Goal: Task Accomplishment & Management: Complete application form

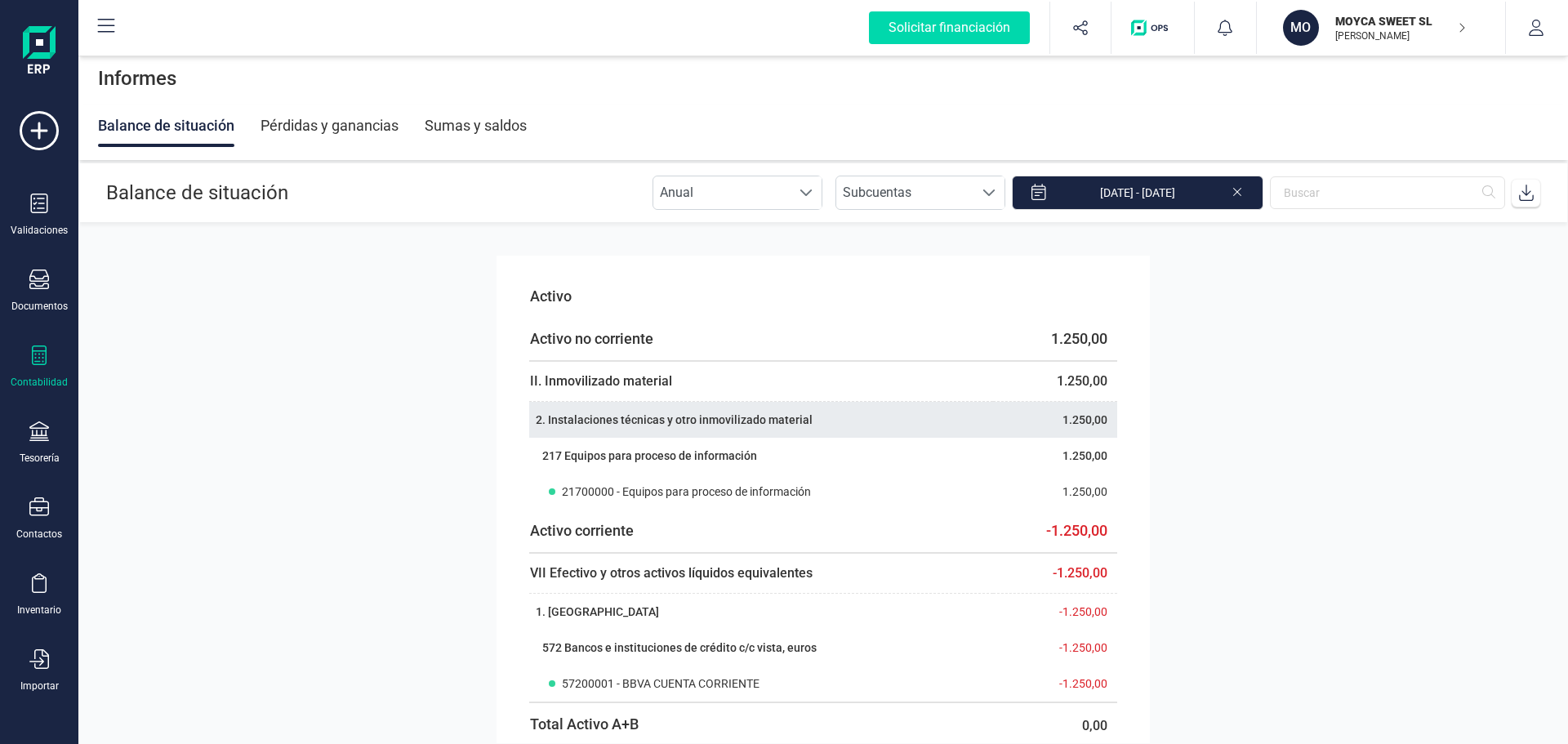
scroll to position [81, 0]
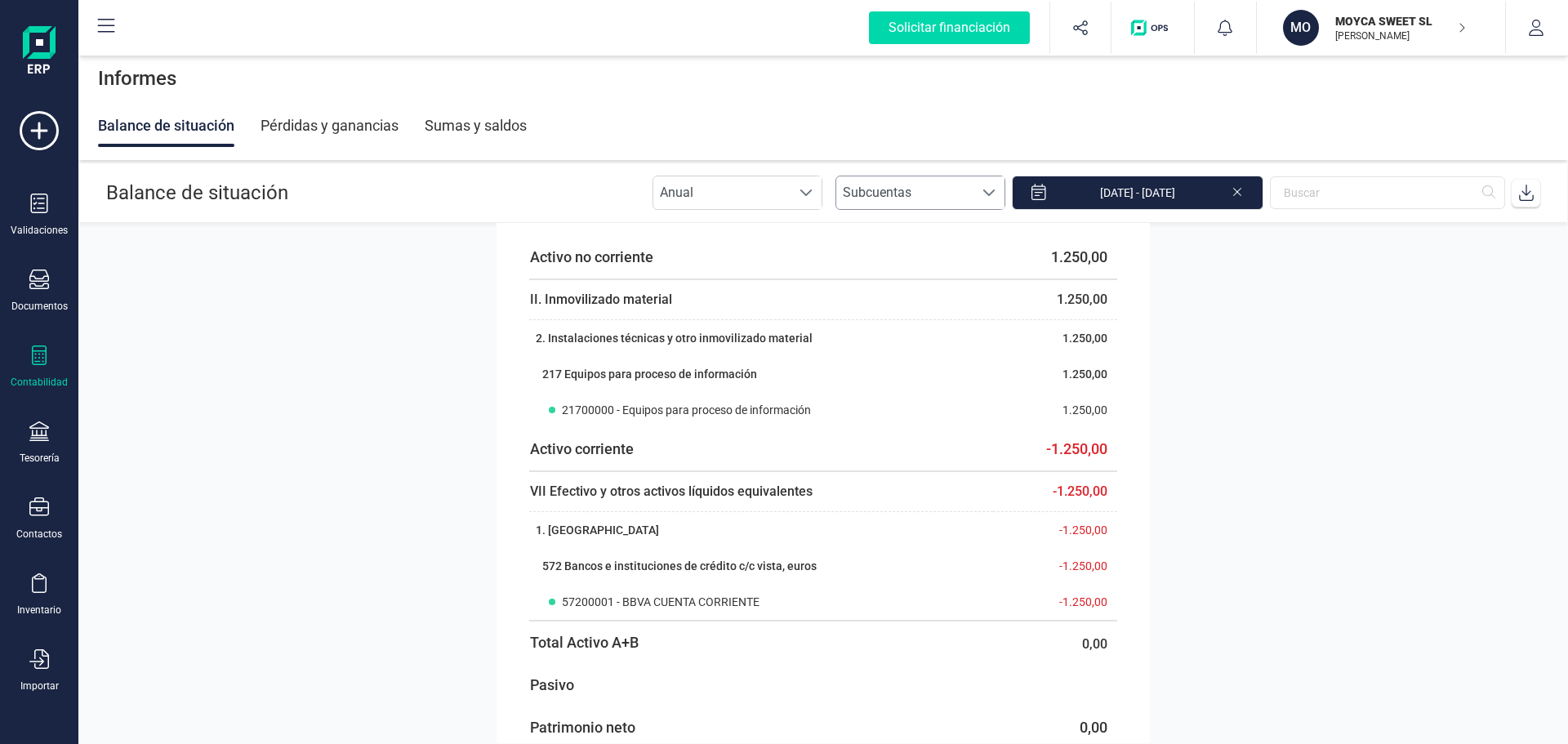
click at [996, 197] on span at bounding box center [988, 192] width 13 height 13
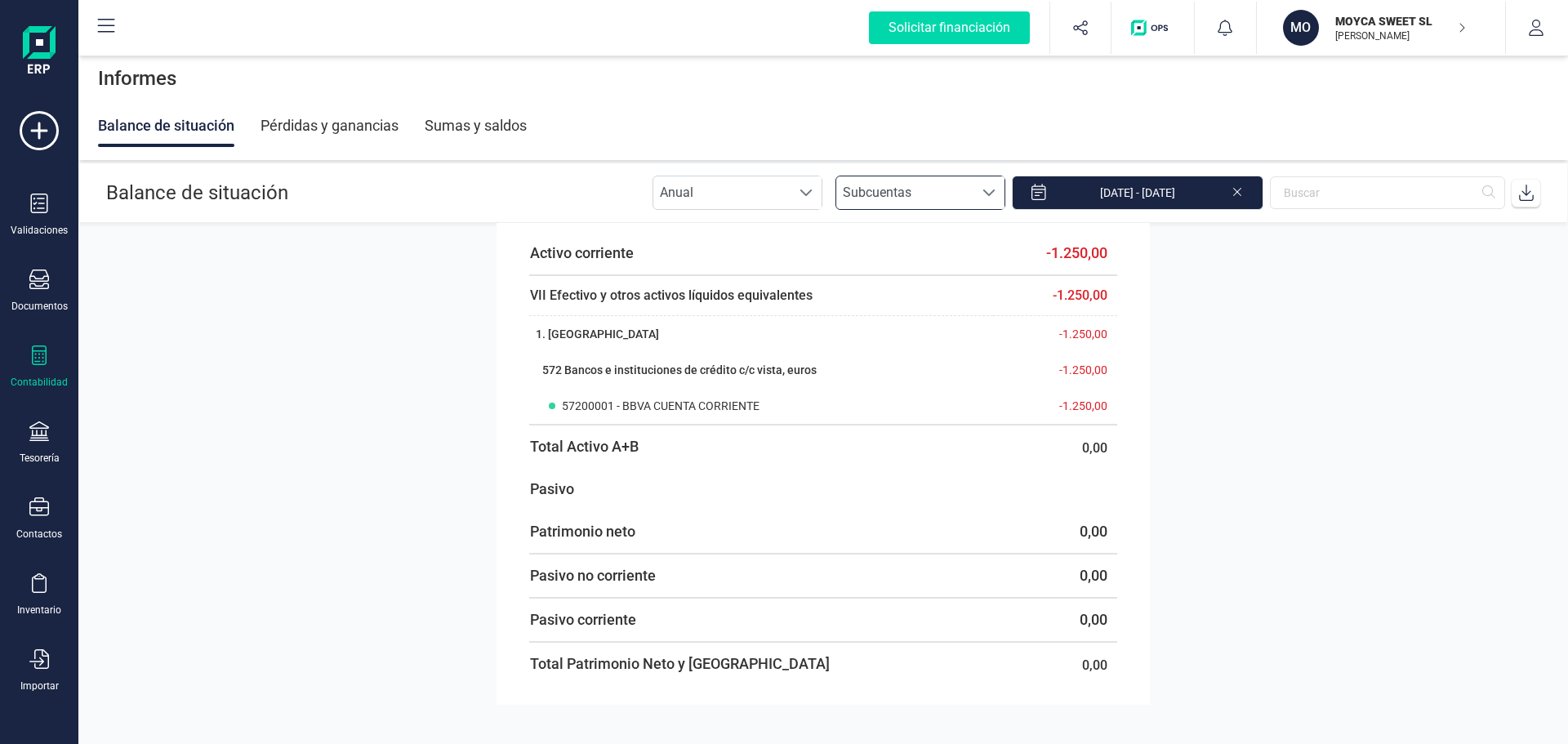
scroll to position [0, 0]
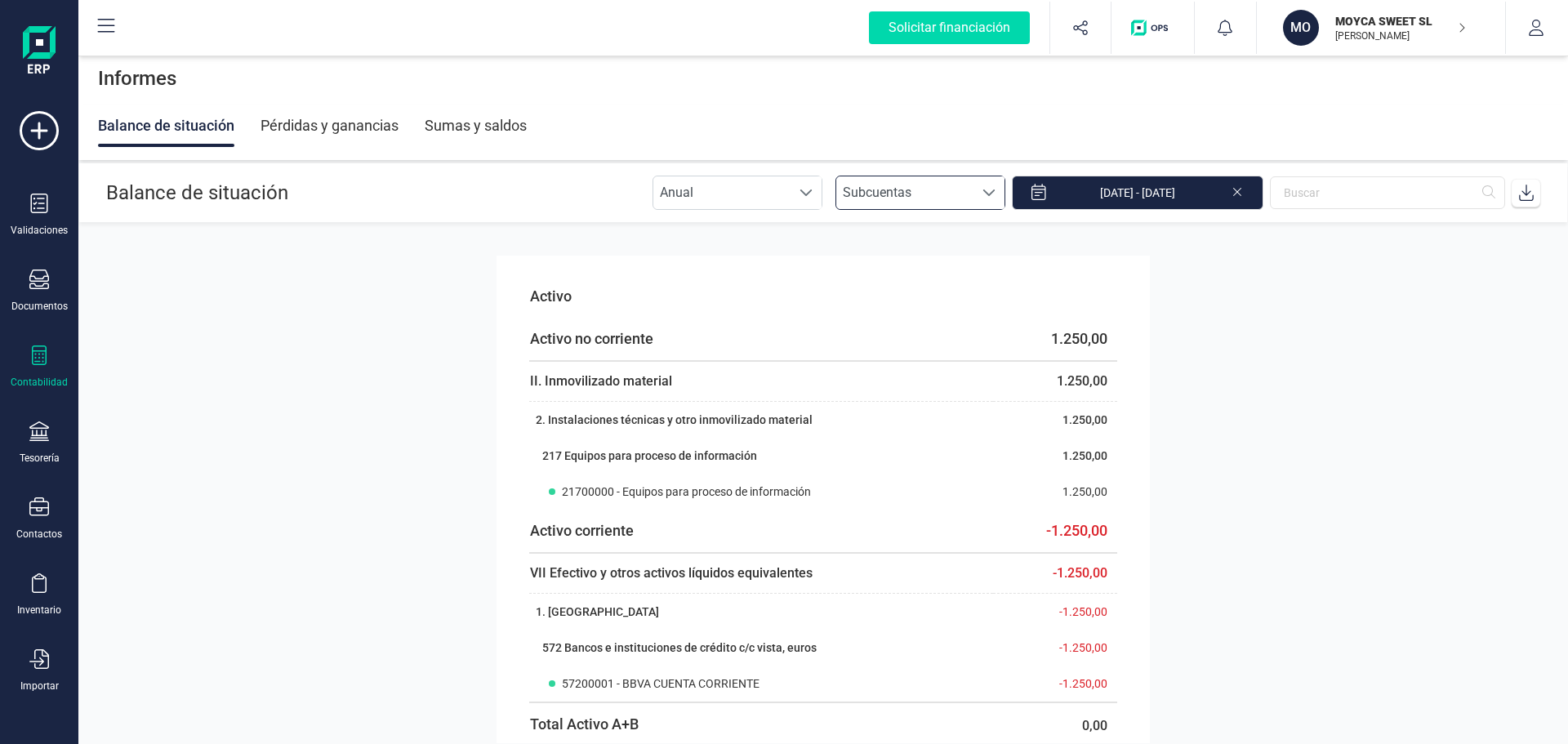
click at [998, 200] on div at bounding box center [988, 192] width 31 height 33
click at [908, 331] on li "Subgrupos" at bounding box center [936, 331] width 170 height 33
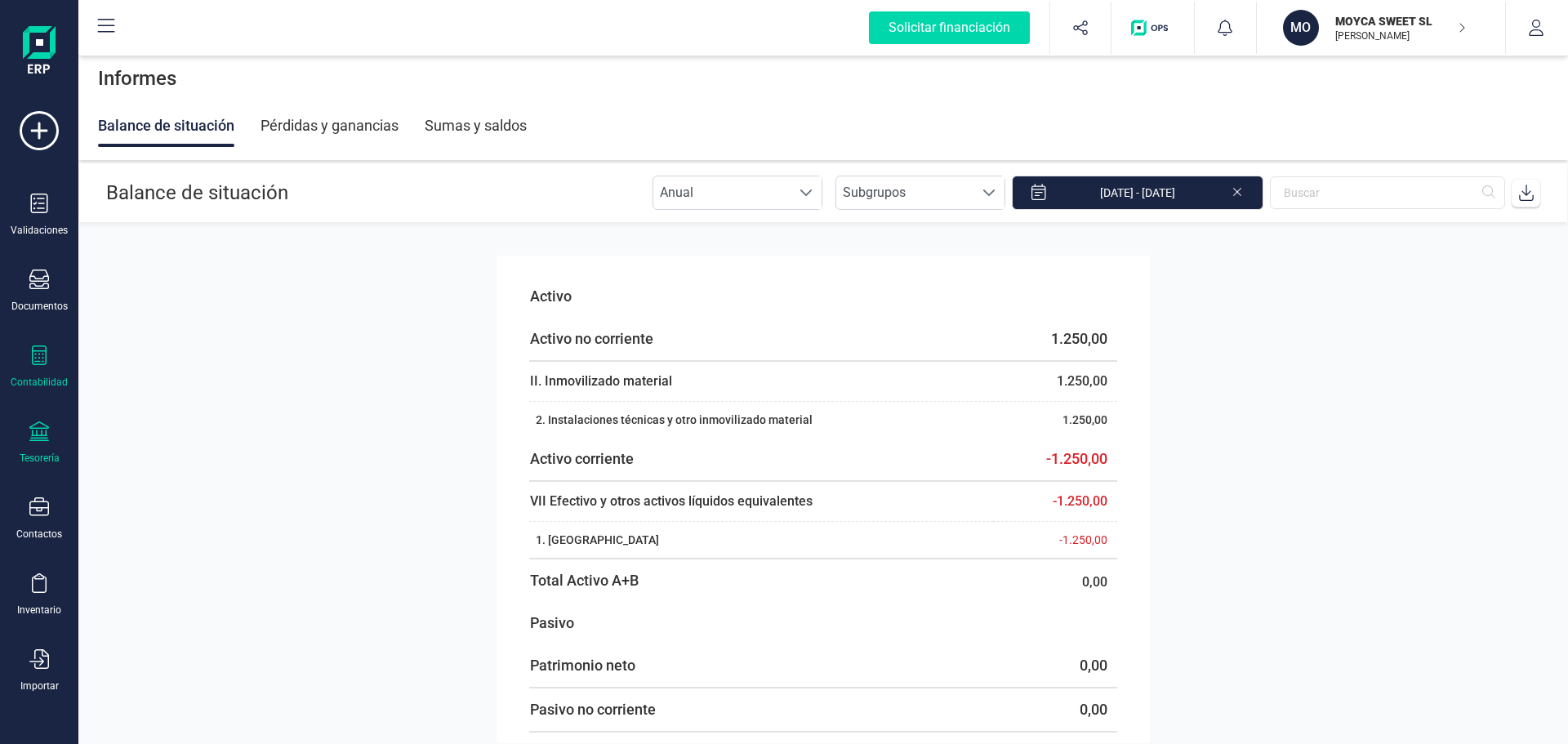
click at [34, 443] on div at bounding box center [39, 433] width 20 height 23
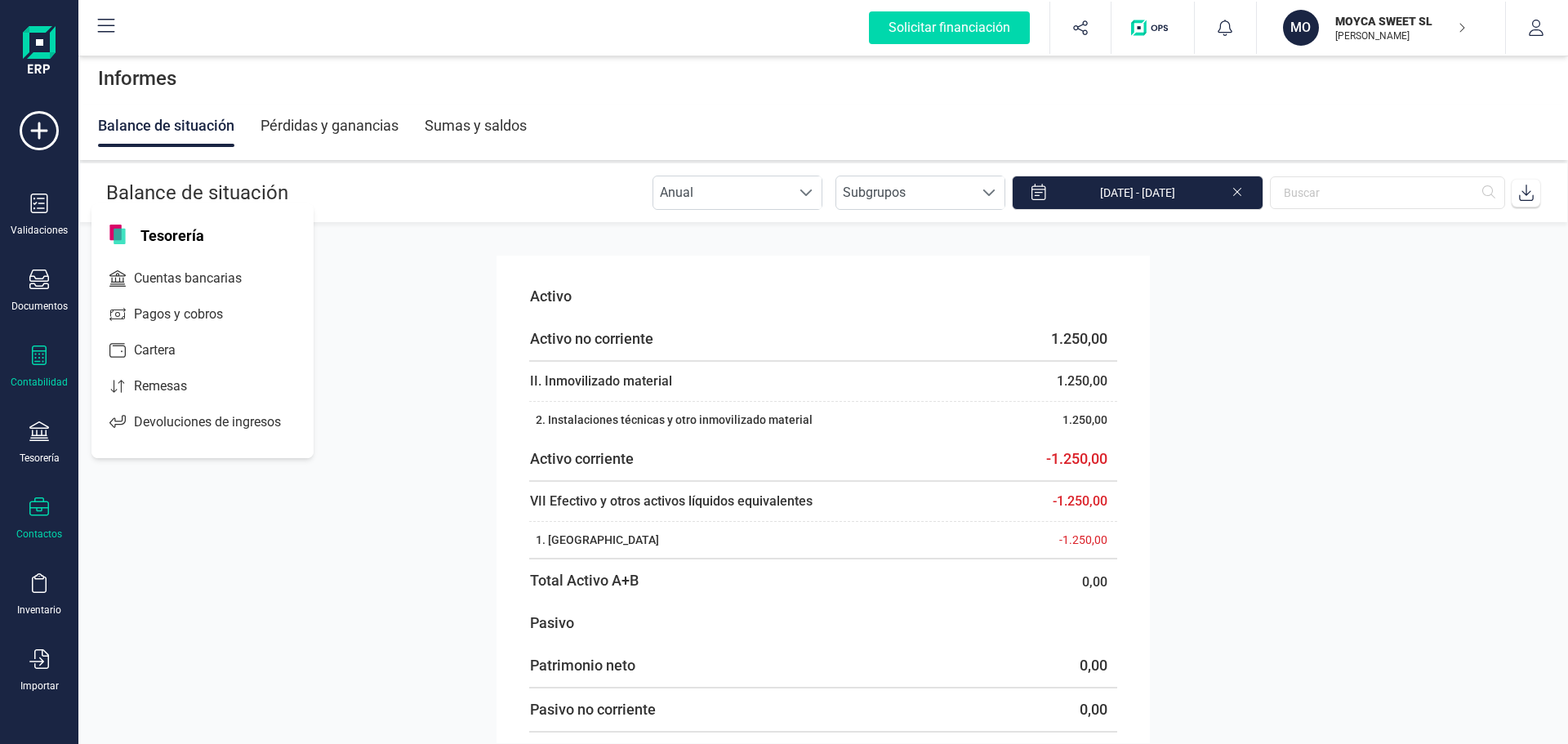
click at [42, 514] on icon at bounding box center [39, 506] width 20 height 19
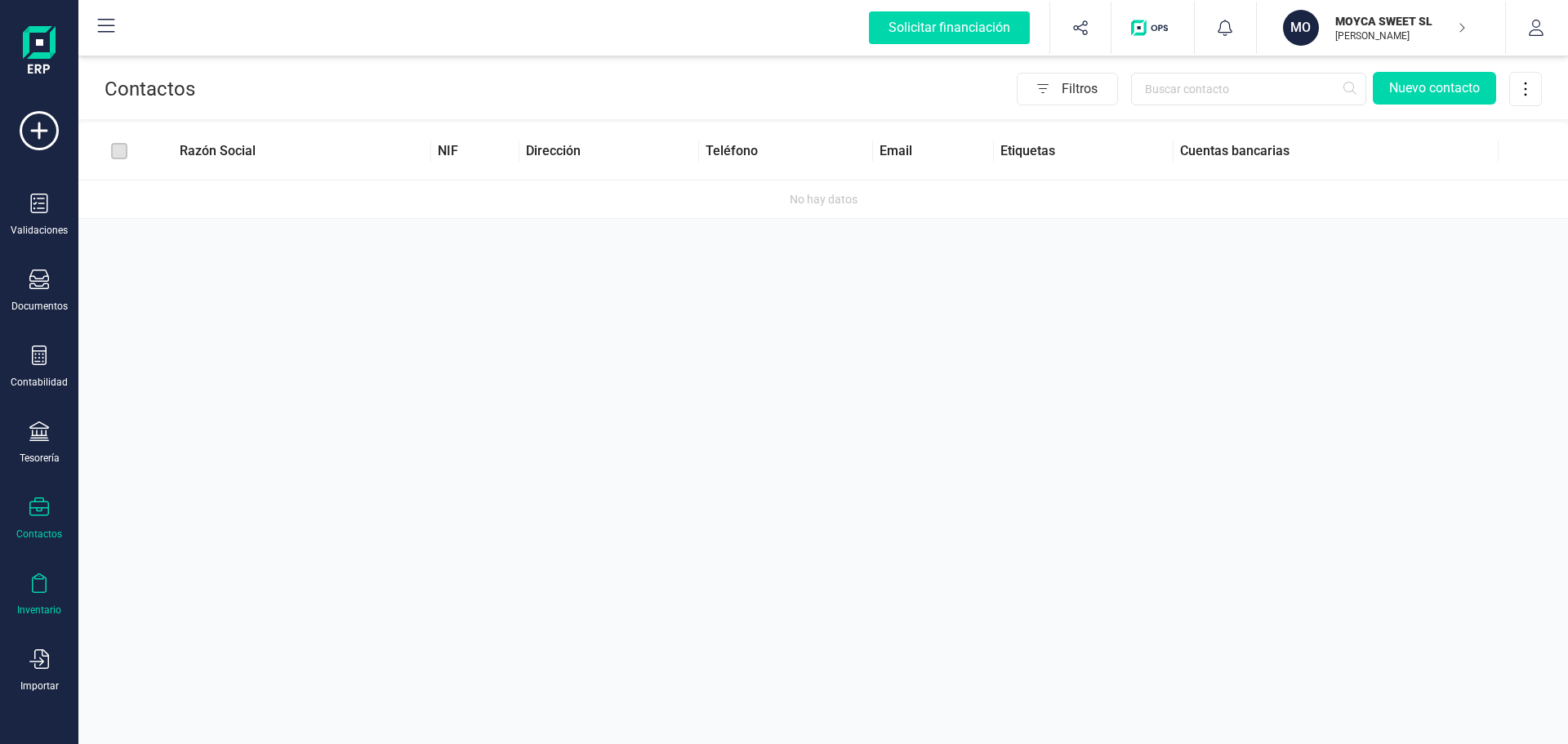
click at [46, 606] on div "Inventario" at bounding box center [38, 610] width 44 height 13
click at [51, 217] on div "Validaciones" at bounding box center [38, 215] width 65 height 43
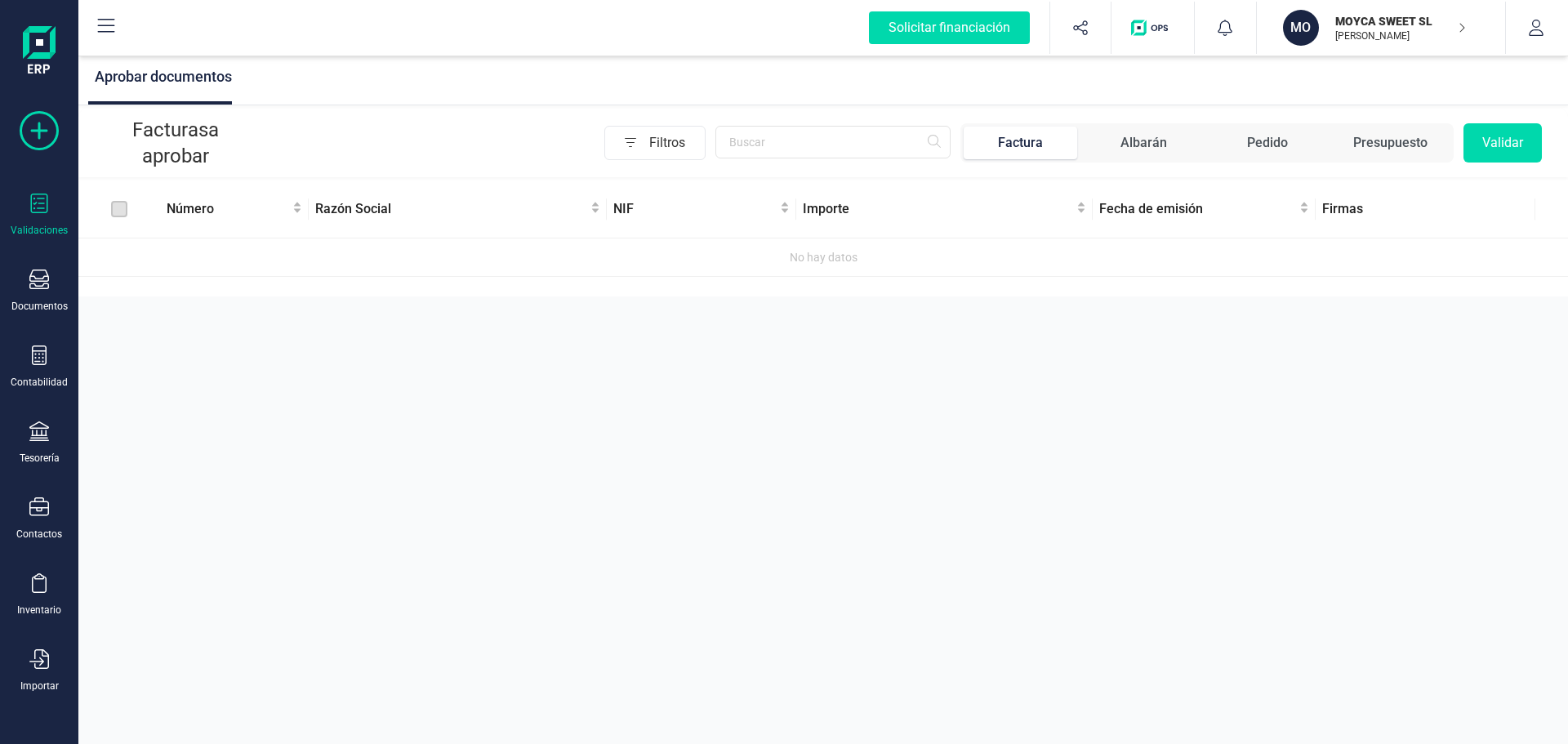
click at [39, 135] on icon at bounding box center [39, 131] width 39 height 39
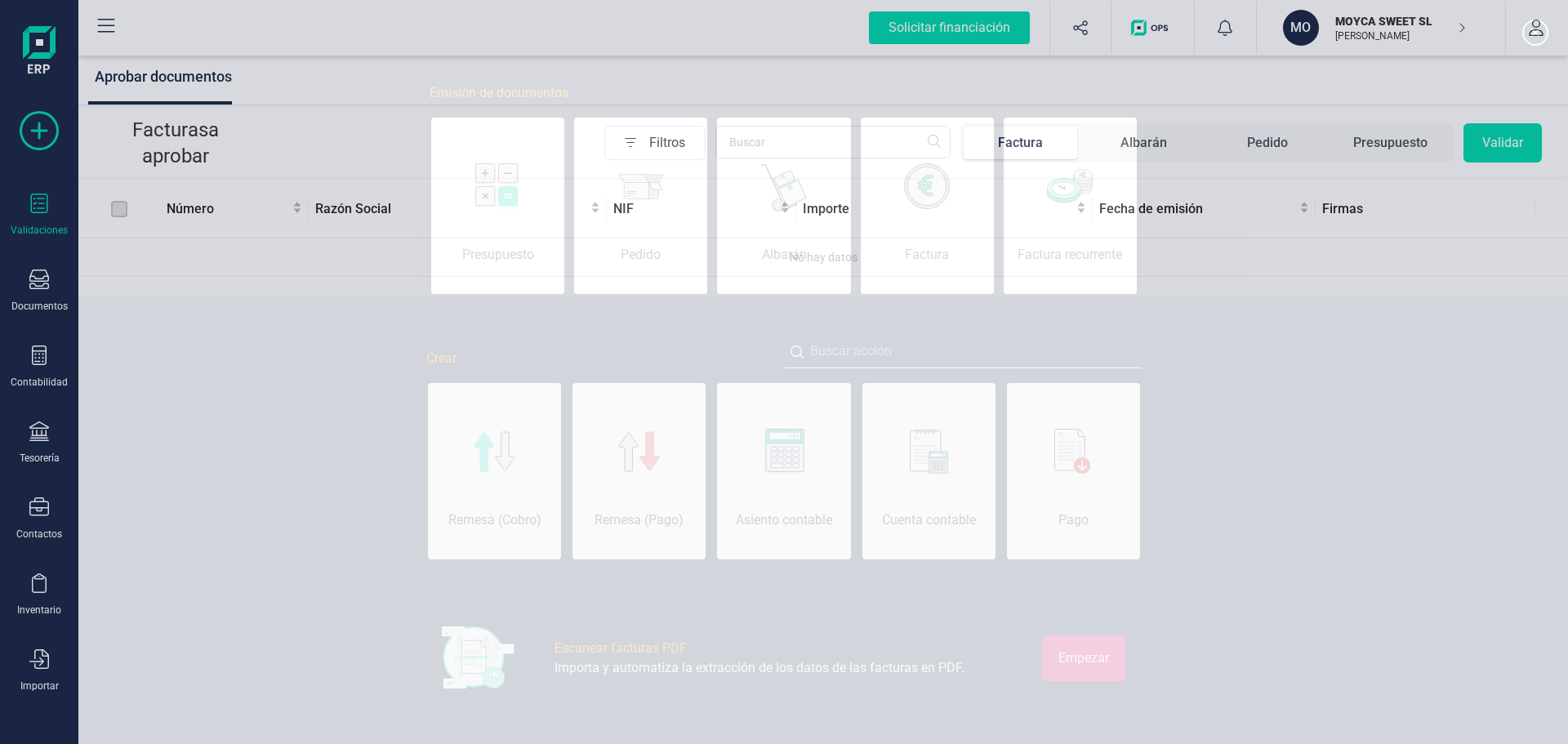
scroll to position [0, 81]
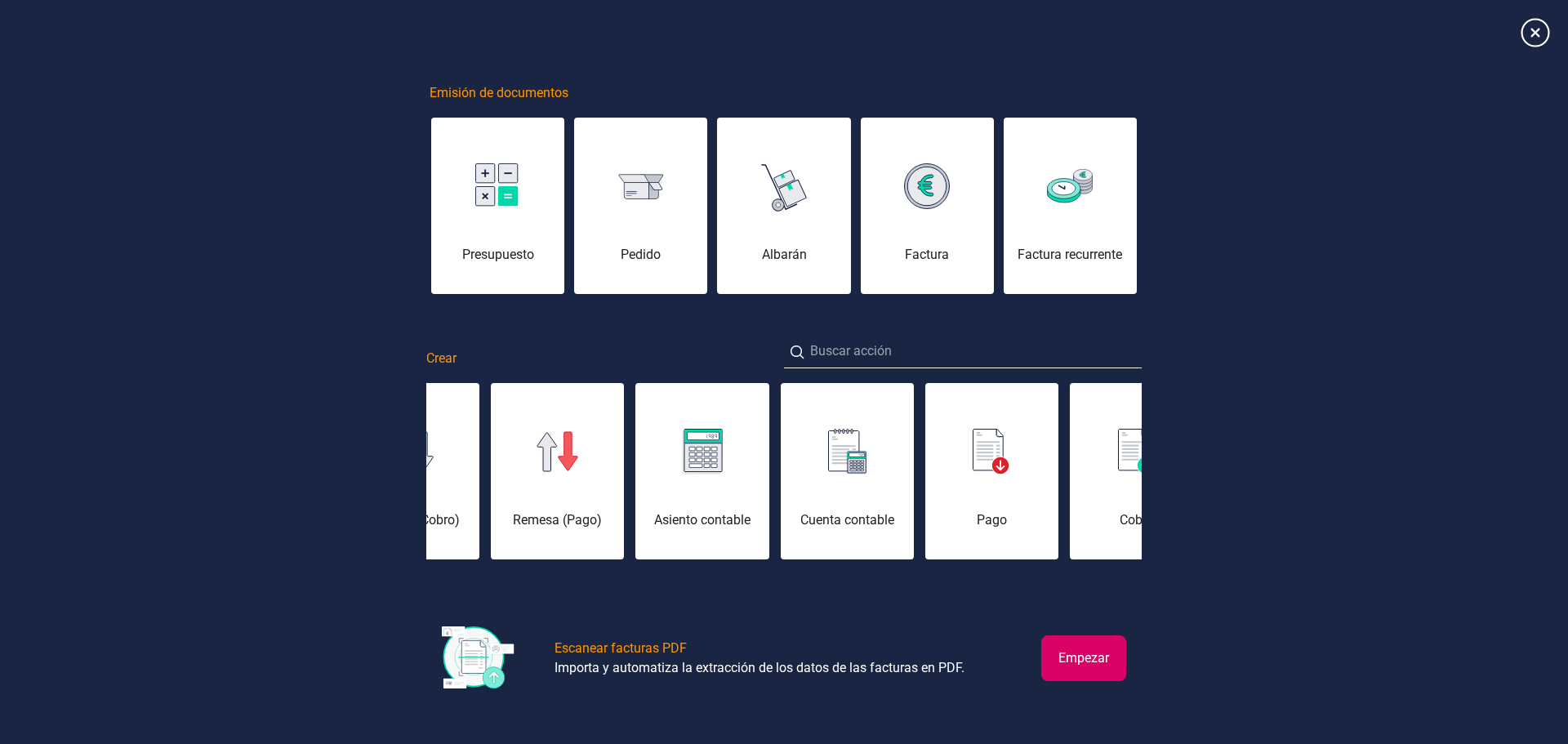
click at [1545, 34] on icon at bounding box center [1535, 32] width 29 height 29
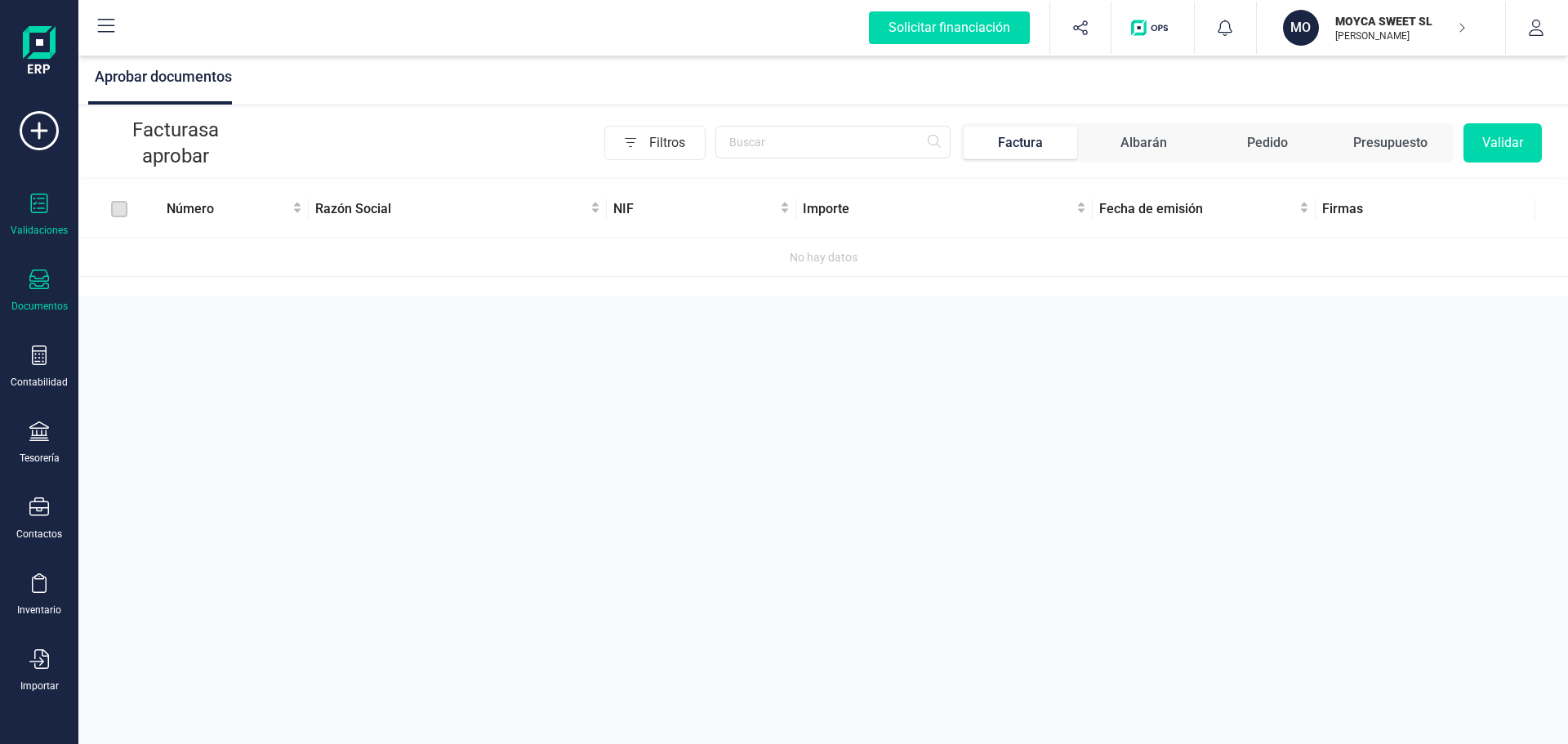
click at [62, 298] on div "Documentos" at bounding box center [38, 291] width 65 height 43
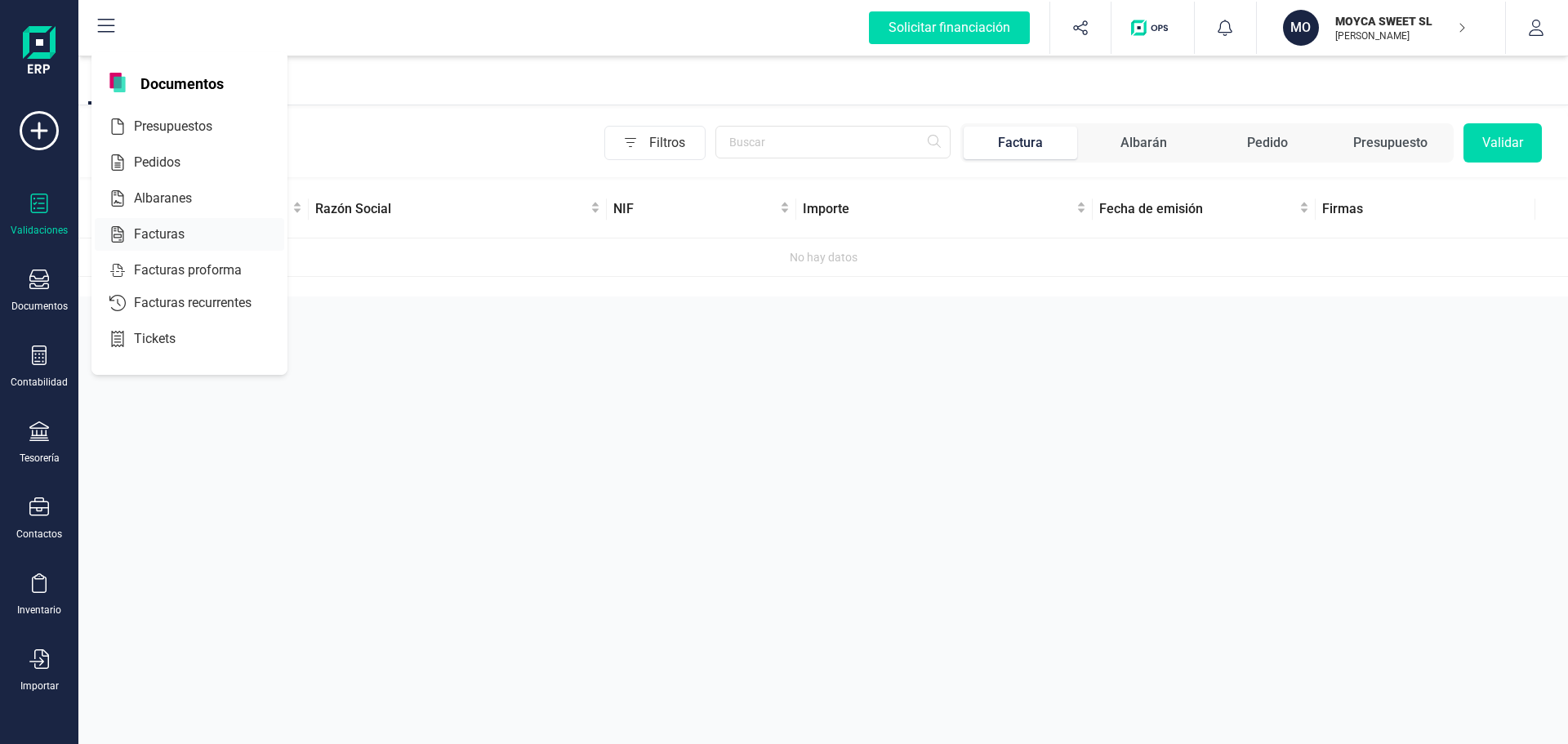
click at [165, 234] on span "Facturas" at bounding box center [170, 234] width 87 height 20
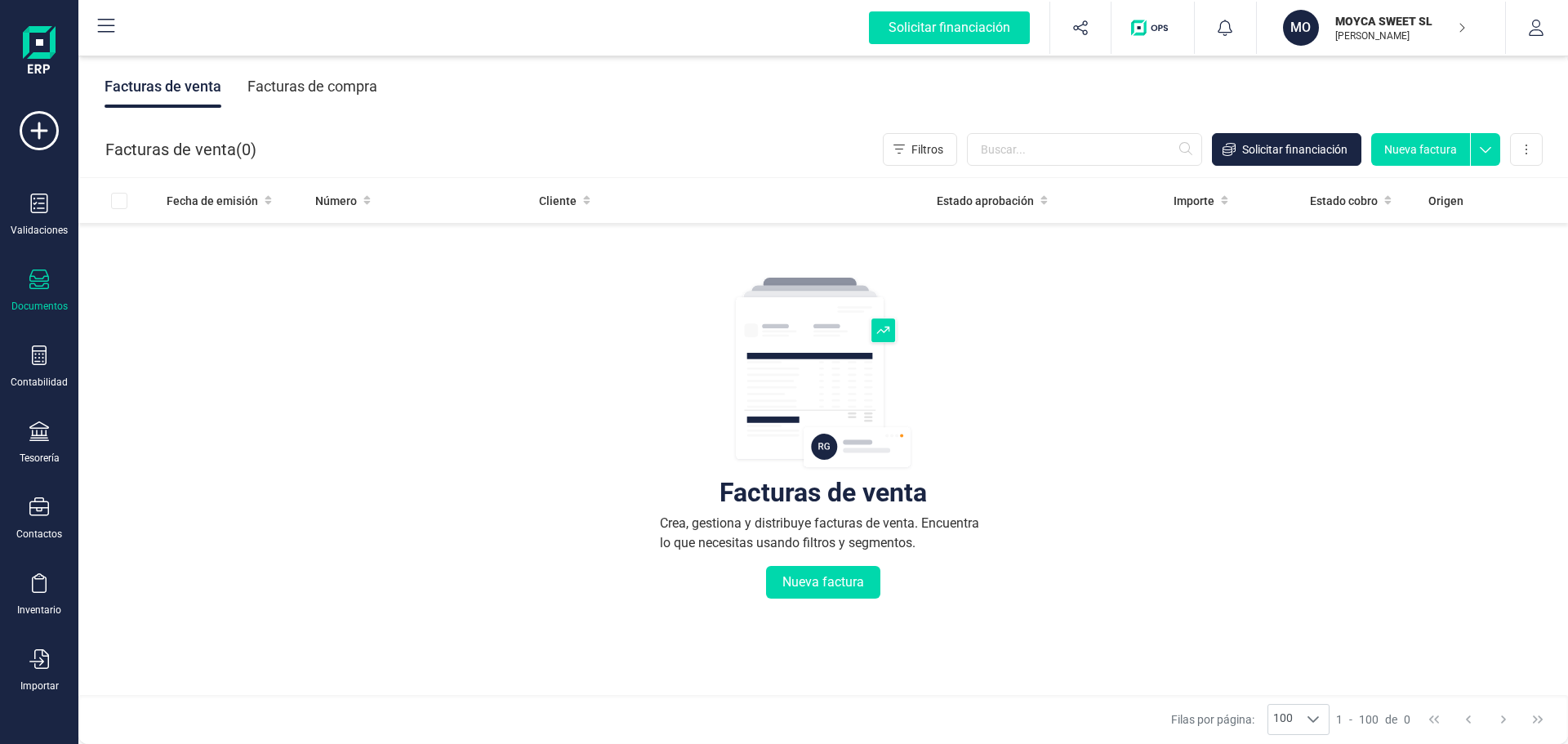
click at [1394, 149] on button "Nueva factura" at bounding box center [1420, 149] width 98 height 33
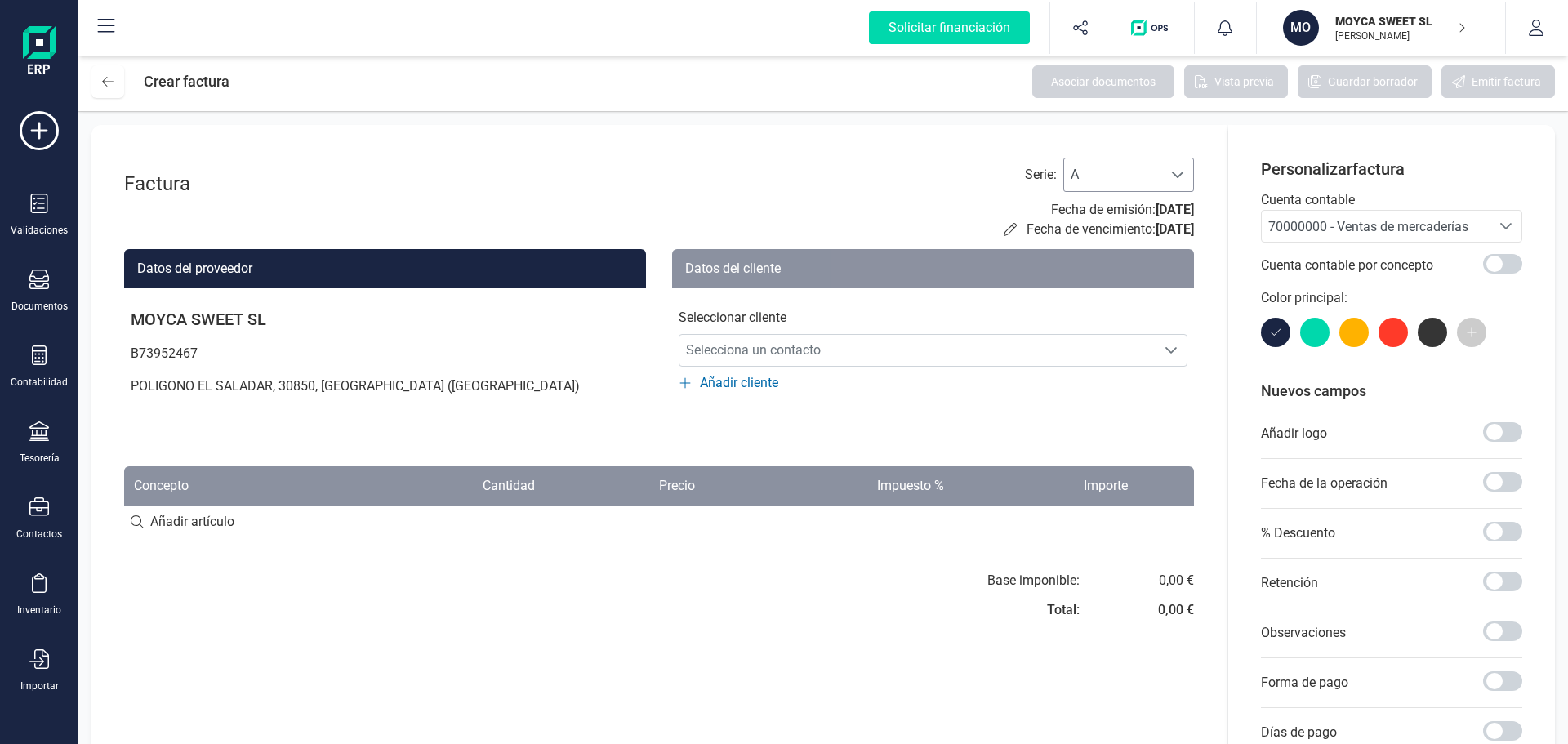
click at [1176, 179] on span at bounding box center [1177, 174] width 13 height 13
click at [1321, 335] on div at bounding box center [1315, 332] width 30 height 30
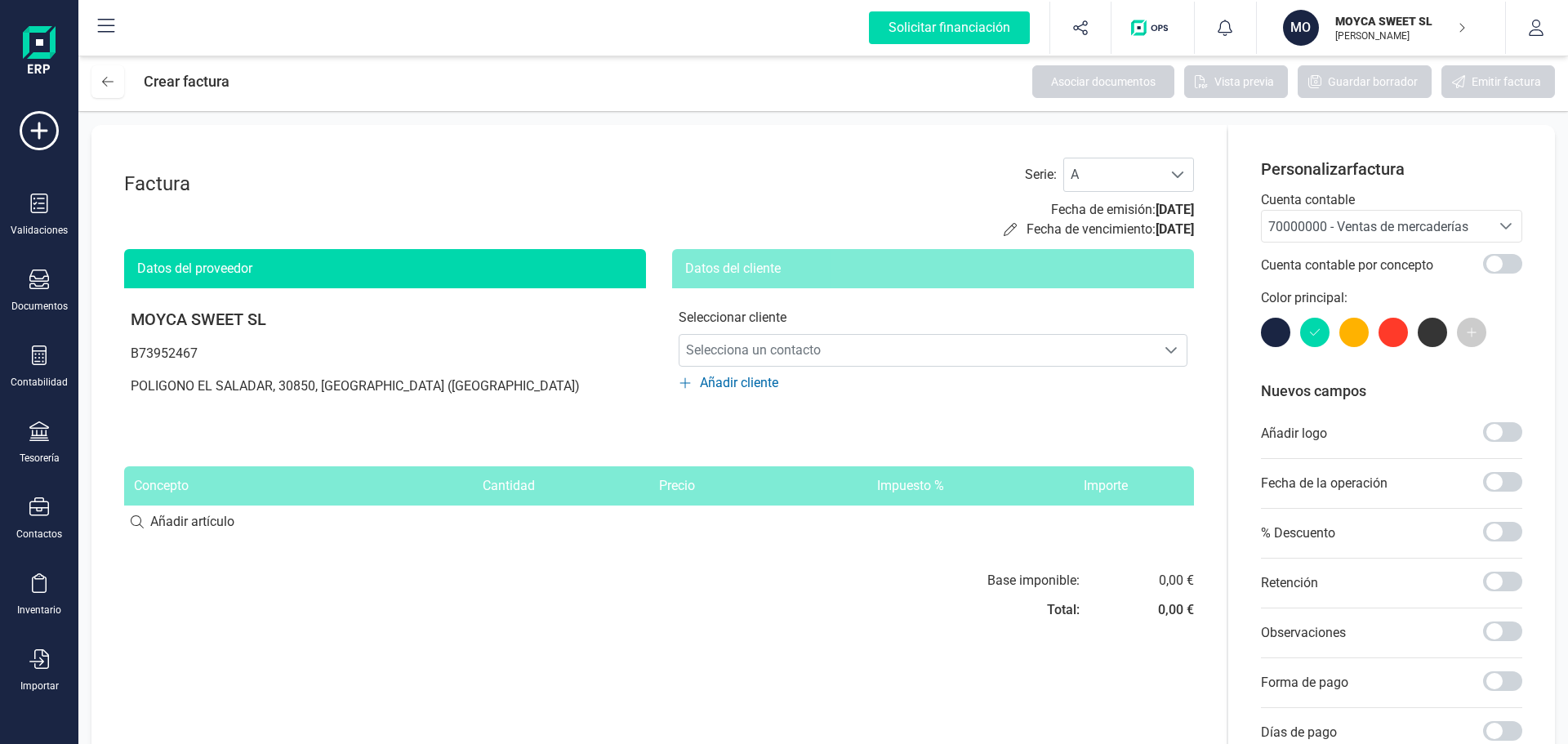
click at [1352, 327] on div at bounding box center [1353, 332] width 30 height 30
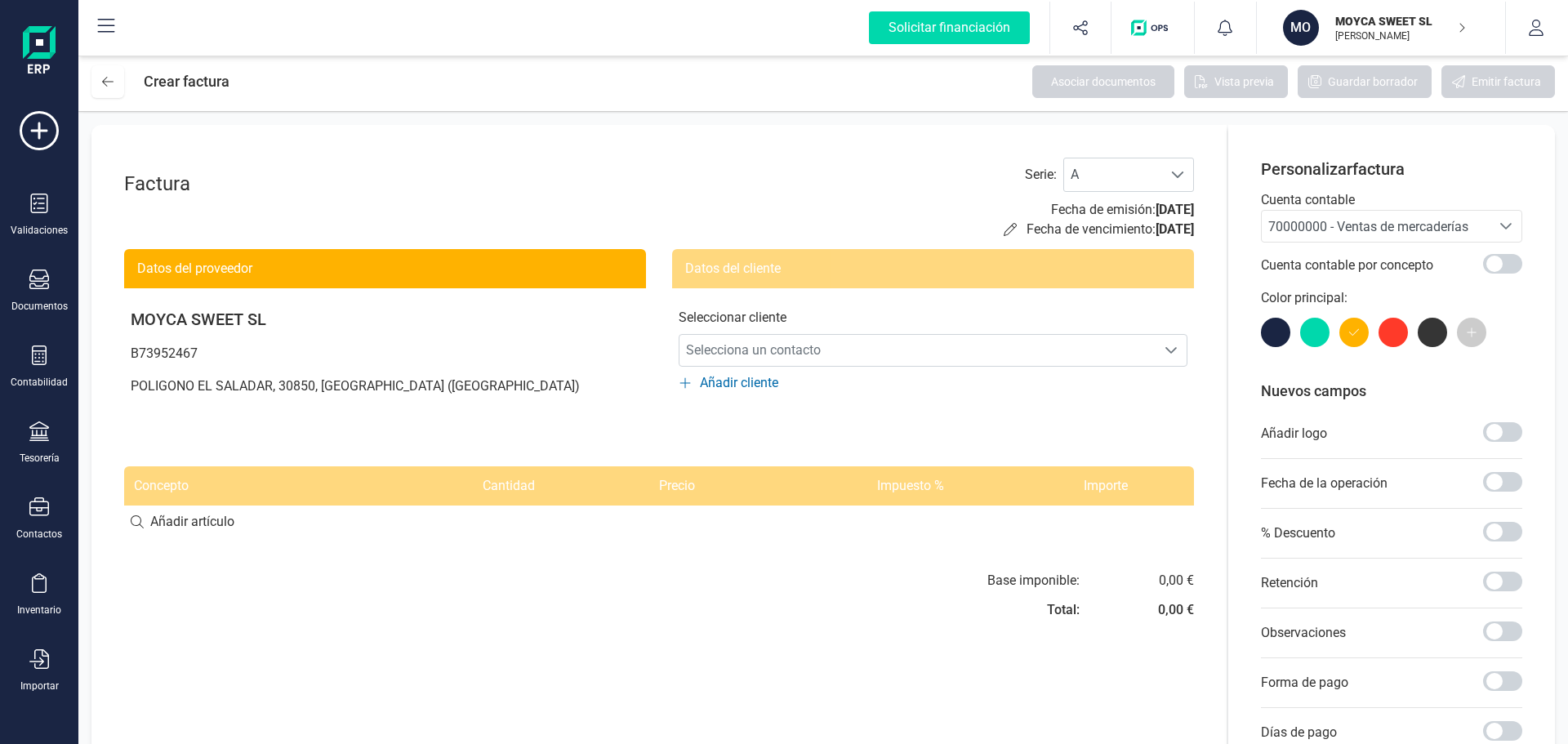
click at [1407, 339] on div at bounding box center [1392, 332] width 261 height 30
click at [1394, 338] on div at bounding box center [1393, 332] width 30 height 30
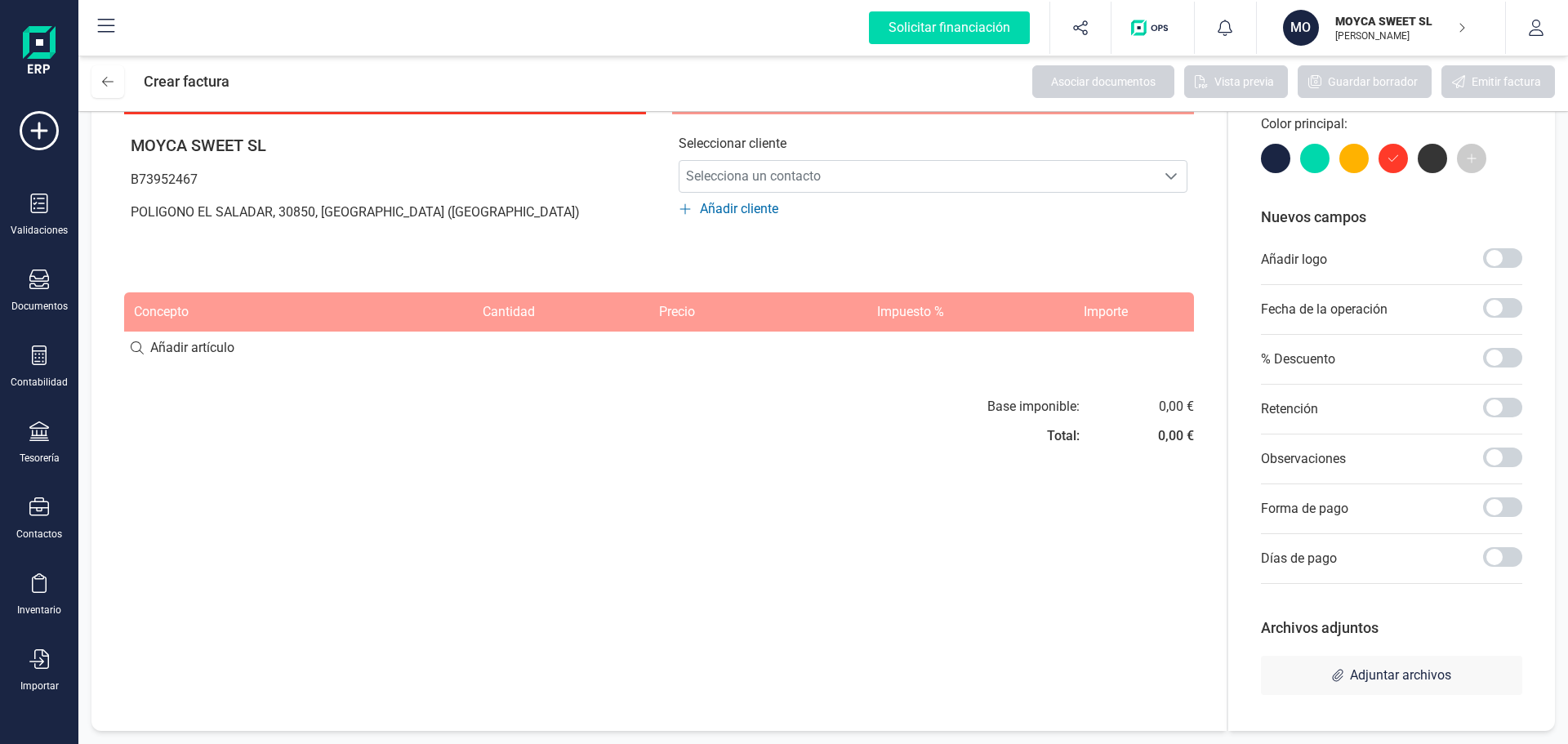
scroll to position [0, 0]
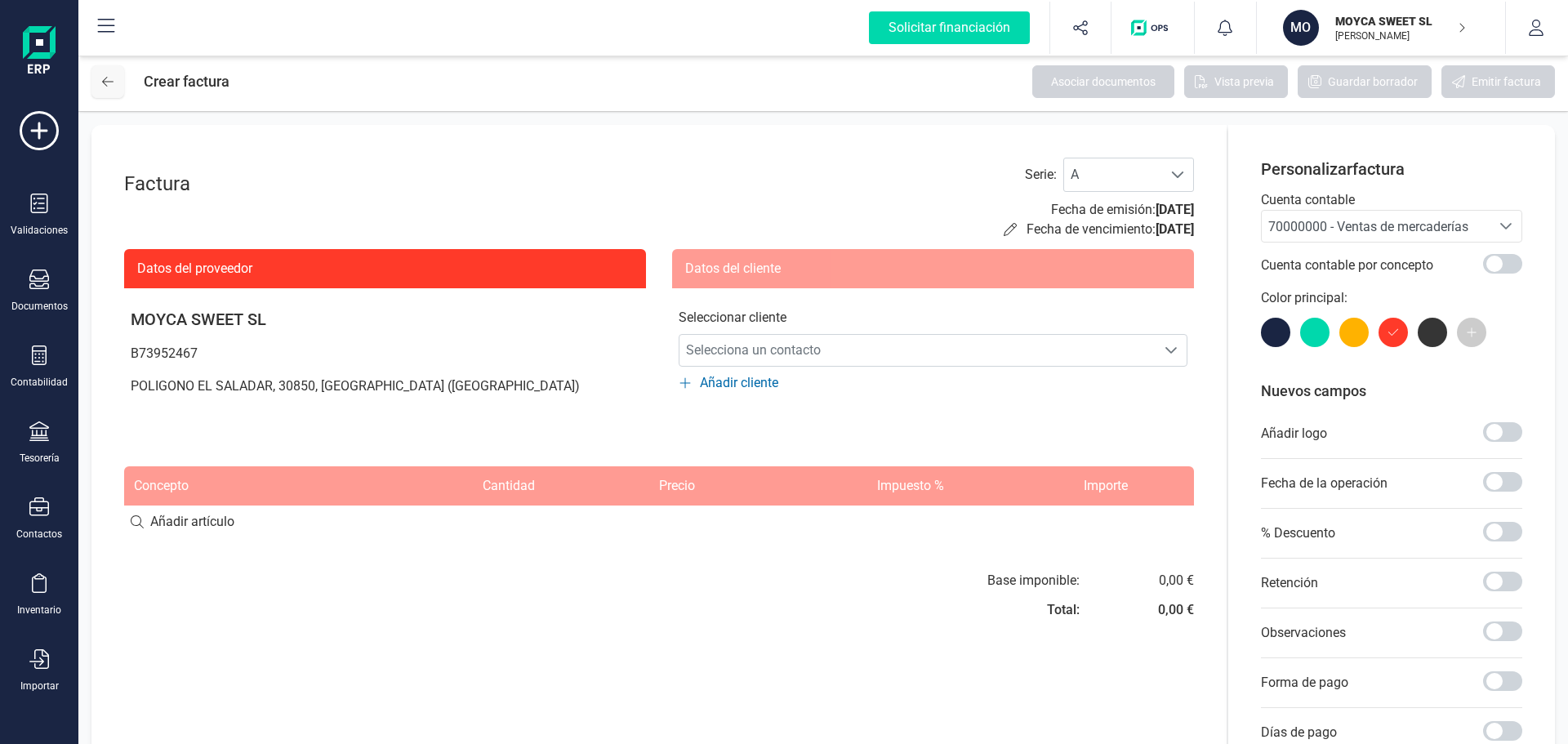
click at [106, 81] on icon at bounding box center [107, 81] width 12 height 10
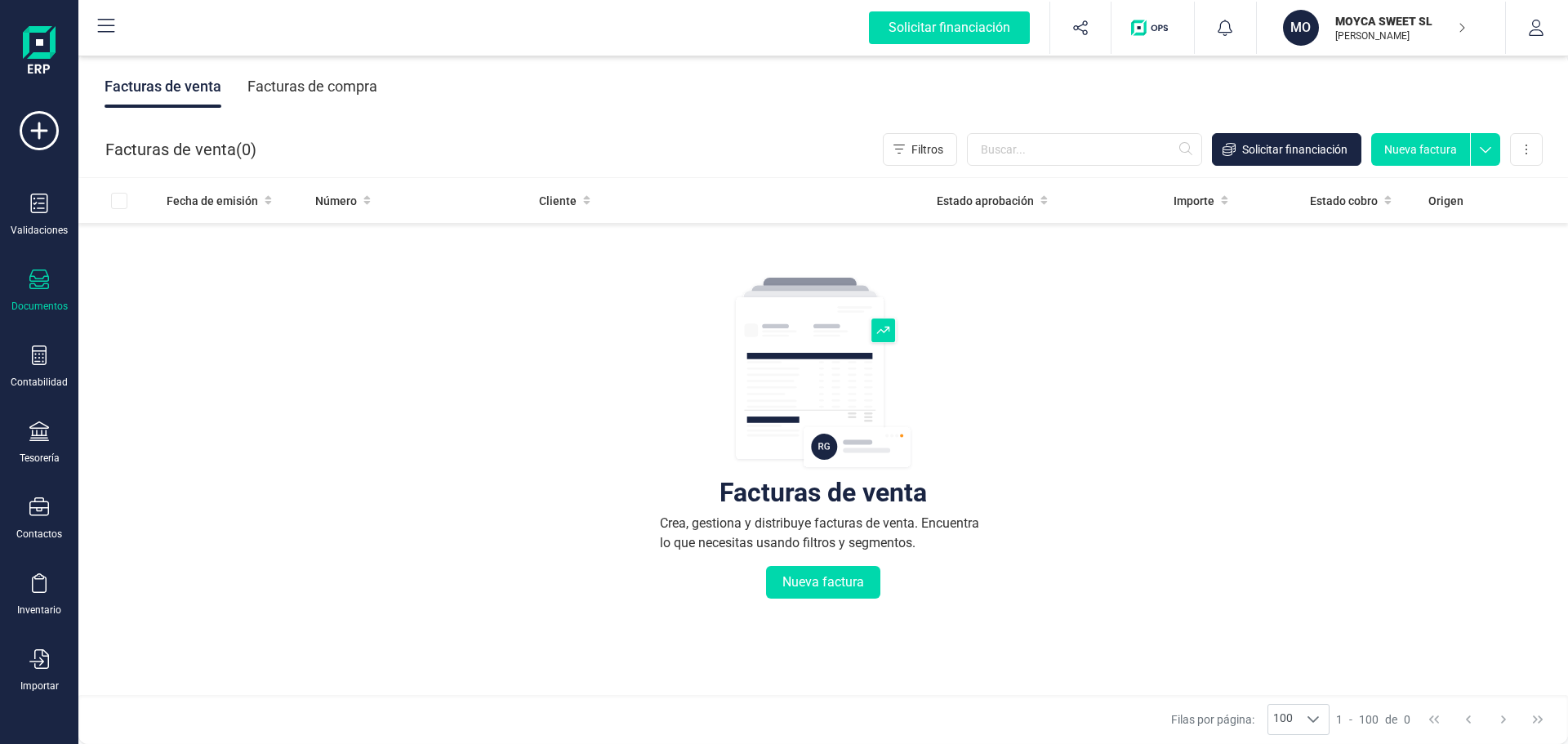
click at [343, 94] on div "Facturas de compra" at bounding box center [312, 86] width 130 height 42
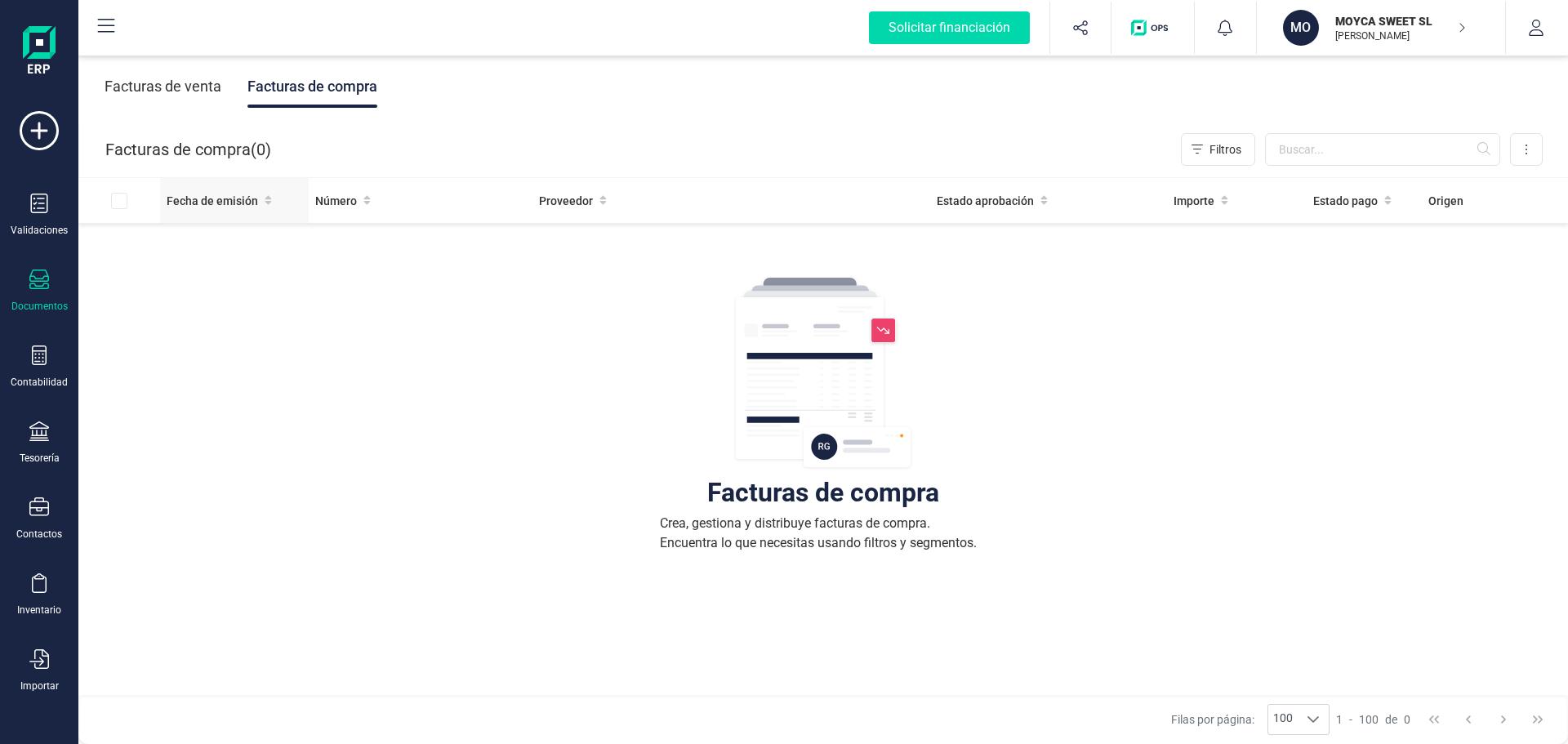
click at [209, 193] on span "Fecha de emisión" at bounding box center [212, 200] width 91 height 16
click at [119, 198] on div at bounding box center [131, 200] width 42 height 16
click at [124, 202] on div at bounding box center [131, 200] width 42 height 16
click at [1204, 153] on button "Filtros" at bounding box center [1217, 149] width 74 height 33
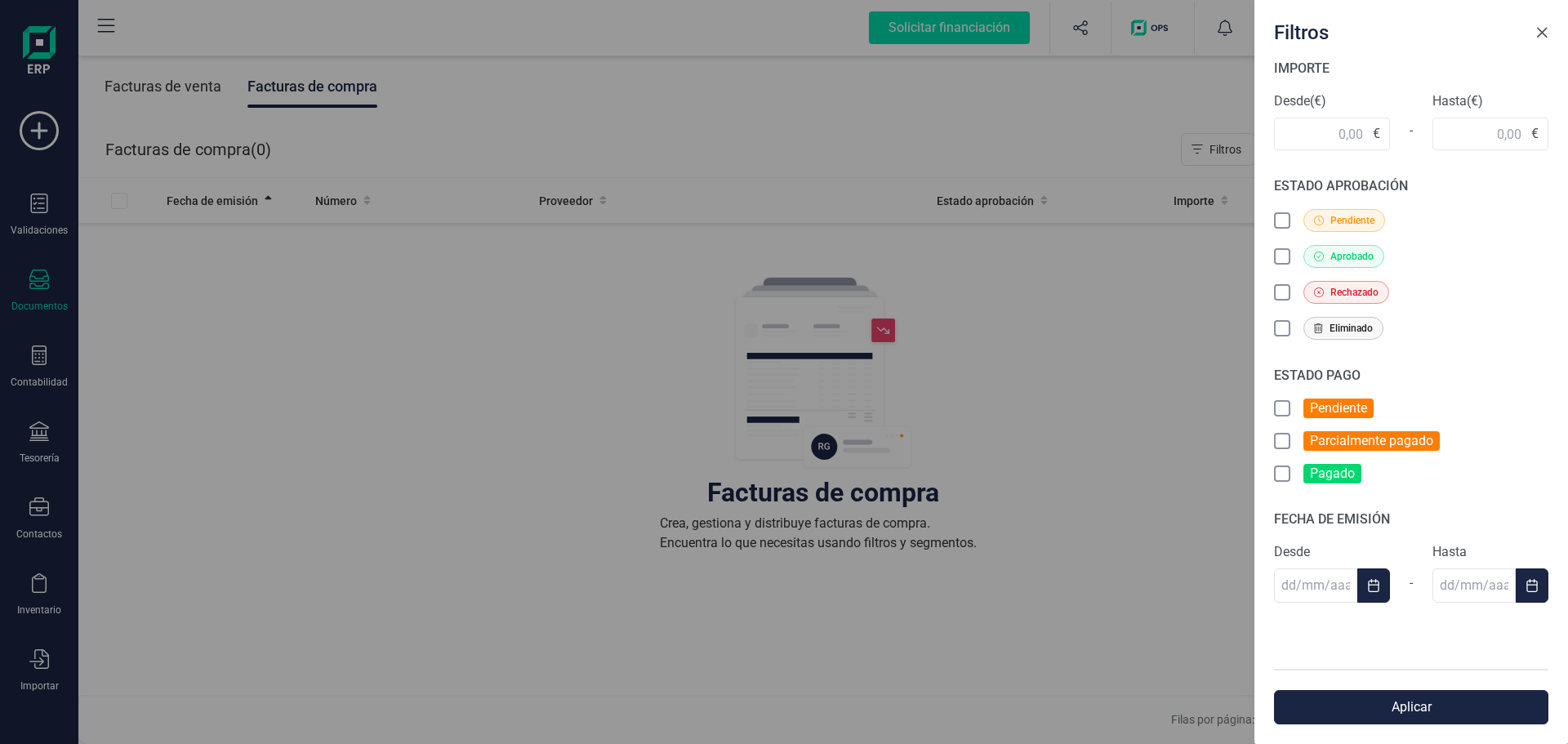
click at [1540, 27] on span "Close" at bounding box center [1542, 32] width 13 height 13
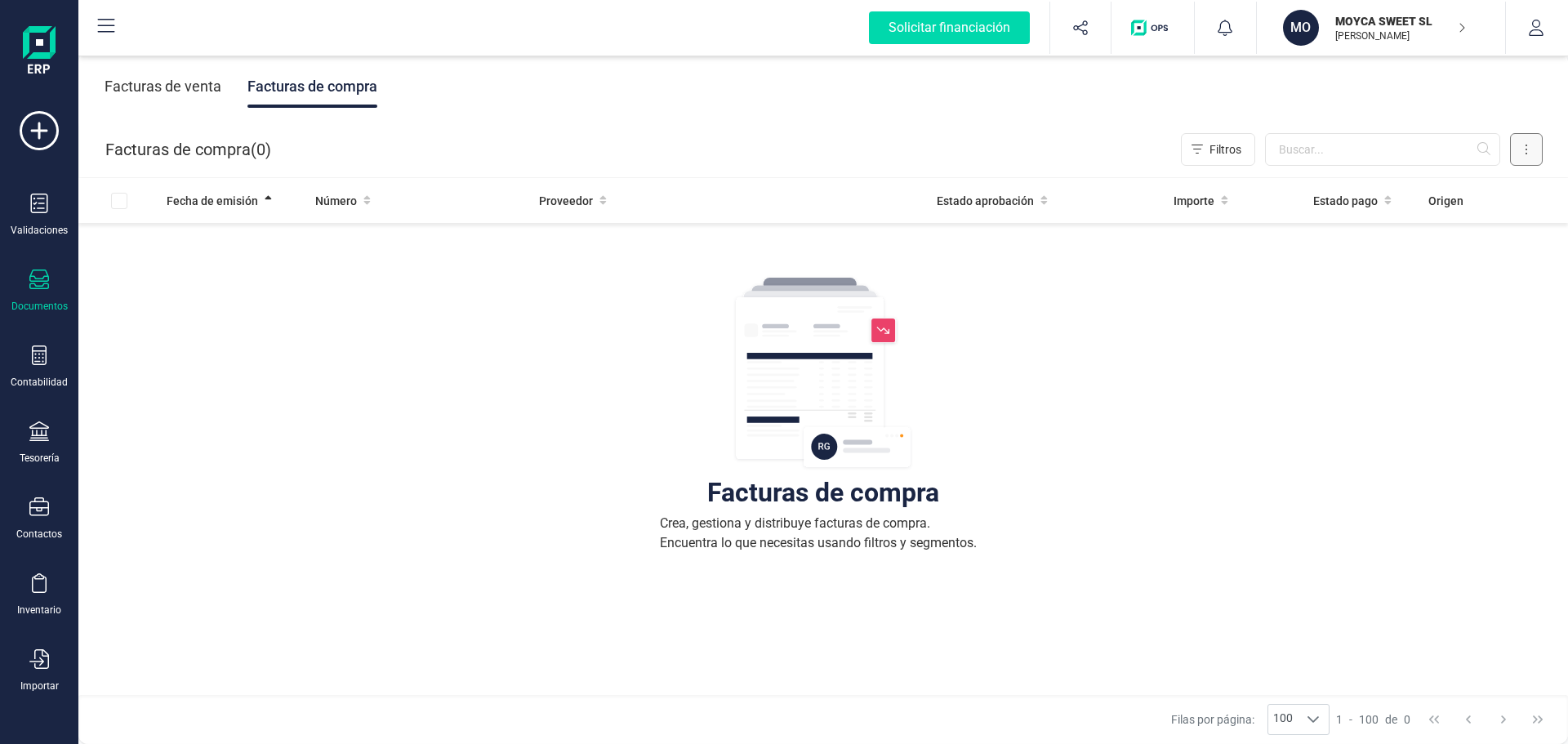
click at [1529, 154] on button at bounding box center [1526, 149] width 33 height 33
click at [1174, 278] on div "Facturas de compra Crea, gestiona y distribuye facturas de compra. Encuentra lo…" at bounding box center [823, 537] width 1424 height 613
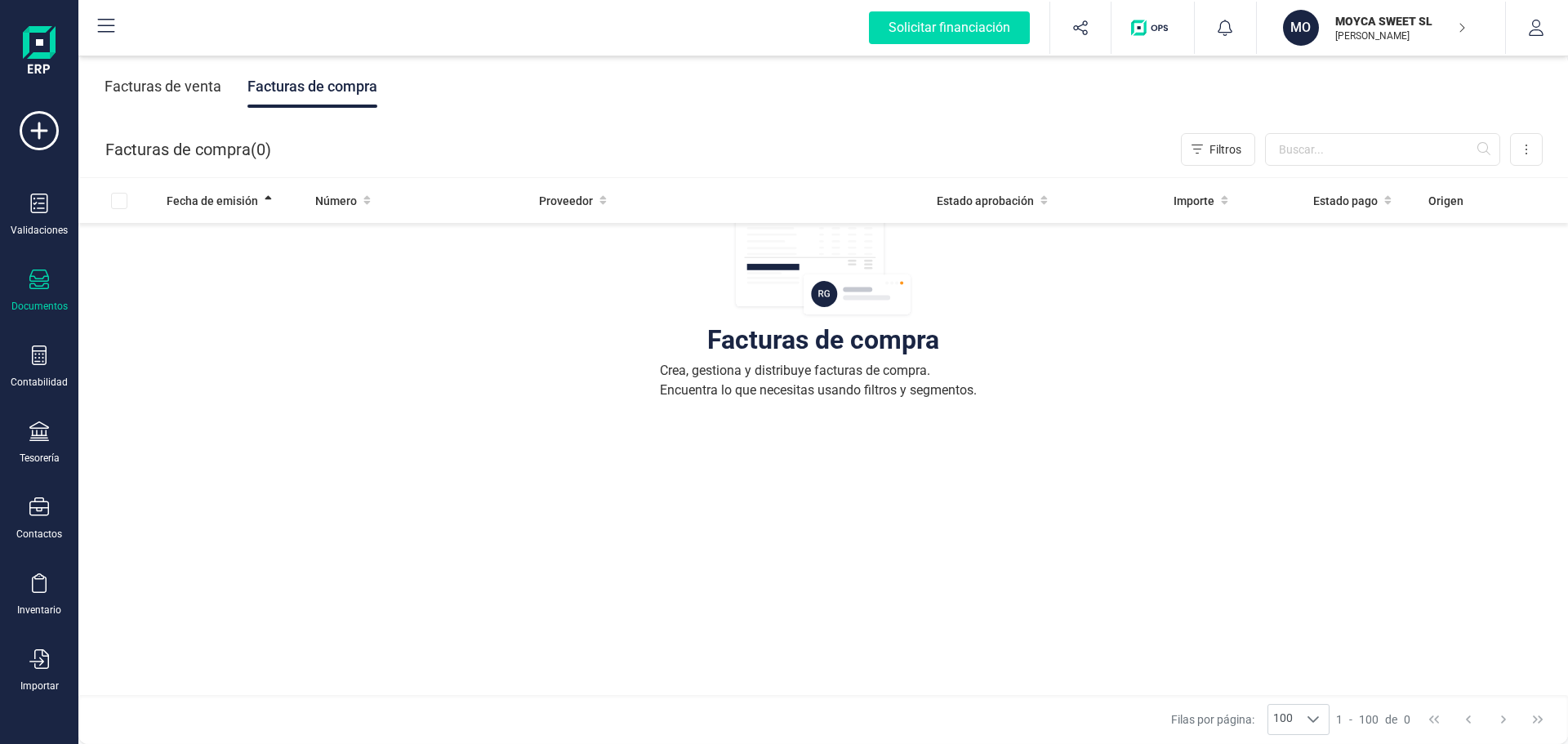
click at [860, 273] on img at bounding box center [823, 220] width 180 height 196
click at [818, 295] on img at bounding box center [823, 220] width 180 height 196
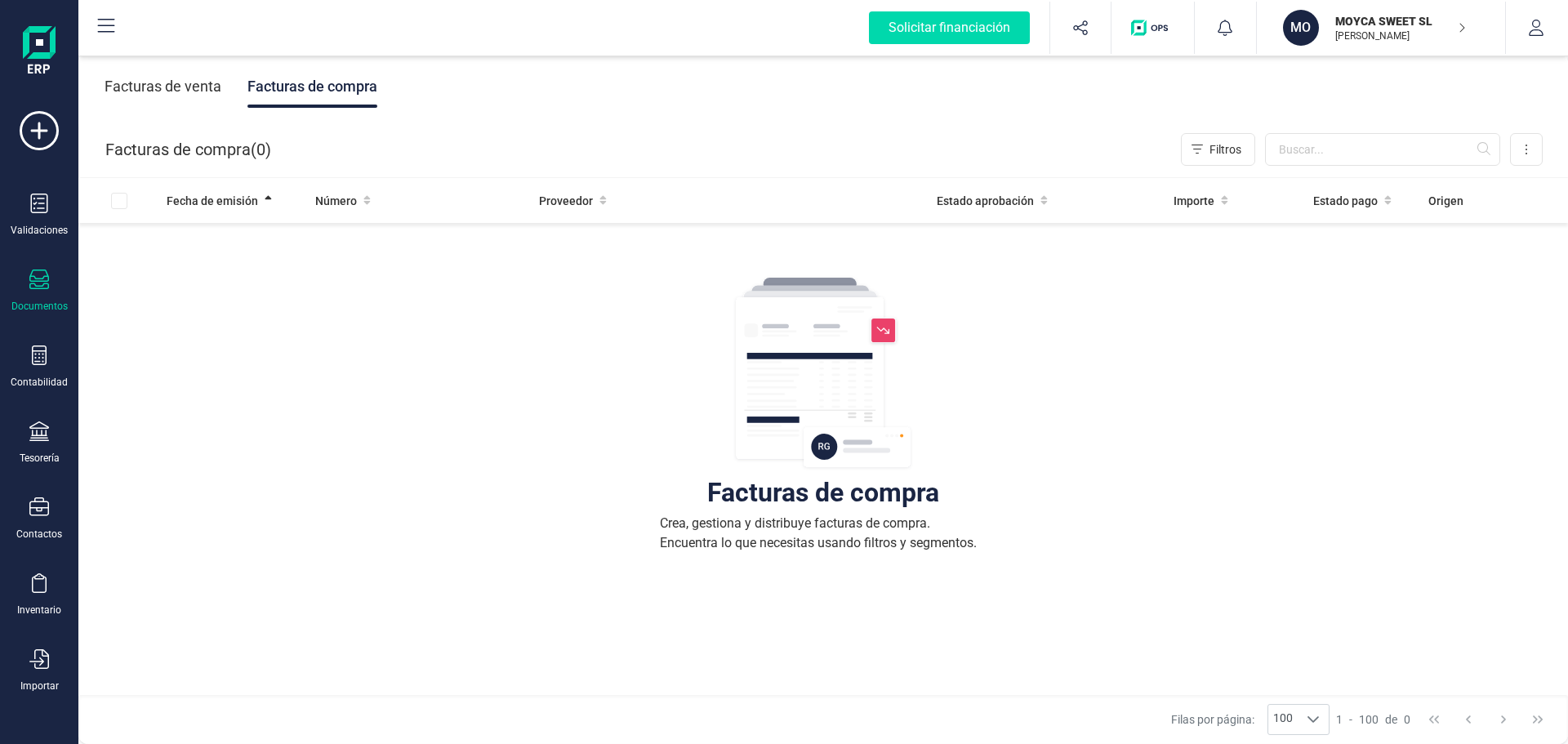
click at [876, 330] on img at bounding box center [823, 373] width 180 height 196
click at [807, 286] on img at bounding box center [823, 373] width 180 height 196
click at [952, 195] on span "Estado aprobación" at bounding box center [985, 200] width 97 height 16
click at [1196, 204] on span "Importe" at bounding box center [1194, 200] width 41 height 16
click at [1336, 155] on input "text" at bounding box center [1382, 149] width 235 height 33
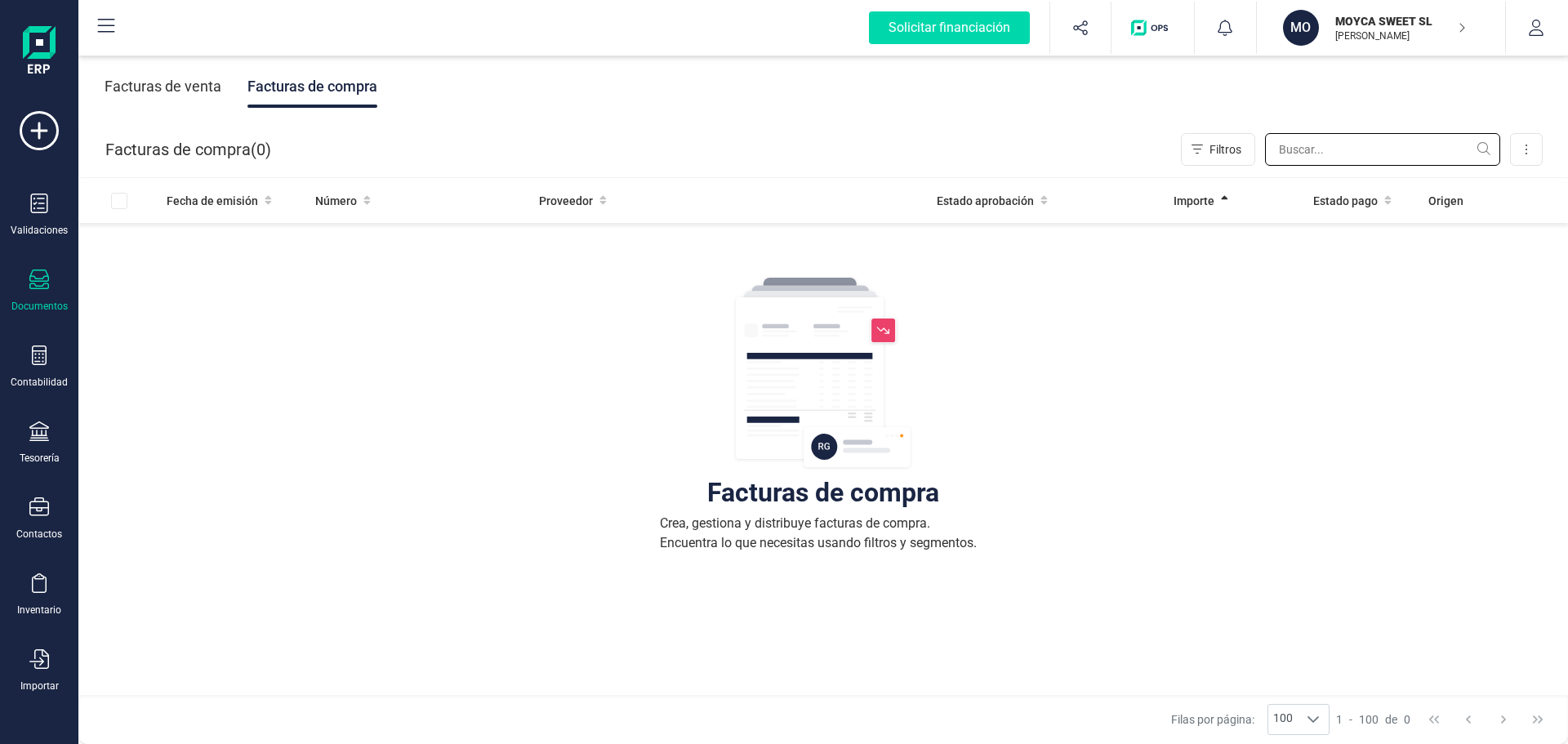
click at [1482, 155] on input "text" at bounding box center [1382, 149] width 235 height 33
click at [1489, 152] on input "text" at bounding box center [1382, 149] width 235 height 33
click at [1339, 204] on span "Estado pago" at bounding box center [1345, 200] width 64 height 16
click at [1437, 209] on th "Origen" at bounding box center [1445, 200] width 81 height 45
click at [556, 201] on span "Proveedor" at bounding box center [566, 200] width 54 height 16
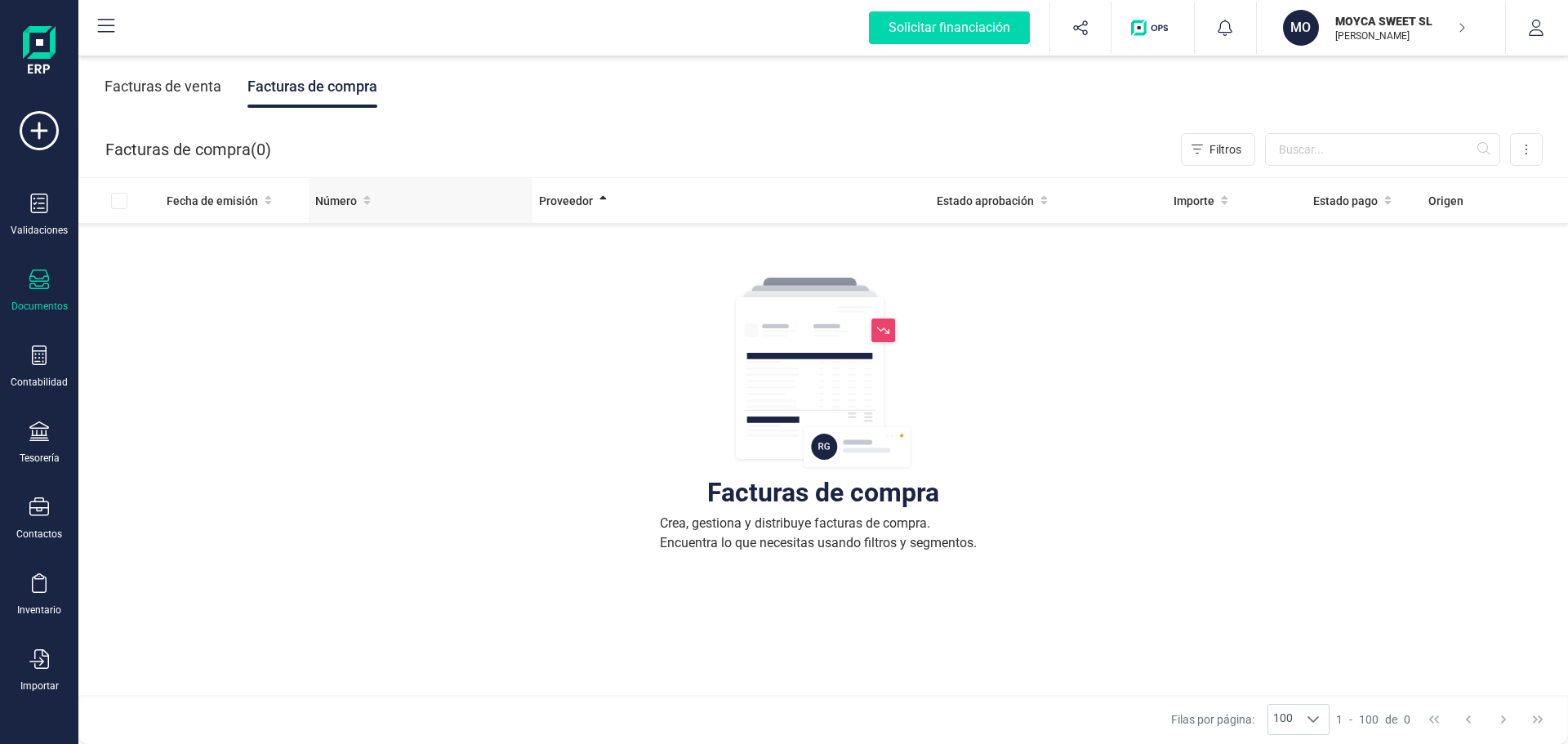
click at [335, 195] on span "Número" at bounding box center [335, 200] width 42 height 16
click at [217, 202] on span "Fecha de emisión" at bounding box center [212, 200] width 91 height 16
click at [1530, 148] on button at bounding box center [1526, 149] width 33 height 33
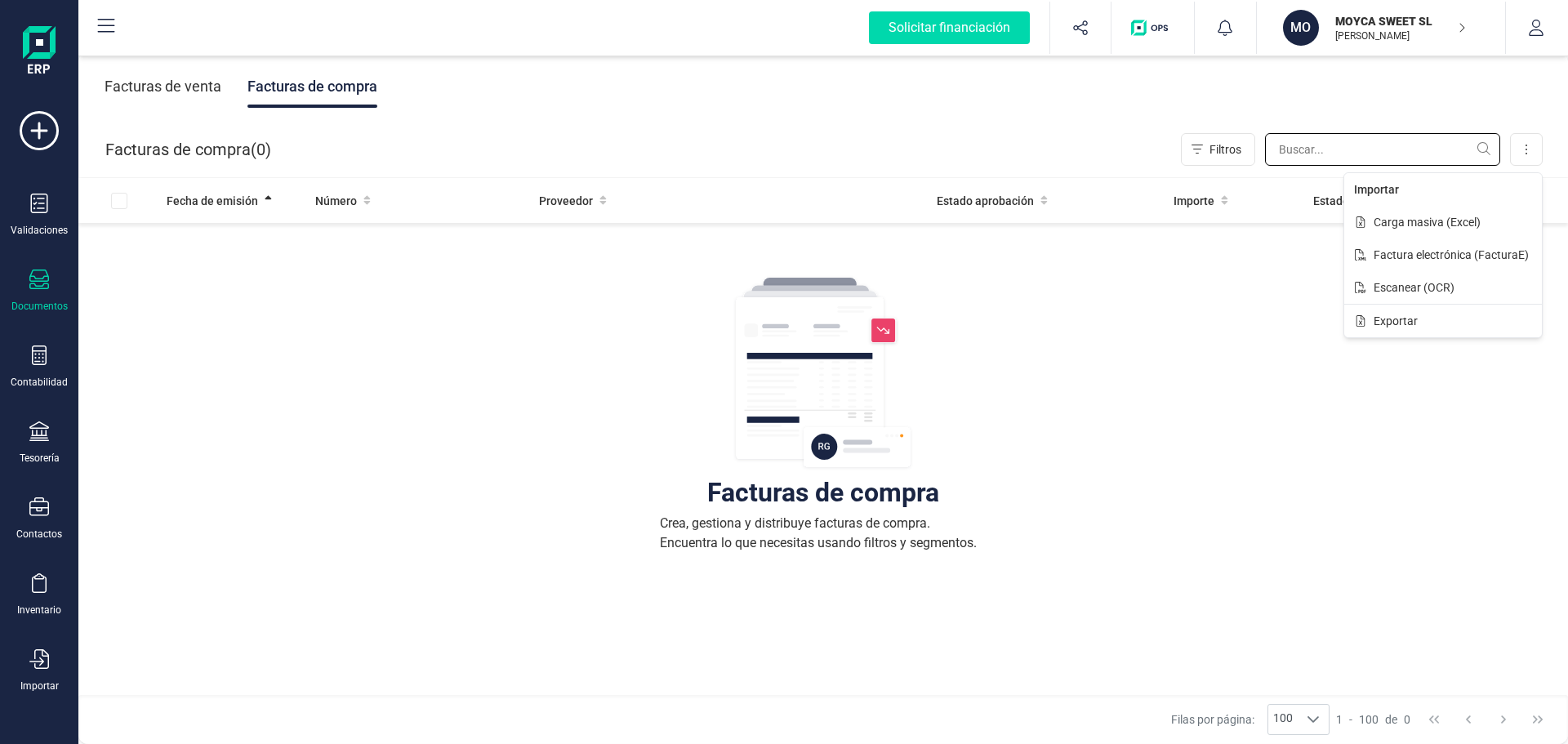
click at [1343, 149] on input "text" at bounding box center [1382, 149] width 235 height 33
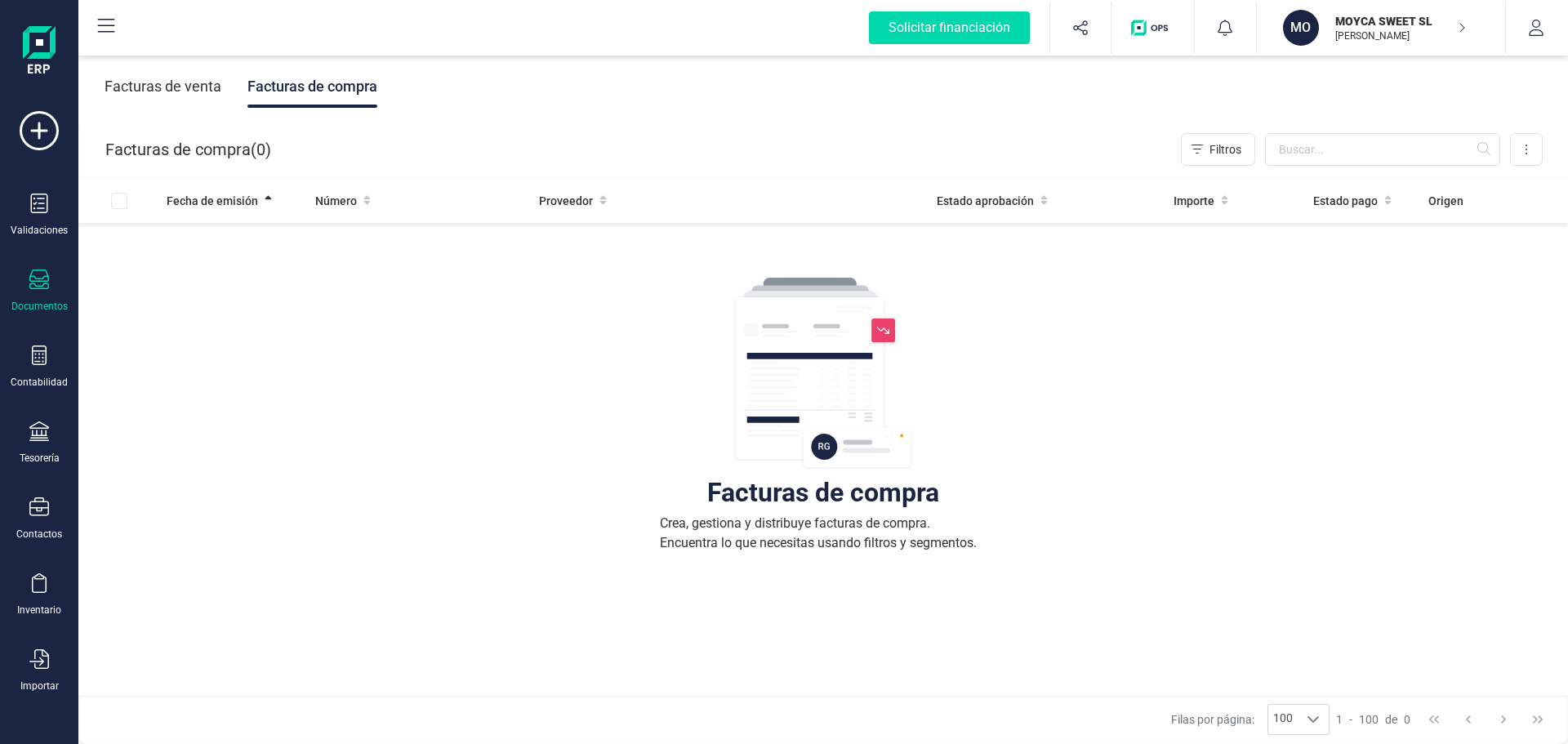
click at [47, 286] on icon at bounding box center [39, 279] width 20 height 20
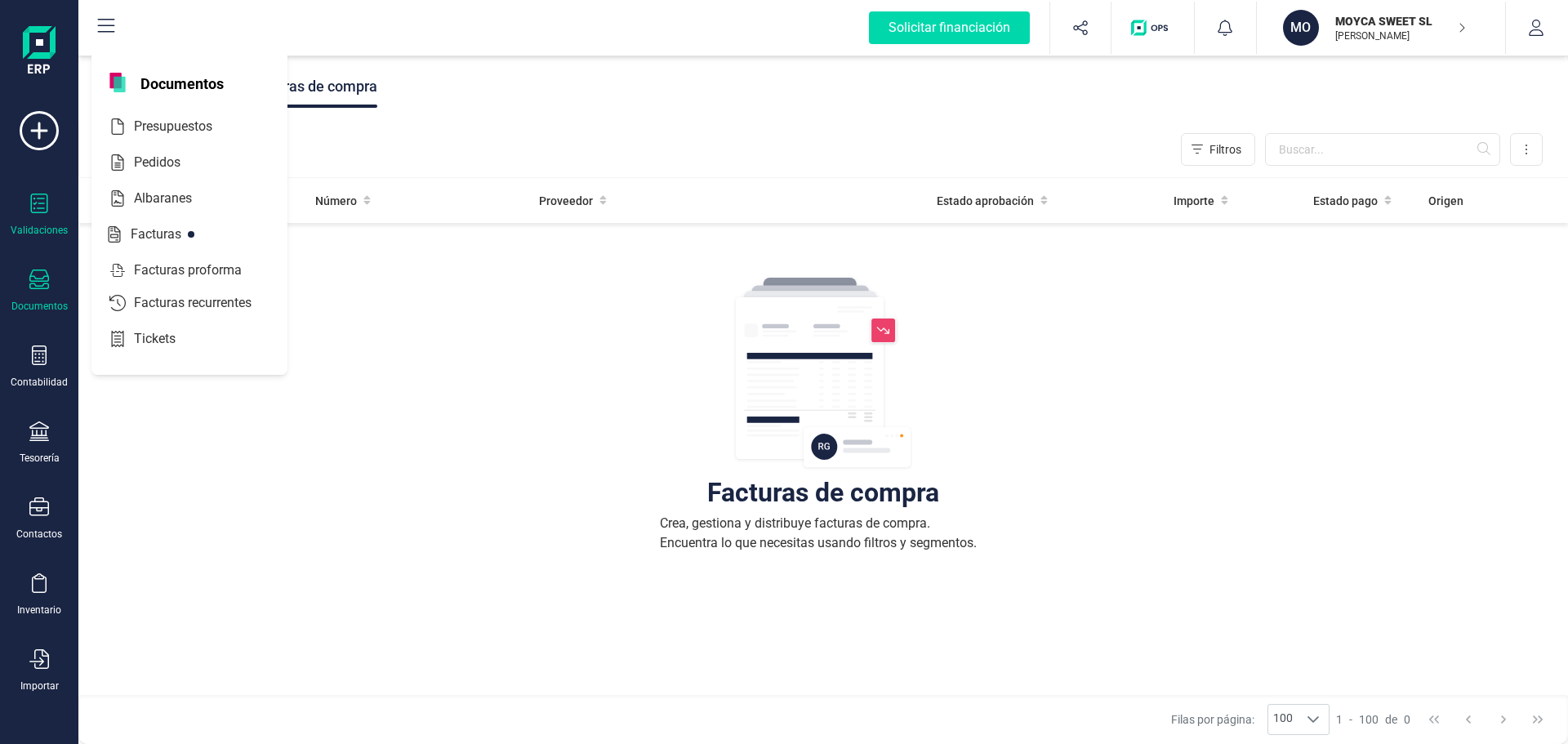
click at [57, 219] on div "Validaciones" at bounding box center [38, 215] width 65 height 43
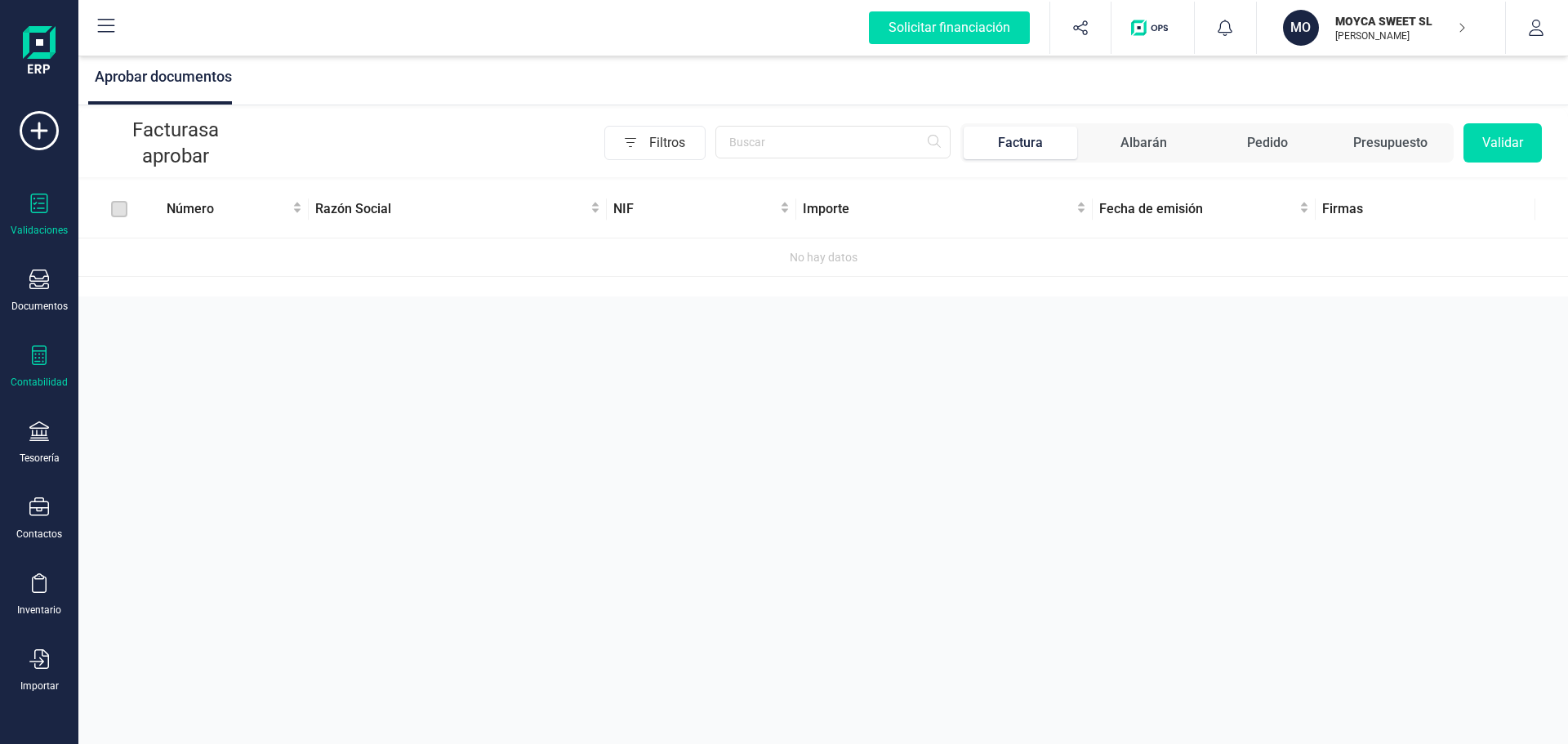
click at [30, 367] on div at bounding box center [39, 357] width 20 height 23
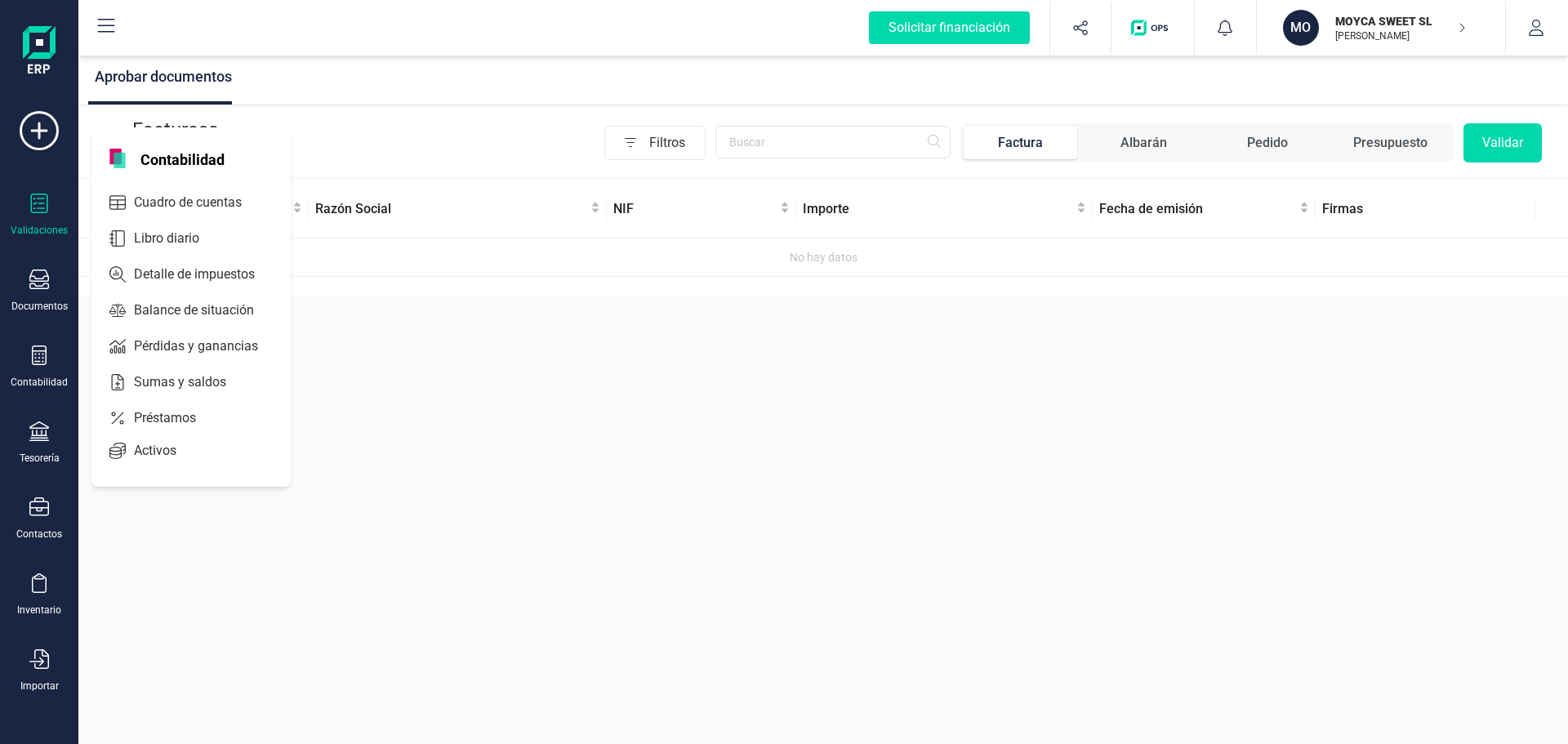
click at [42, 208] on icon at bounding box center [39, 203] width 17 height 20
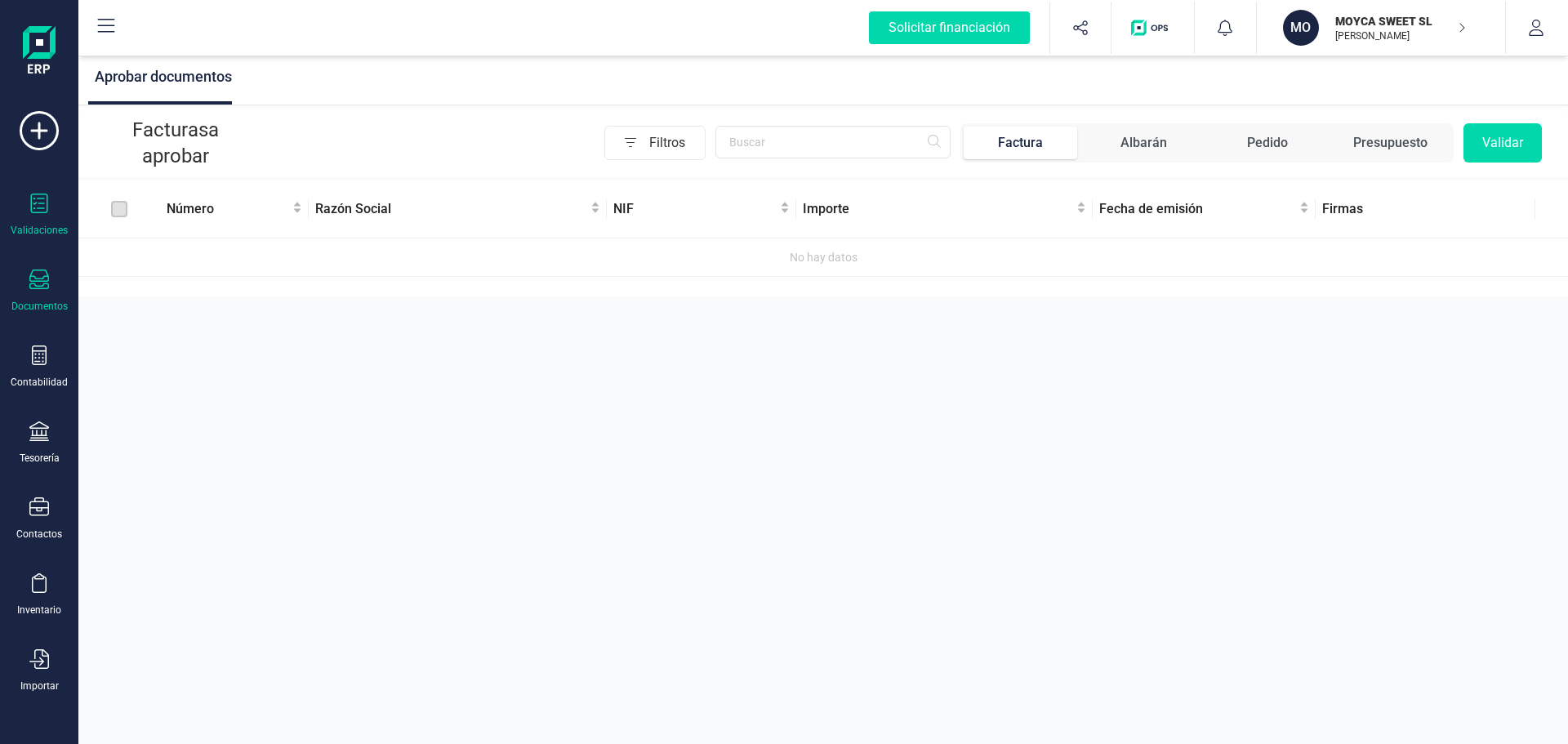
click at [40, 271] on icon at bounding box center [39, 279] width 20 height 20
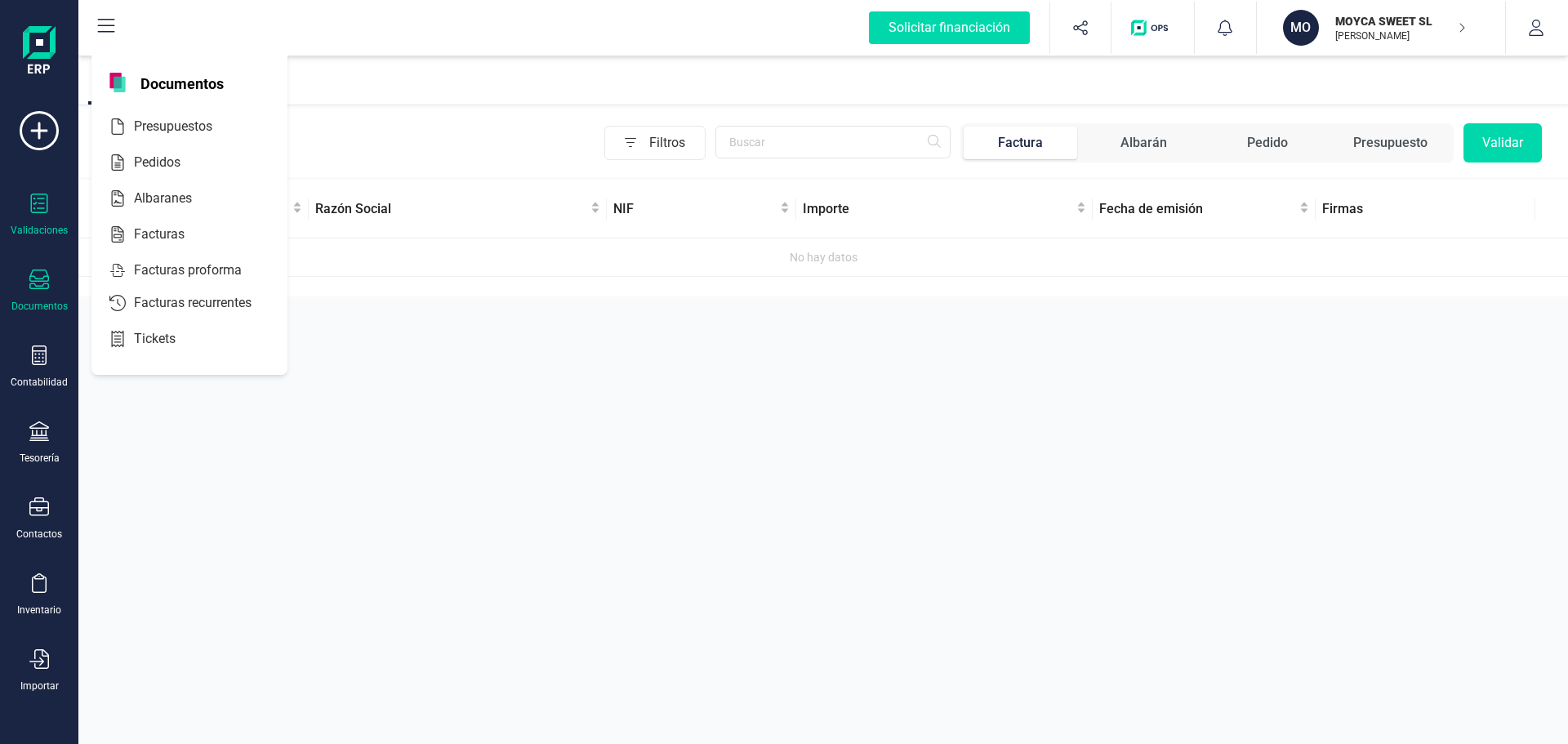
click at [43, 294] on div "Documentos" at bounding box center [38, 291] width 65 height 43
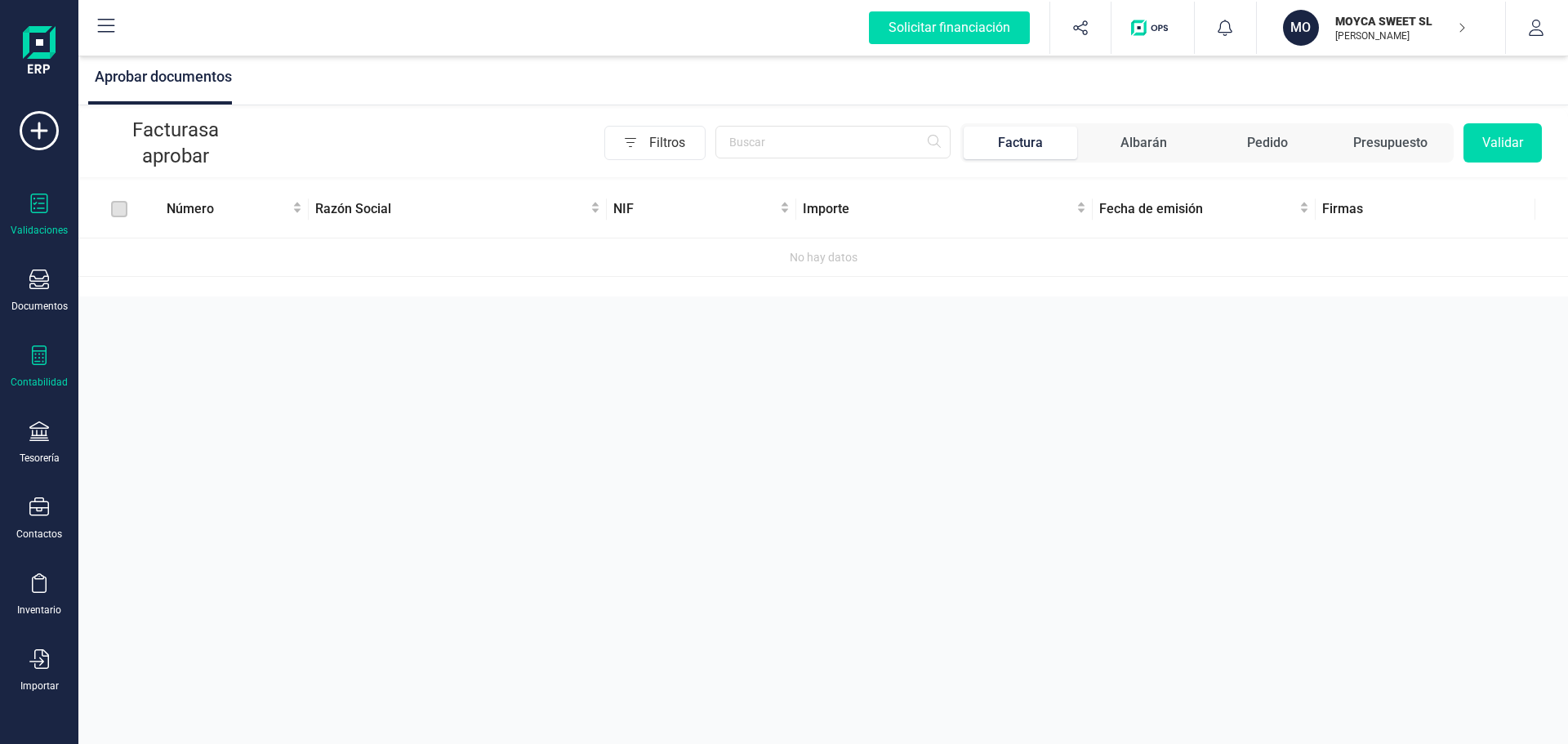
click at [47, 359] on icon at bounding box center [39, 355] width 20 height 20
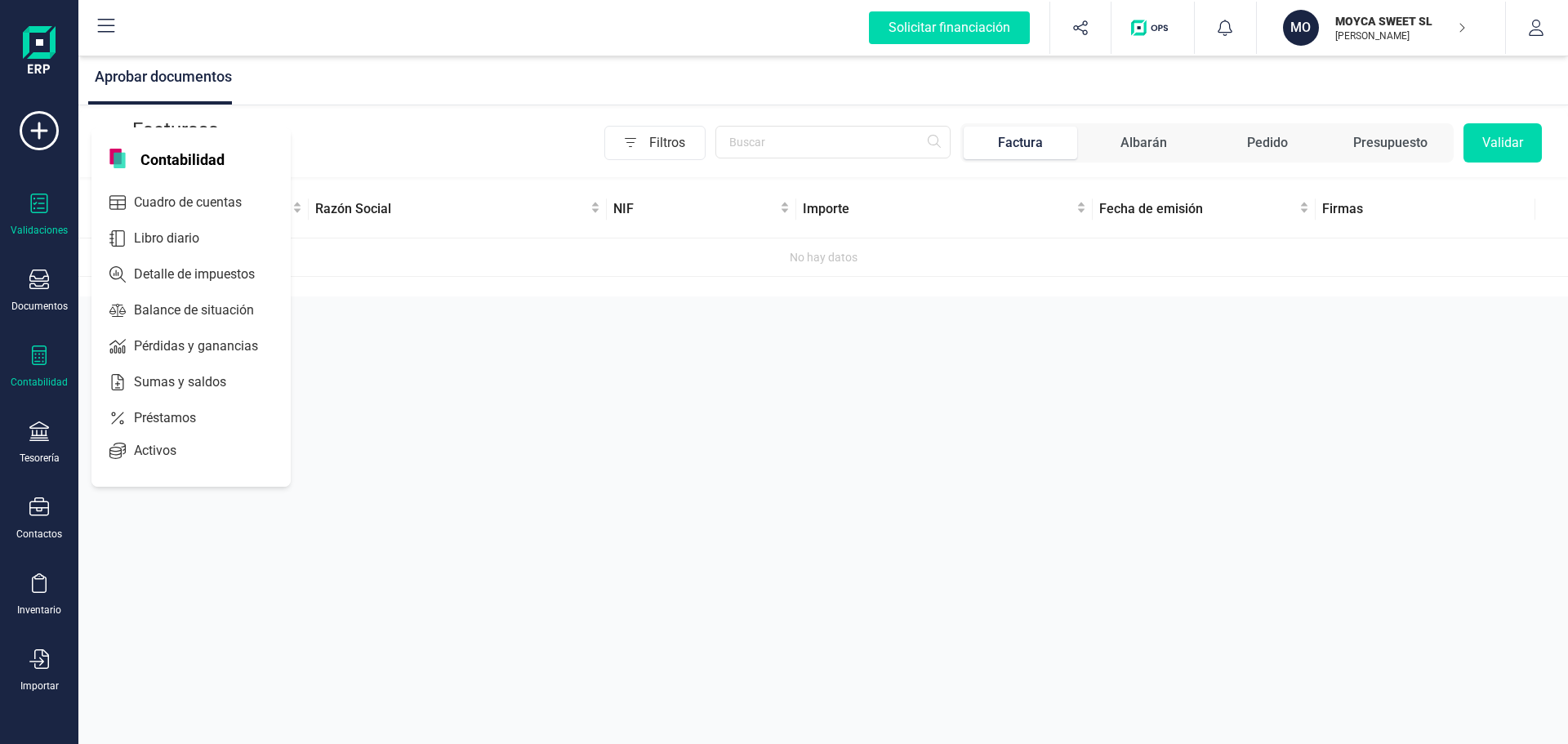
click at [54, 368] on div "Contabilidad" at bounding box center [38, 367] width 65 height 43
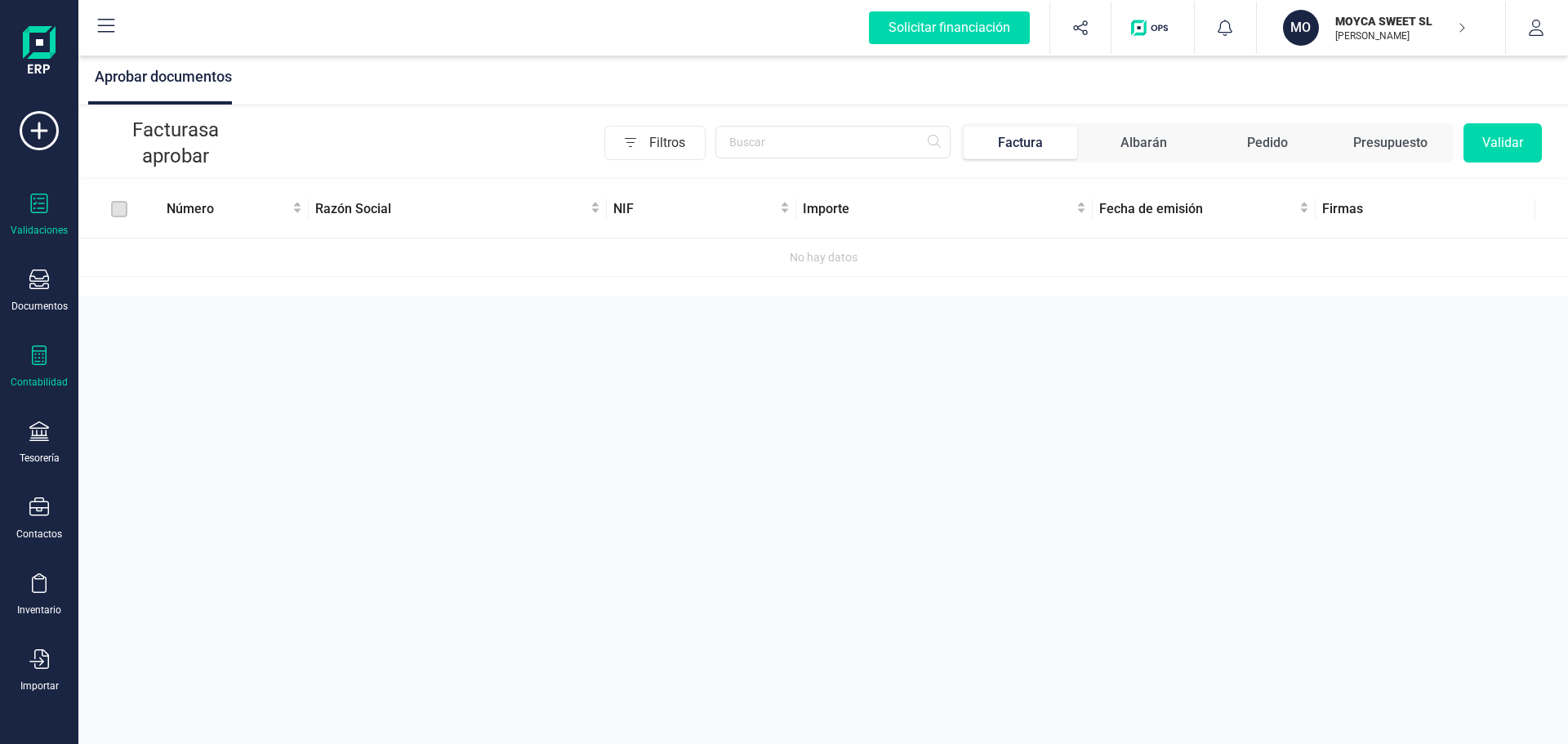
click at [42, 361] on icon at bounding box center [39, 355] width 20 height 20
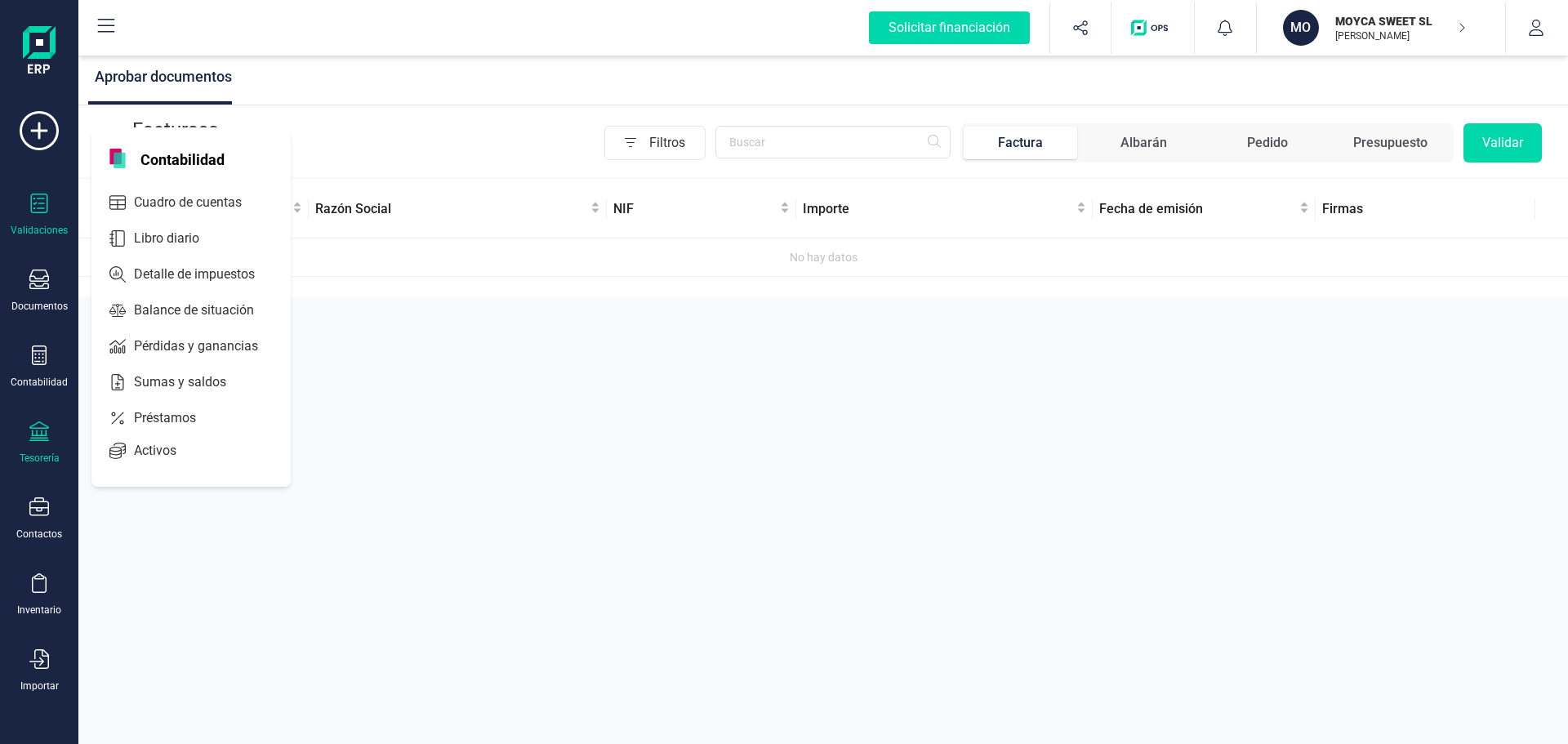
click at [40, 435] on icon at bounding box center [39, 431] width 20 height 20
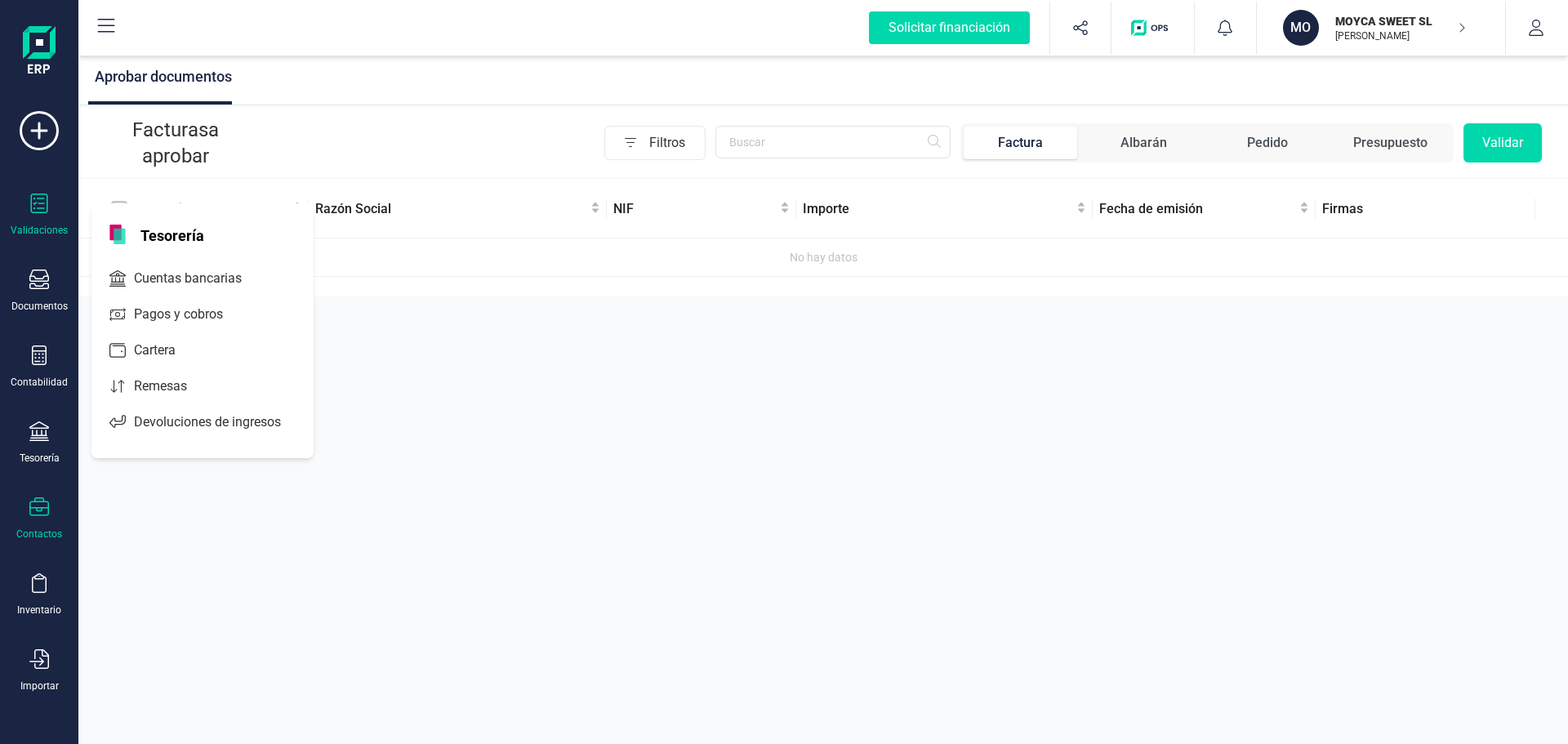
click at [48, 509] on icon at bounding box center [39, 506] width 20 height 19
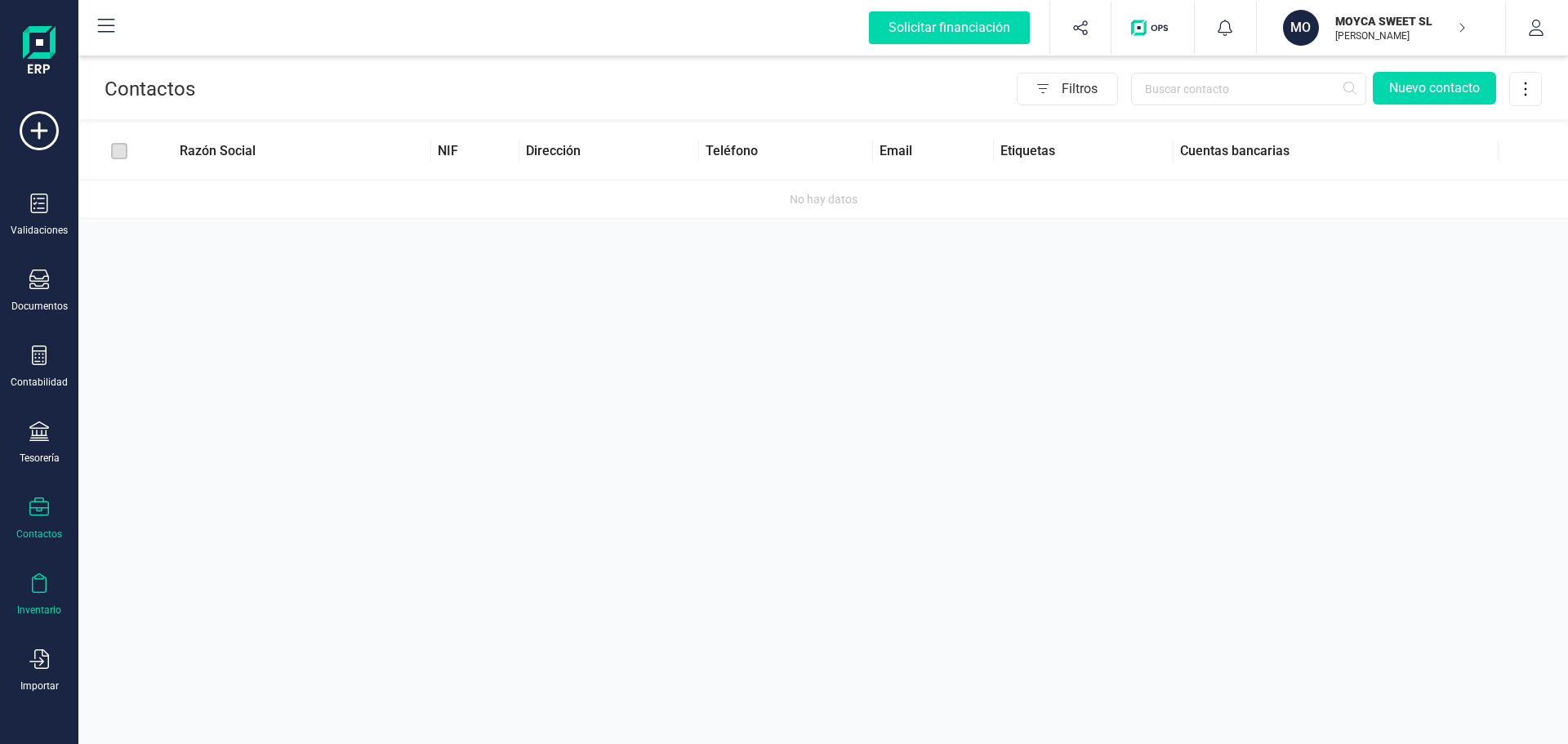
click at [43, 588] on icon at bounding box center [39, 583] width 20 height 20
click at [46, 133] on icon at bounding box center [39, 131] width 39 height 39
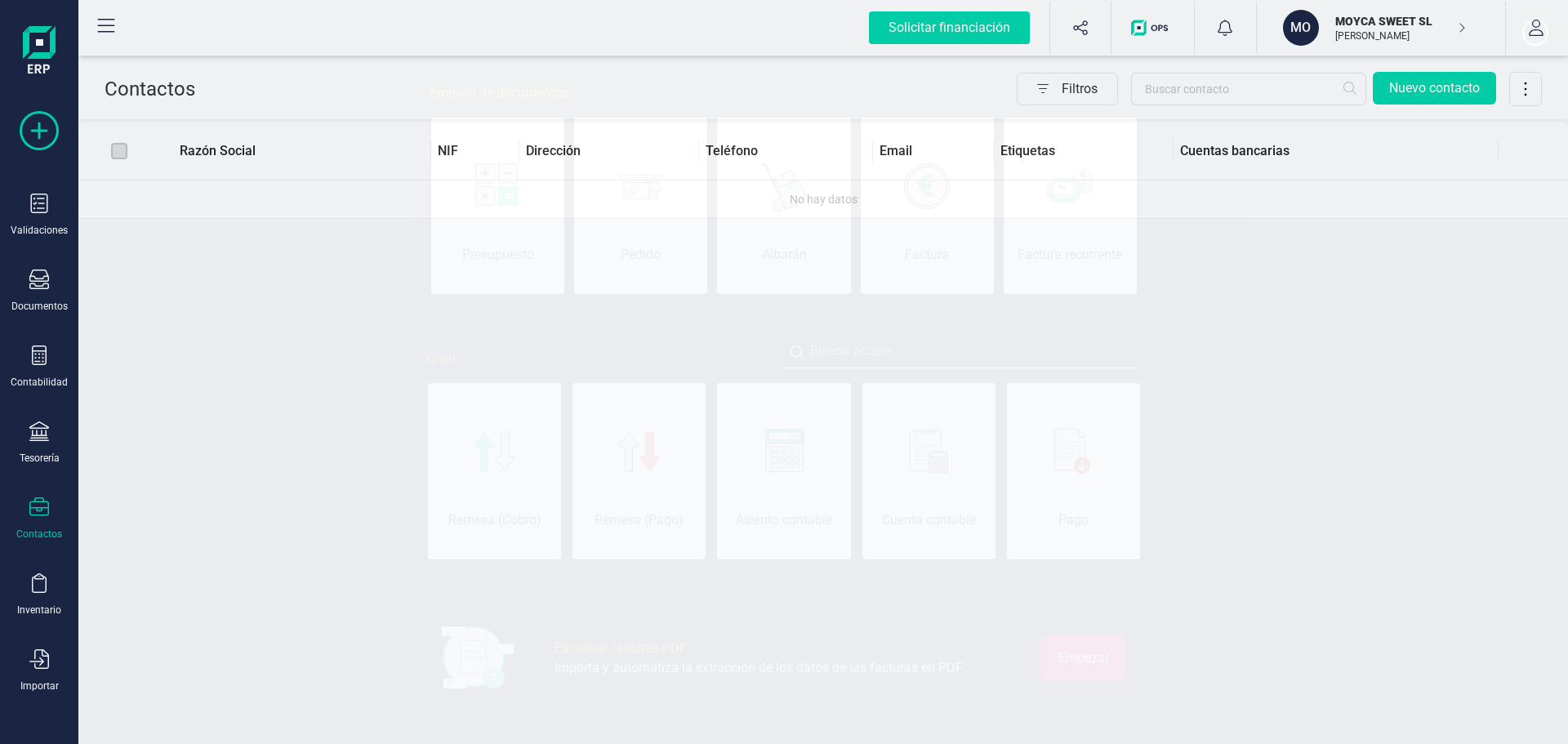
scroll to position [0, 81]
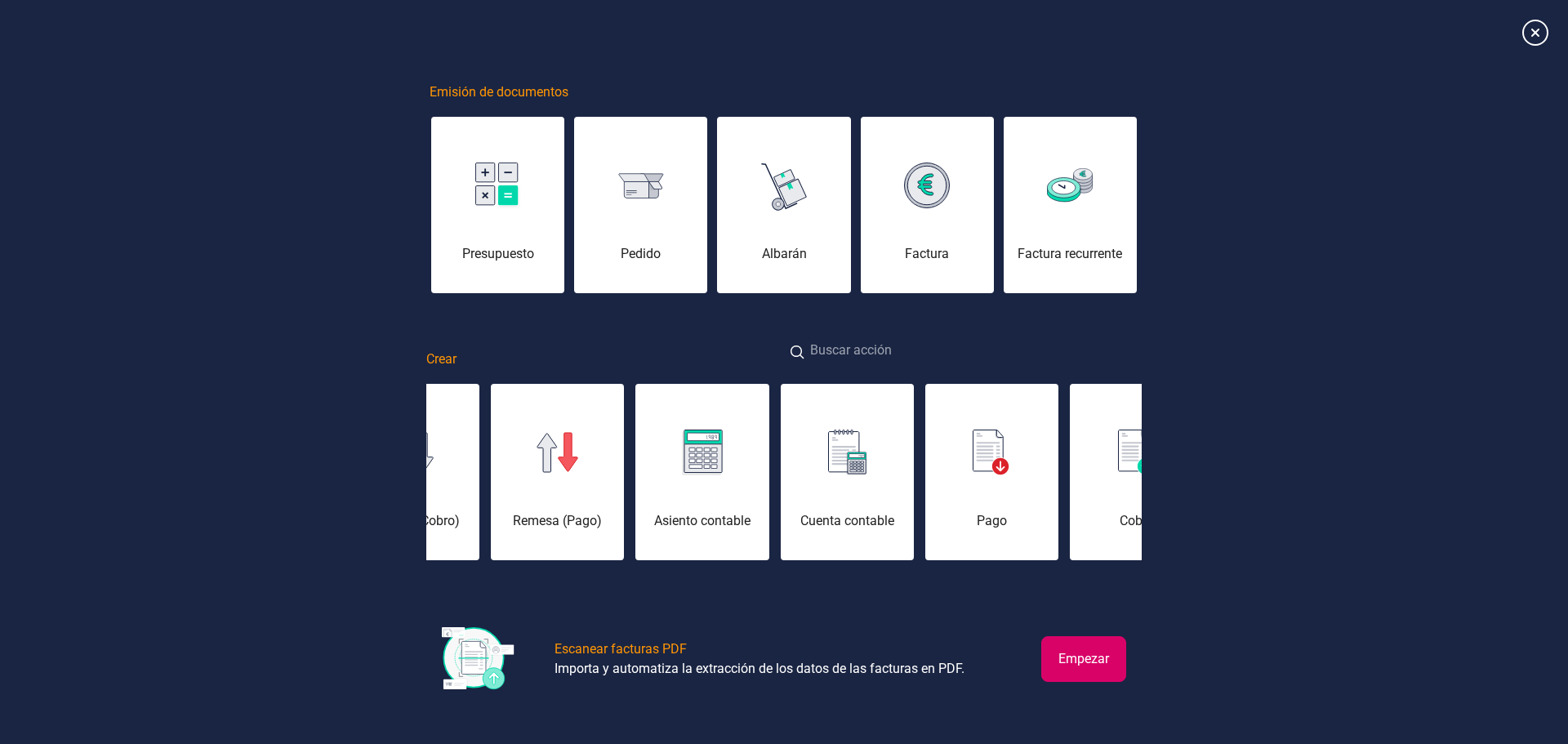
click at [824, 367] on input at bounding box center [963, 351] width 358 height 35
click at [1530, 37] on icon at bounding box center [1535, 32] width 29 height 29
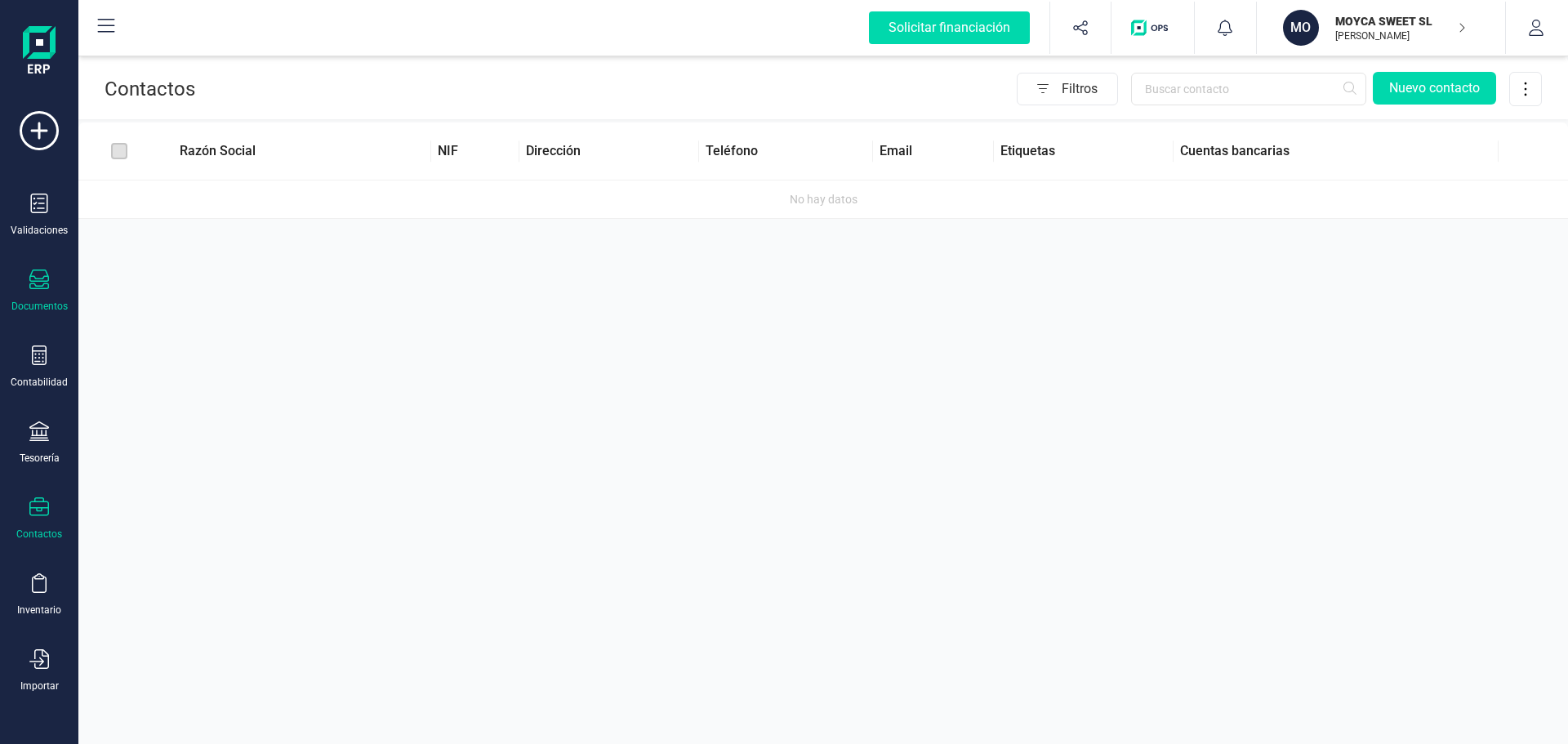
click at [39, 290] on div at bounding box center [39, 281] width 20 height 23
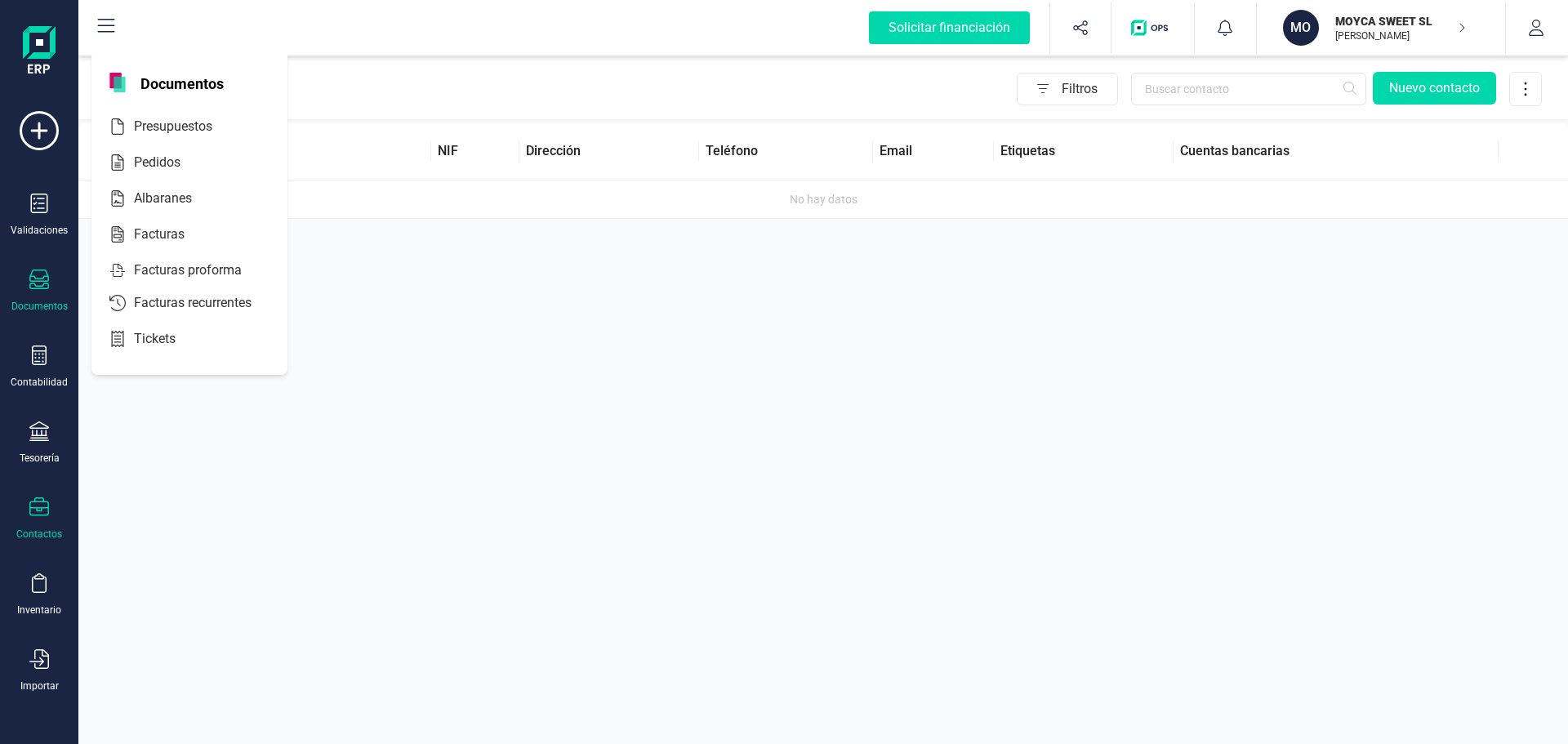
click at [36, 289] on icon at bounding box center [39, 279] width 20 height 20
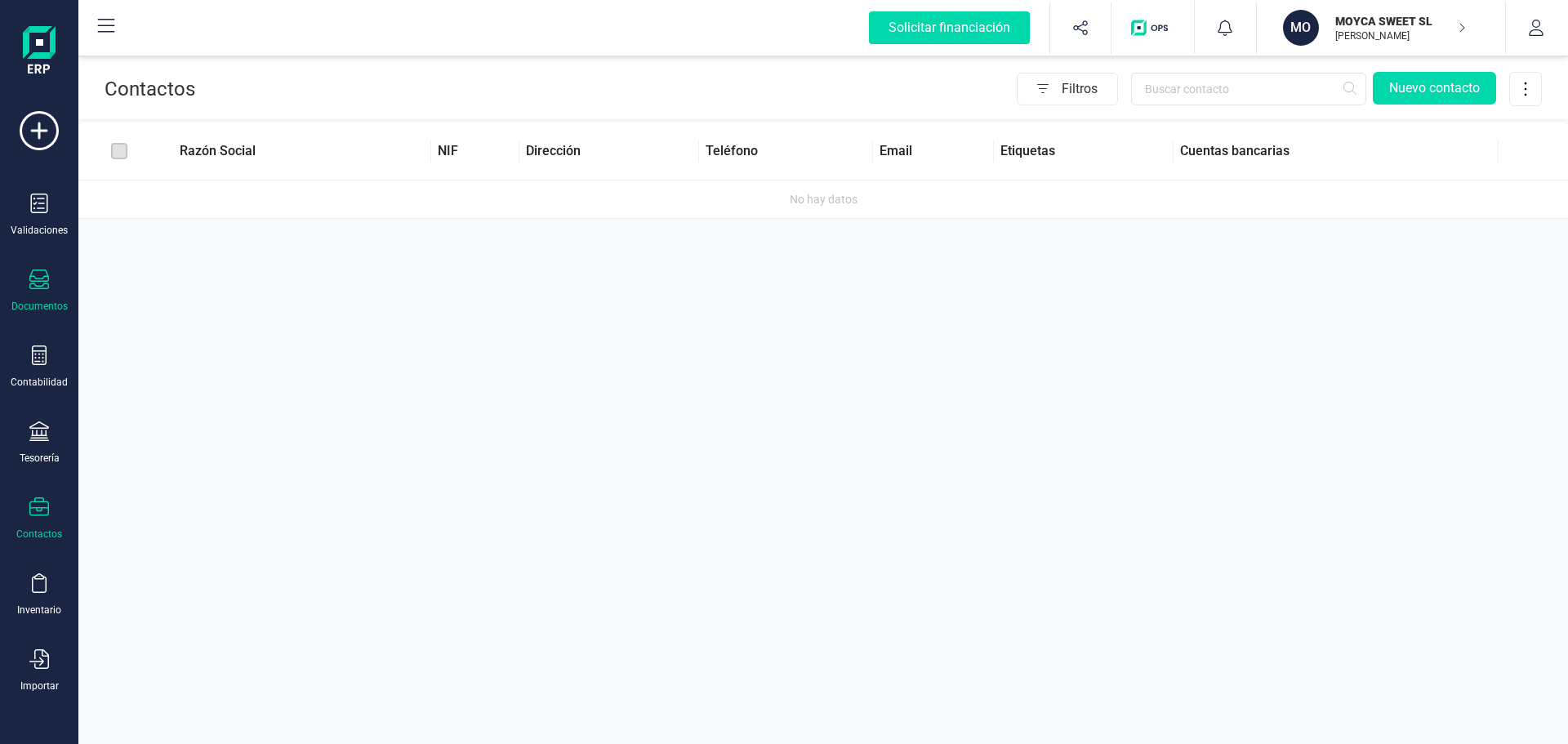
click at [27, 280] on div "Documentos" at bounding box center [38, 291] width 65 height 43
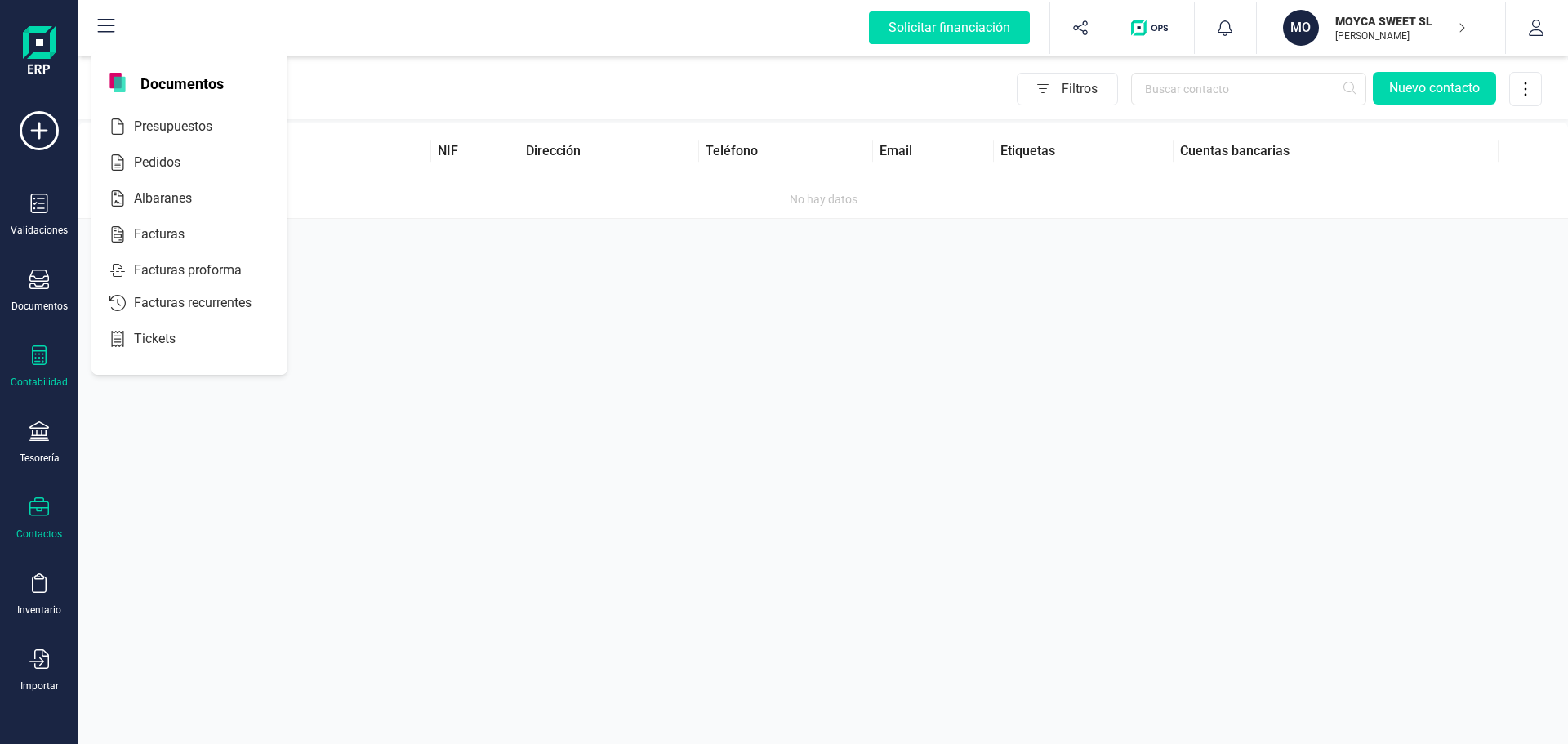
click at [40, 366] on div at bounding box center [39, 357] width 20 height 23
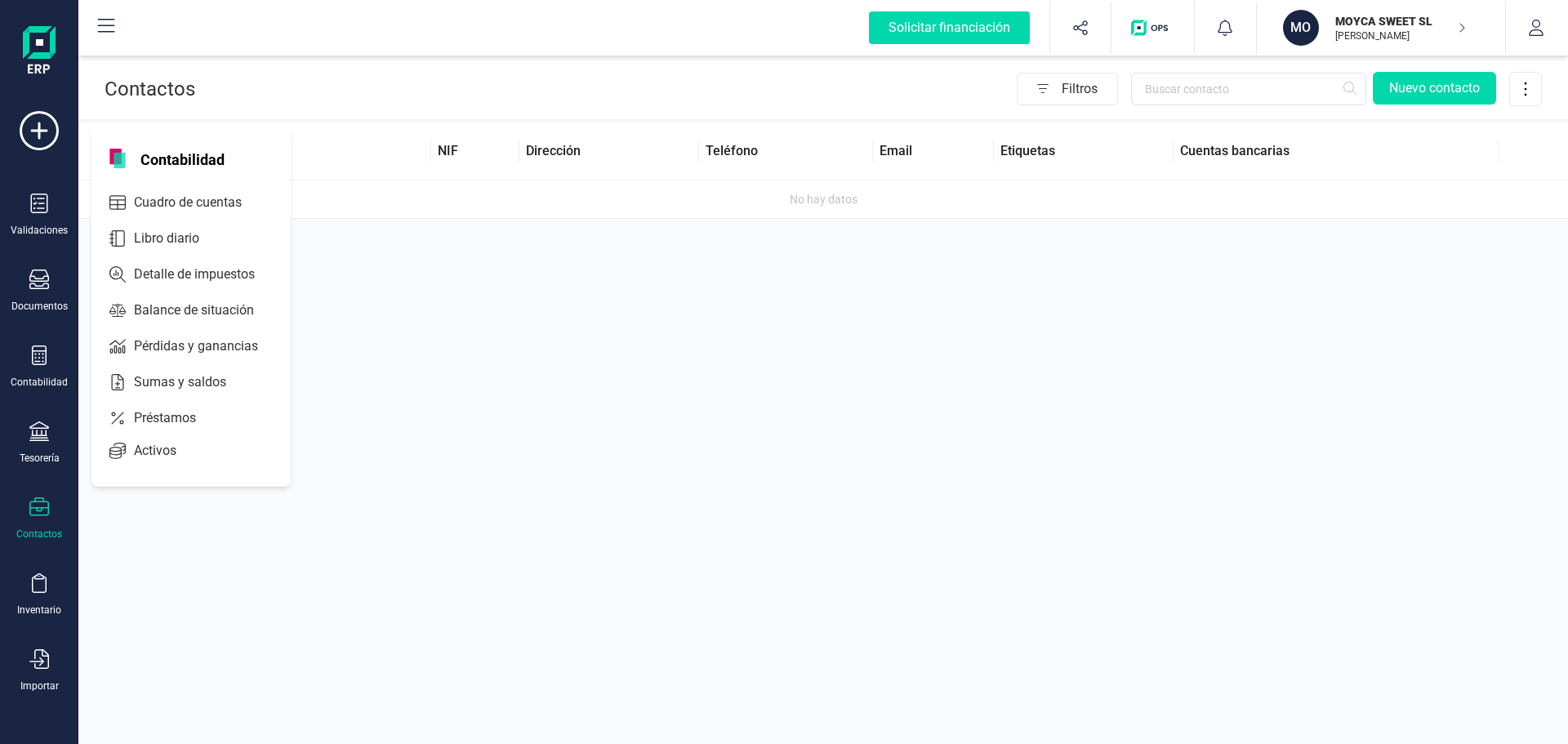
click at [47, 511] on icon at bounding box center [39, 507] width 20 height 20
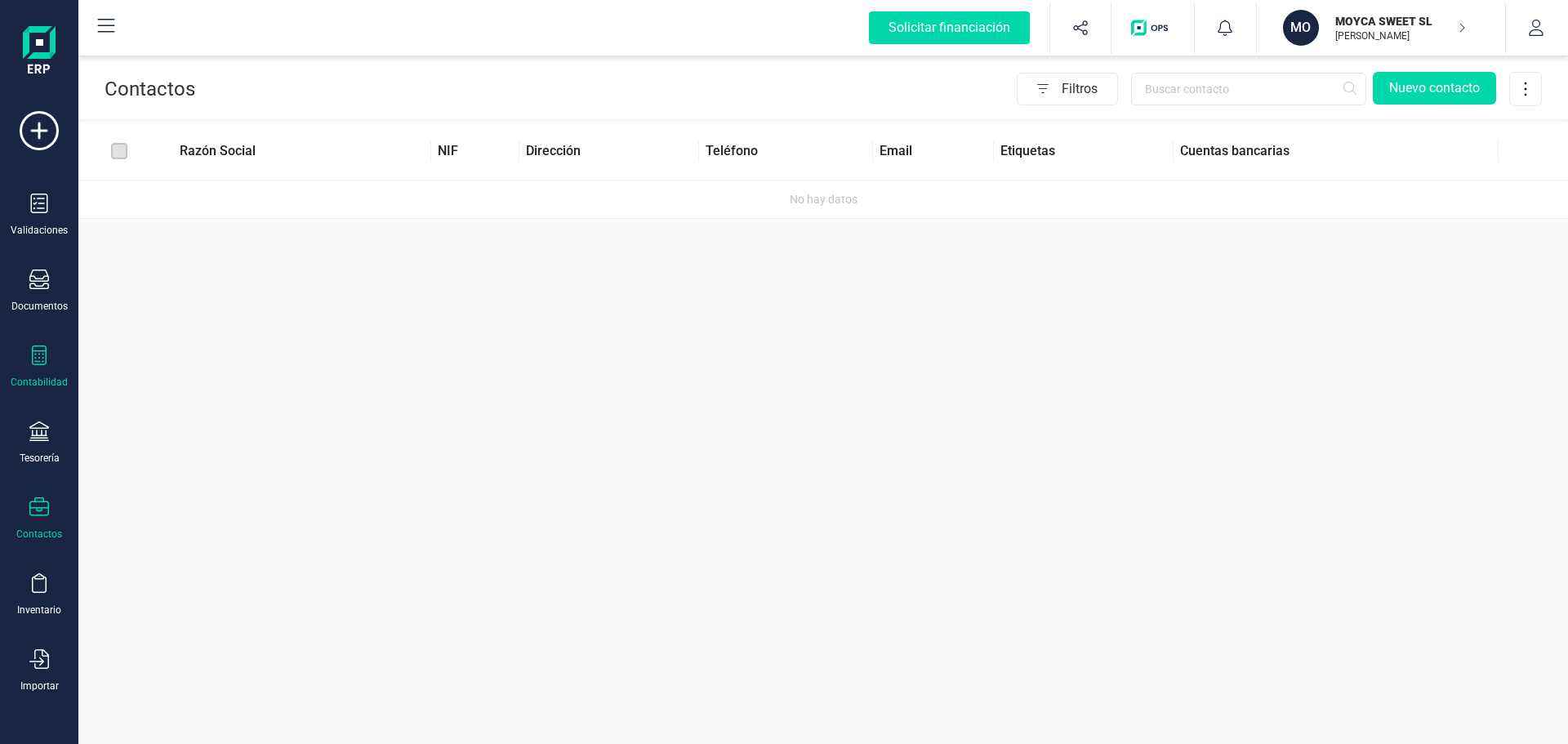
click at [45, 378] on div "Contabilidad" at bounding box center [39, 382] width 57 height 13
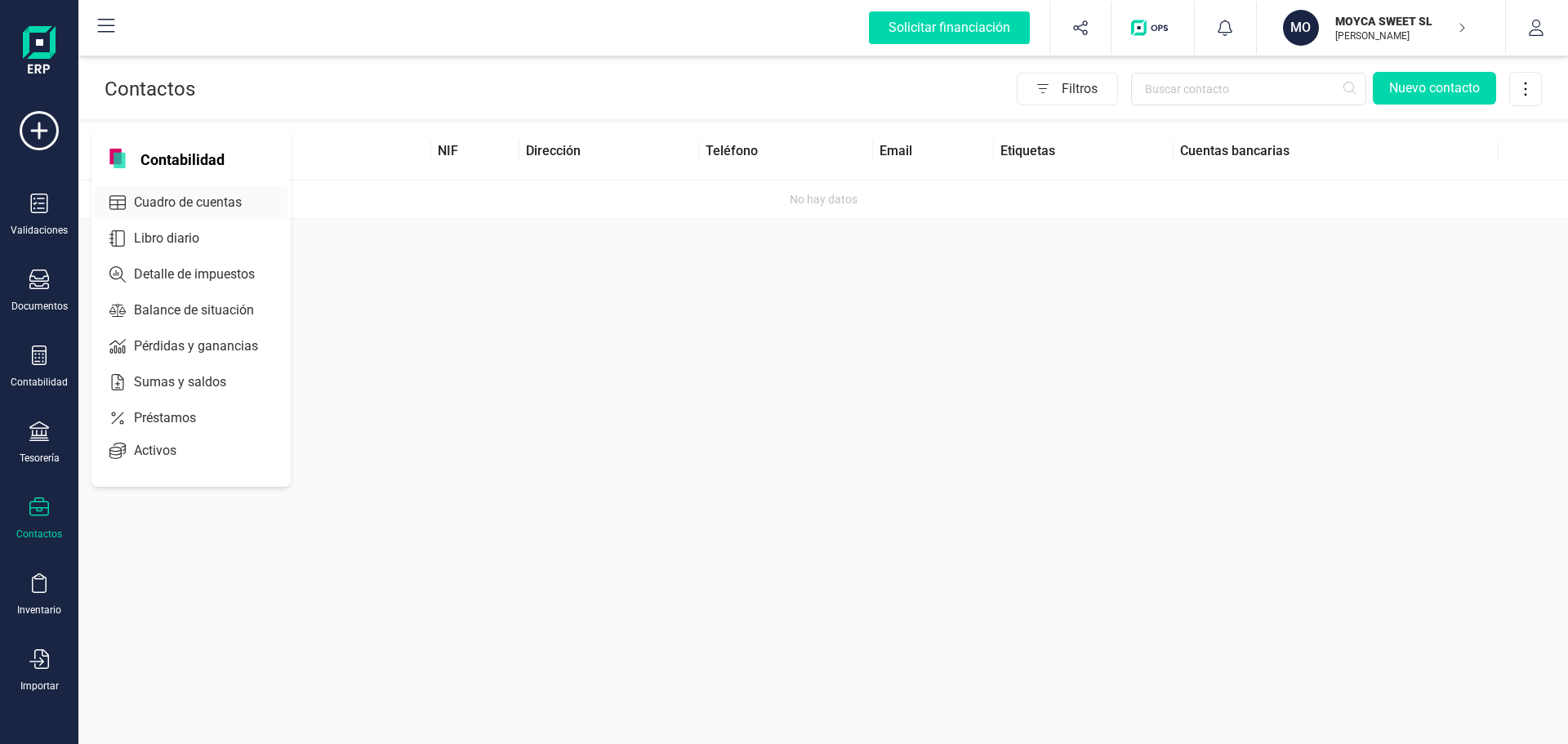
click at [172, 202] on span "Cuadro de cuentas" at bounding box center [199, 202] width 144 height 20
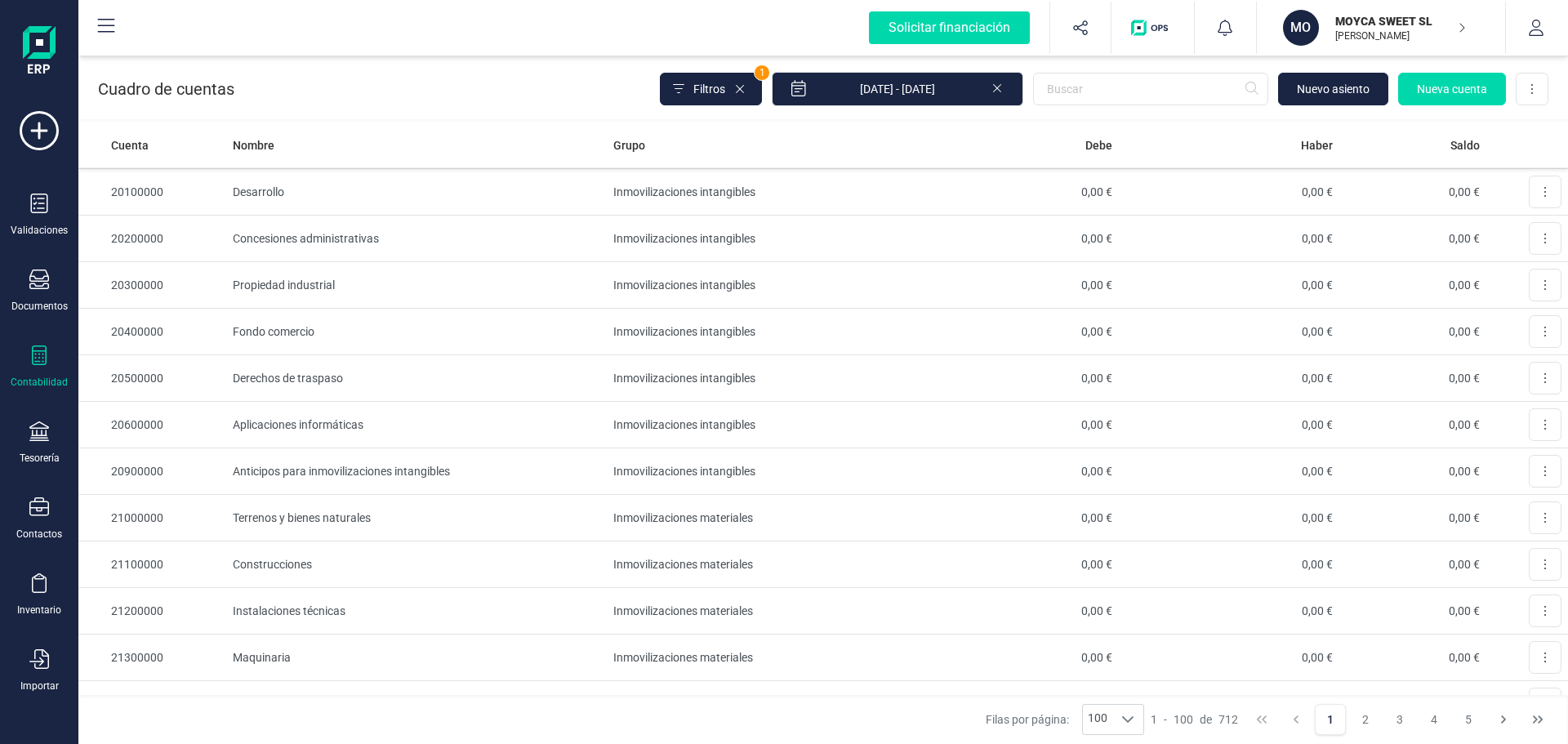
scroll to position [4156, 0]
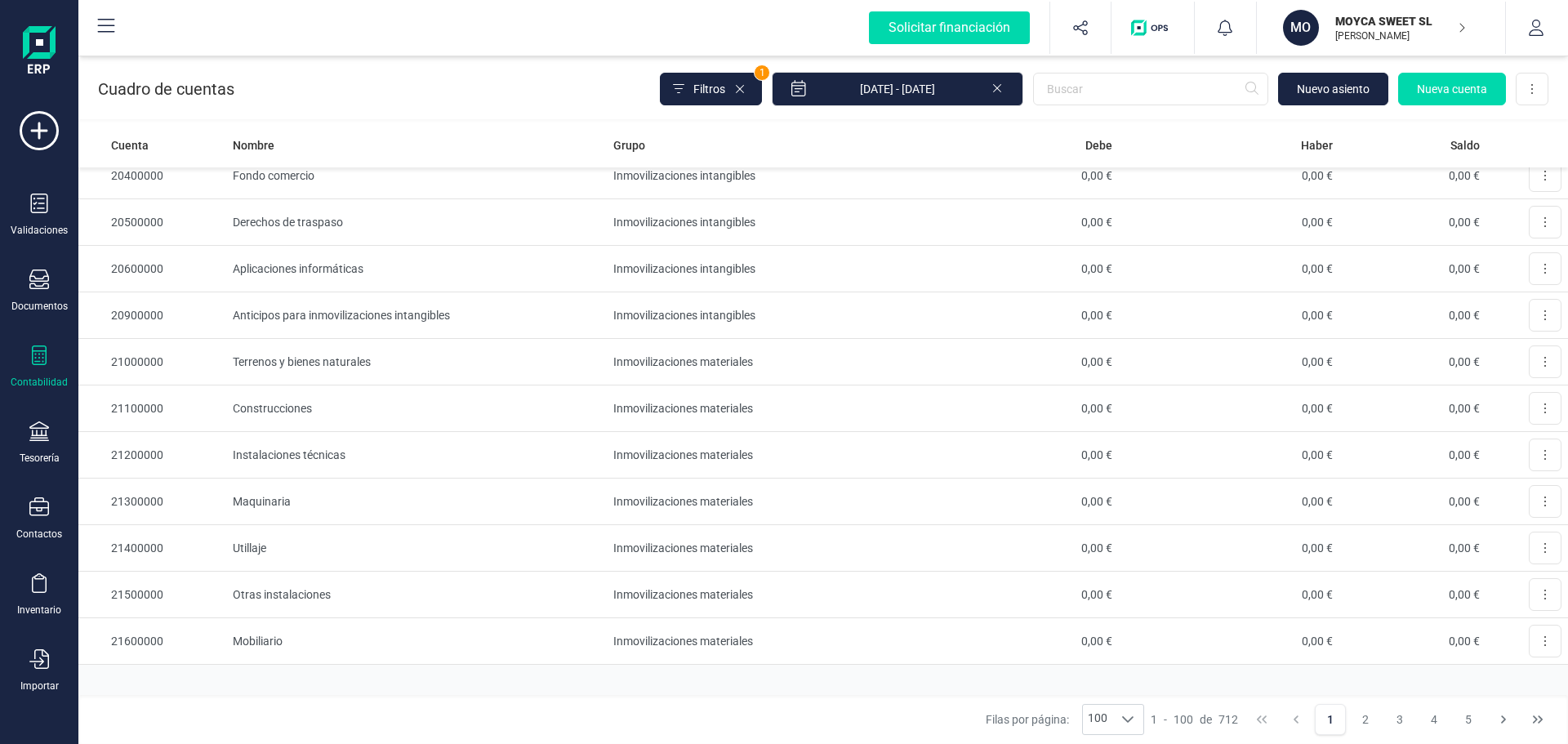
click at [105, 32] on icon at bounding box center [106, 26] width 17 height 14
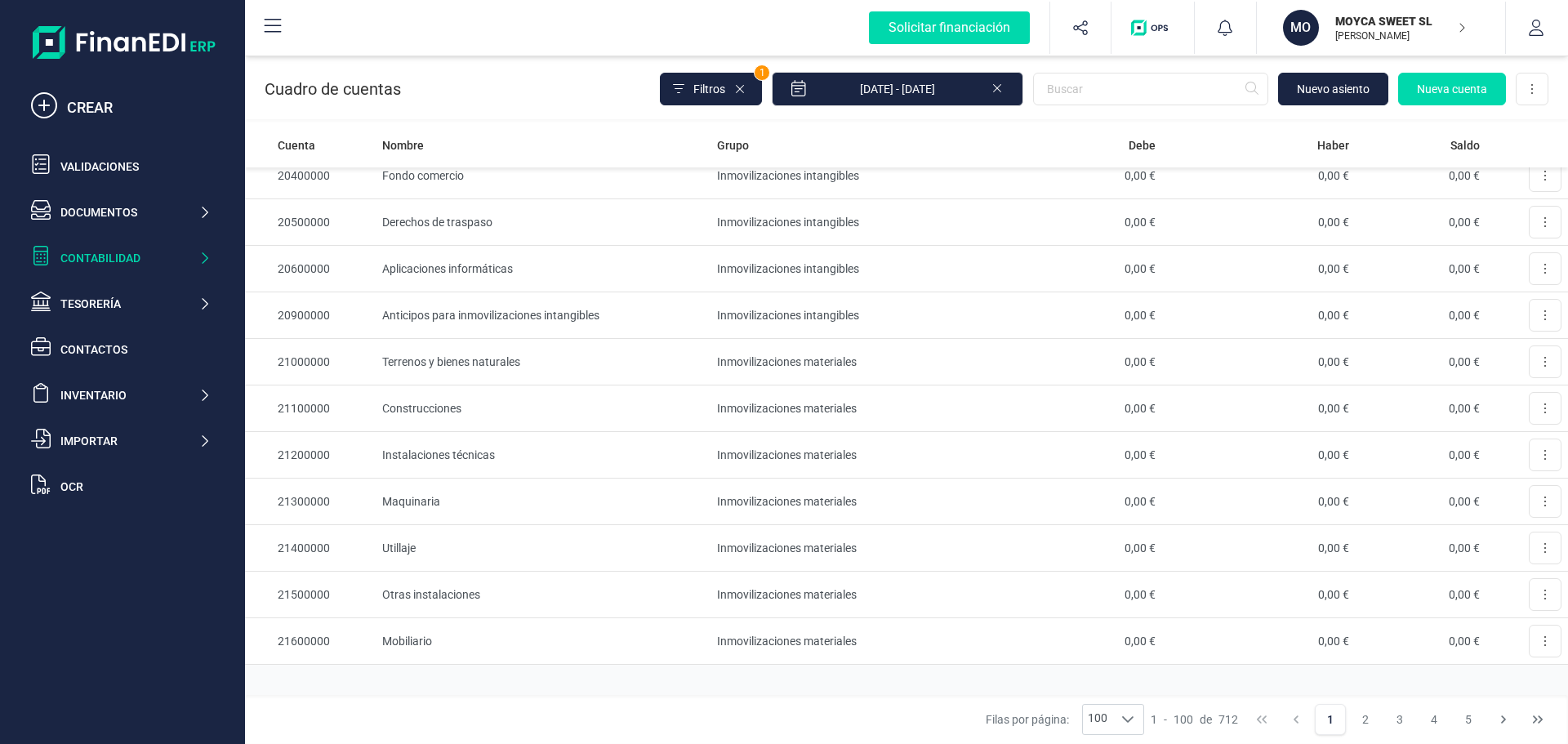
click at [276, 24] on icon at bounding box center [273, 26] width 17 height 14
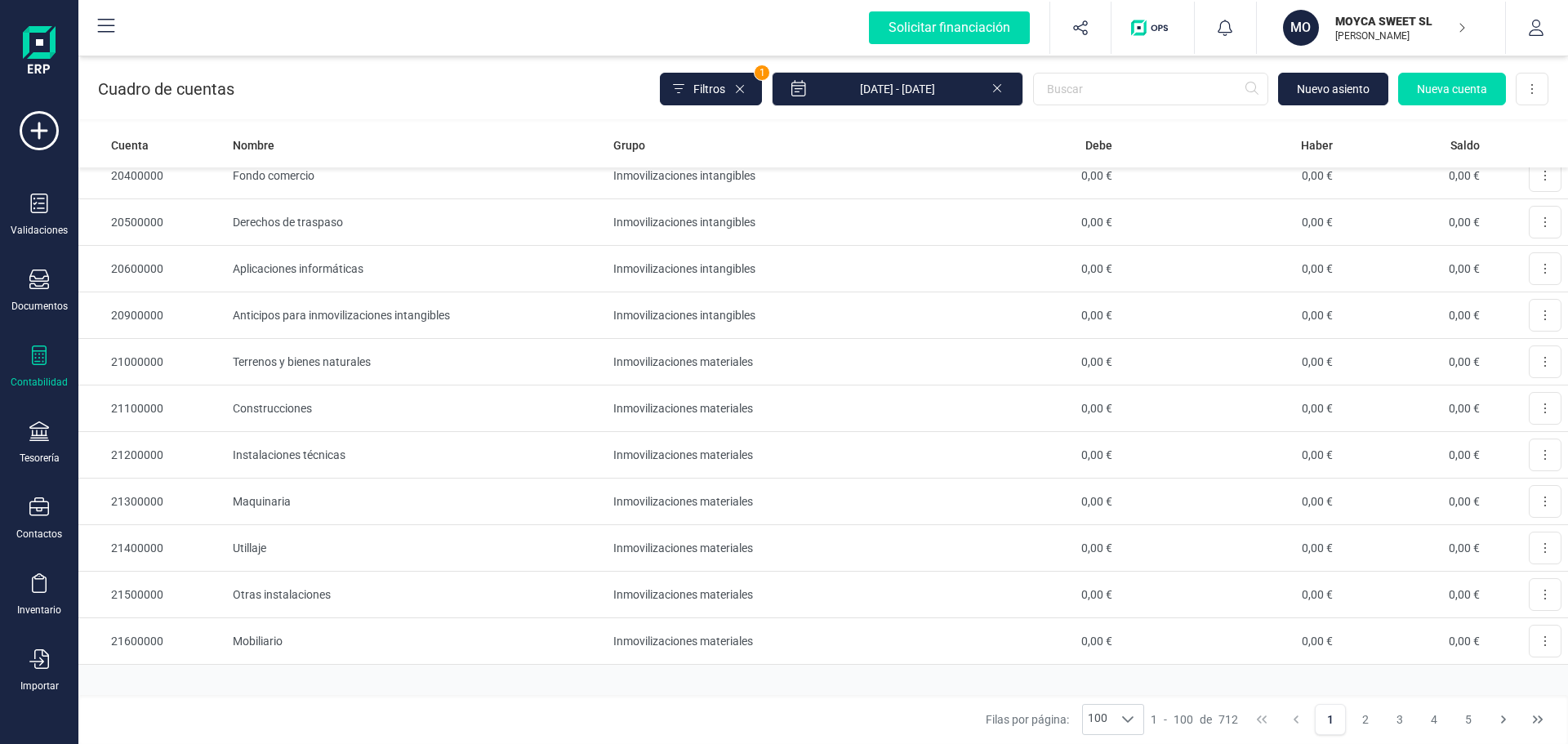
click at [115, 33] on icon at bounding box center [106, 26] width 20 height 20
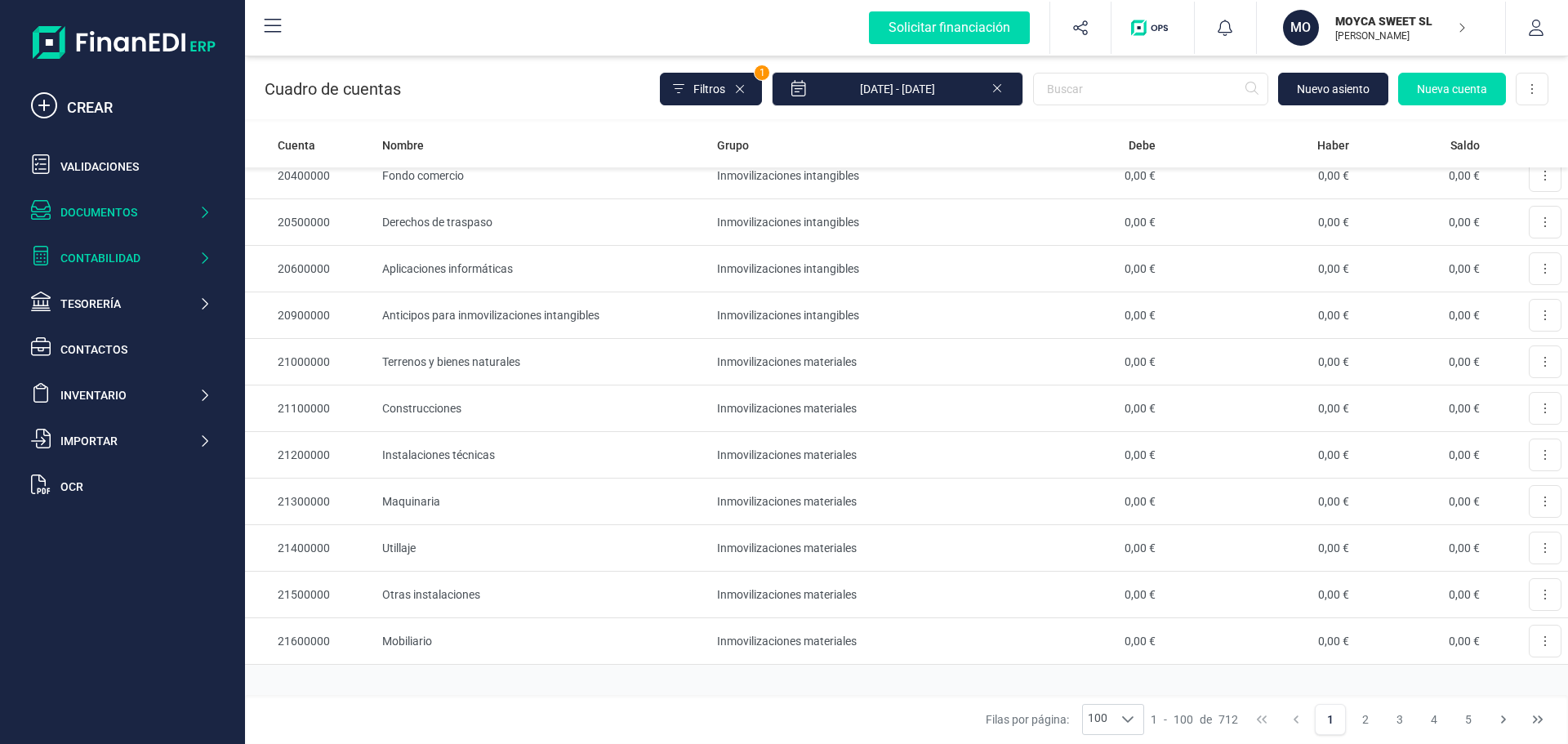
click at [142, 210] on div "Documentos" at bounding box center [130, 212] width 138 height 16
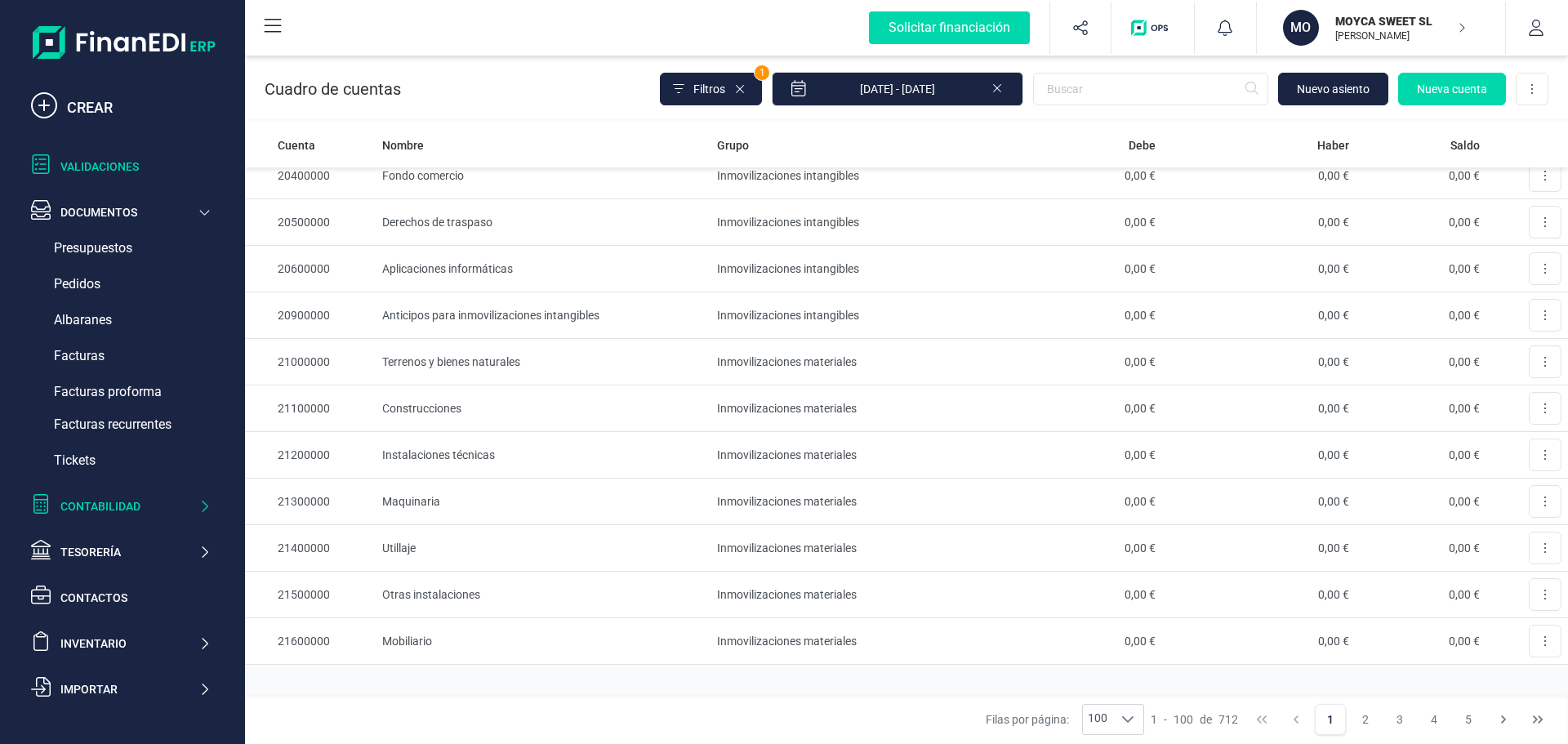
click at [131, 165] on div "Validaciones" at bounding box center [136, 166] width 150 height 16
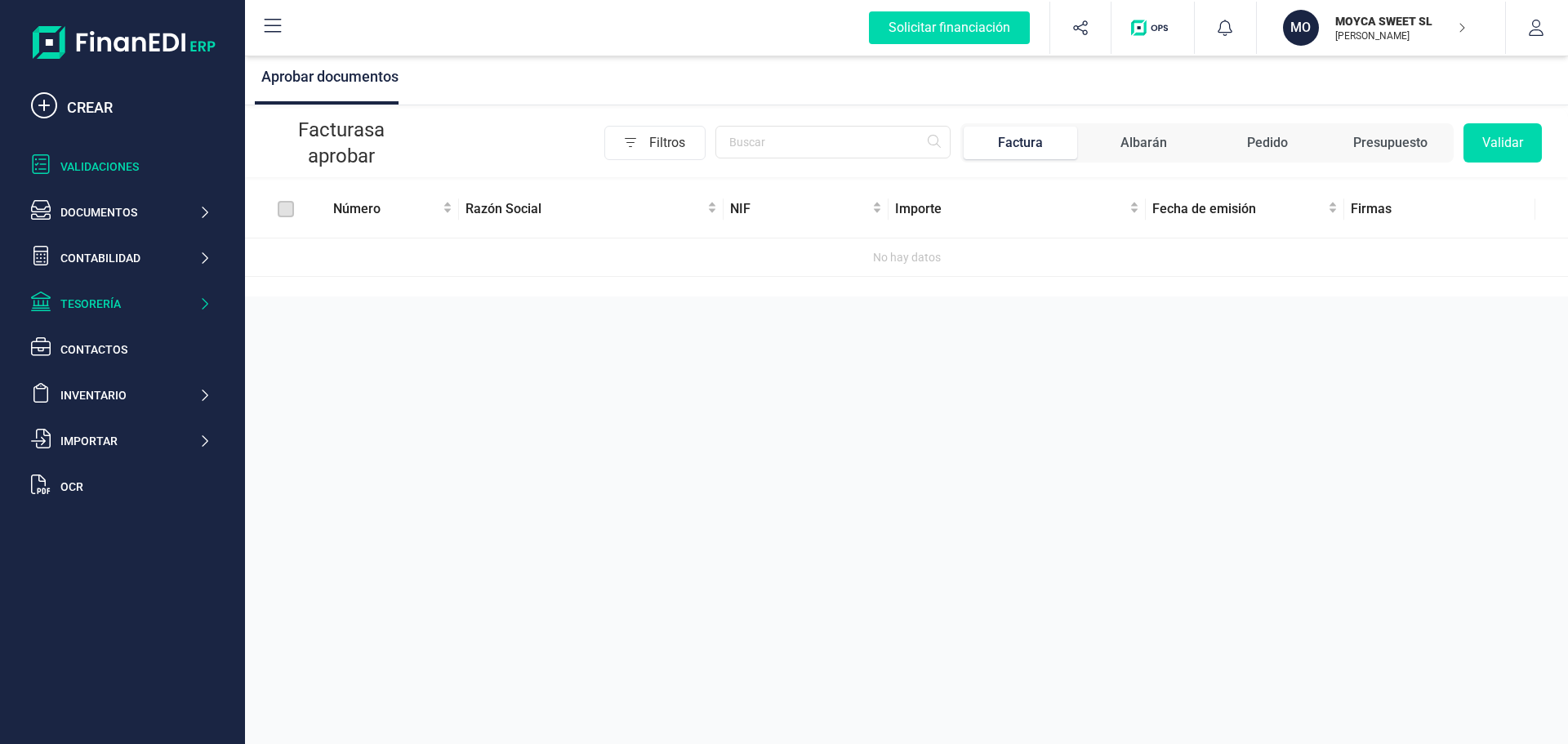
click at [84, 296] on div "Tesorería" at bounding box center [130, 304] width 138 height 16
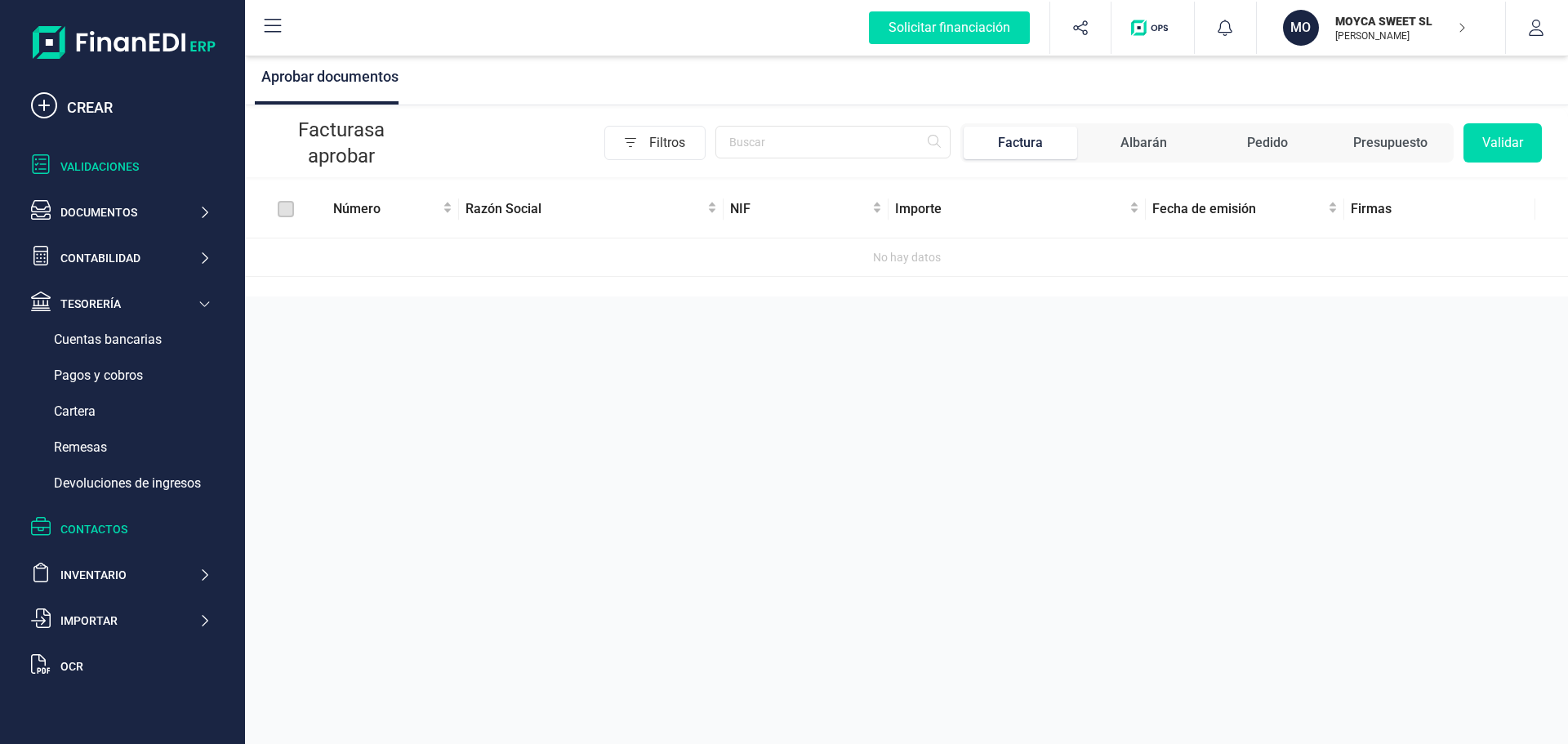
click at [65, 528] on div "Contactos" at bounding box center [136, 529] width 150 height 16
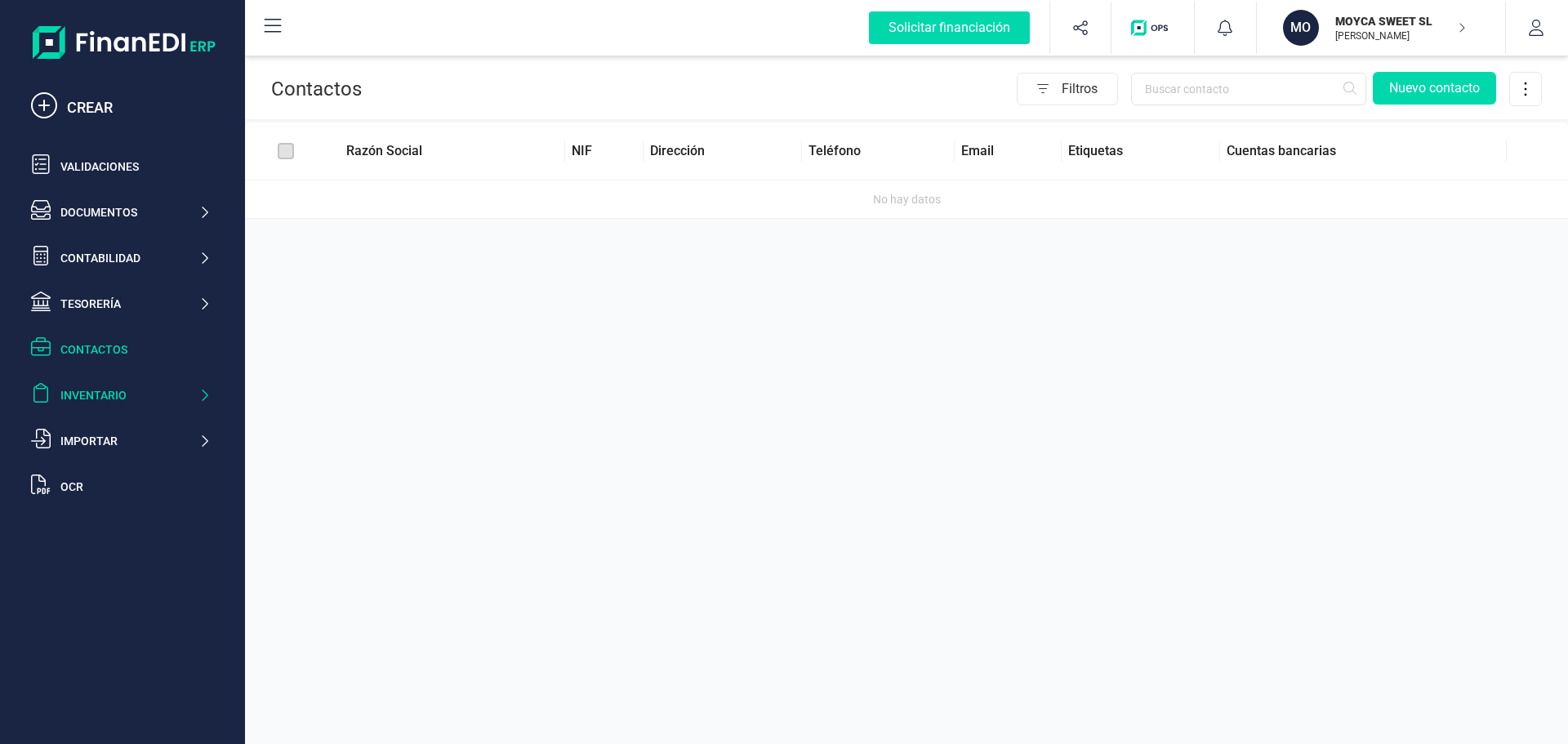
click at [98, 394] on div "Inventario" at bounding box center [130, 395] width 138 height 16
click at [82, 542] on div "Importar" at bounding box center [130, 548] width 138 height 16
click at [108, 167] on div "Validaciones" at bounding box center [136, 166] width 150 height 16
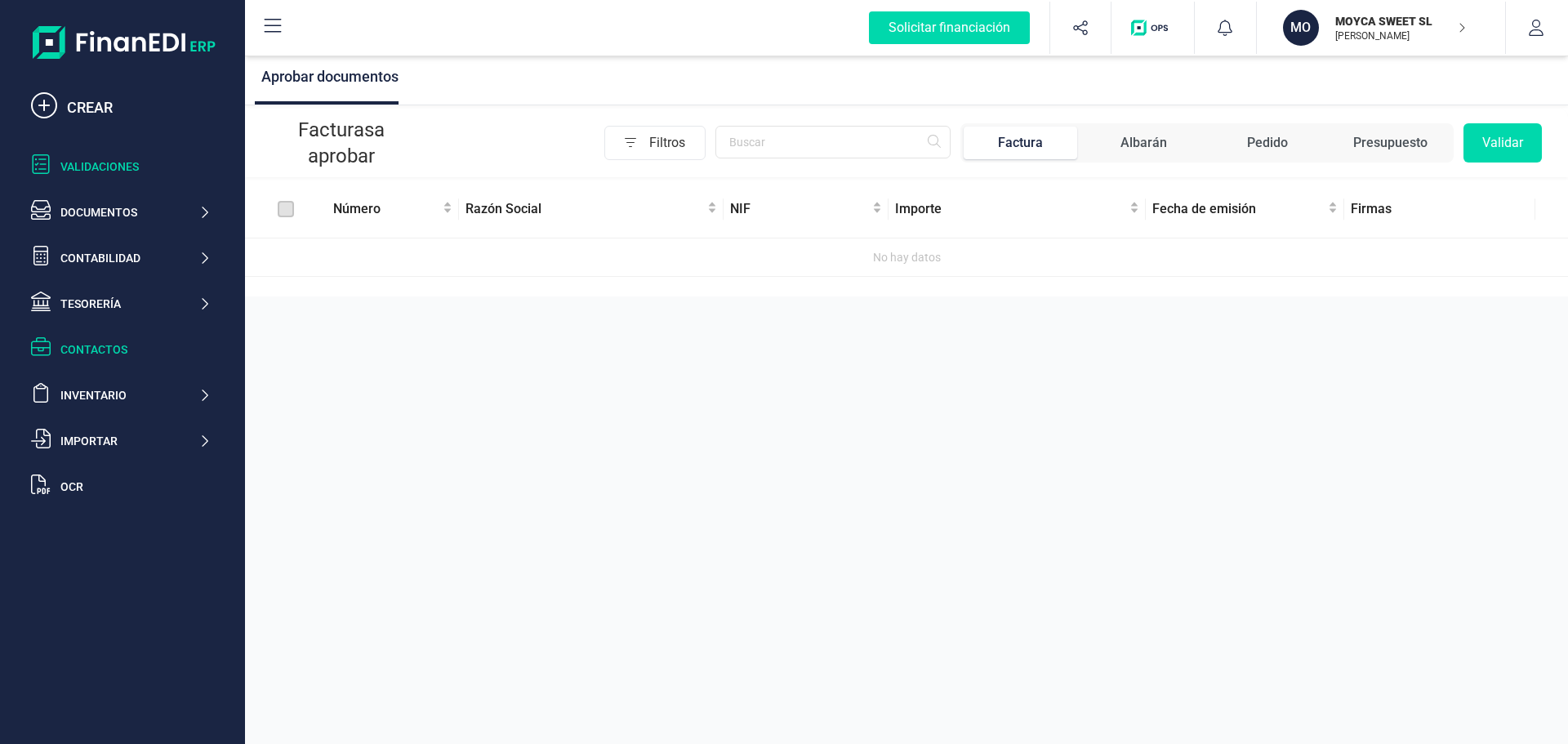
click at [108, 342] on div "Contactos" at bounding box center [136, 350] width 150 height 16
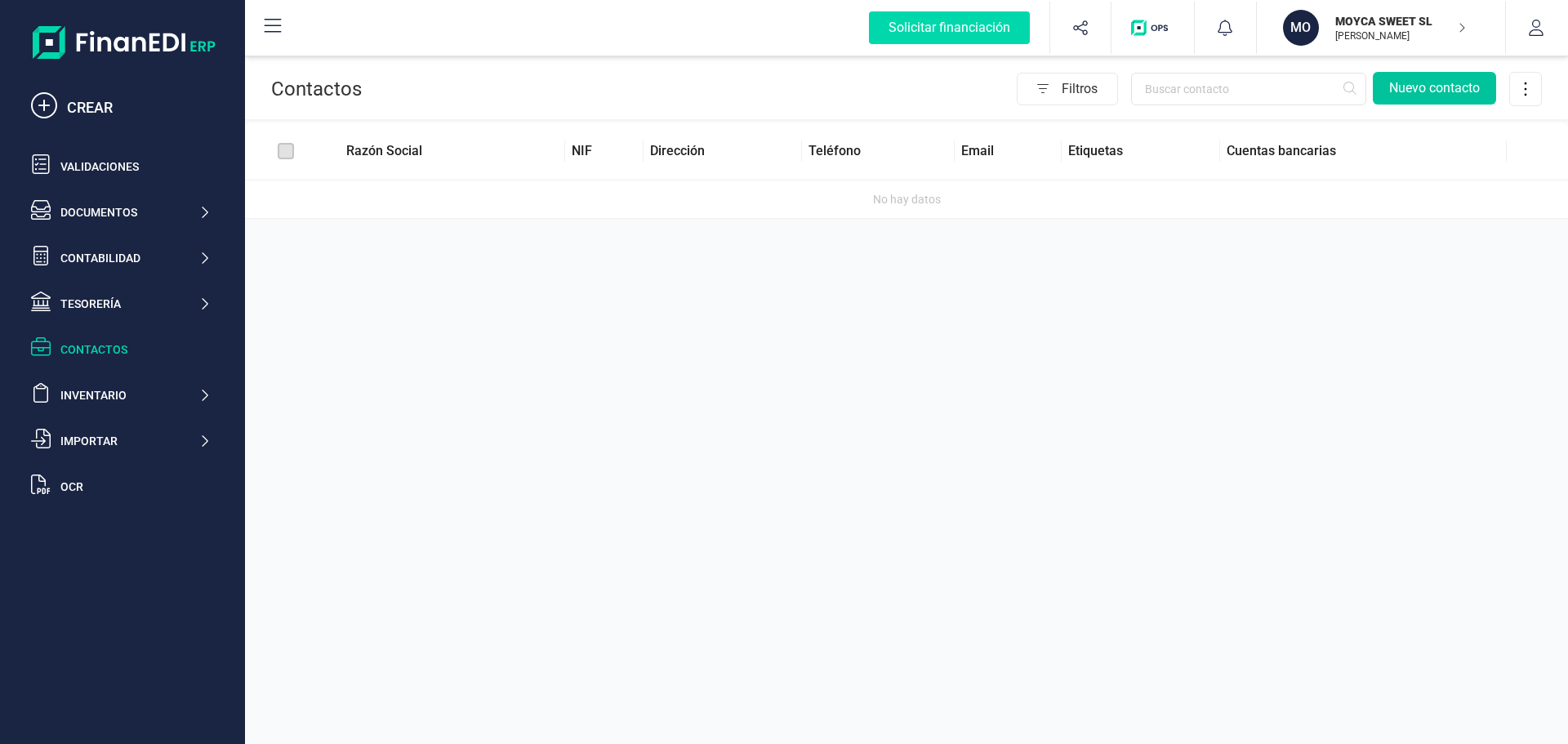
click at [1403, 91] on button "Nuevo contacto" at bounding box center [1435, 88] width 123 height 33
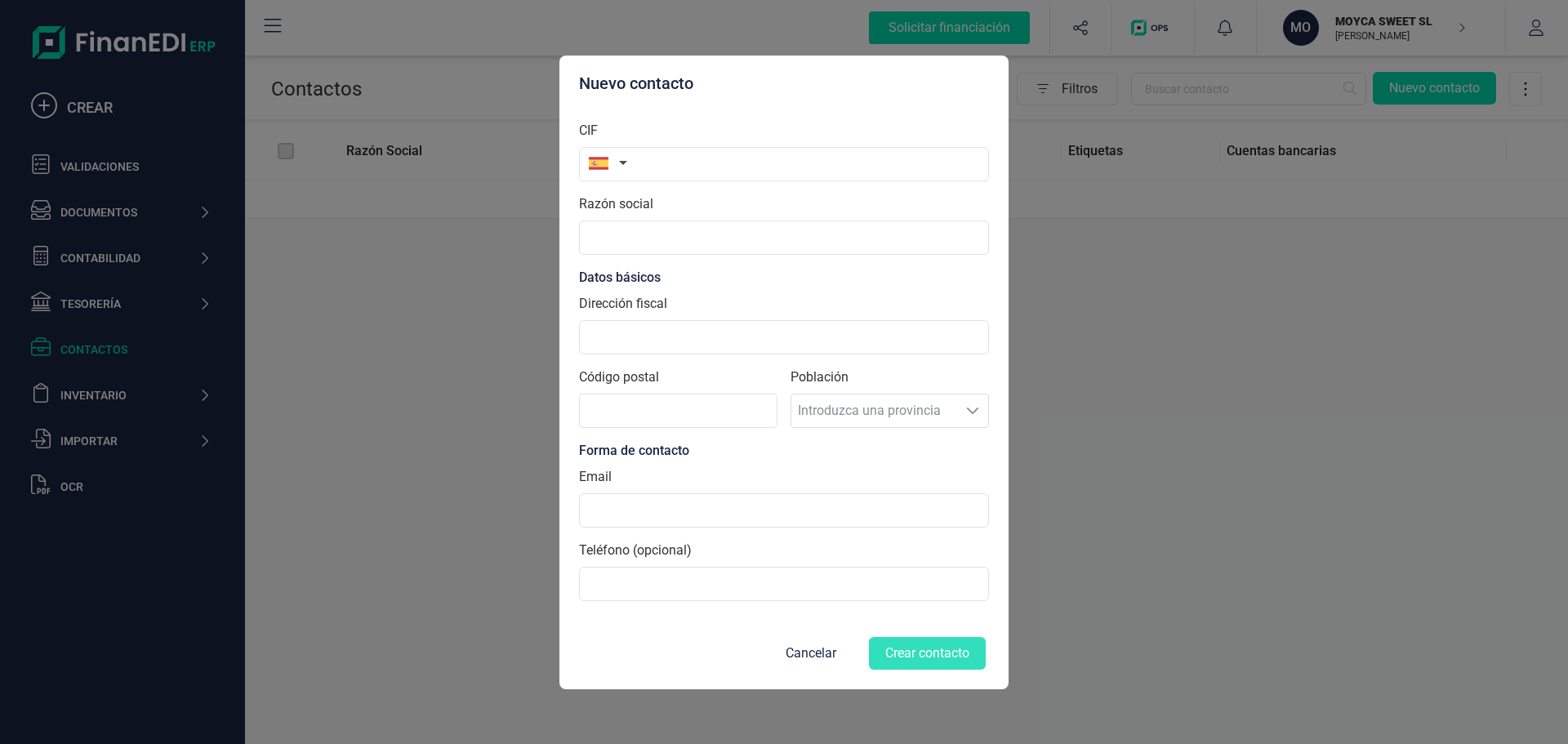
click at [618, 165] on button "button" at bounding box center [605, 163] width 52 height 33
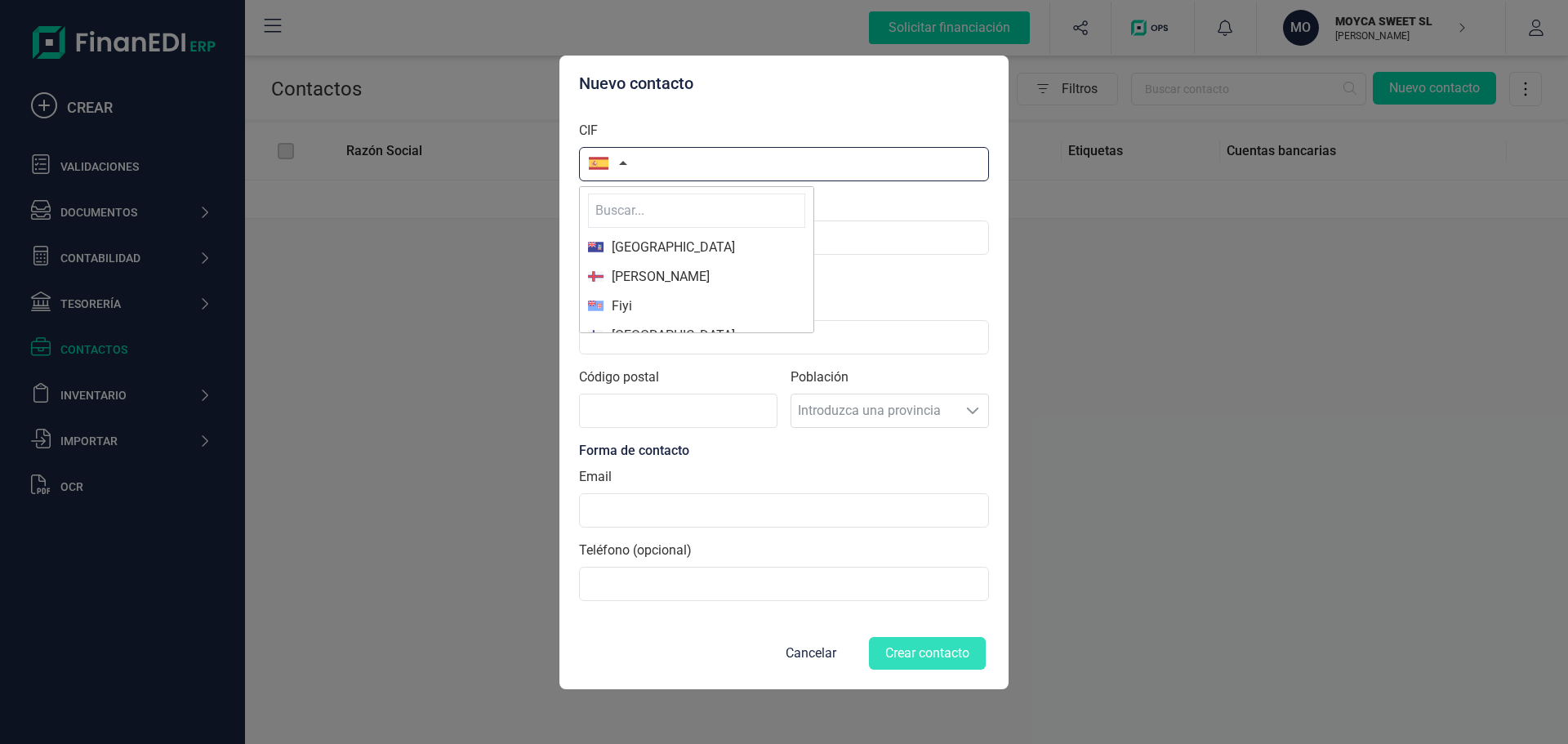
click at [670, 162] on input "text" at bounding box center [784, 164] width 410 height 34
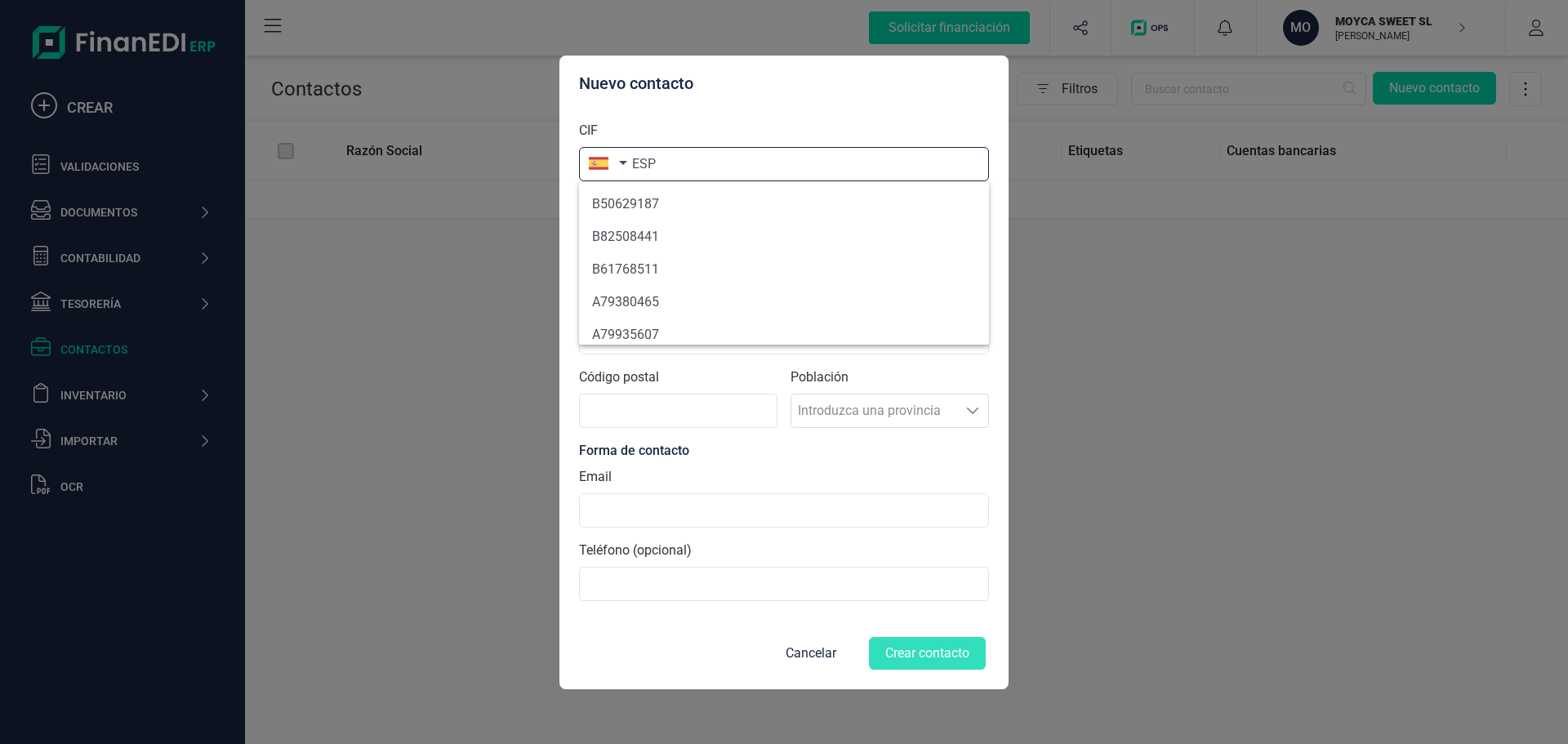
click at [690, 158] on input "ESP" at bounding box center [784, 164] width 410 height 34
type input "E"
click at [663, 207] on li "B86641180" at bounding box center [784, 204] width 410 height 33
type input "B86641180"
type input "COPERNICUS SERVICING SL"
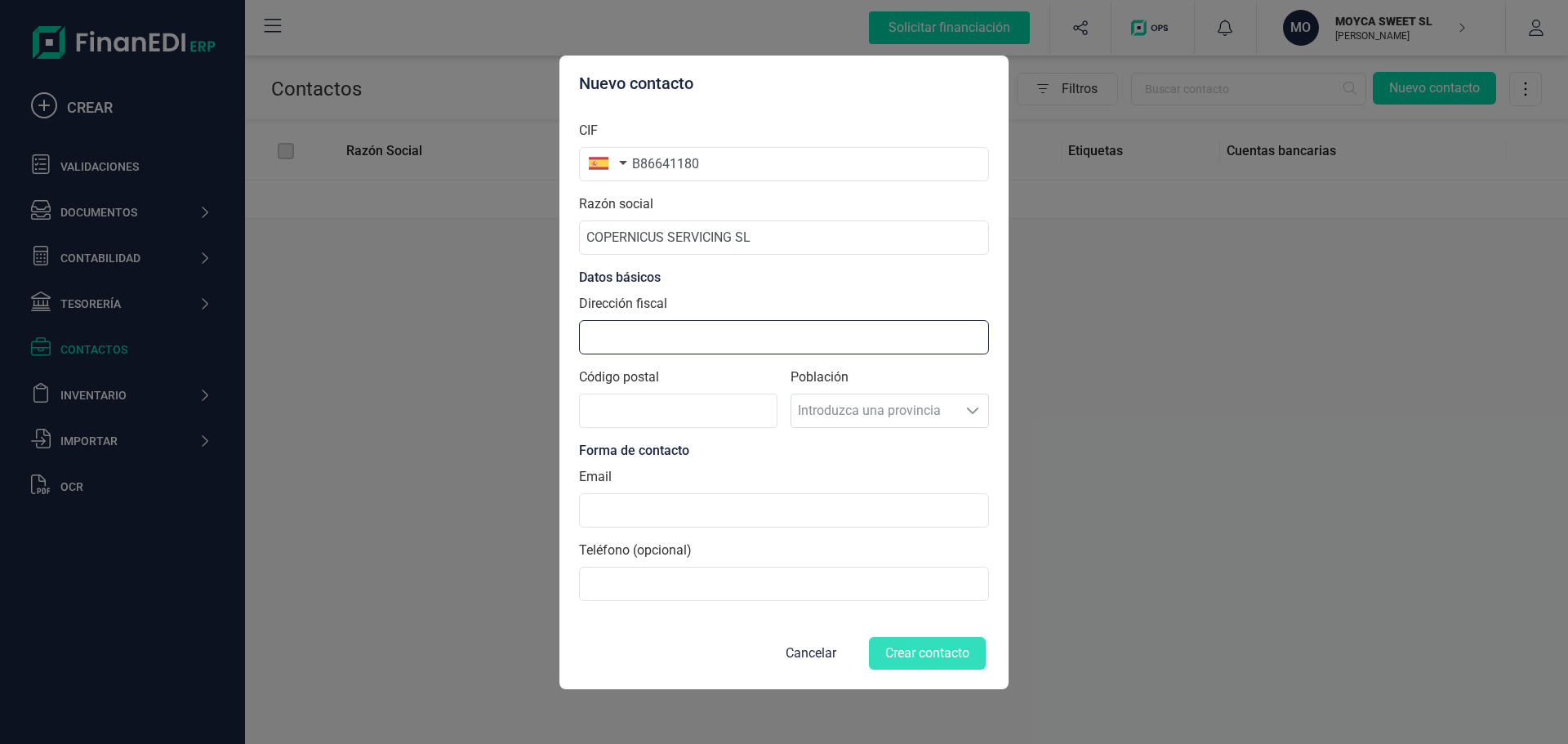
click at [649, 336] on input "Dirección fiscal" at bounding box center [784, 337] width 410 height 34
type input "PARAJE LOS [PERSON_NAME] - [GEOGRAPHIC_DATA] 30.892 LIBRILLA"
type input "30892"
type input "[PERSON_NAME][EMAIL_ADDRESS][DOMAIN_NAME]"
type input "619739856"
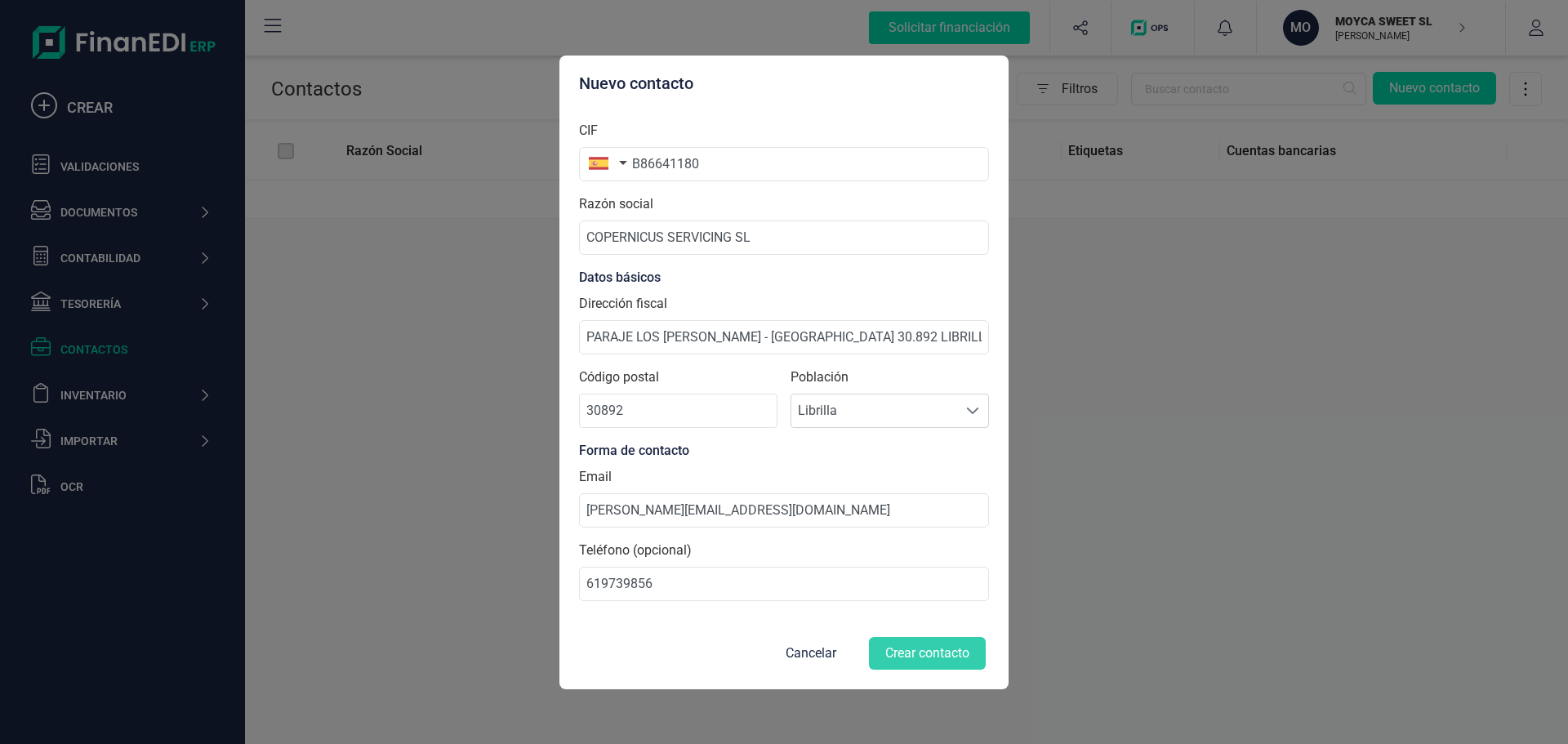
click at [911, 659] on button "Crear contacto" at bounding box center [928, 653] width 117 height 33
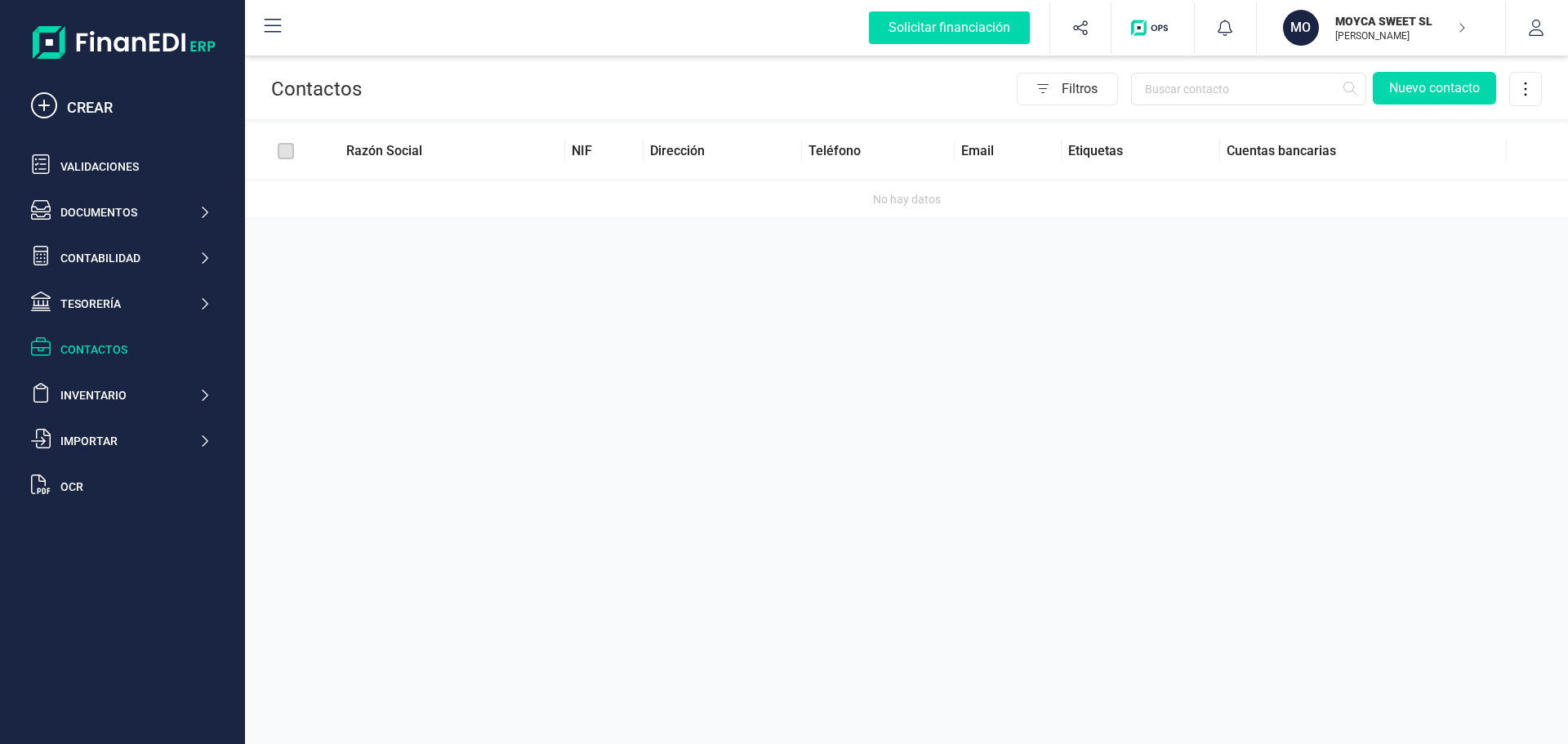
click at [105, 342] on div "Contactos" at bounding box center [136, 350] width 150 height 16
click at [1050, 83] on icon "button" at bounding box center [1039, 89] width 44 height 26
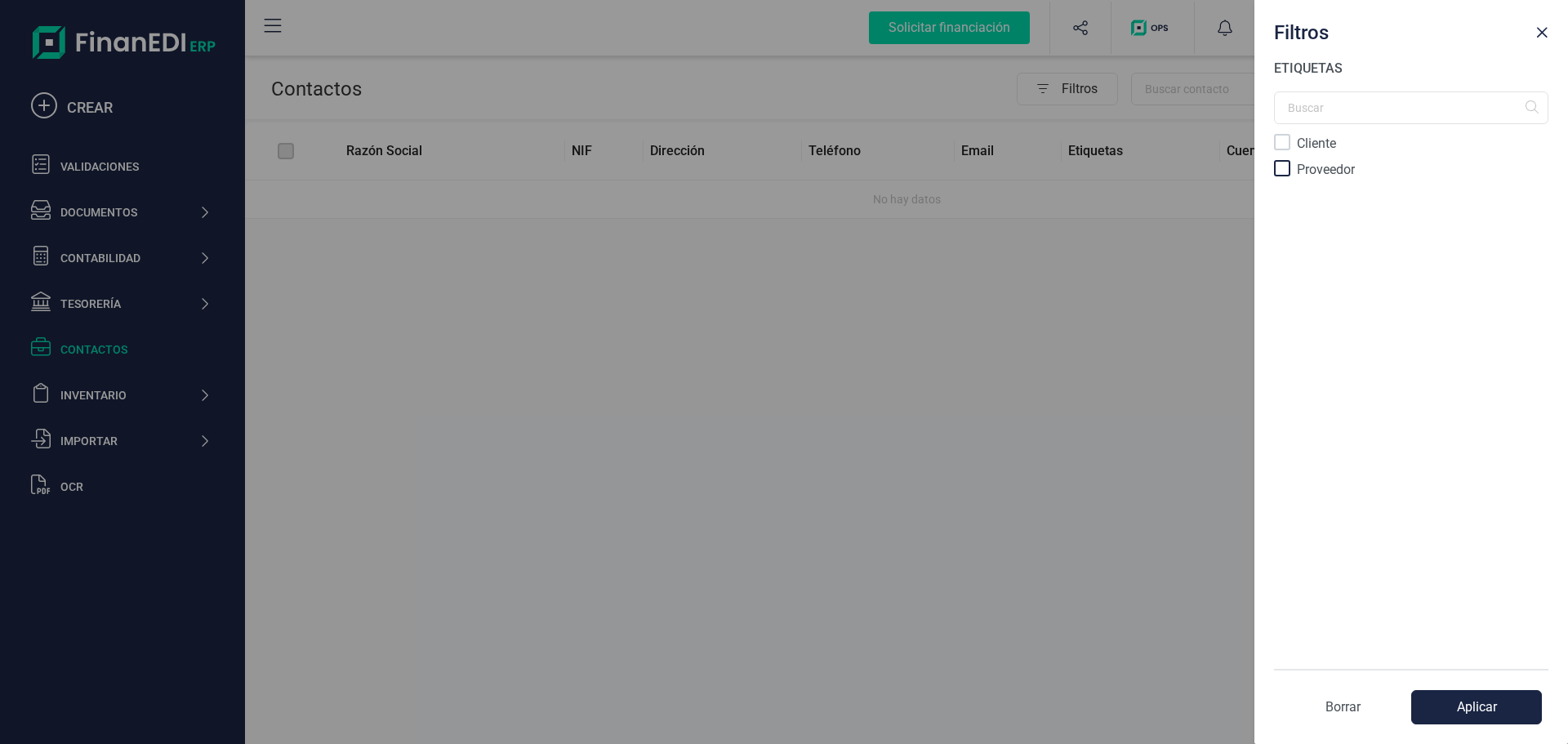
click at [1286, 166] on div at bounding box center [1282, 168] width 16 height 16
click at [1464, 706] on button "Aplicar" at bounding box center [1477, 707] width 131 height 34
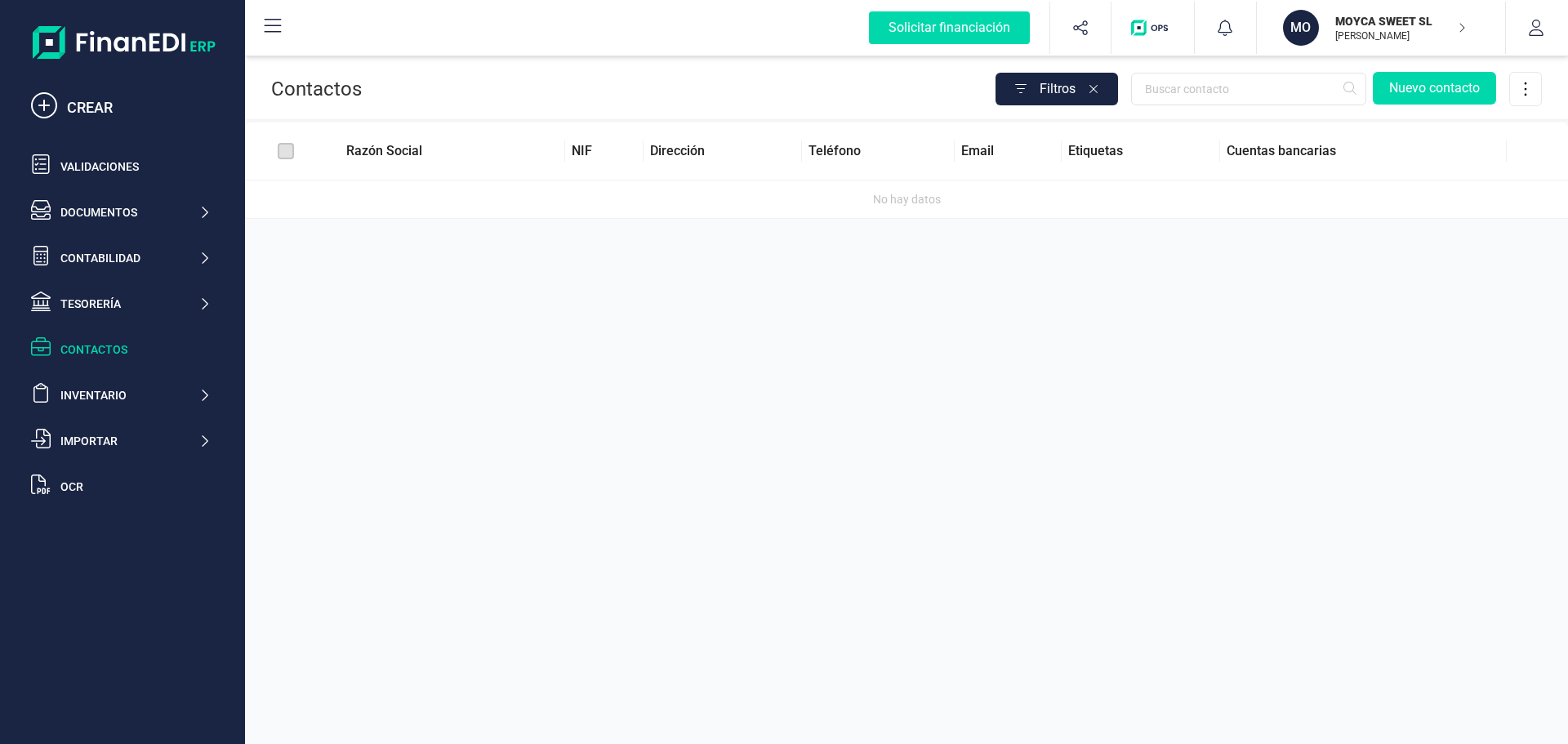
click at [1095, 91] on icon "button" at bounding box center [1097, 89] width 42 height 26
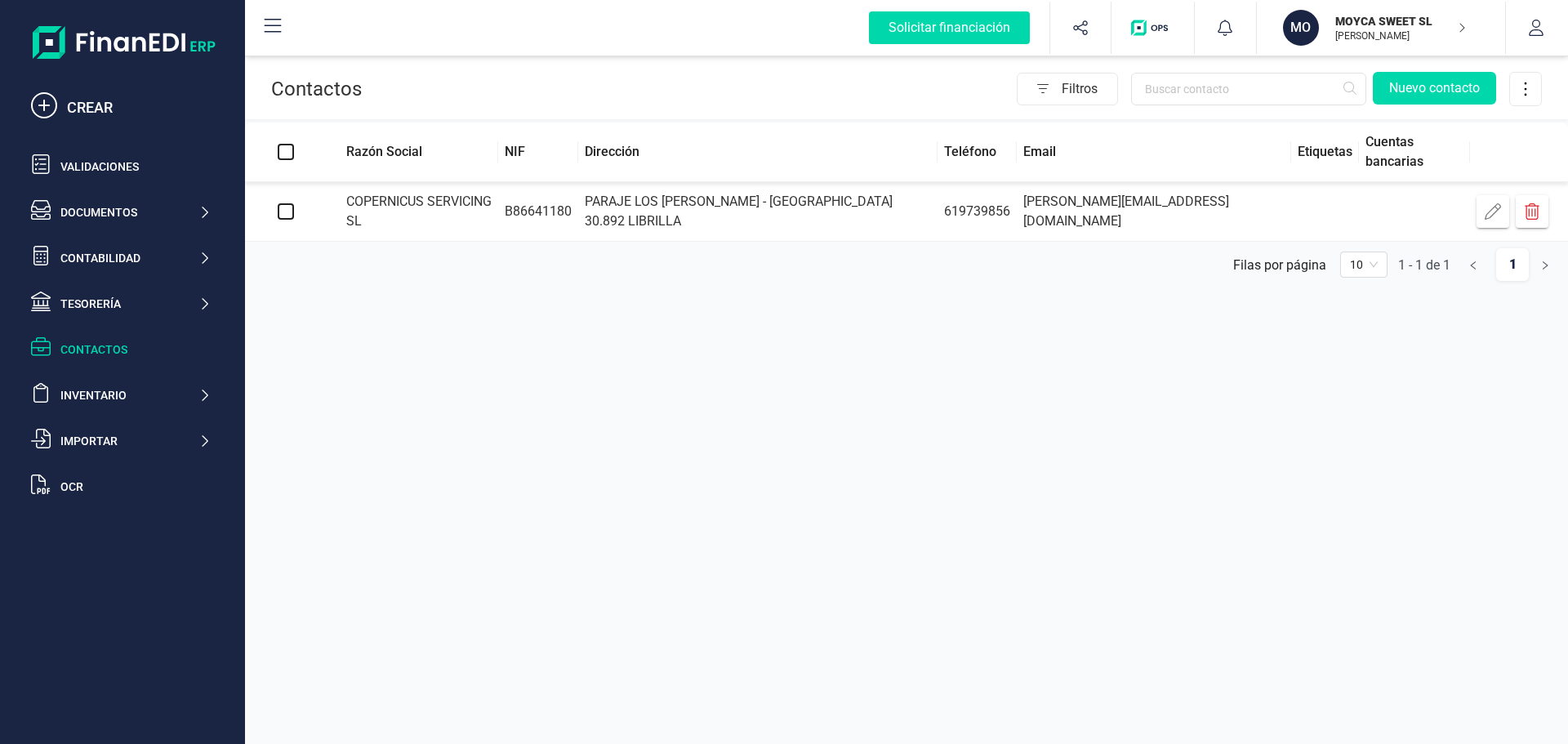
click at [289, 211] on input "checkbox" at bounding box center [285, 211] width 16 height 16
checkbox input "true"
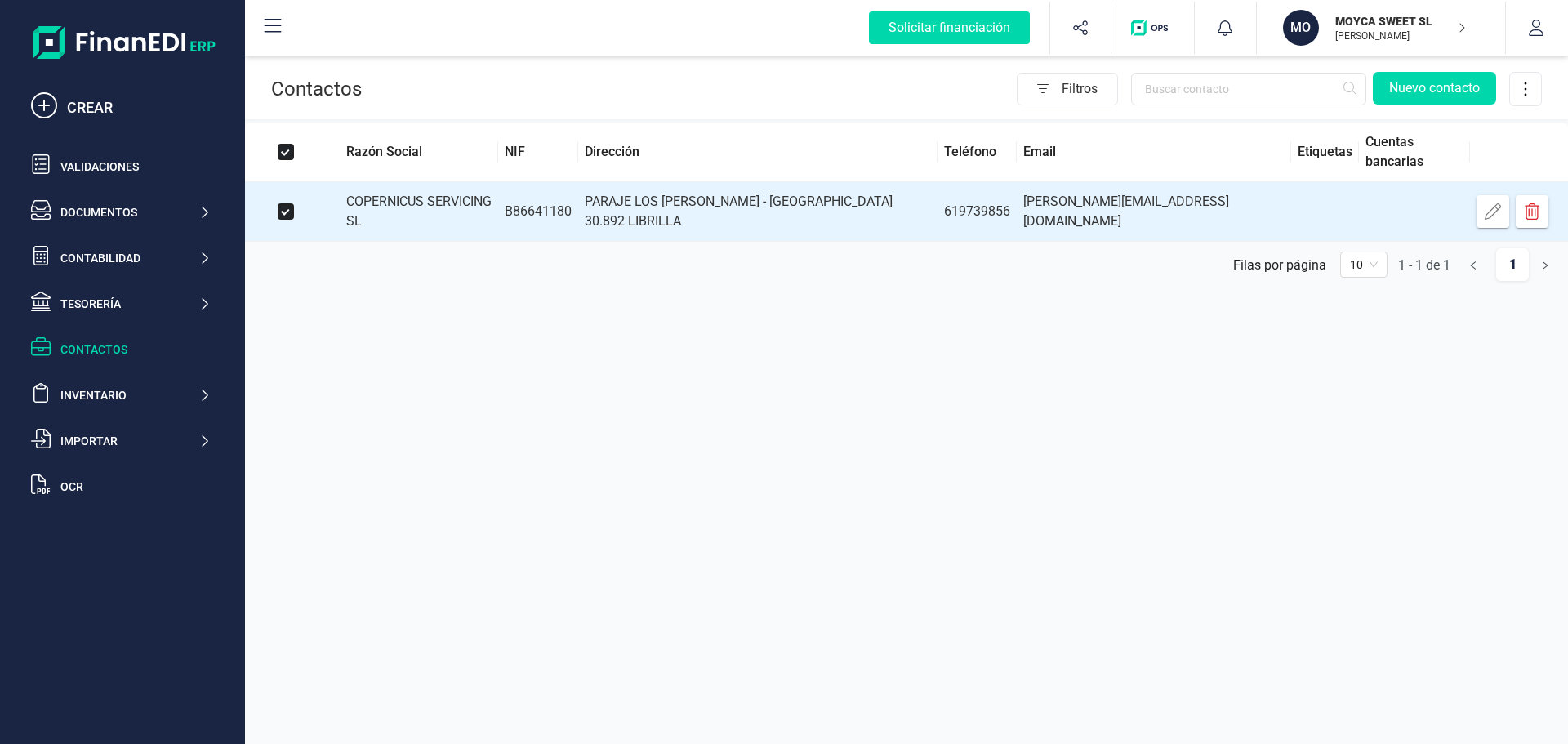
click at [1292, 154] on th "Etiquetas" at bounding box center [1326, 152] width 68 height 60
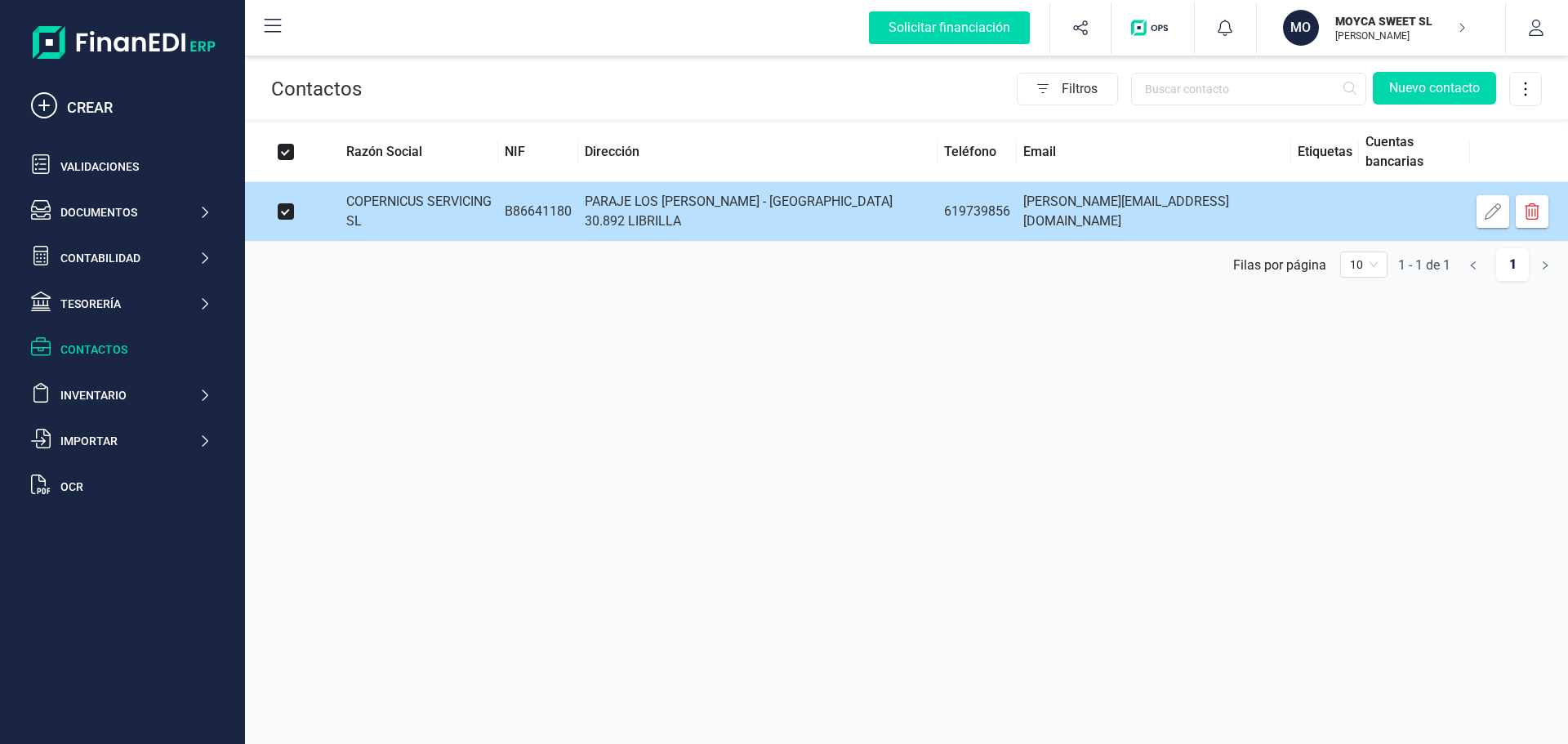
click at [1499, 211] on icon "button" at bounding box center [1493, 211] width 16 height 16
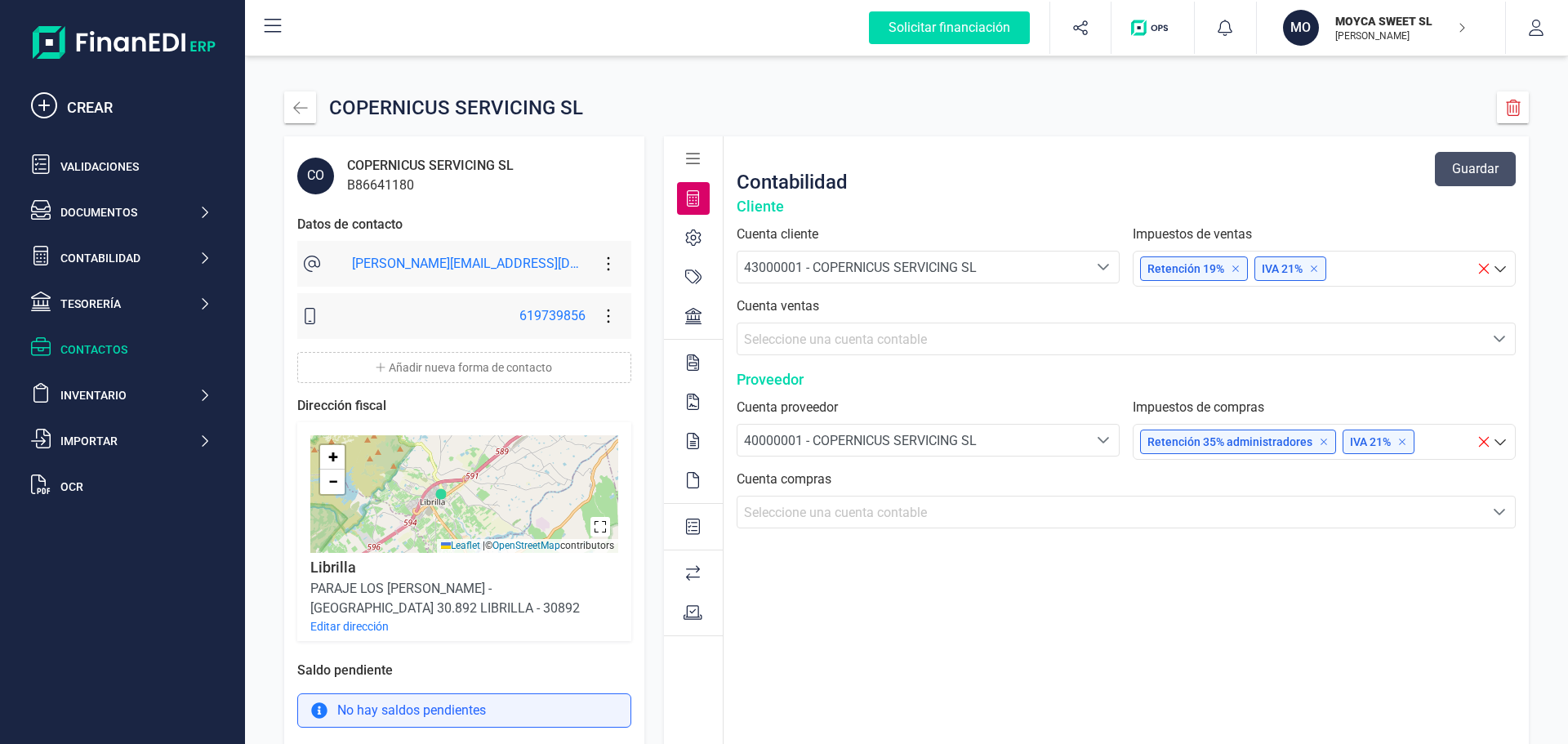
click at [1500, 513] on icon "Seleccione una cuenta" at bounding box center [1499, 512] width 12 height 6
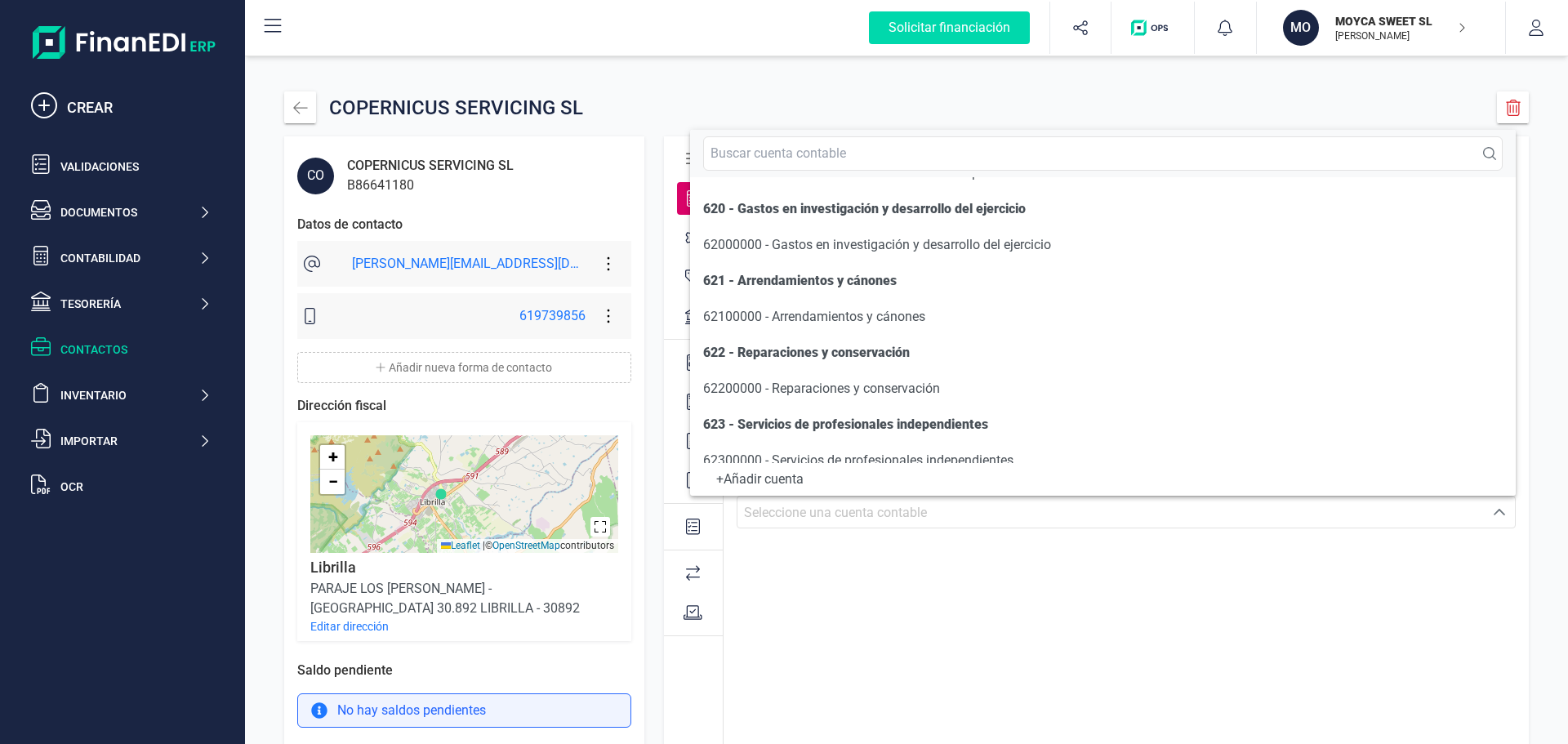
scroll to position [9103, 0]
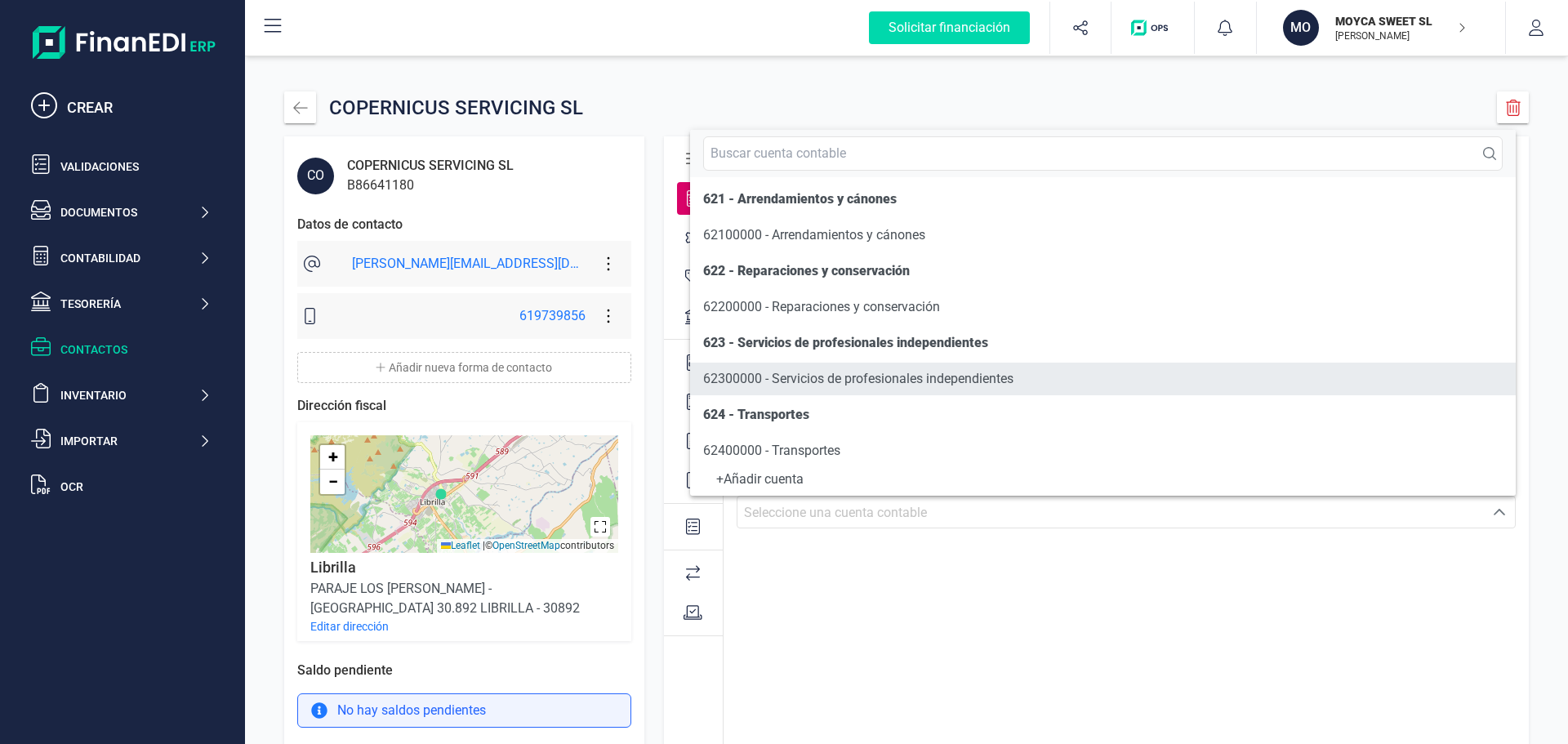
click at [874, 373] on span "62300000 - Servicios de profesionales independientes" at bounding box center [858, 378] width 310 height 15
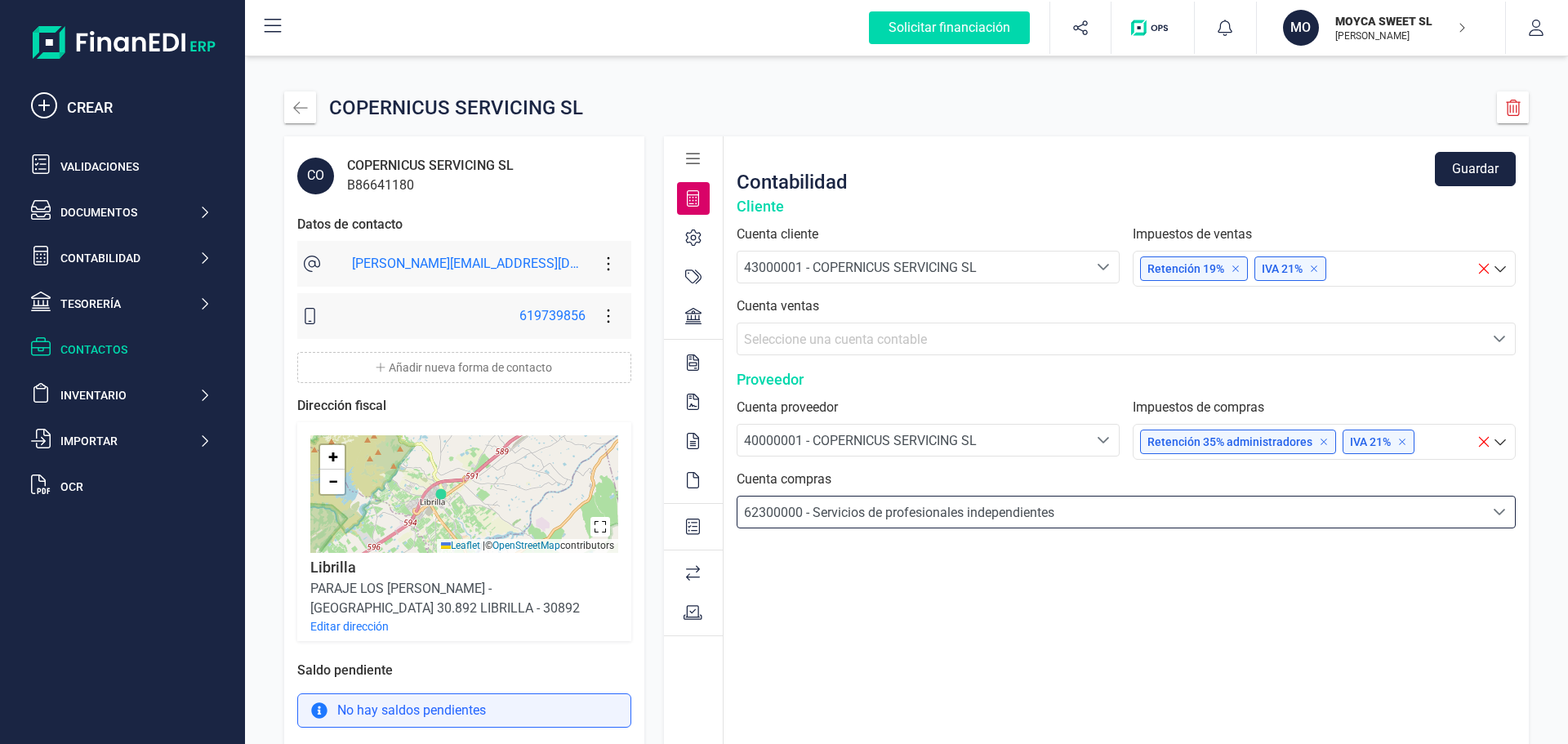
click at [1319, 439] on icon at bounding box center [1324, 441] width 10 height 10
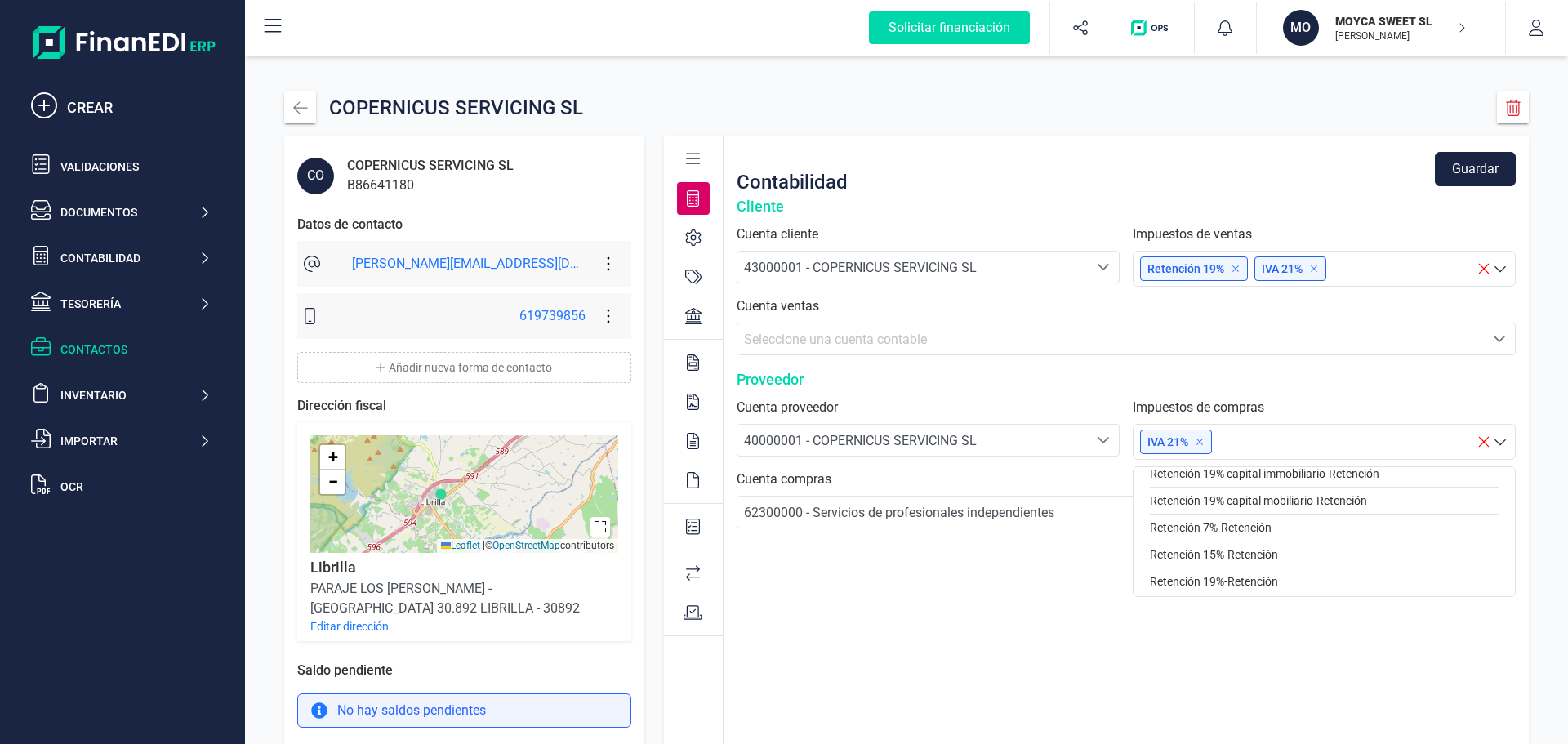
scroll to position [247, 0]
click at [1352, 368] on div "Cliente Cuenta cliente 43000001 - COPERNICUS SERVICING SL 43000001 - COPERNICUS…" at bounding box center [1126, 368] width 779 height 346
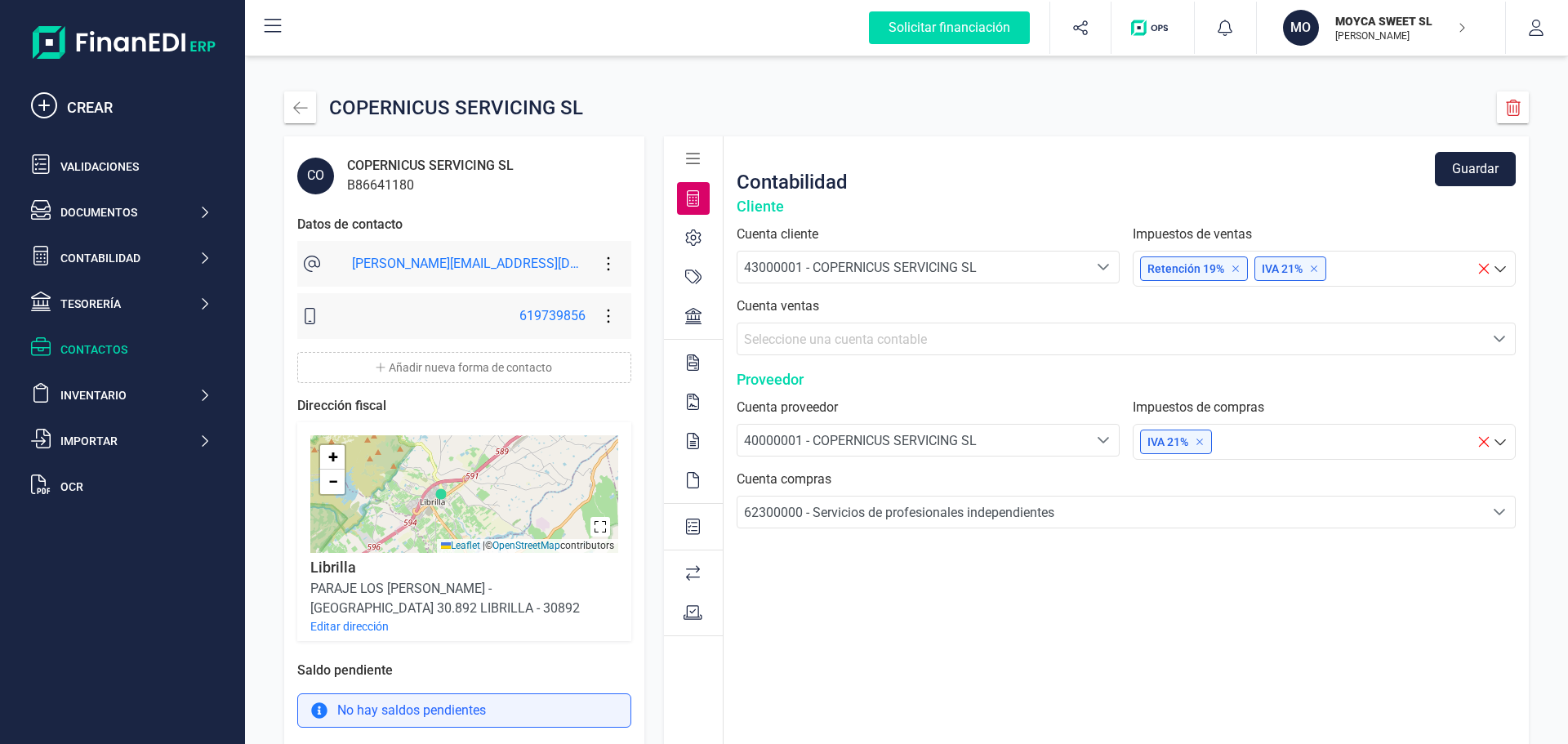
click at [1233, 269] on icon at bounding box center [1235, 268] width 5 height 5
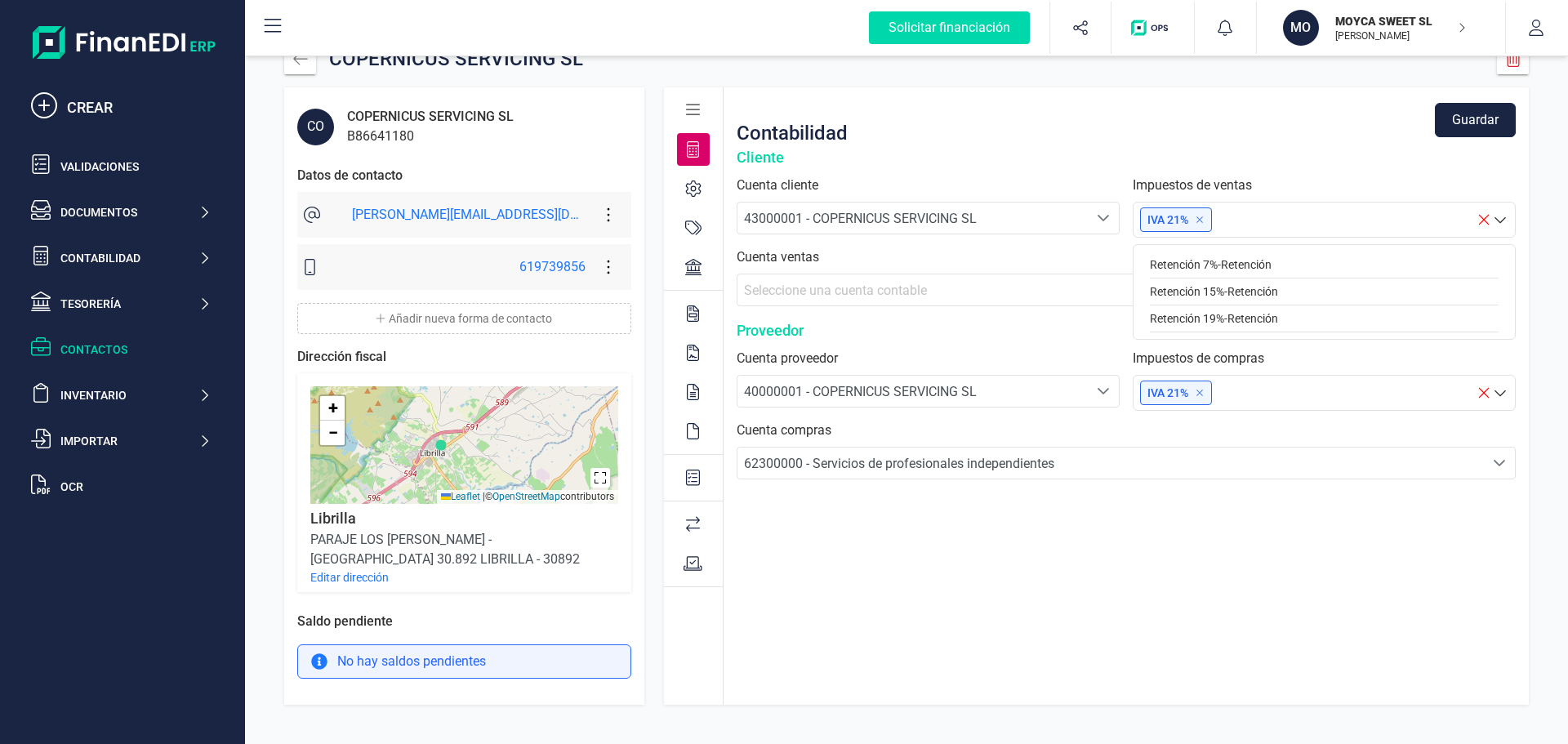
click at [1304, 137] on div "Contabilidad Guardar" at bounding box center [1126, 120] width 779 height 52
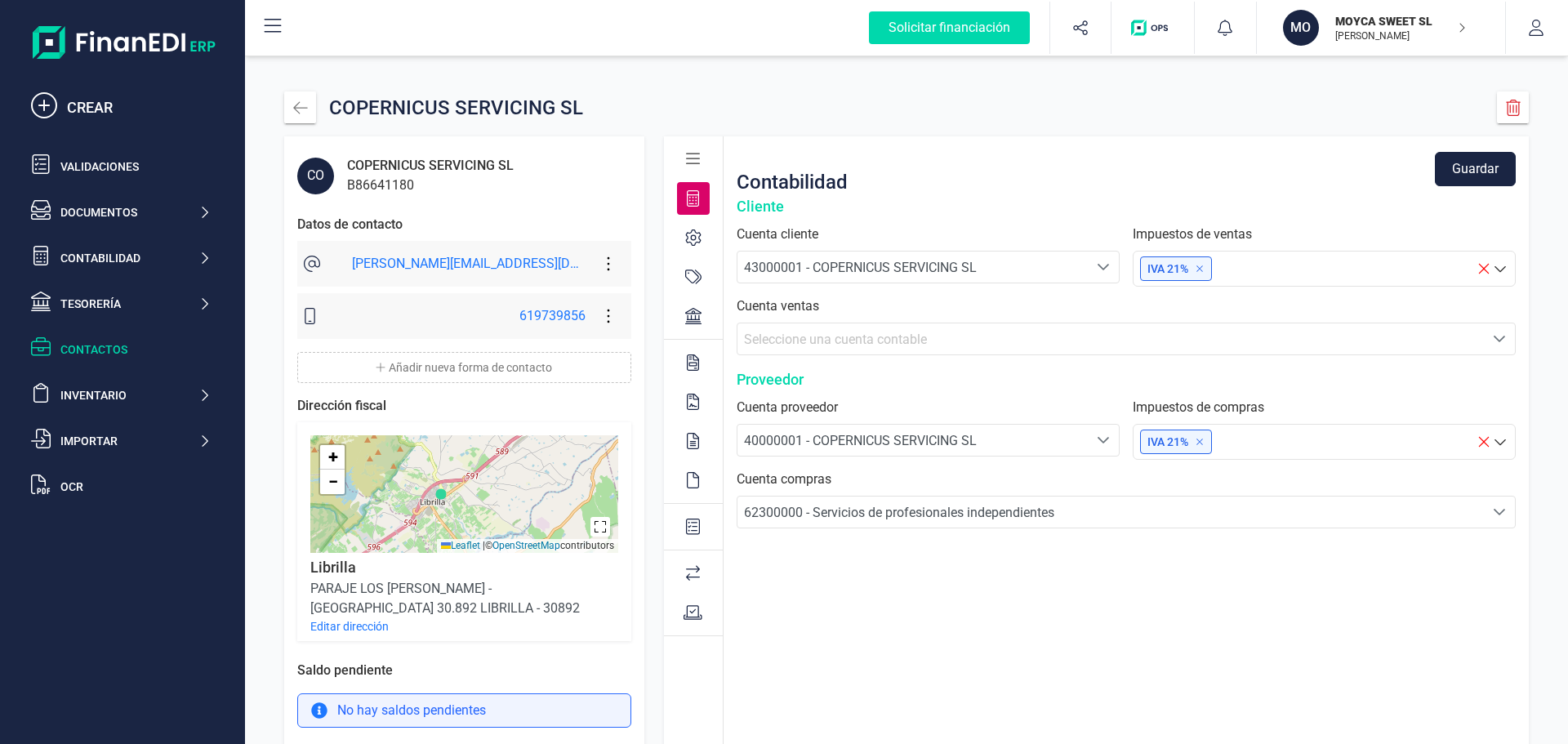
click at [685, 233] on icon at bounding box center [692, 238] width 15 height 16
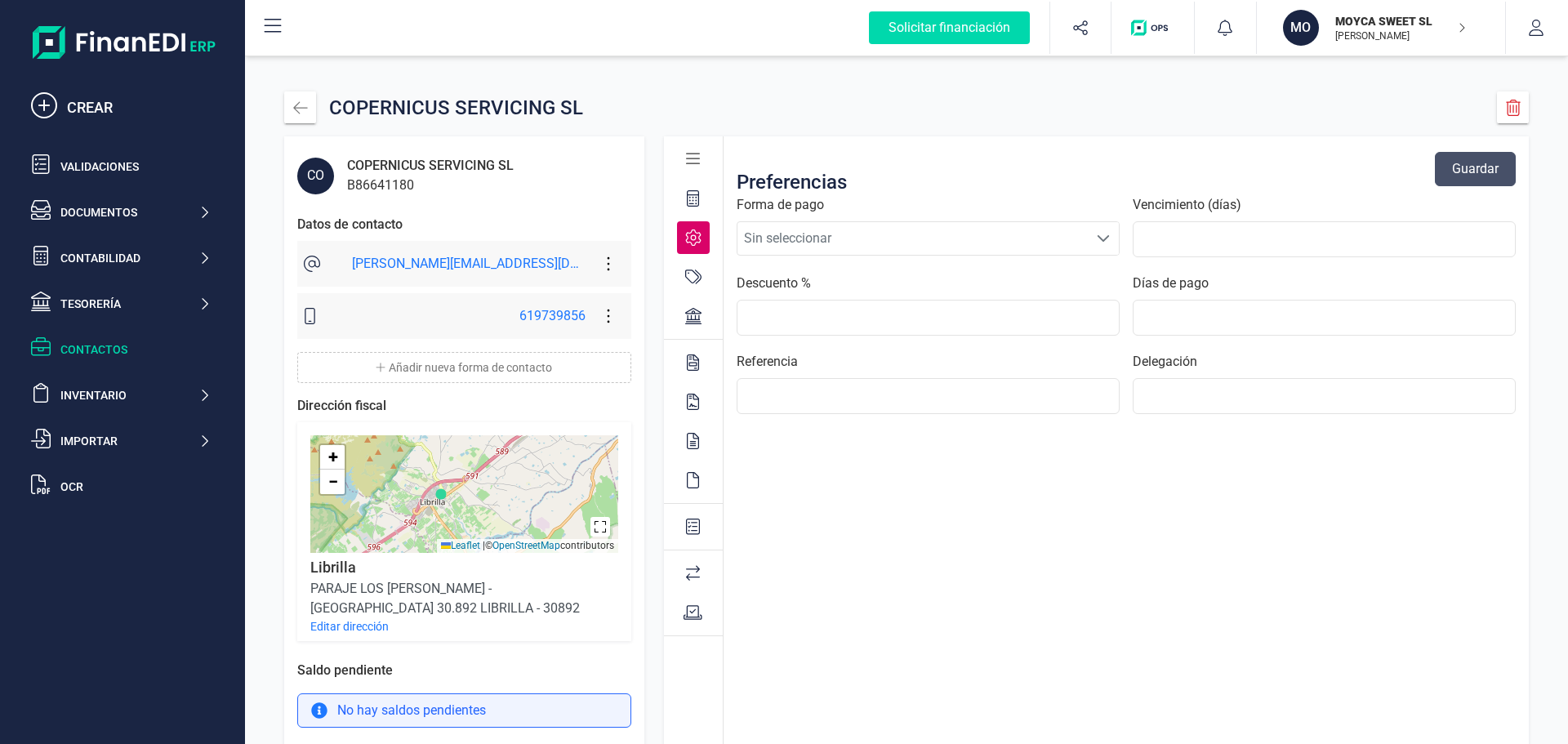
click at [1097, 238] on span at bounding box center [1103, 238] width 13 height 13
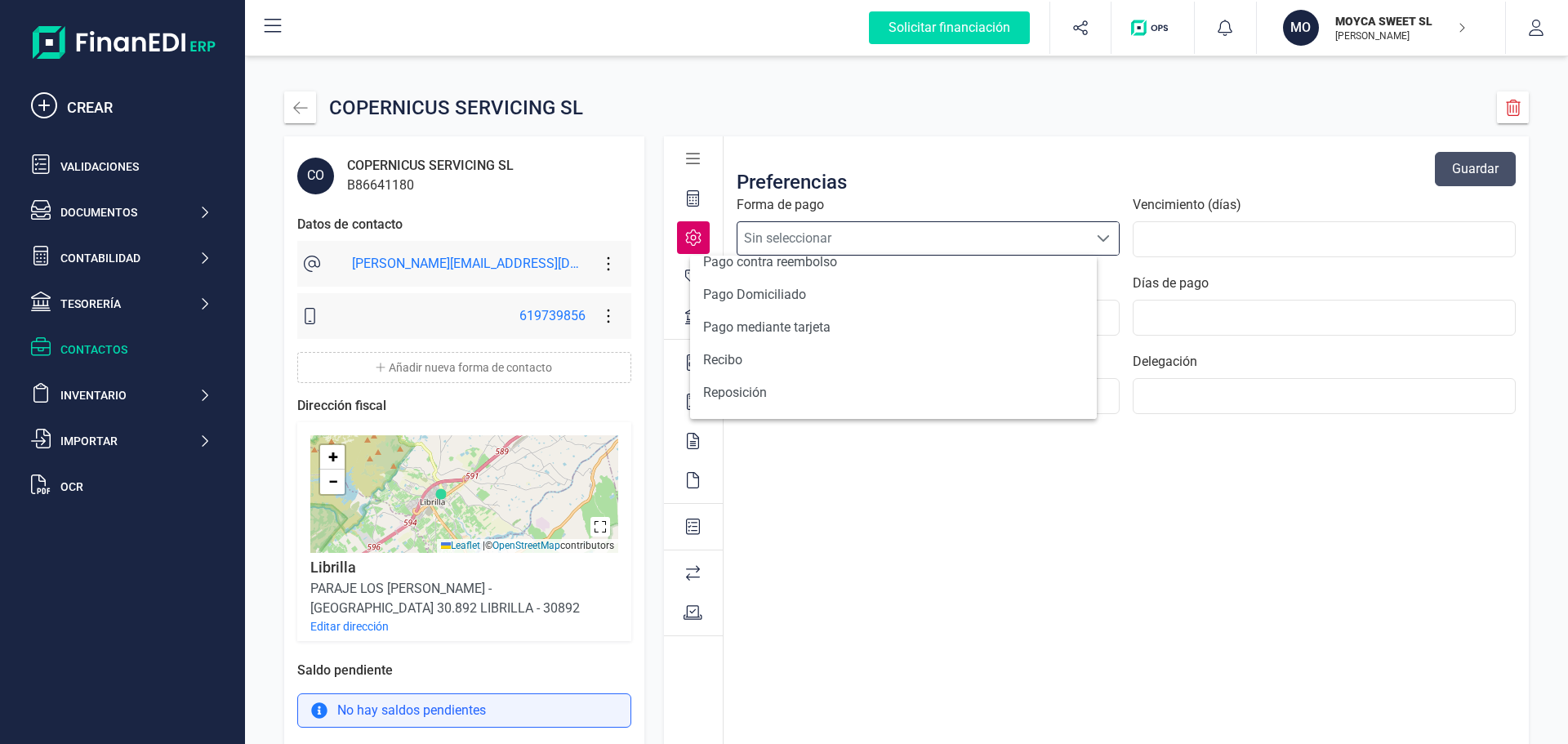
scroll to position [601, 0]
click at [736, 399] on li "Transferencia" at bounding box center [894, 396] width 407 height 33
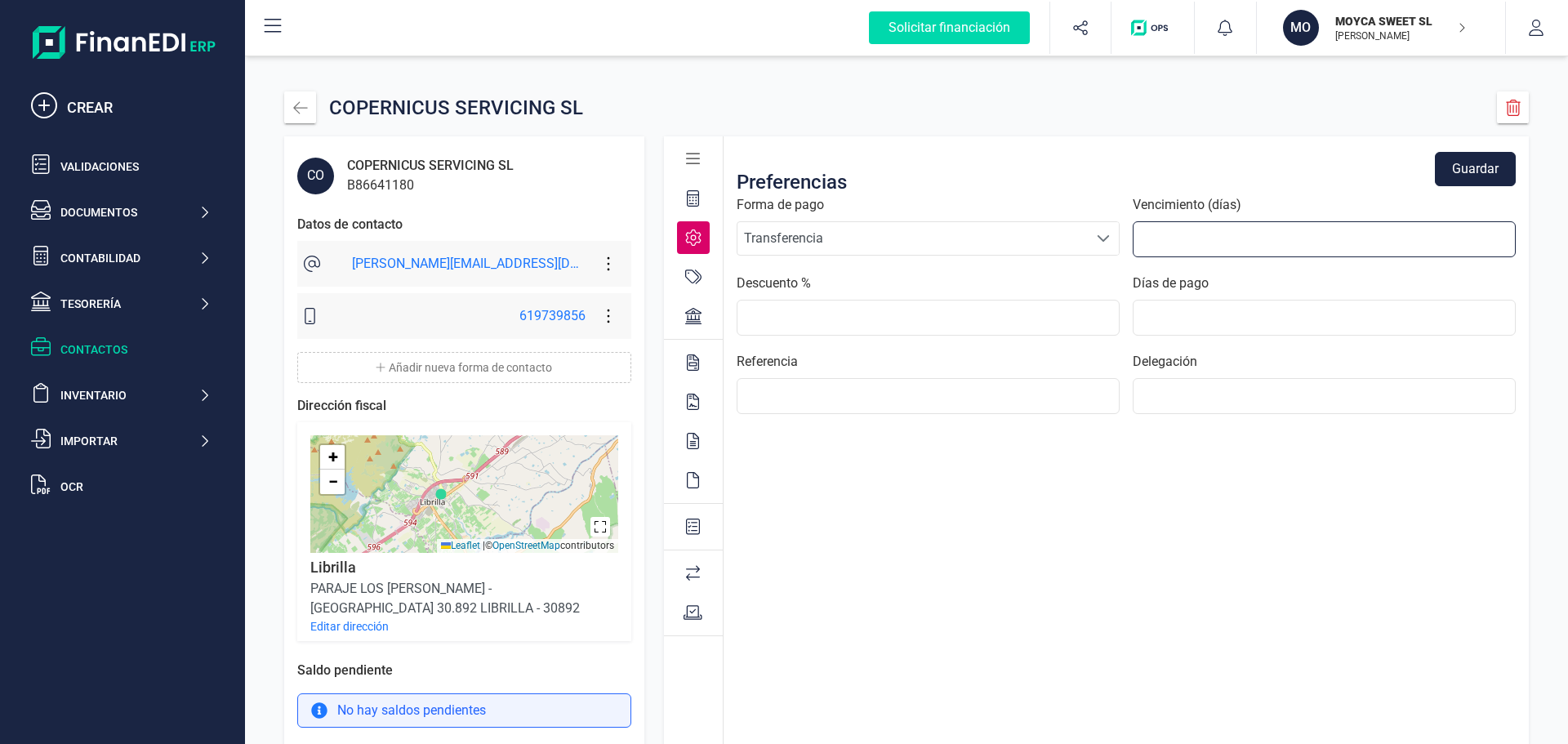
click at [1227, 235] on input "text" at bounding box center [1324, 239] width 383 height 36
type input "60"
click at [1165, 402] on input at bounding box center [1324, 396] width 383 height 36
click at [685, 283] on icon at bounding box center [693, 276] width 16 height 16
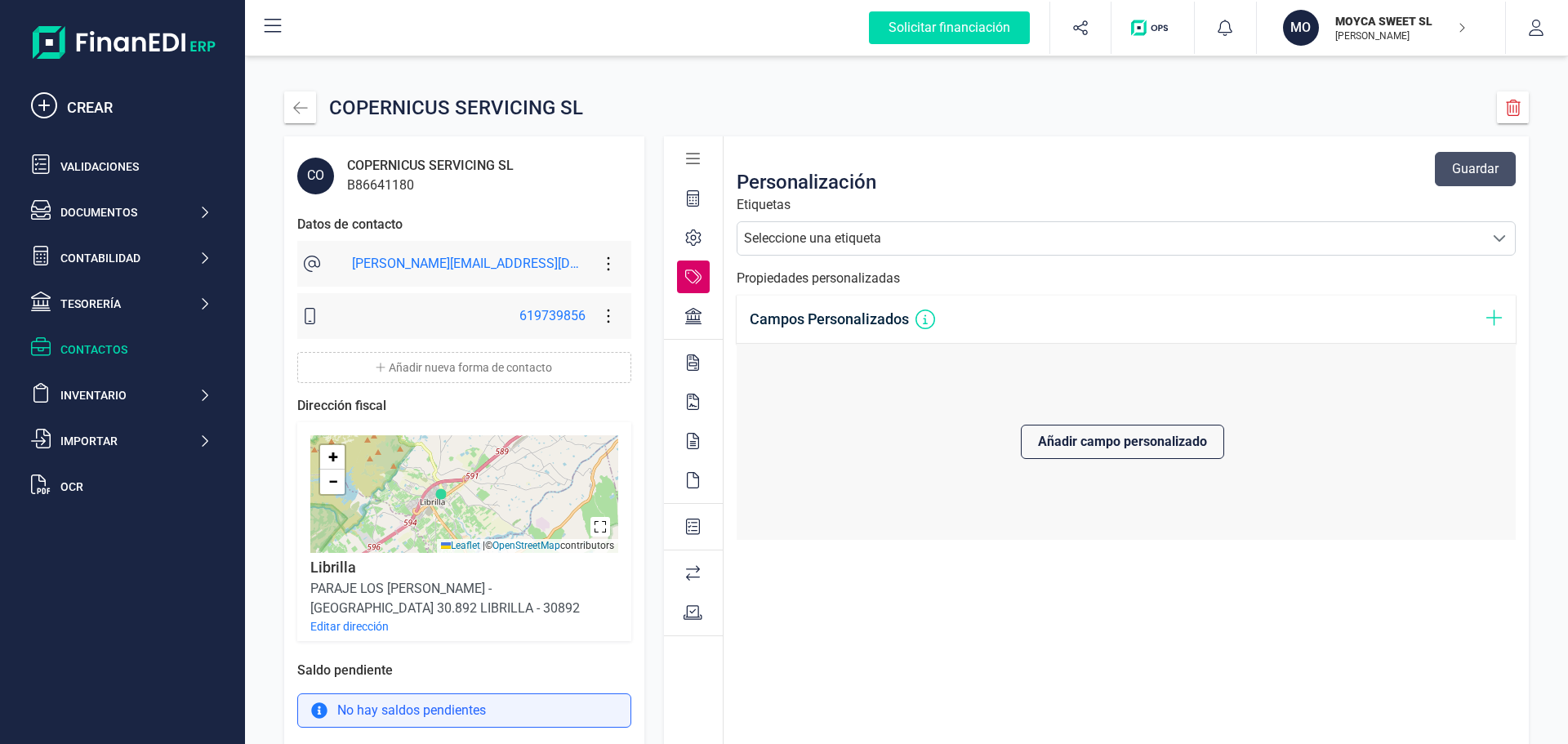
click at [685, 314] on icon at bounding box center [693, 316] width 16 height 16
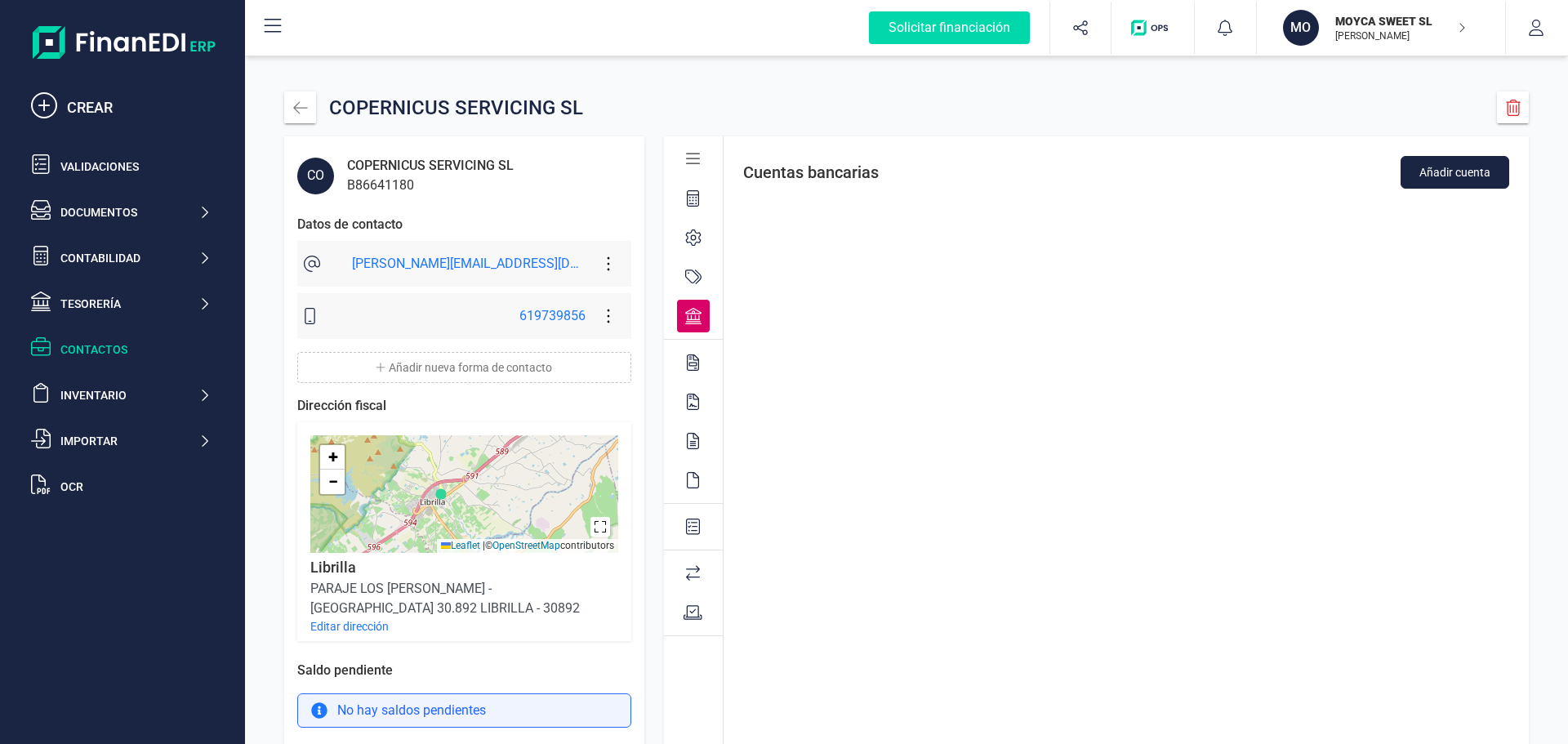
click at [687, 360] on icon at bounding box center [693, 362] width 13 height 16
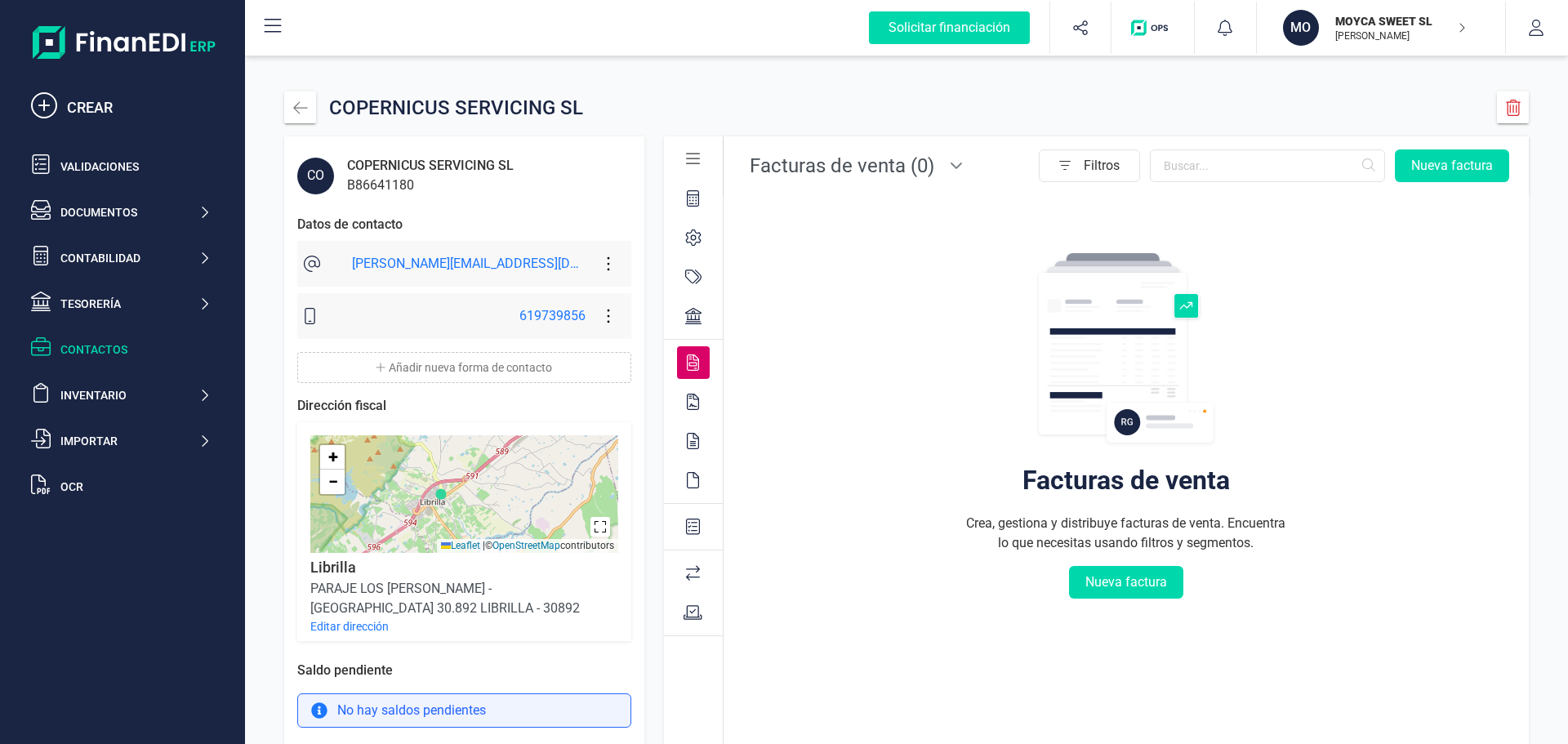
click at [687, 403] on icon at bounding box center [693, 402] width 13 height 16
click at [687, 444] on icon at bounding box center [693, 441] width 13 height 16
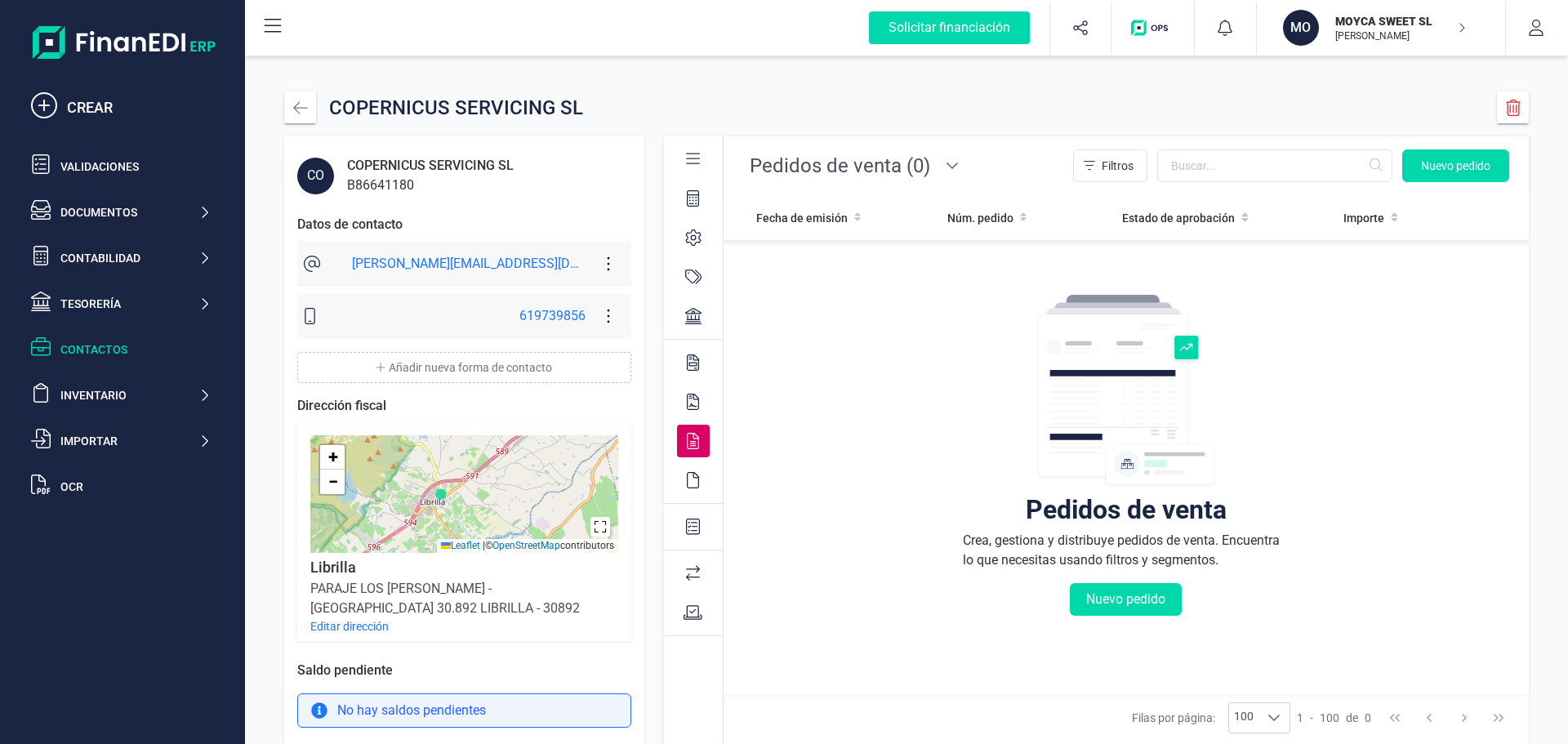
click at [687, 484] on icon at bounding box center [693, 480] width 13 height 16
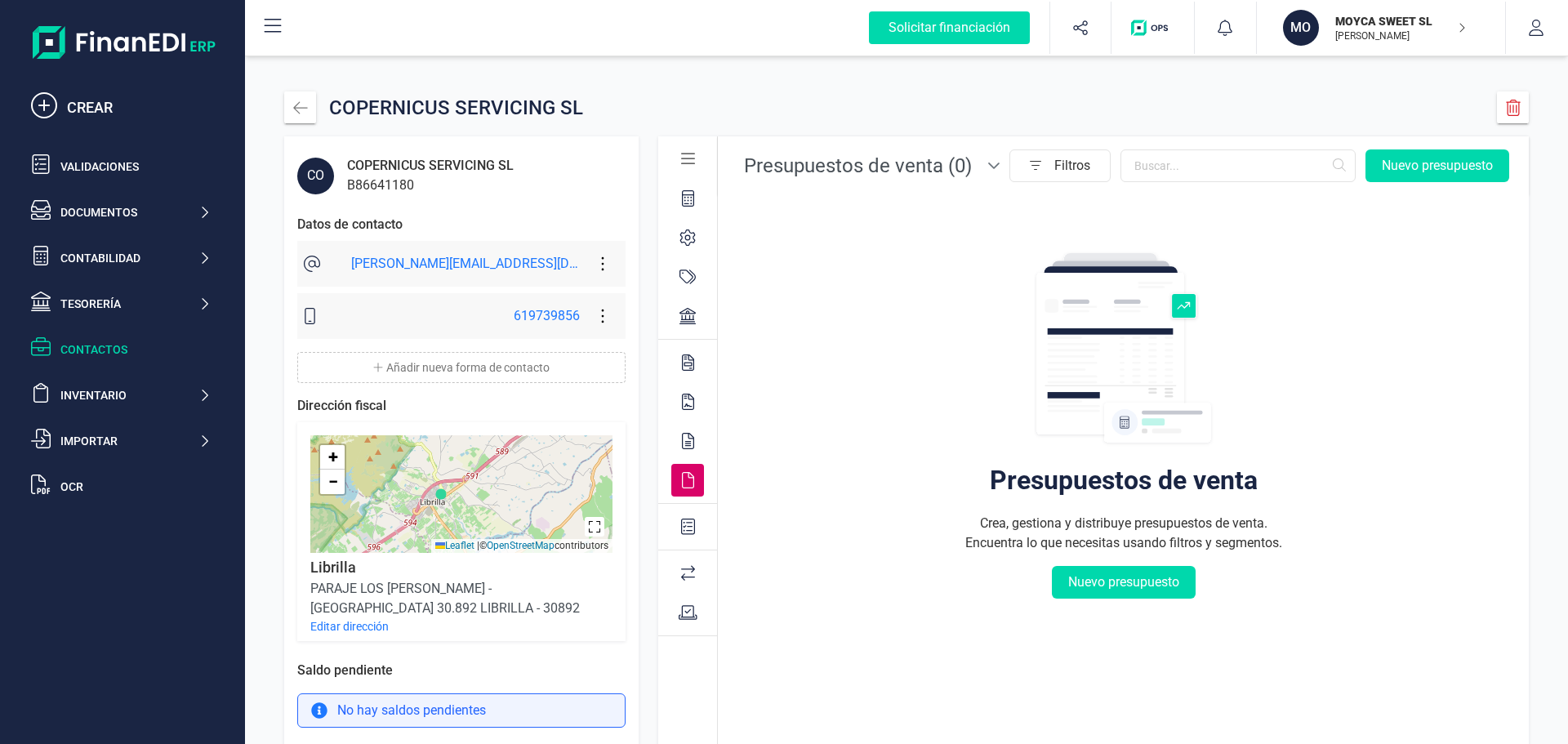
click at [682, 528] on icon at bounding box center [689, 527] width 14 height 16
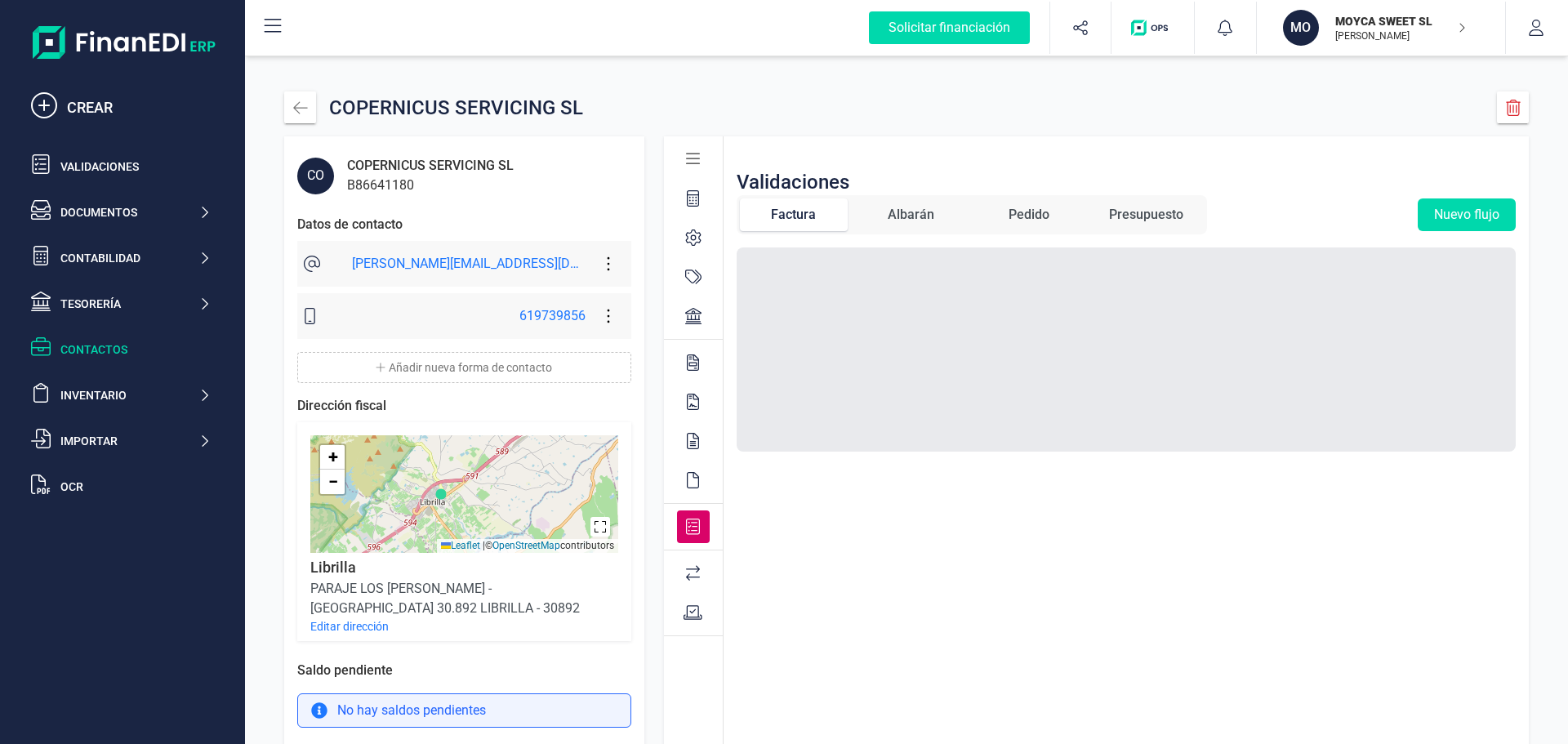
click at [686, 570] on icon at bounding box center [693, 573] width 14 height 16
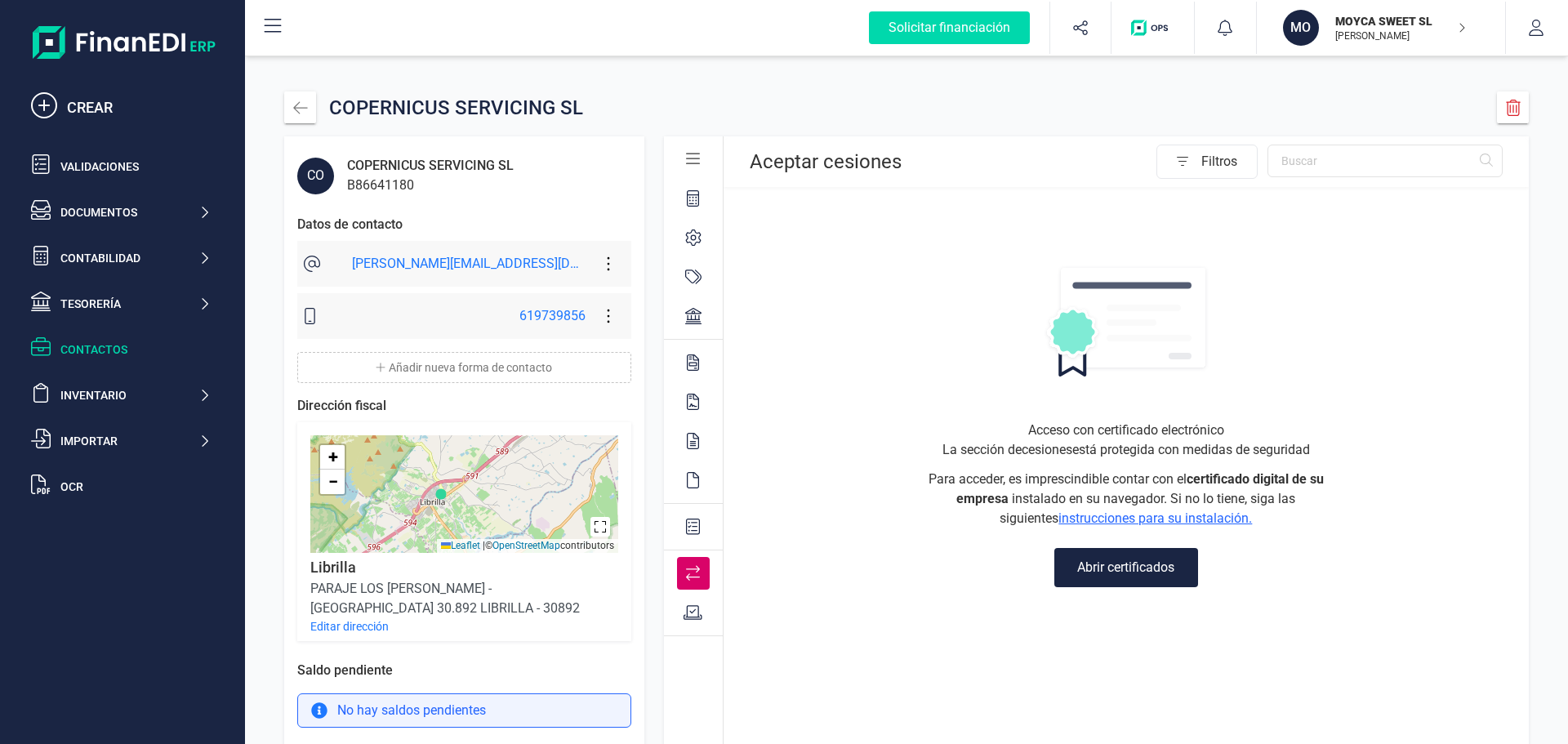
click at [683, 611] on icon at bounding box center [692, 613] width 19 height 16
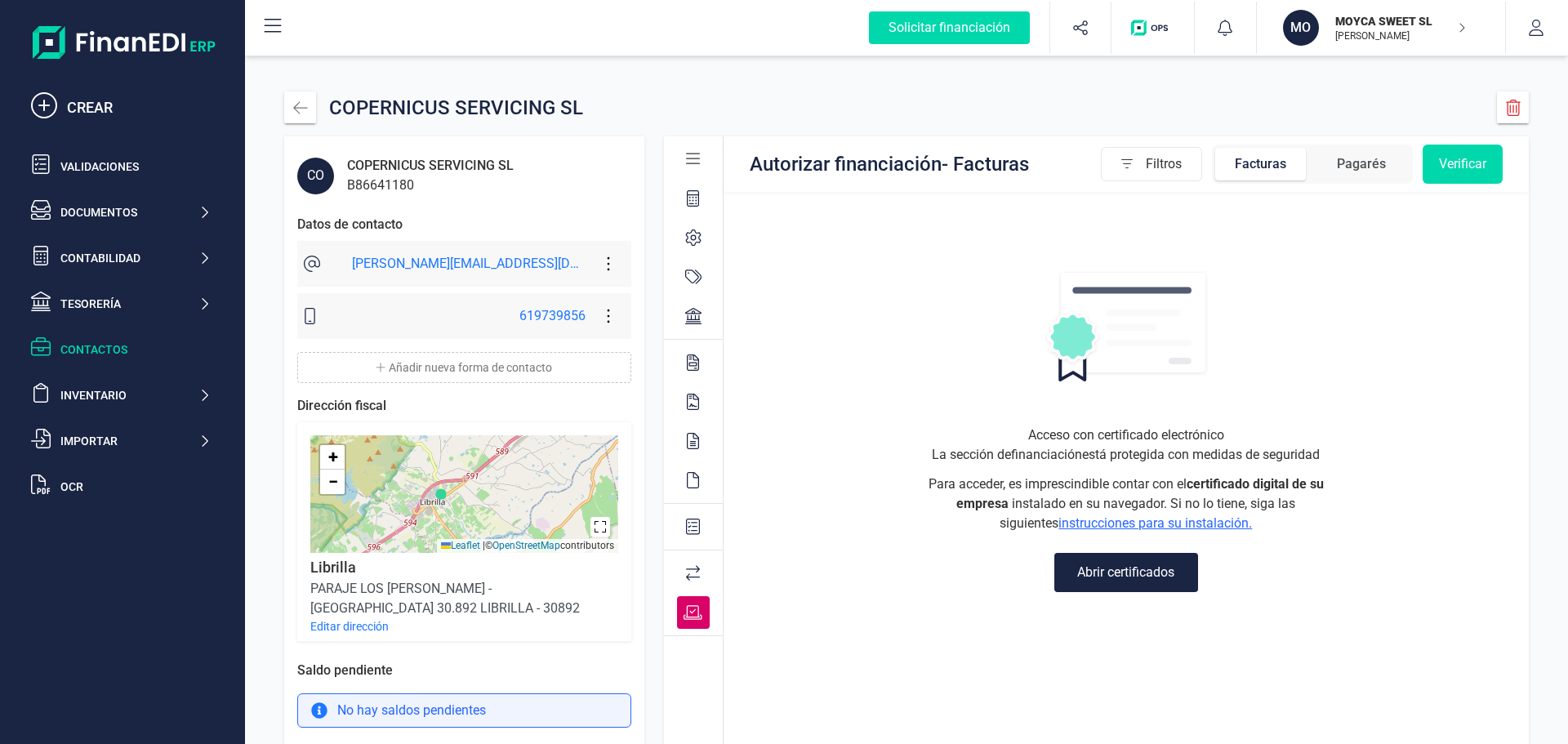
click at [677, 149] on div at bounding box center [693, 159] width 33 height 33
click at [686, 158] on icon at bounding box center [693, 159] width 14 height 12
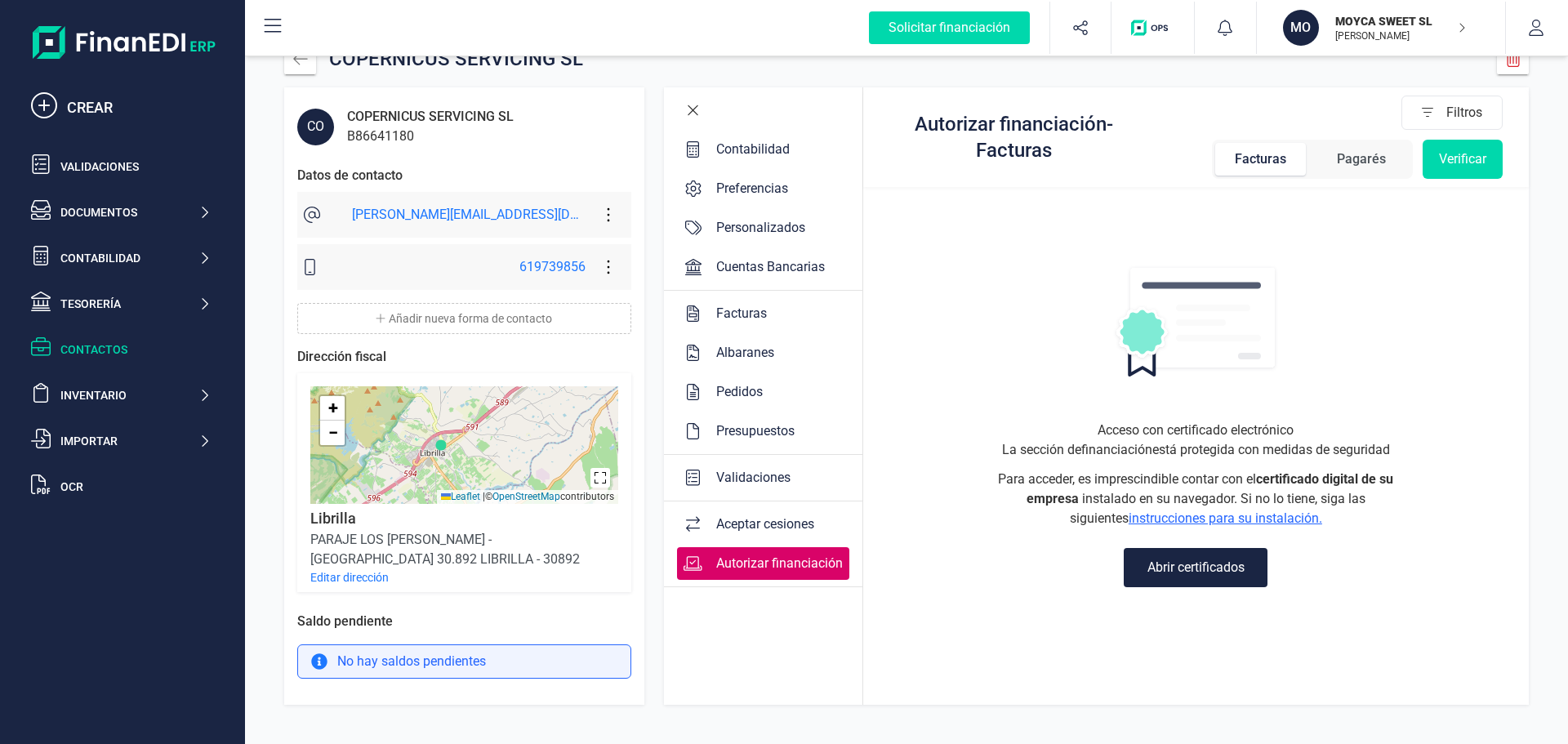
scroll to position [0, 0]
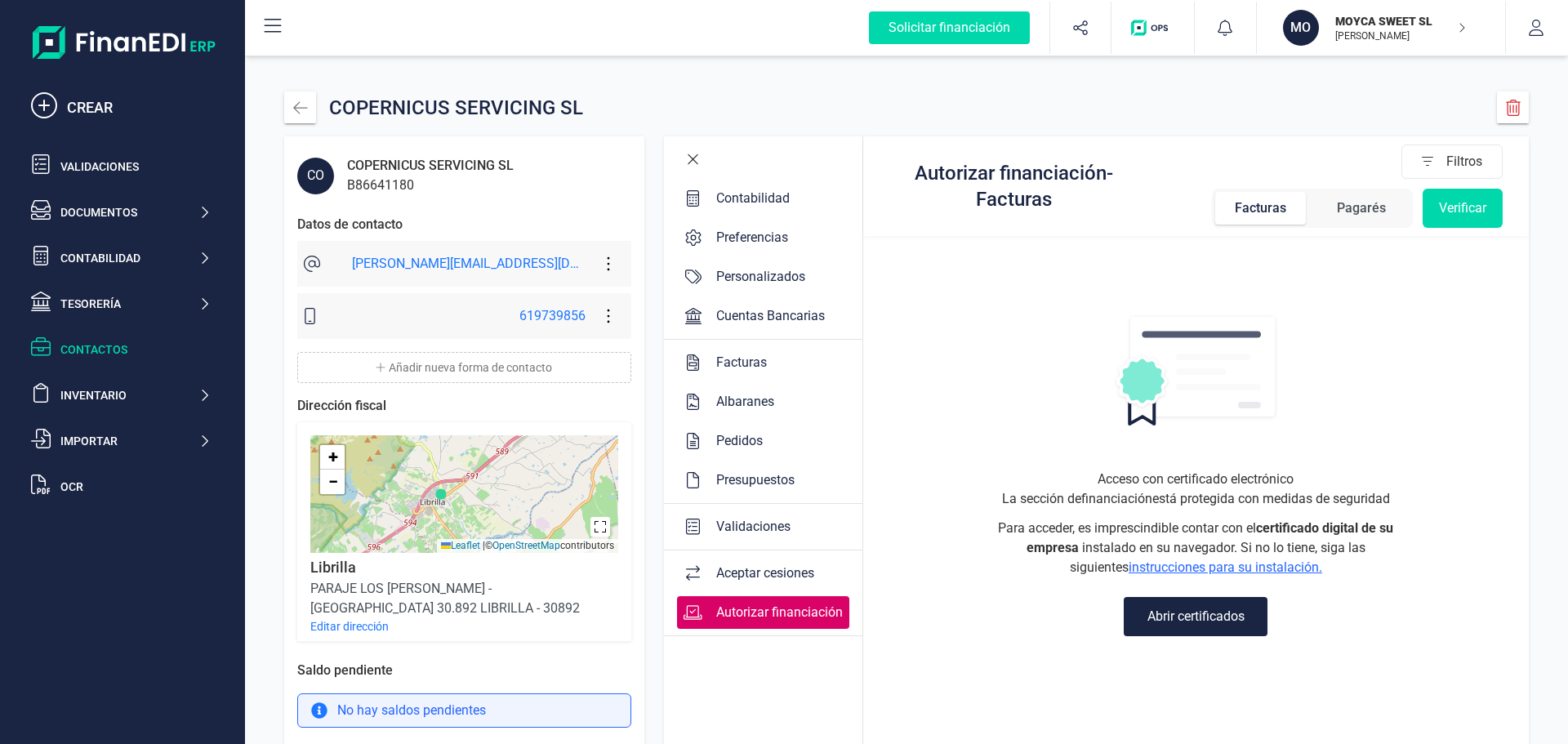
click at [709, 240] on div "Preferencias" at bounding box center [751, 238] width 85 height 20
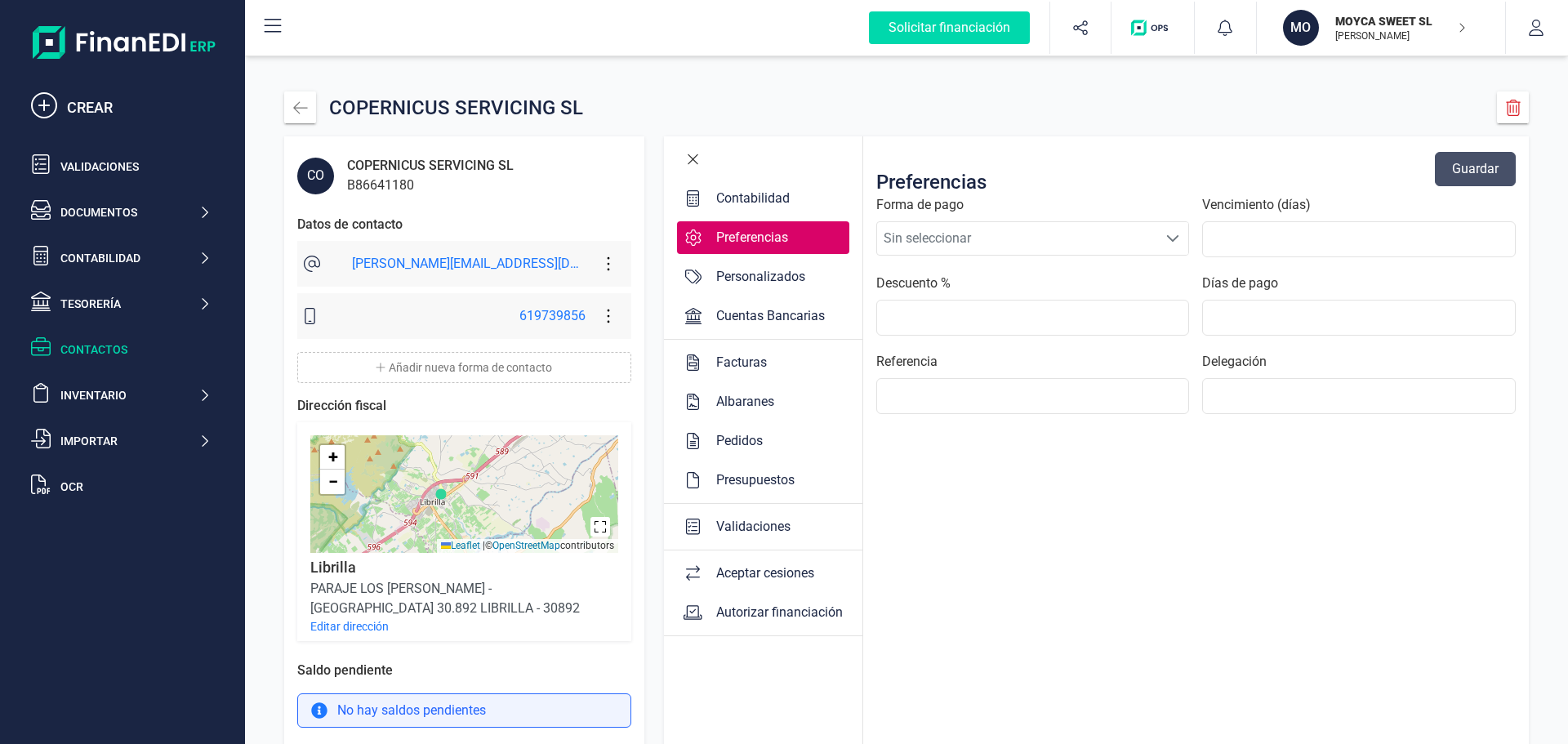
click at [688, 156] on icon at bounding box center [692, 159] width 10 height 10
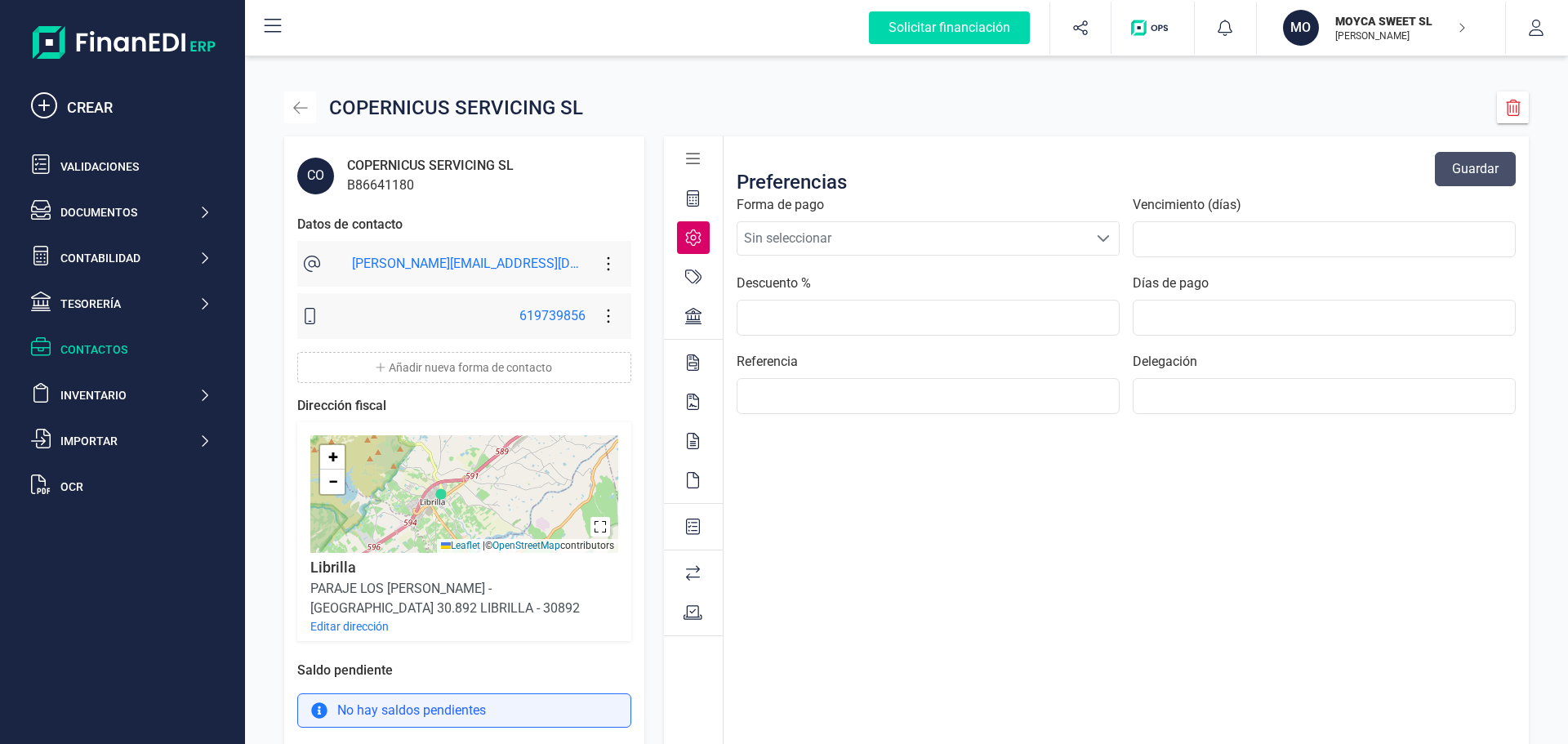
click at [301, 108] on icon "button" at bounding box center [301, 107] width 14 height 13
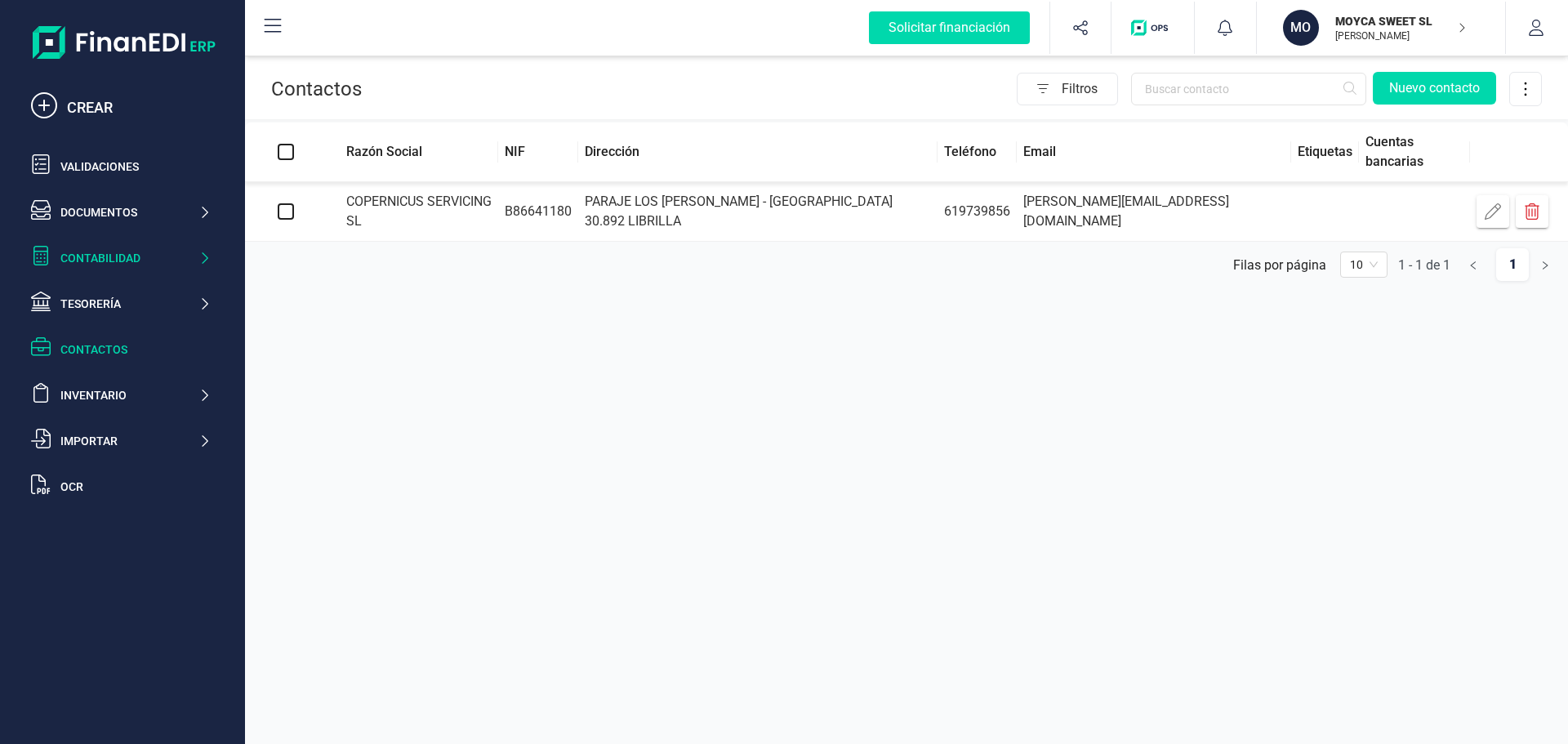
click at [111, 263] on div "Contabilidad" at bounding box center [130, 258] width 138 height 16
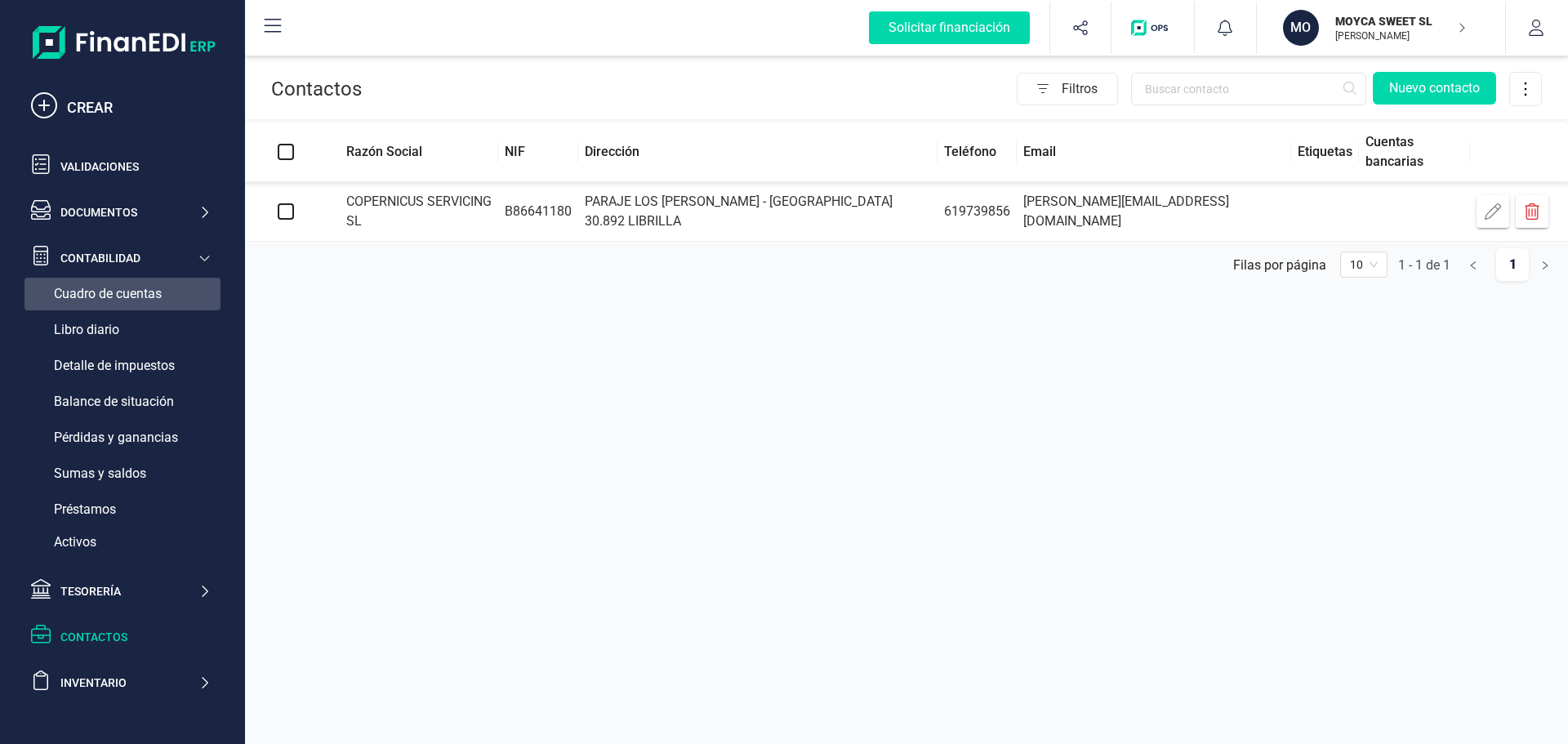
click at [122, 289] on span "Cuadro de cuentas" at bounding box center [107, 294] width 108 height 20
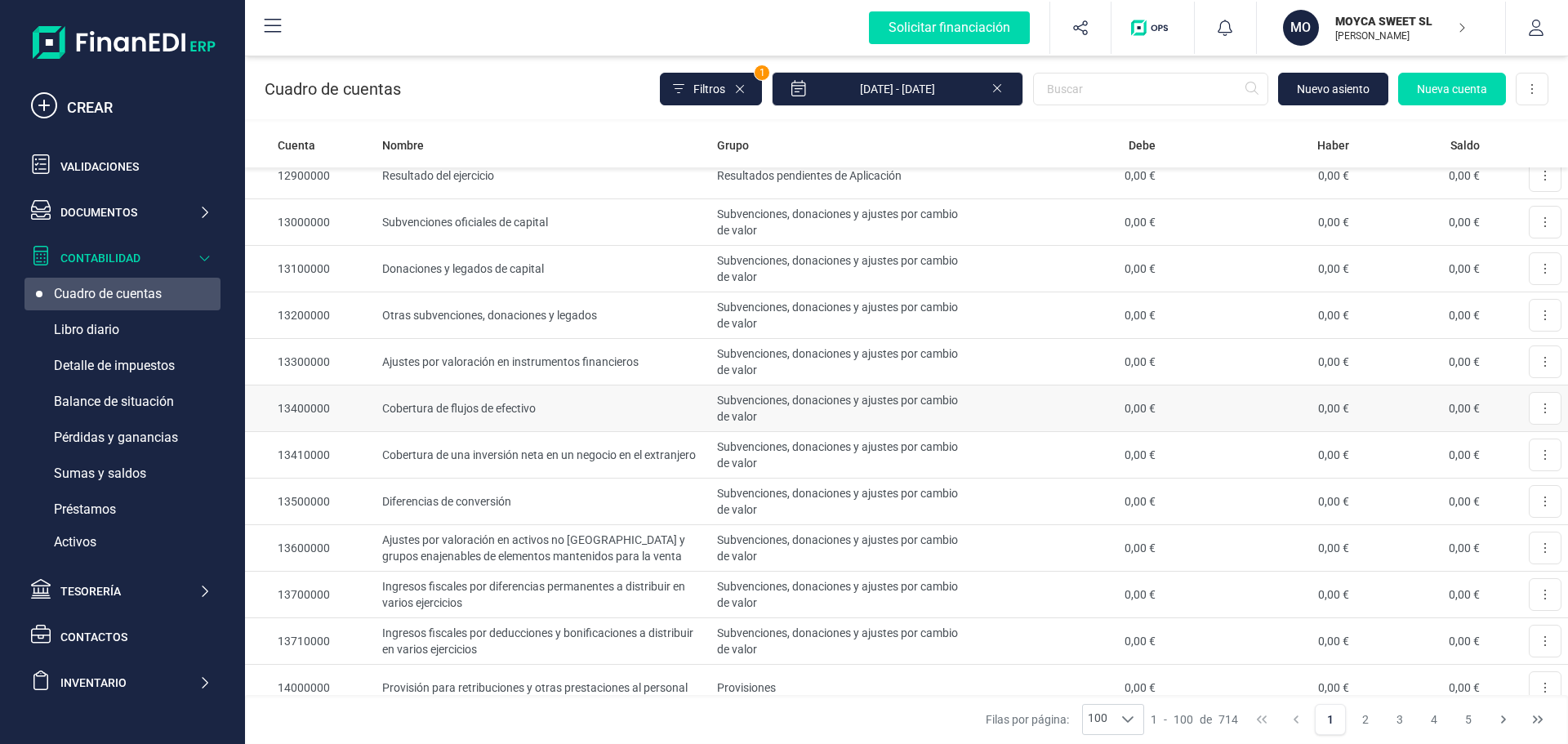
scroll to position [1306, 0]
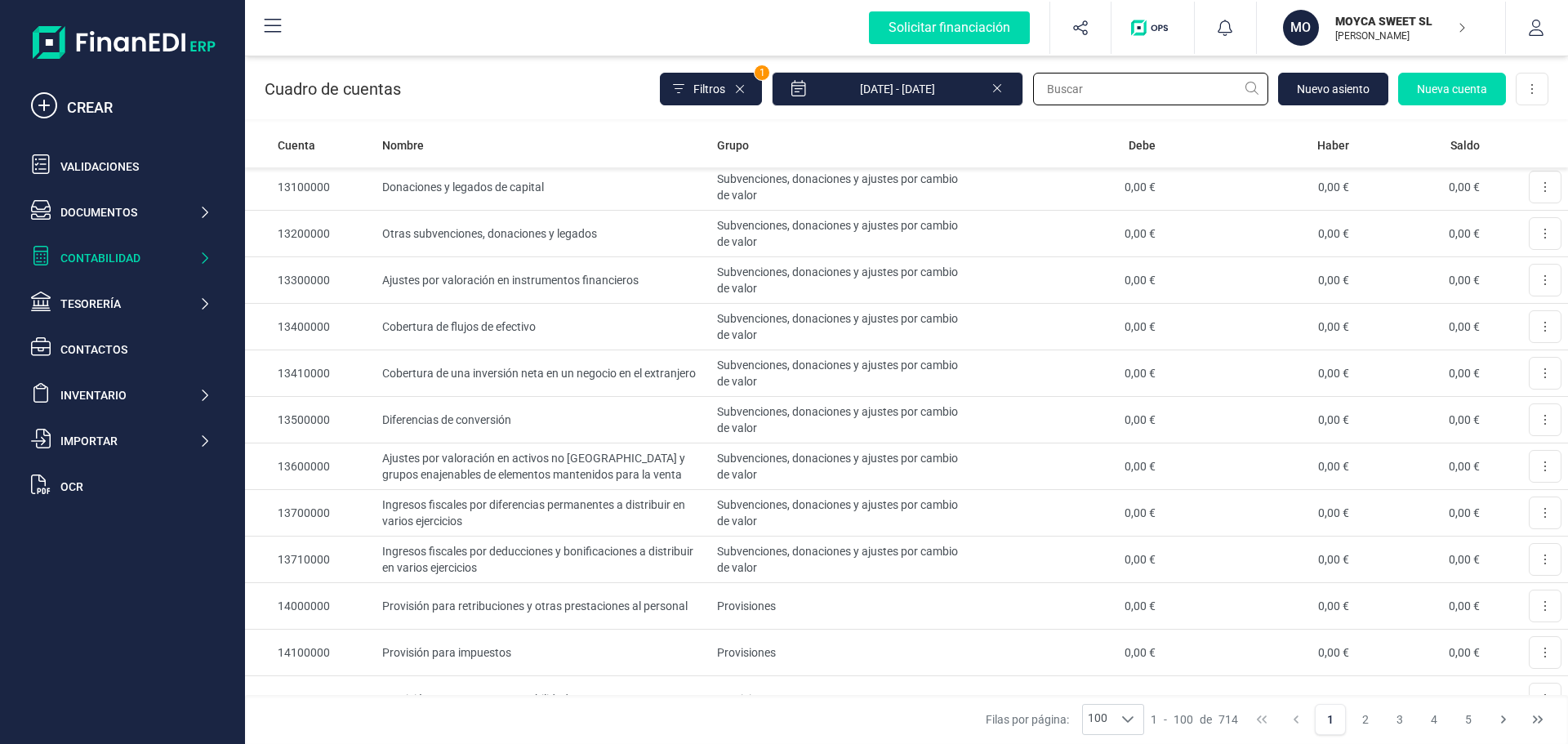
click at [1138, 77] on input "text" at bounding box center [1150, 89] width 235 height 33
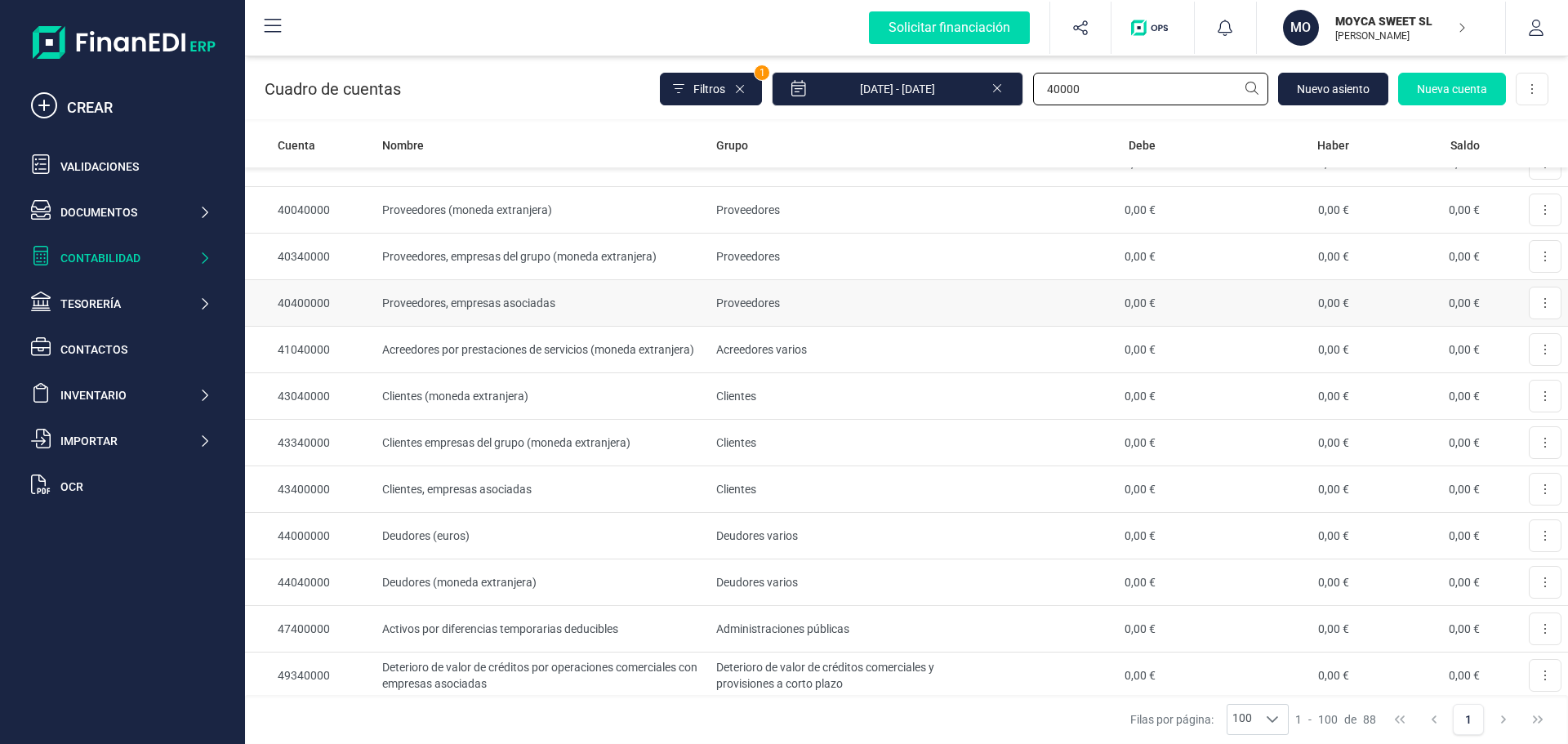
scroll to position [1225, 0]
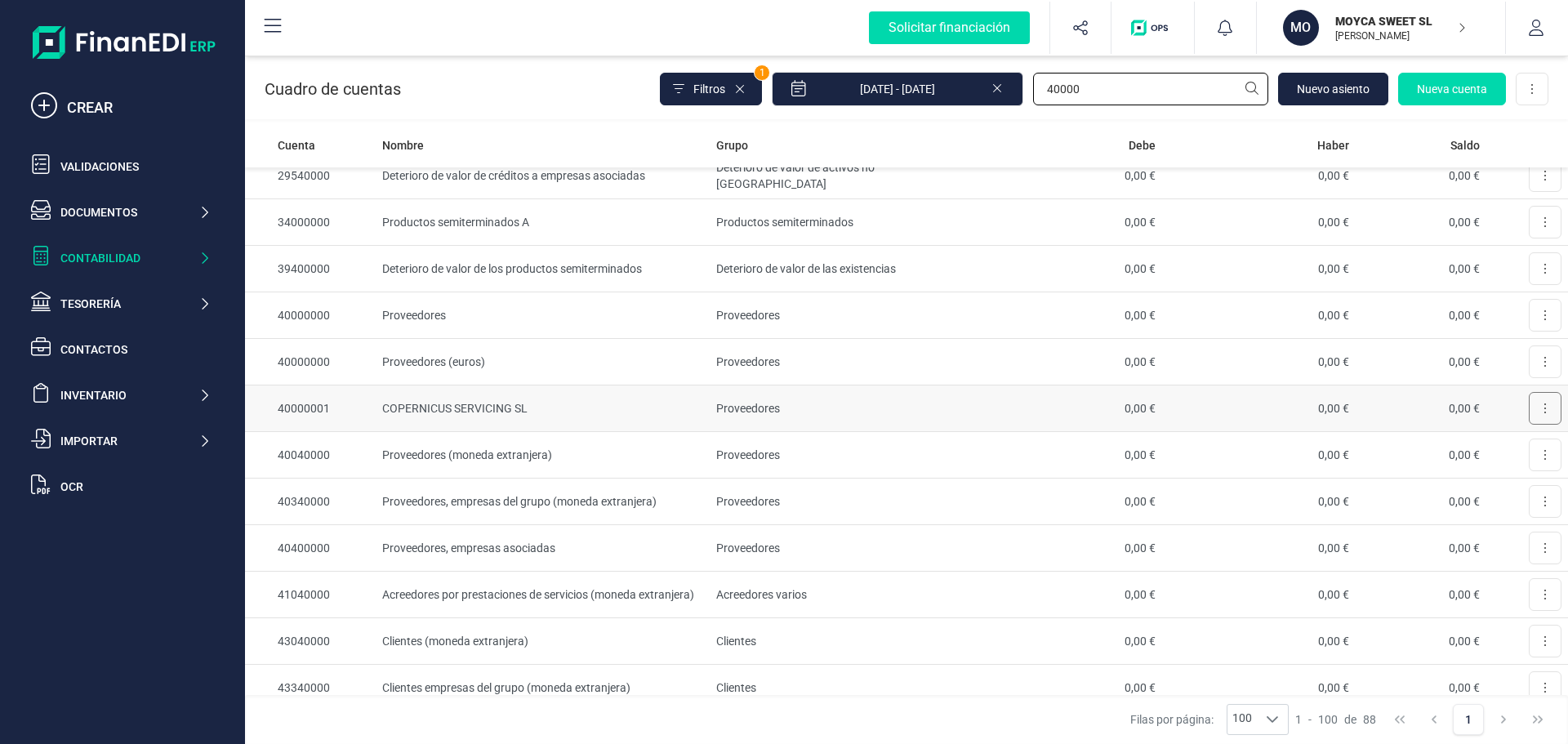
type input "40000"
click at [1530, 411] on button at bounding box center [1545, 408] width 33 height 33
click at [1507, 450] on span "Editar" at bounding box center [1522, 448] width 30 height 16
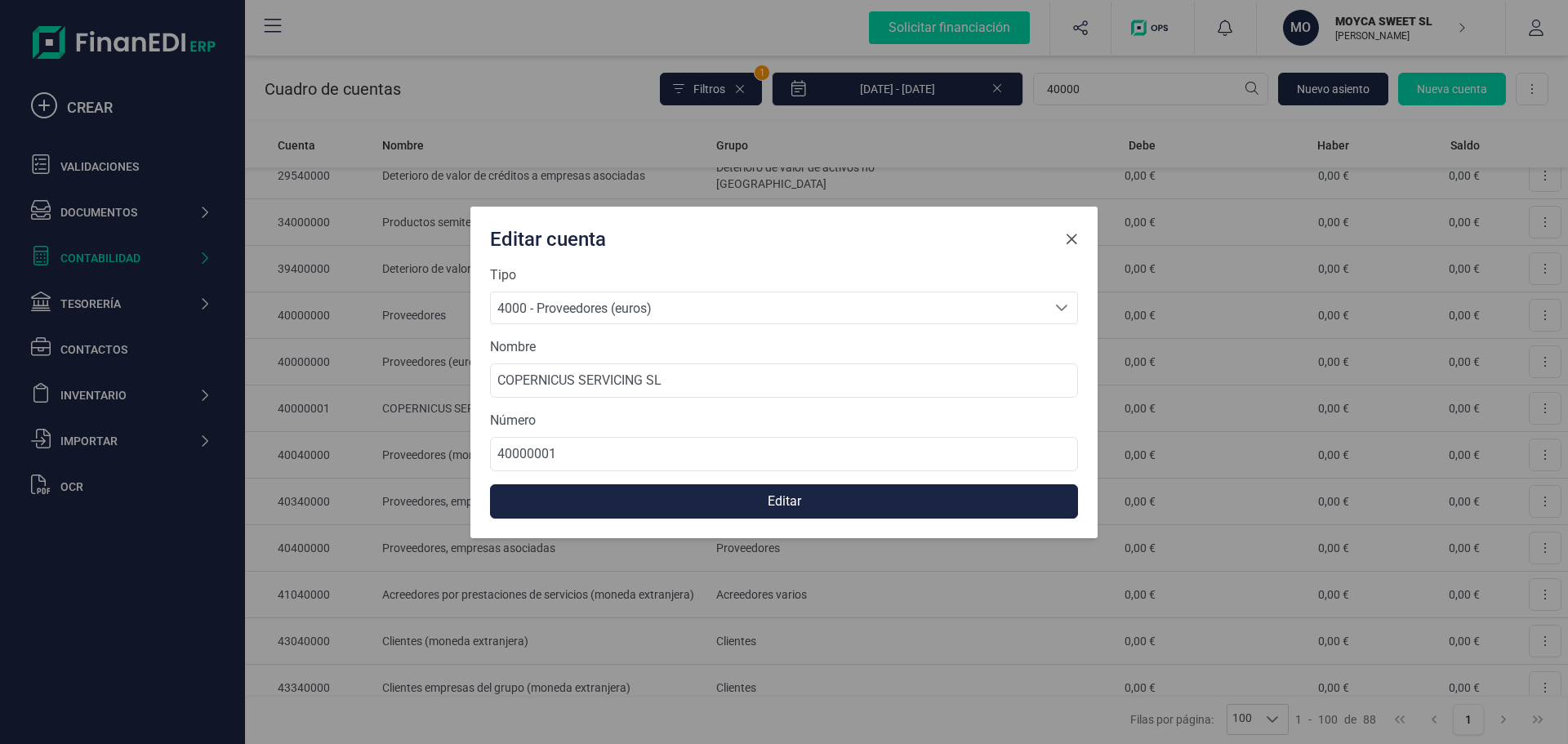
click at [1071, 240] on span "Close" at bounding box center [1072, 239] width 13 height 13
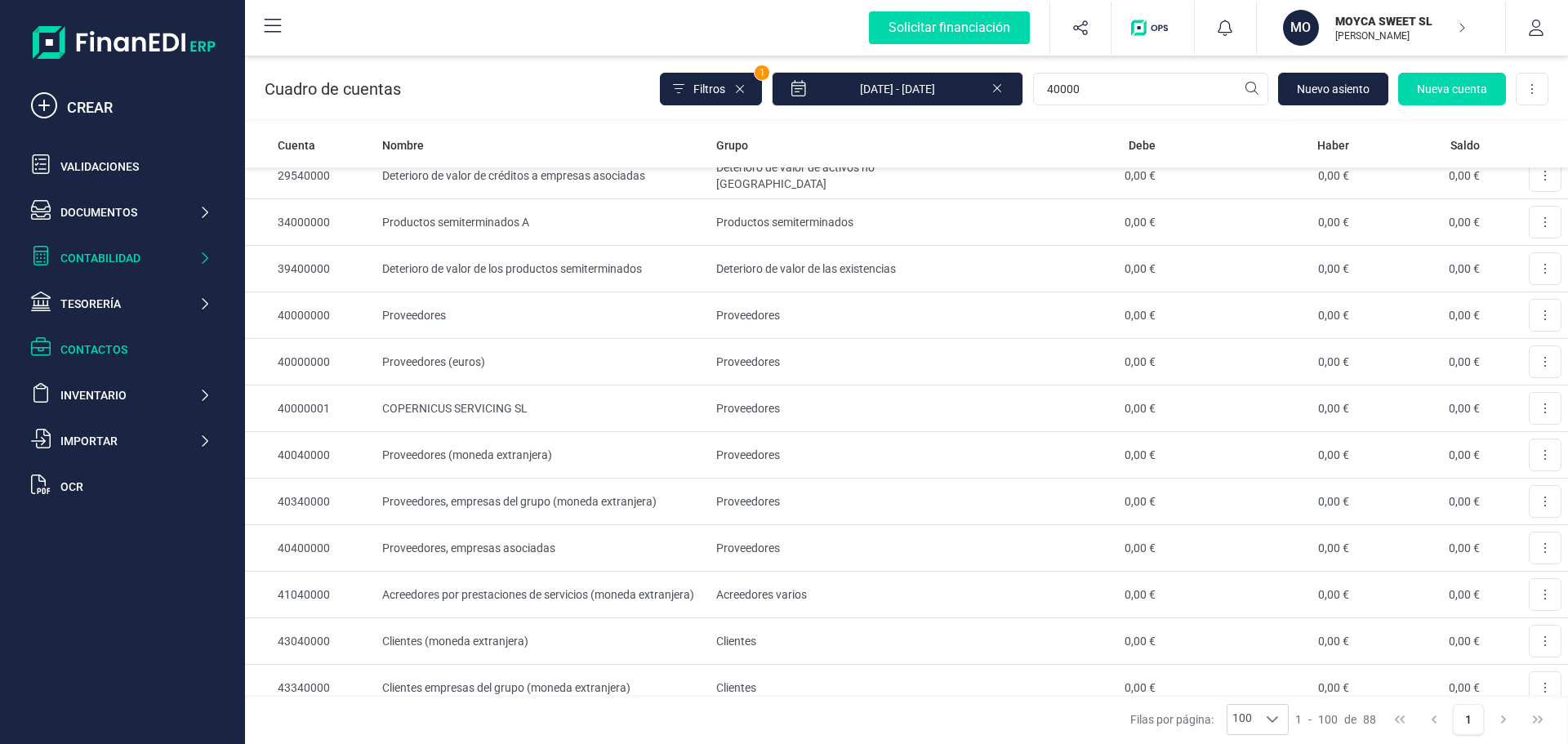
click at [81, 347] on div "Contactos" at bounding box center [136, 350] width 150 height 16
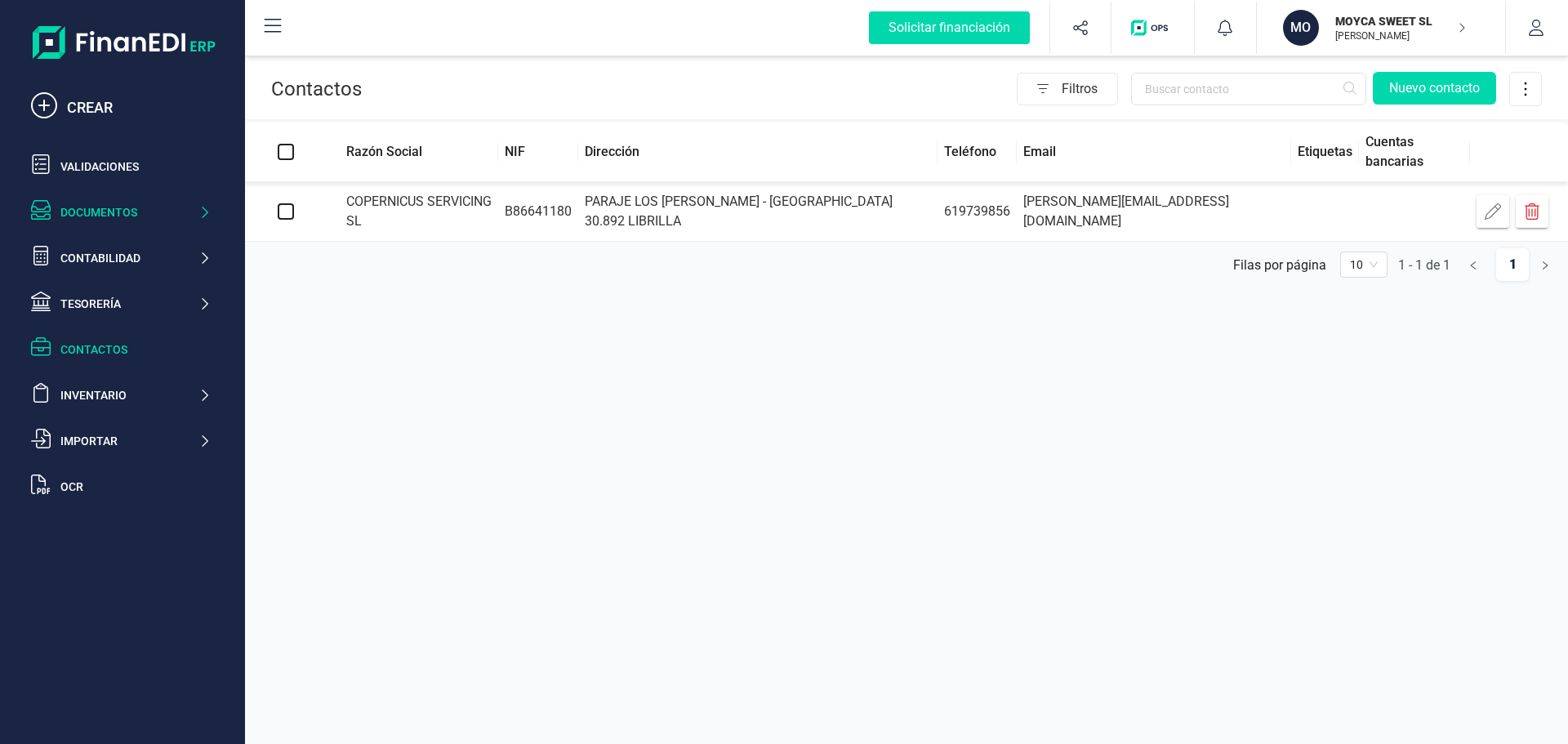
click at [94, 217] on div "Documentos" at bounding box center [130, 212] width 138 height 16
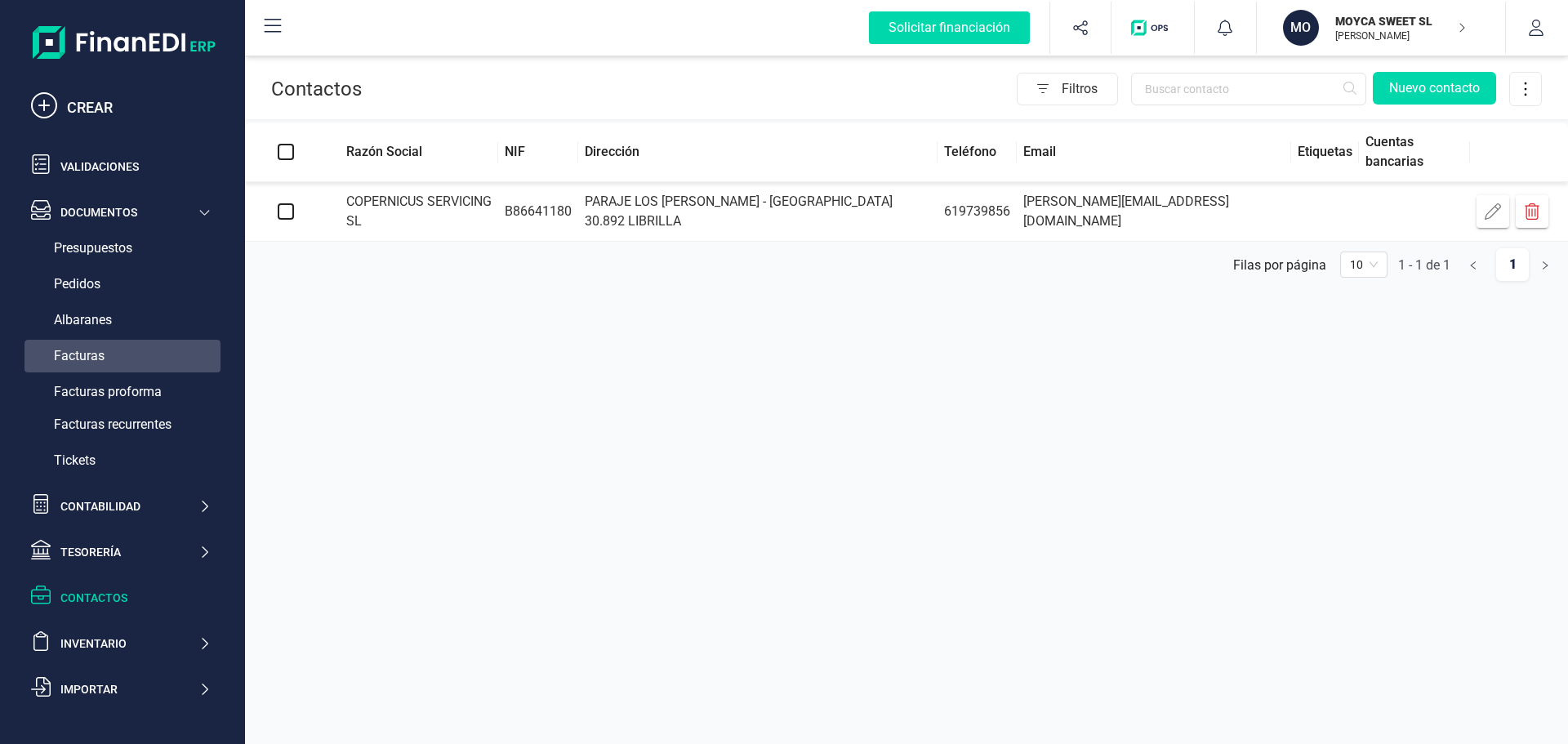
click at [101, 347] on span "Facturas" at bounding box center [79, 356] width 51 height 20
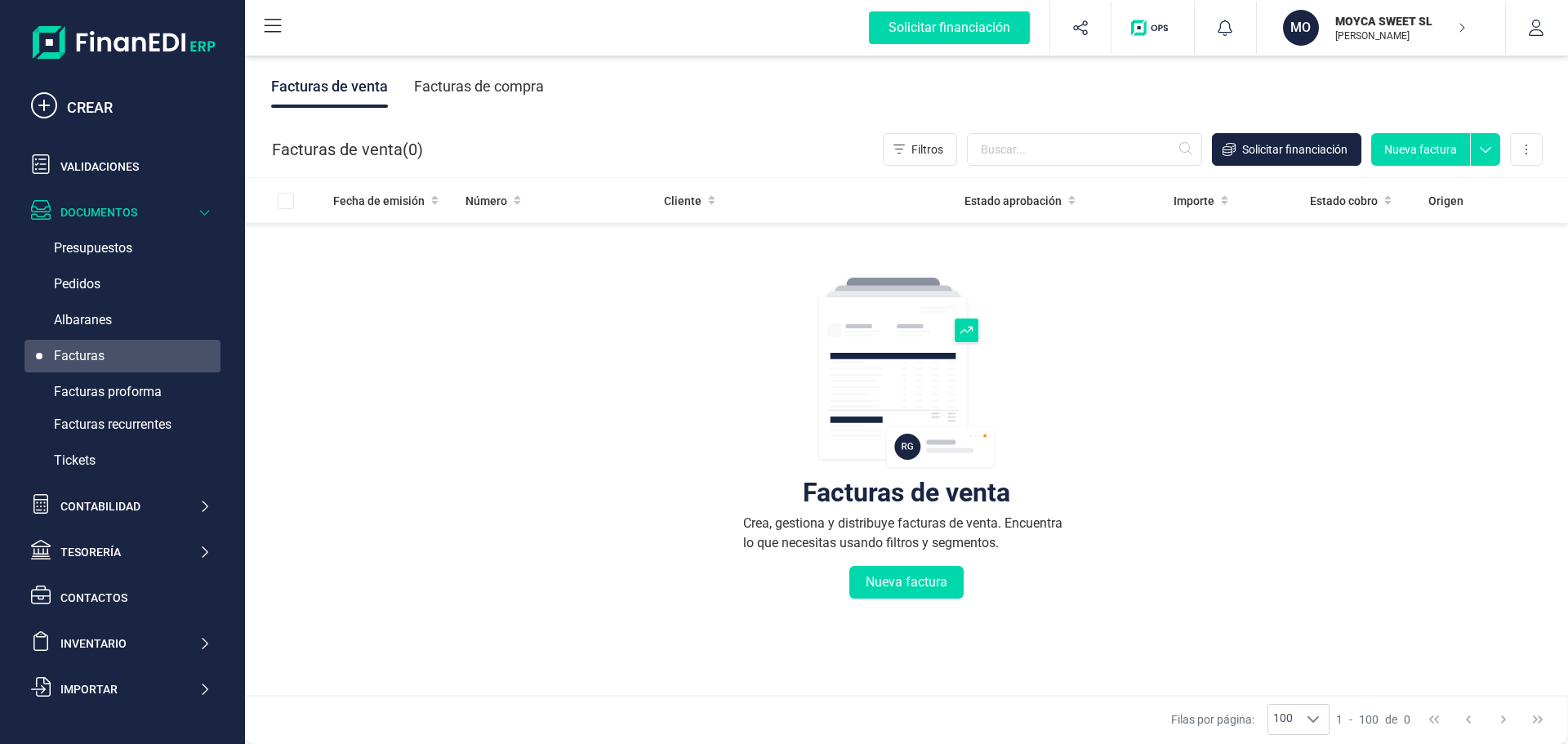
click at [491, 87] on div "Facturas de compra" at bounding box center [479, 86] width 130 height 42
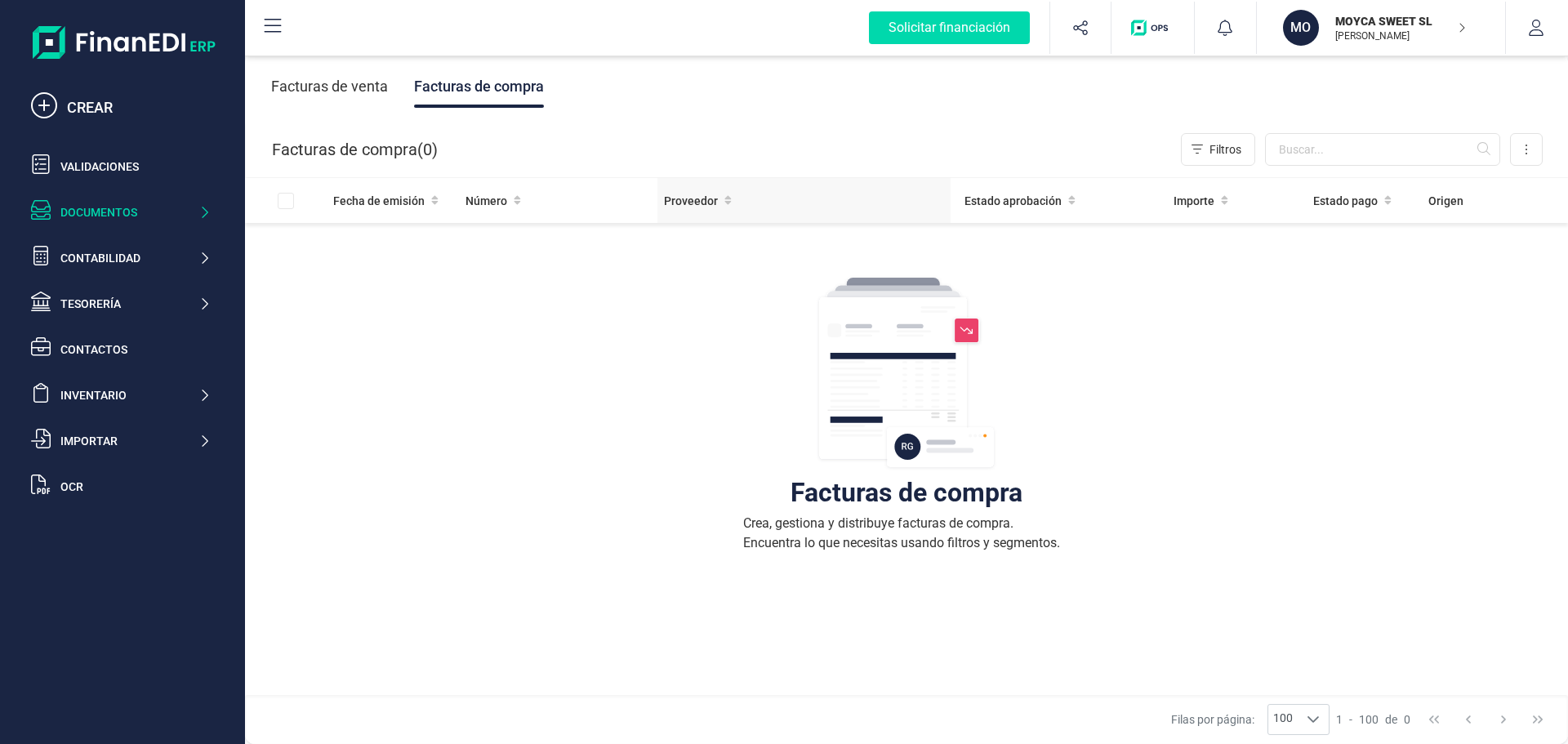
click at [681, 207] on span "Proveedor" at bounding box center [691, 200] width 54 height 16
click at [110, 216] on div "Documentos" at bounding box center [130, 212] width 138 height 16
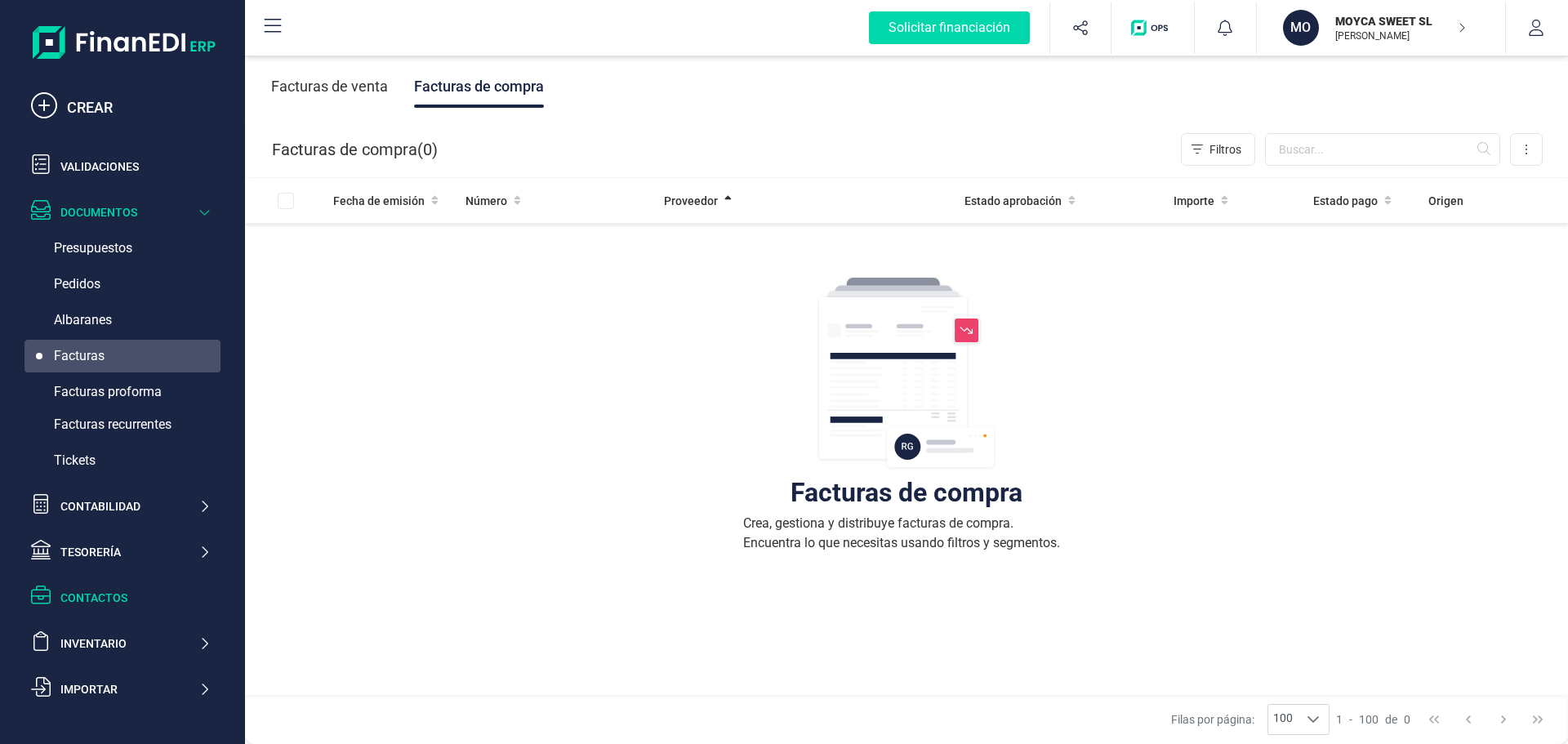
click at [103, 602] on div "Contactos" at bounding box center [136, 597] width 150 height 16
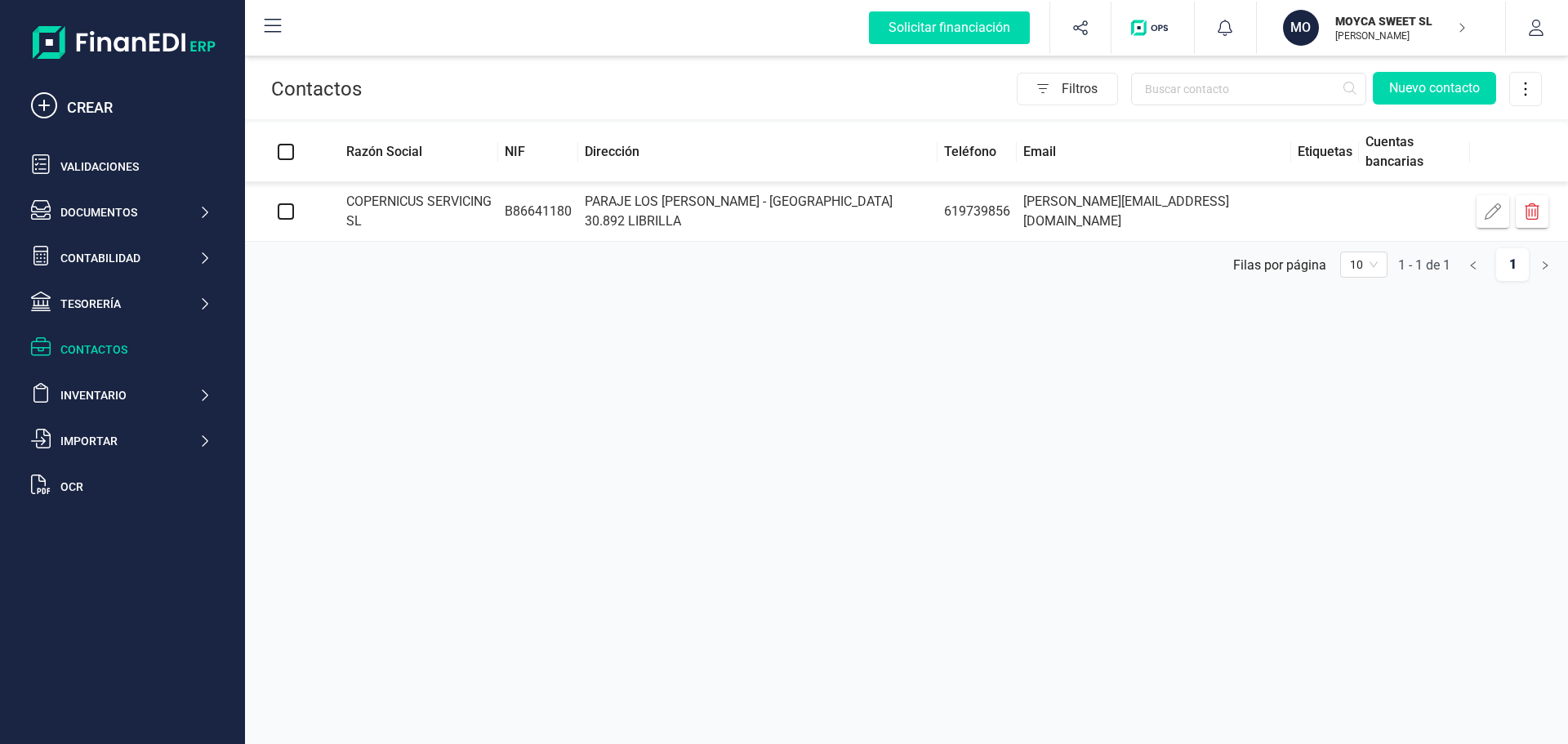
click at [283, 211] on input "checkbox" at bounding box center [285, 211] width 16 height 16
checkbox input "true"
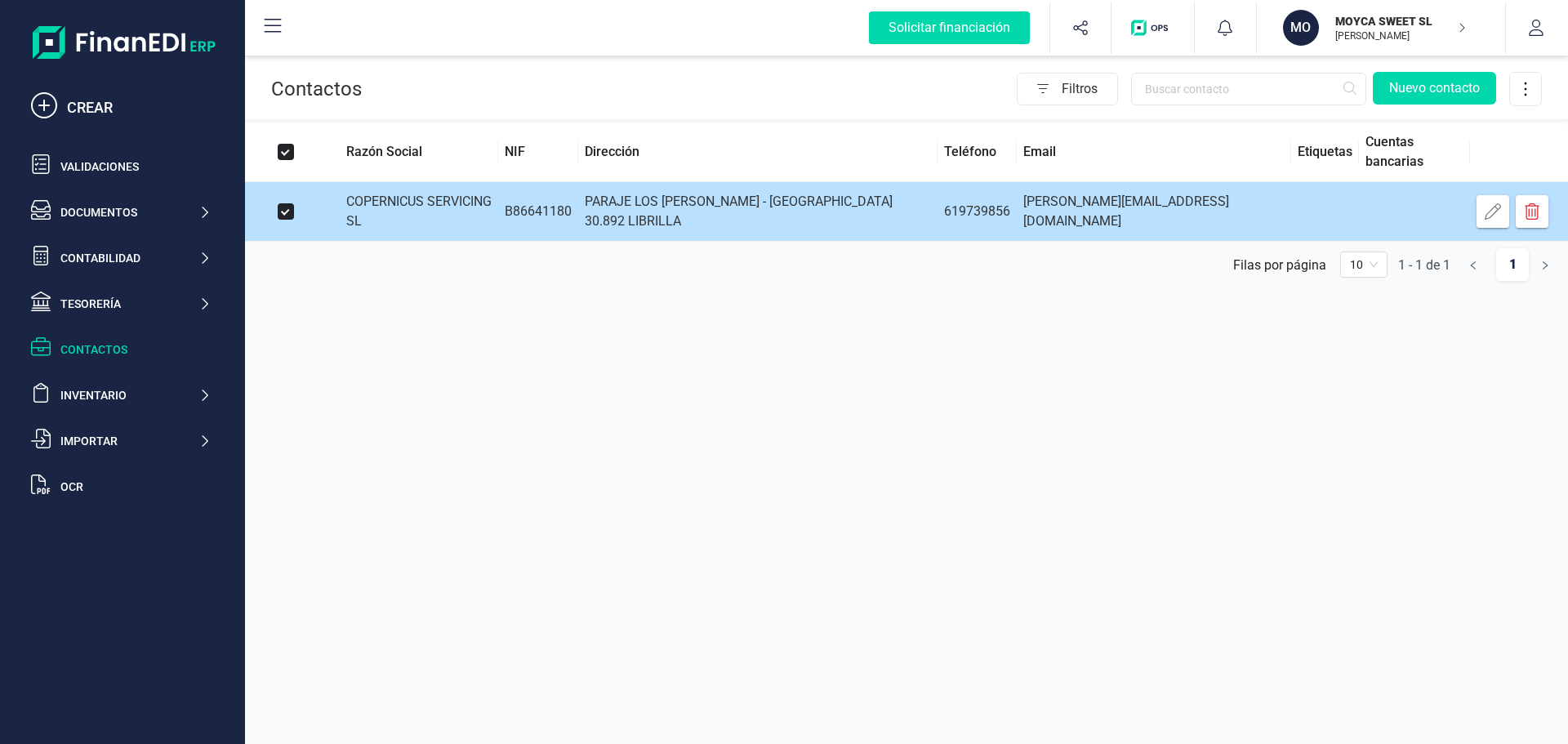
click at [1151, 214] on td "[PERSON_NAME][EMAIL_ADDRESS][DOMAIN_NAME]" at bounding box center [1154, 212] width 275 height 60
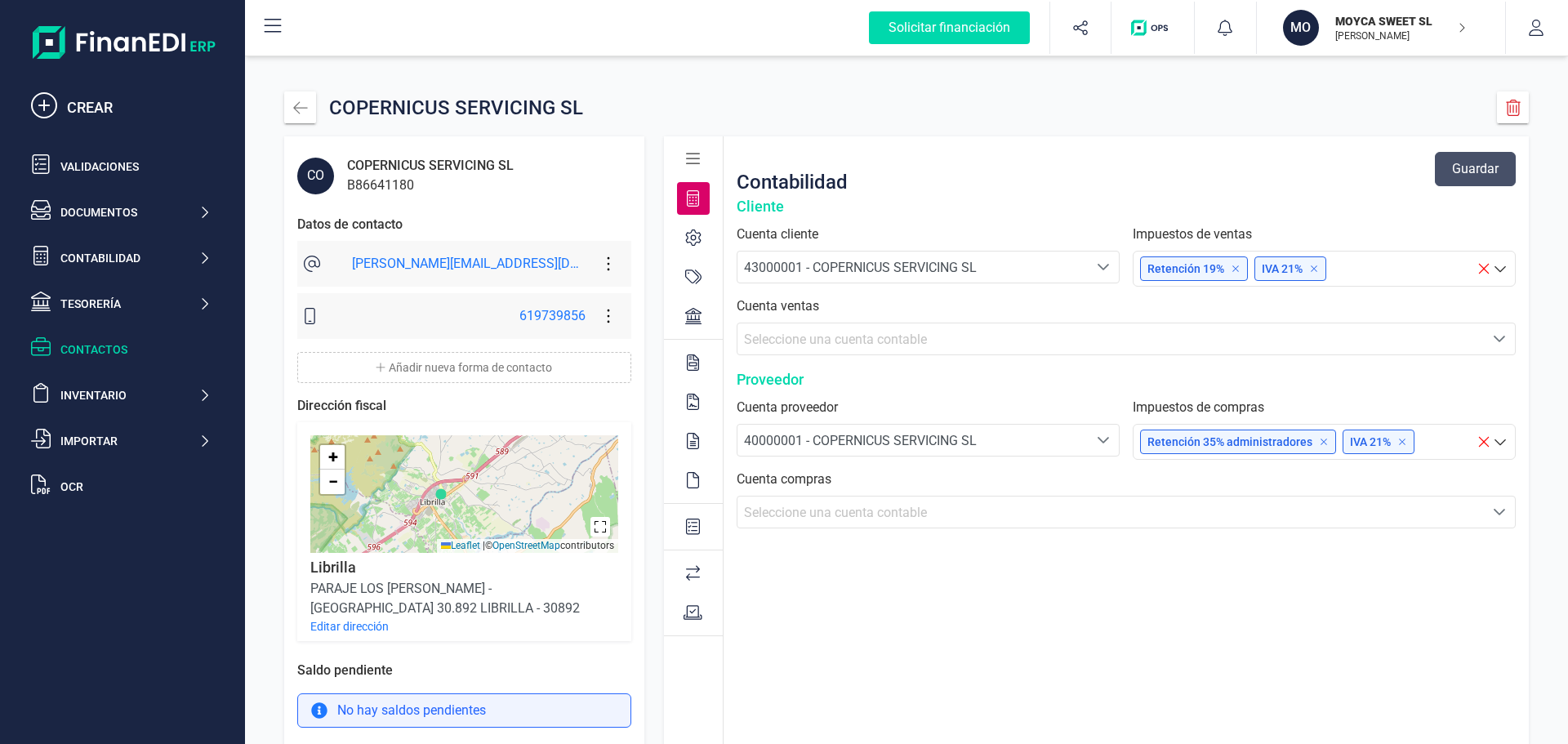
click at [1233, 267] on icon at bounding box center [1235, 268] width 5 height 5
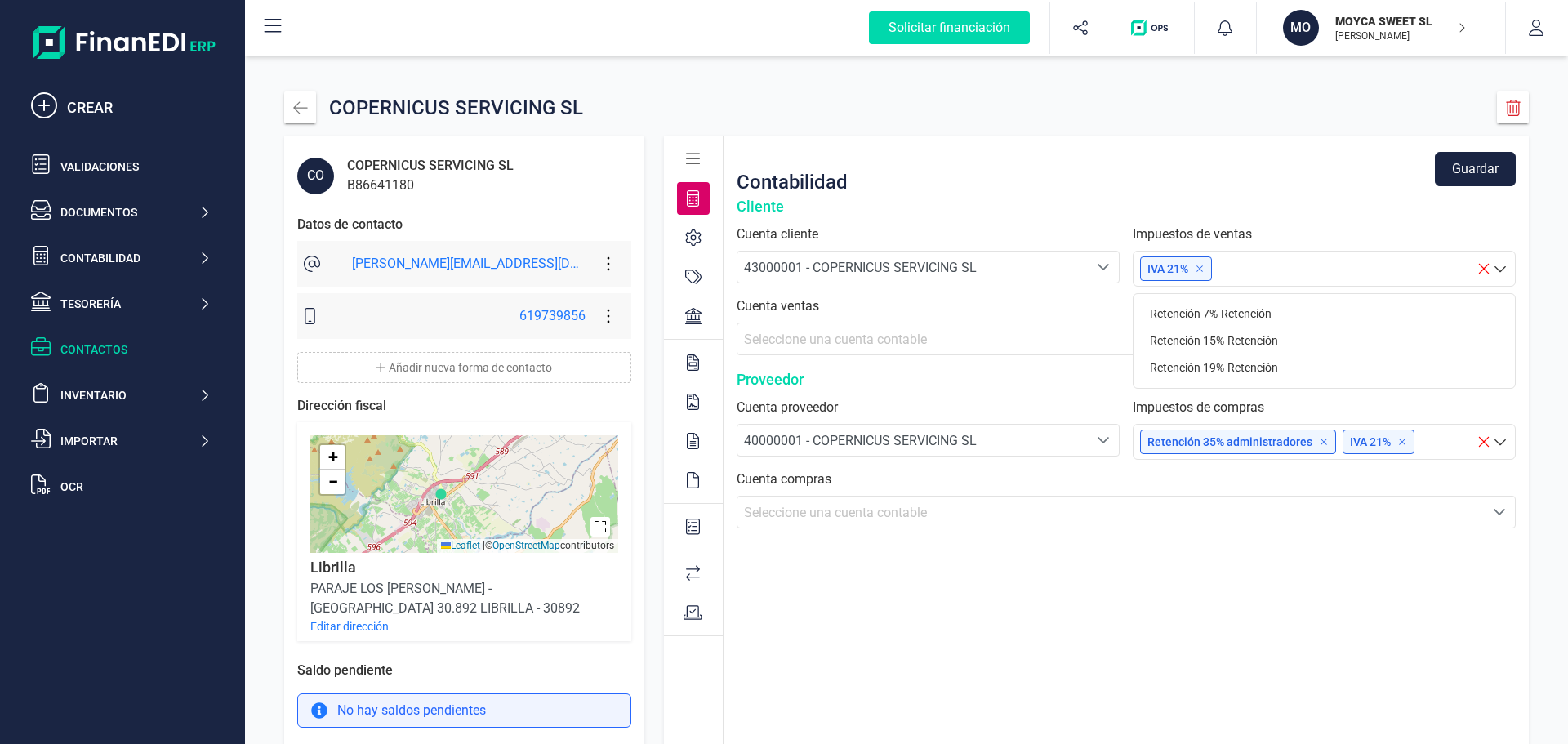
click at [1319, 437] on icon at bounding box center [1324, 441] width 10 height 10
click at [1486, 165] on button "Guardar" at bounding box center [1475, 169] width 81 height 34
click at [1229, 327] on span "Seleccione una cuenta contable" at bounding box center [1111, 339] width 747 height 31
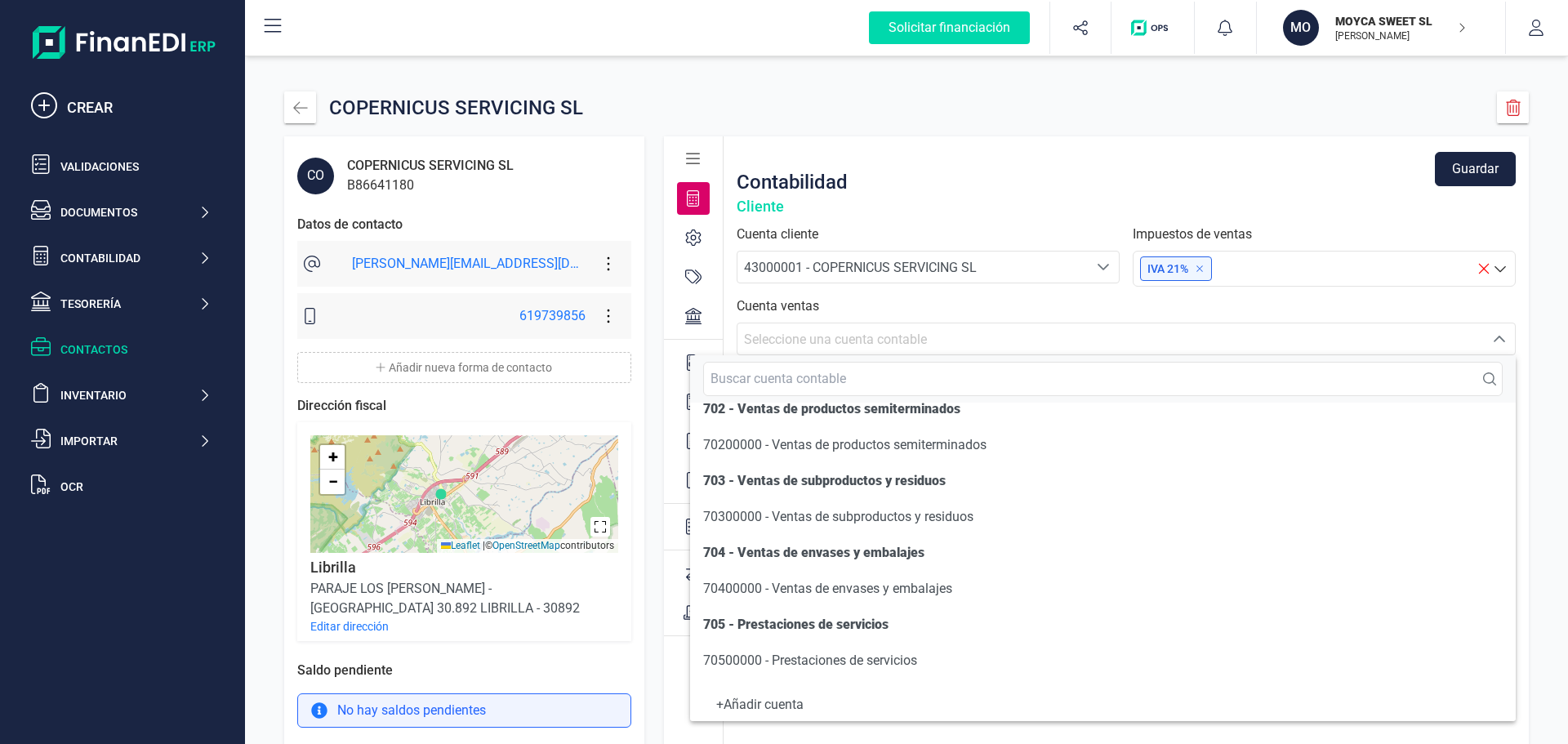
scroll to position [326, 0]
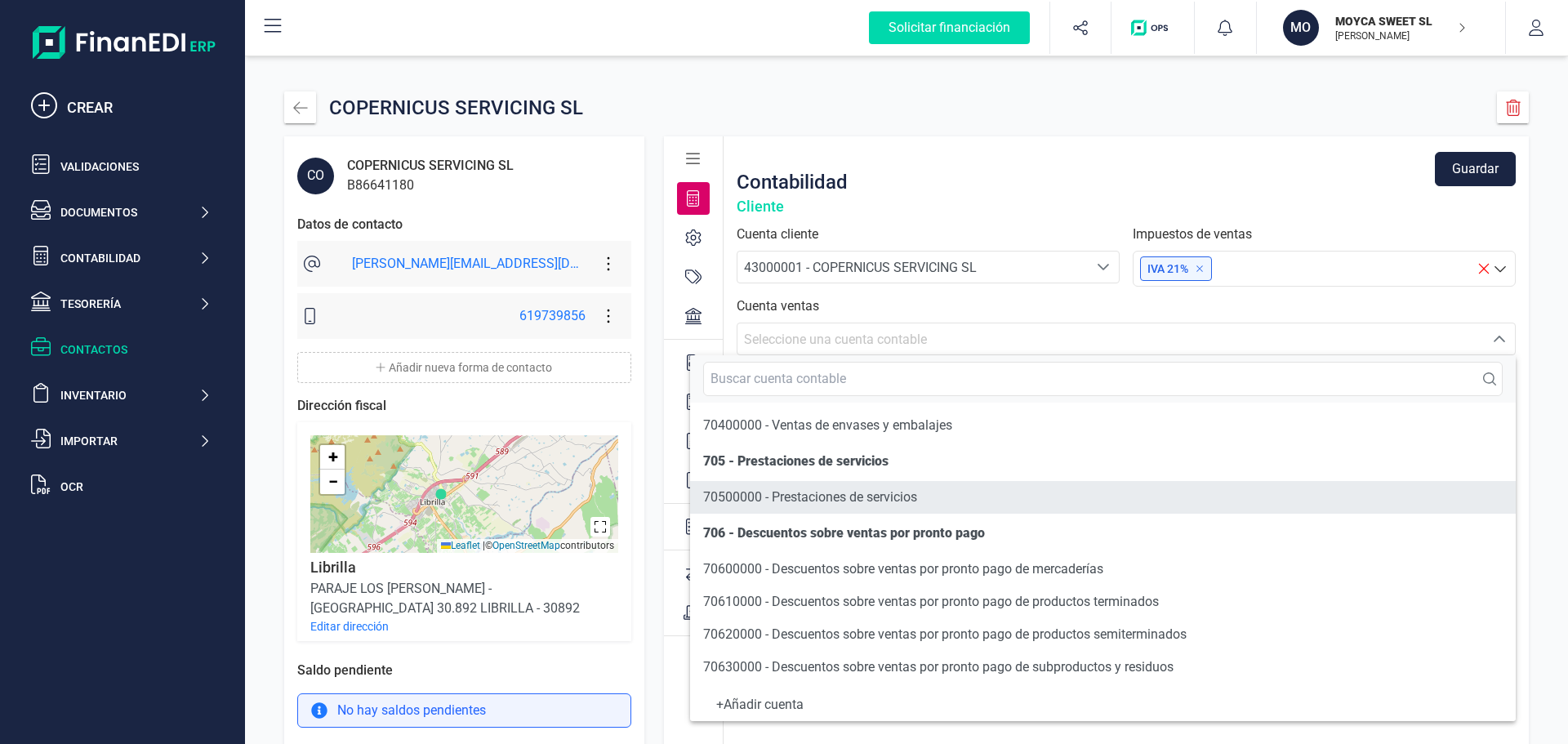
click at [815, 495] on span "70500000 - Prestaciones de servicios" at bounding box center [809, 496] width 214 height 15
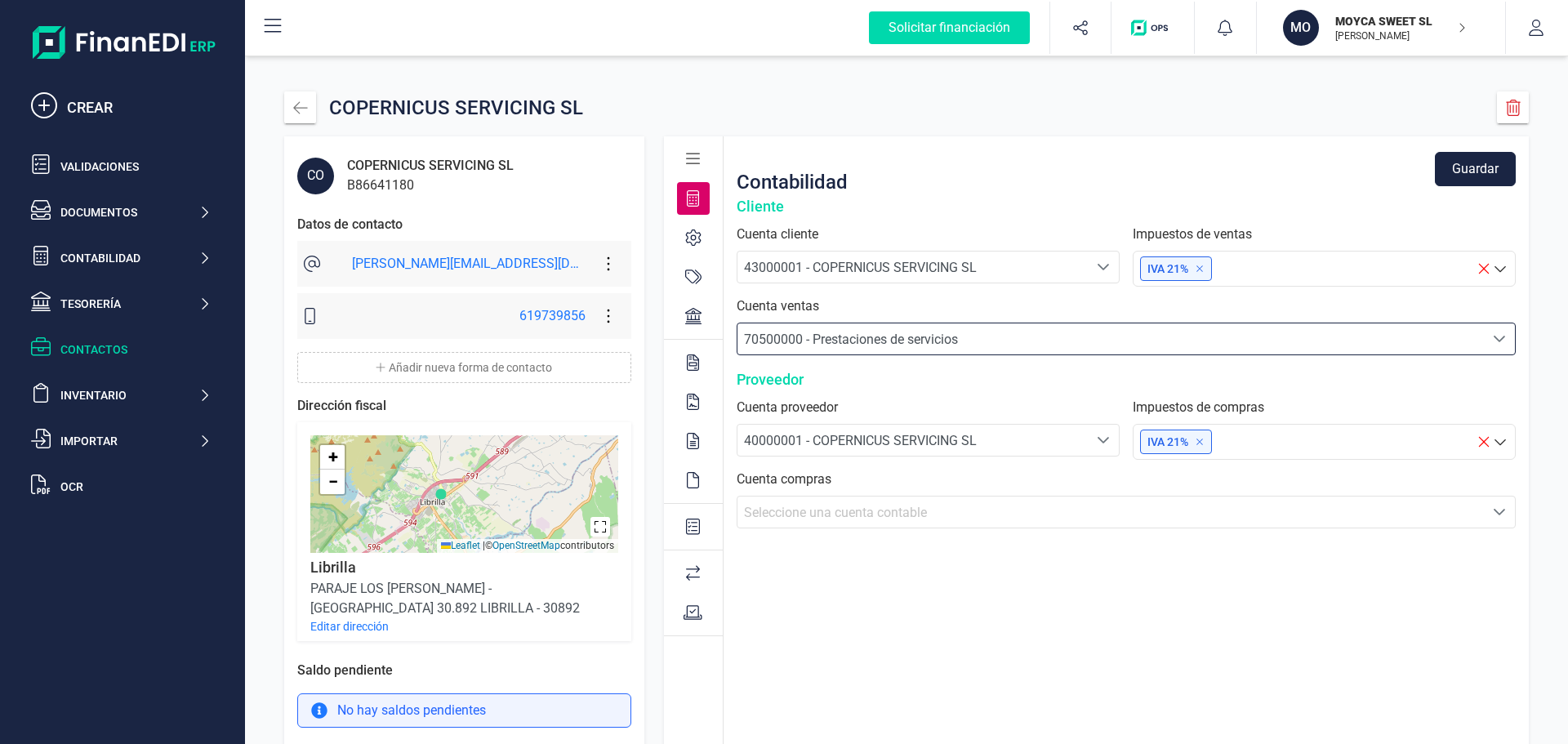
click at [1501, 511] on icon "Seleccione una cuenta" at bounding box center [1499, 512] width 13 height 13
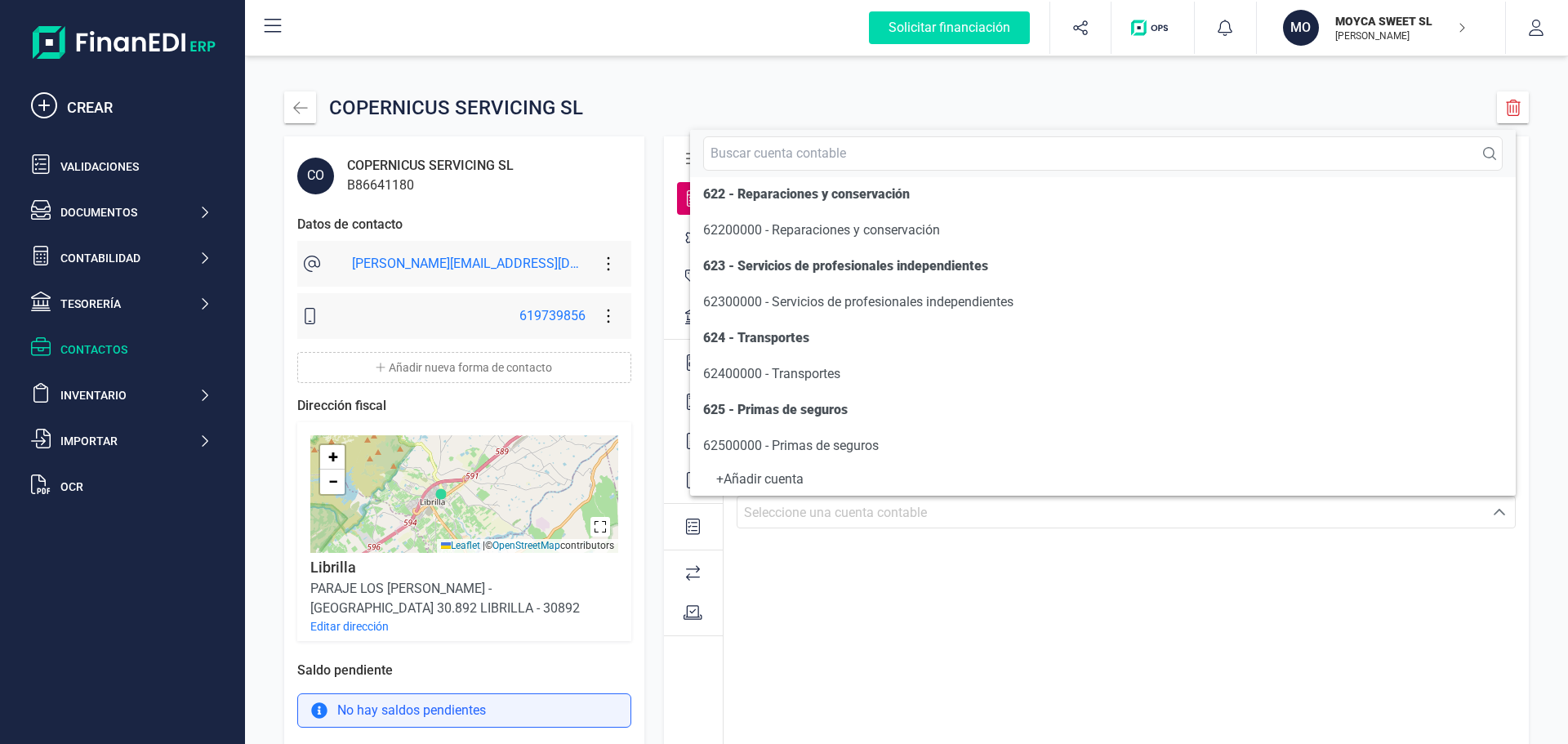
scroll to position [9262, 0]
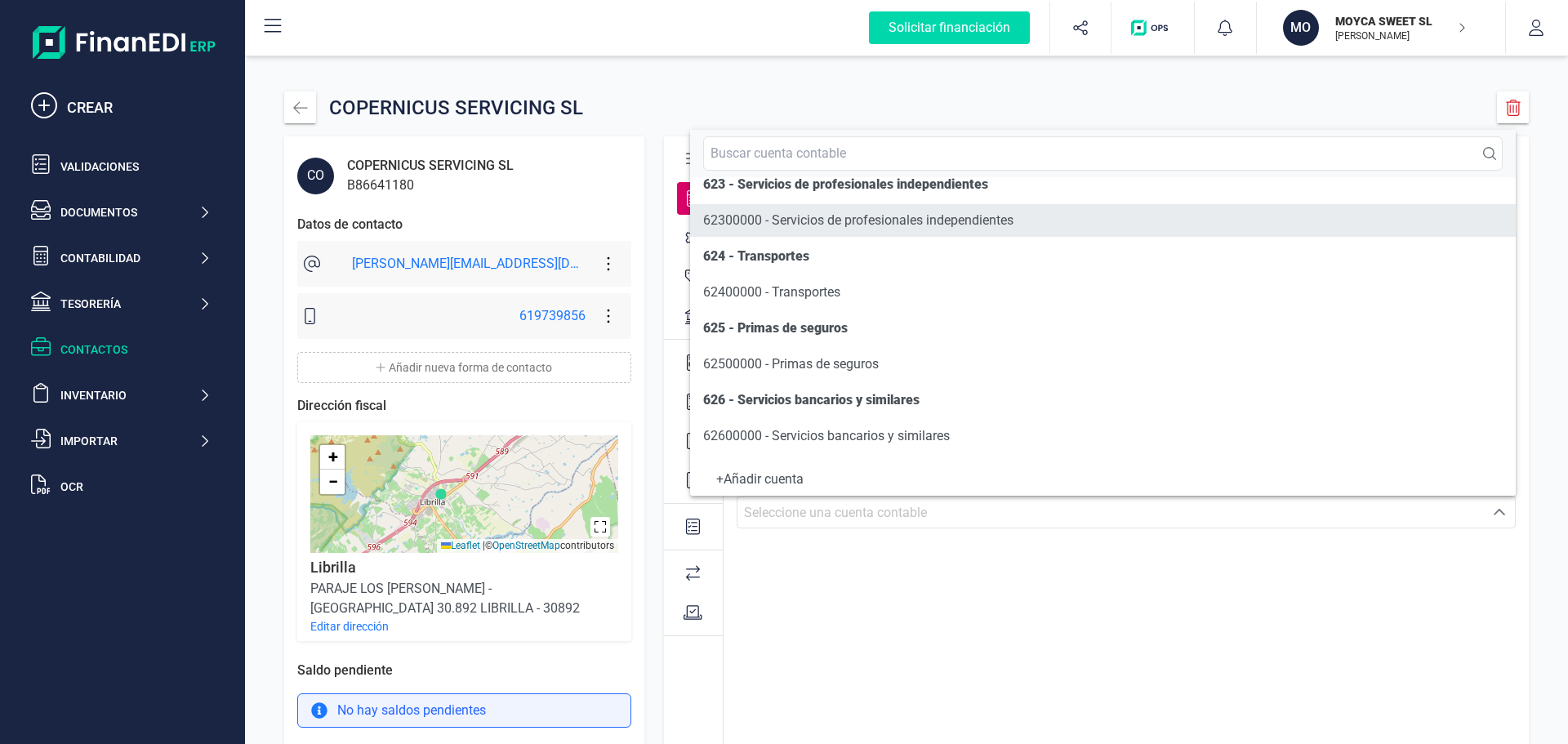
click at [937, 215] on span "62300000 - Servicios de profesionales independientes" at bounding box center [858, 219] width 310 height 15
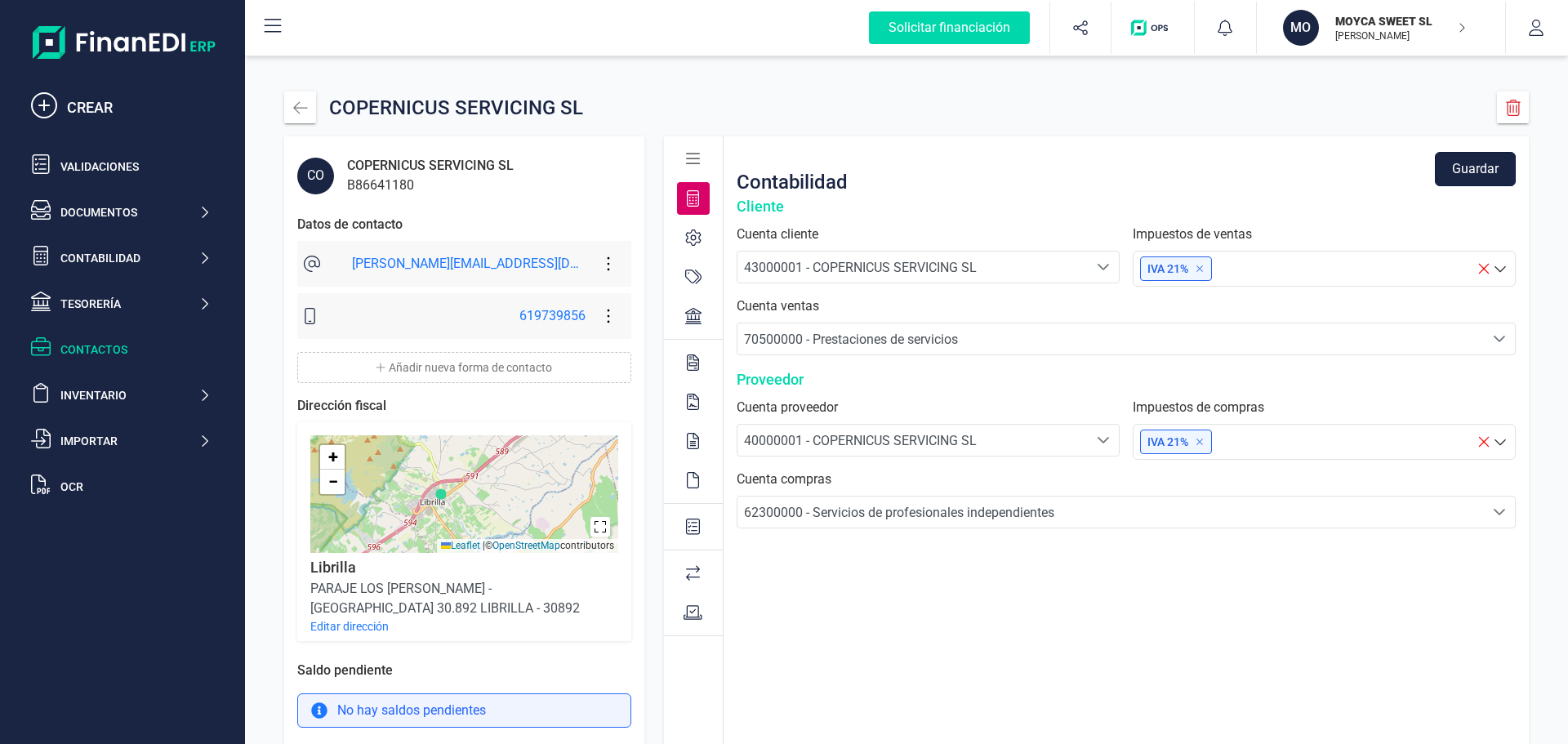
click at [1479, 171] on button "Guardar" at bounding box center [1475, 169] width 81 height 34
click at [685, 232] on icon at bounding box center [693, 238] width 16 height 16
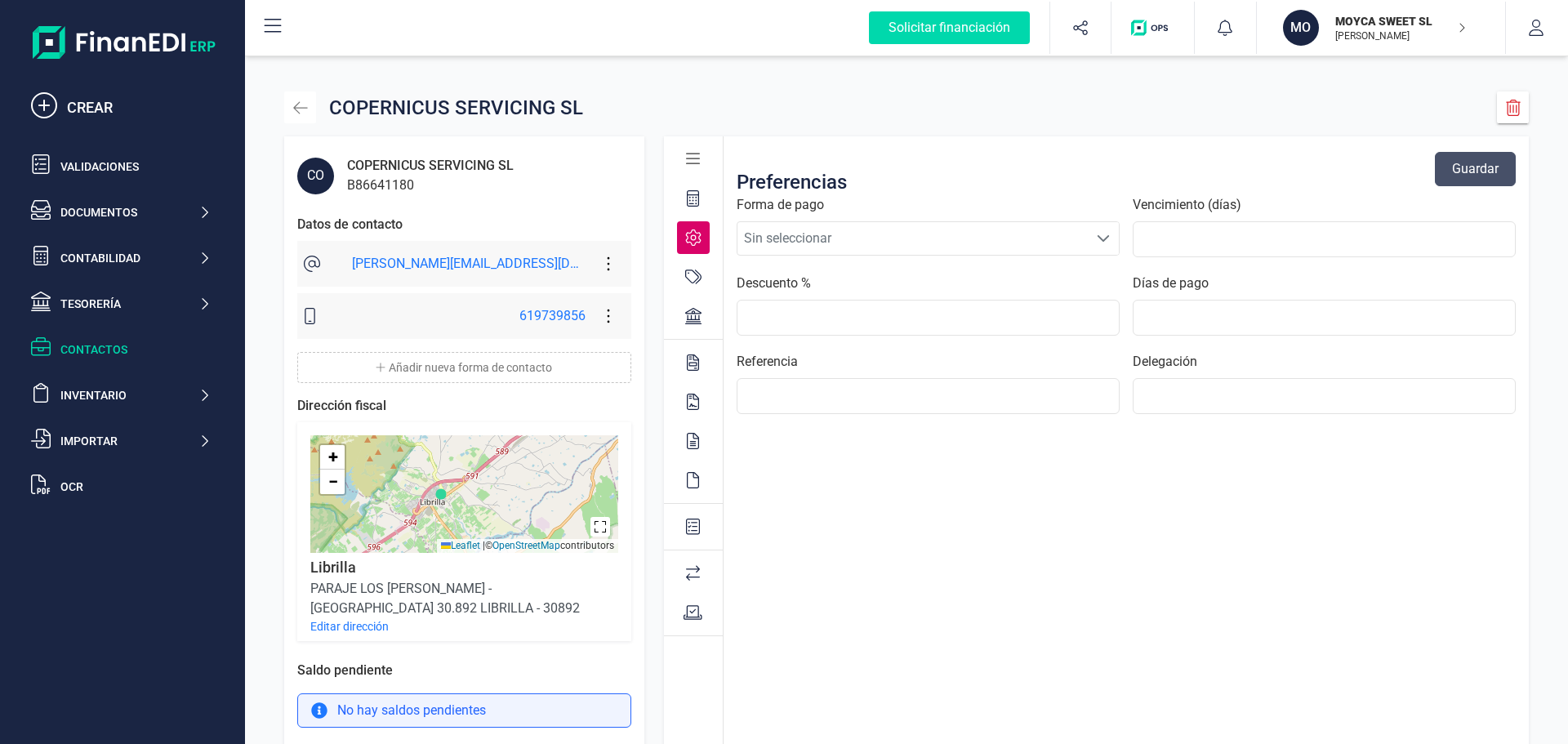
click at [297, 102] on icon "button" at bounding box center [301, 107] width 16 height 16
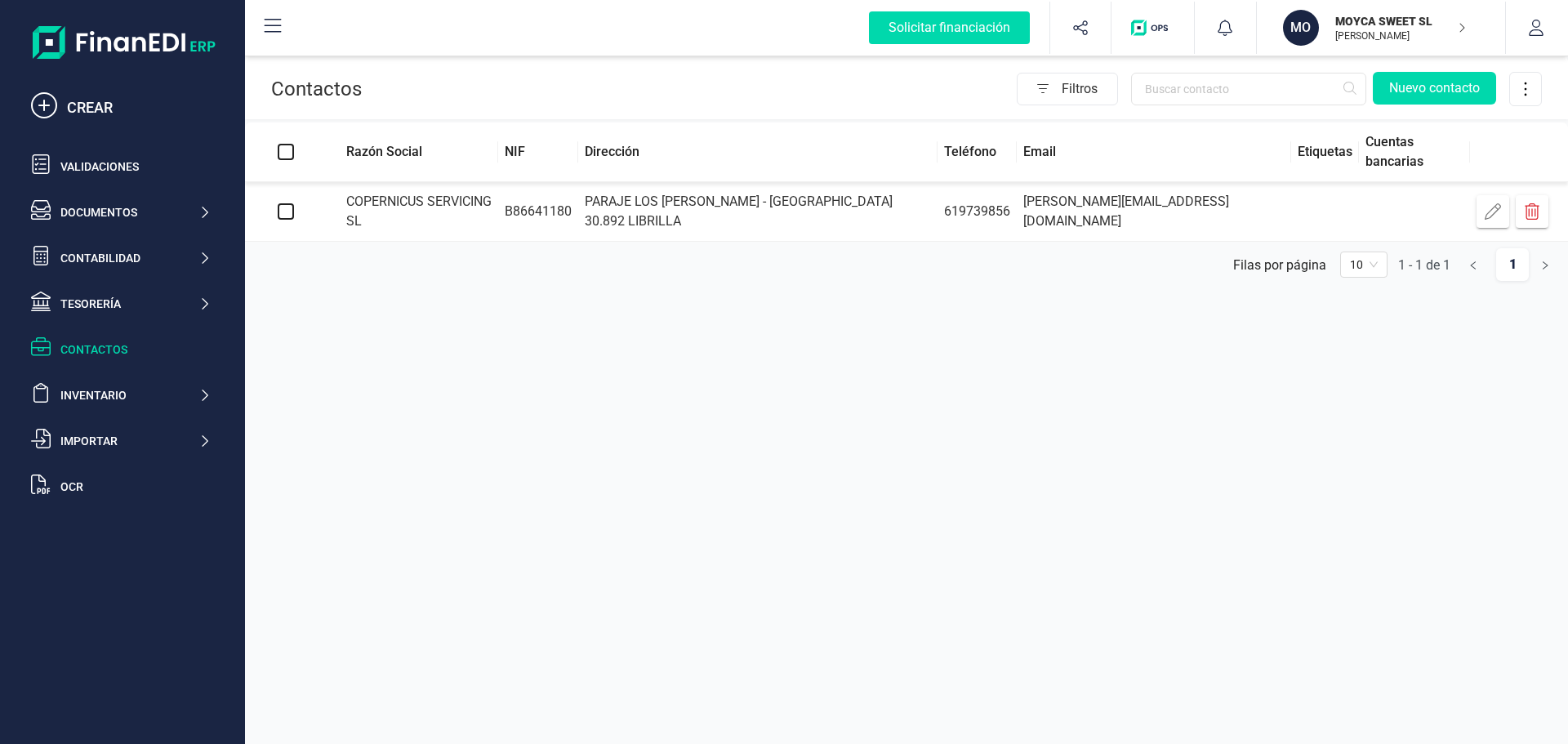
click at [1496, 209] on icon "button" at bounding box center [1493, 211] width 16 height 16
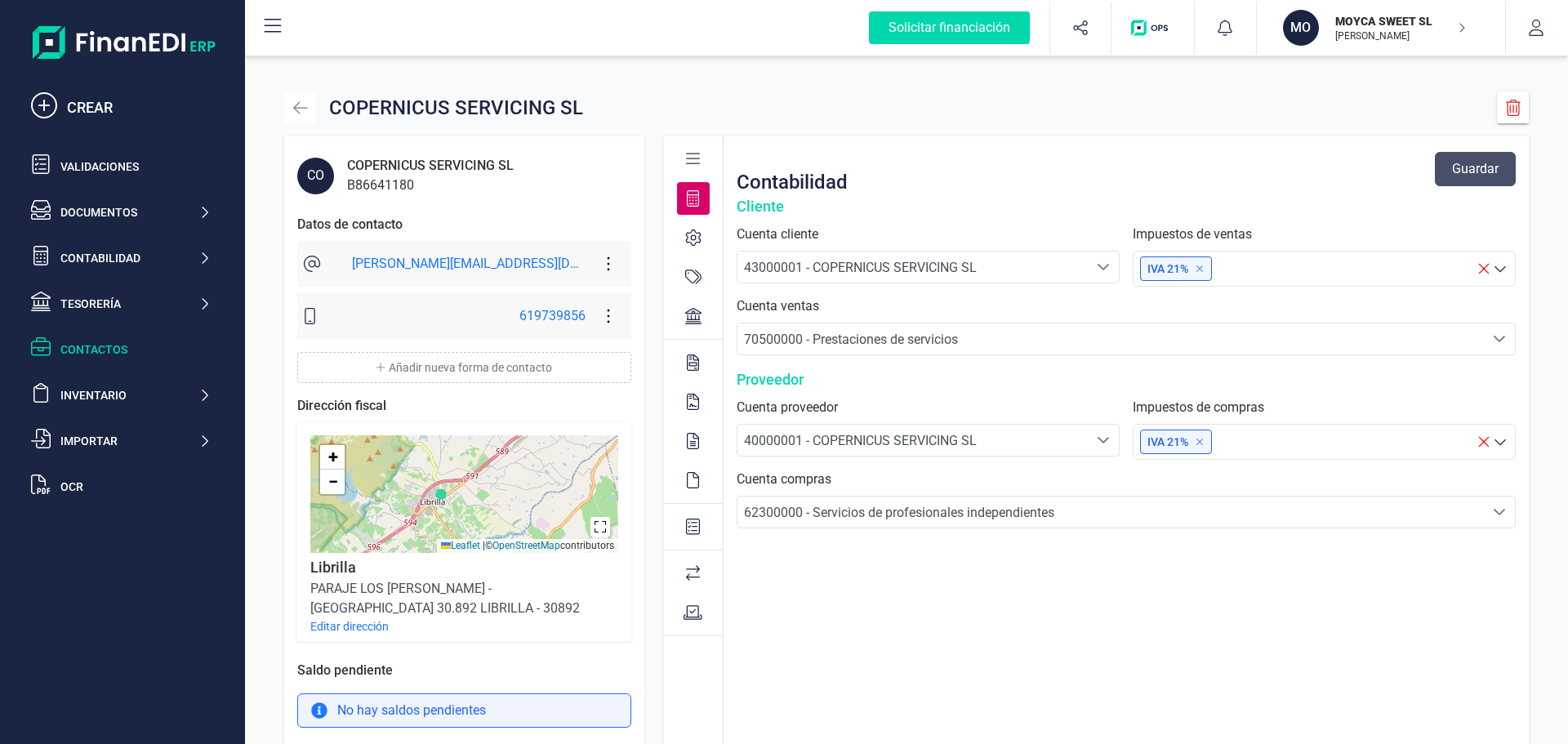
click at [307, 103] on icon "button" at bounding box center [301, 107] width 16 height 16
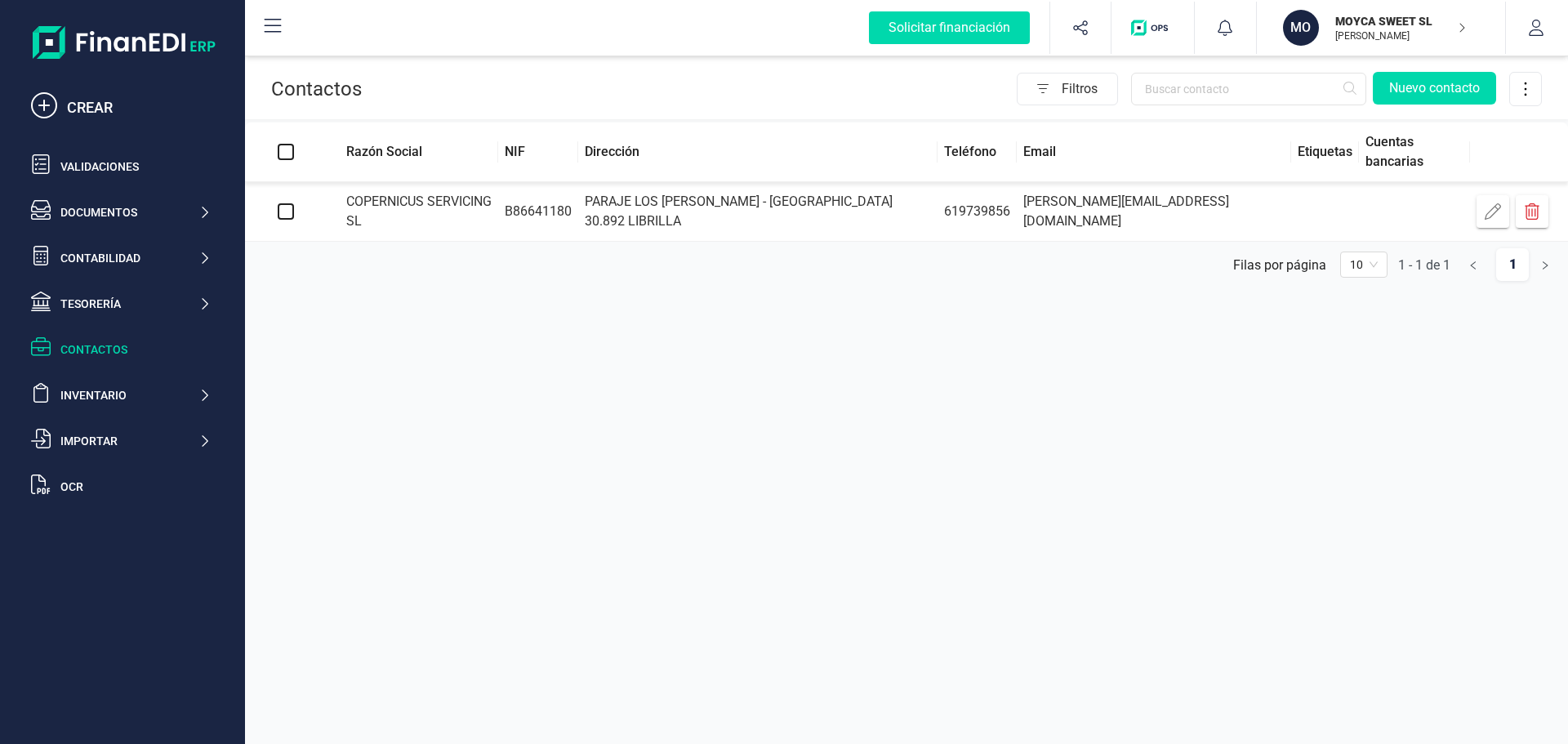
click at [284, 207] on input "checkbox" at bounding box center [285, 211] width 16 height 16
checkbox input "true"
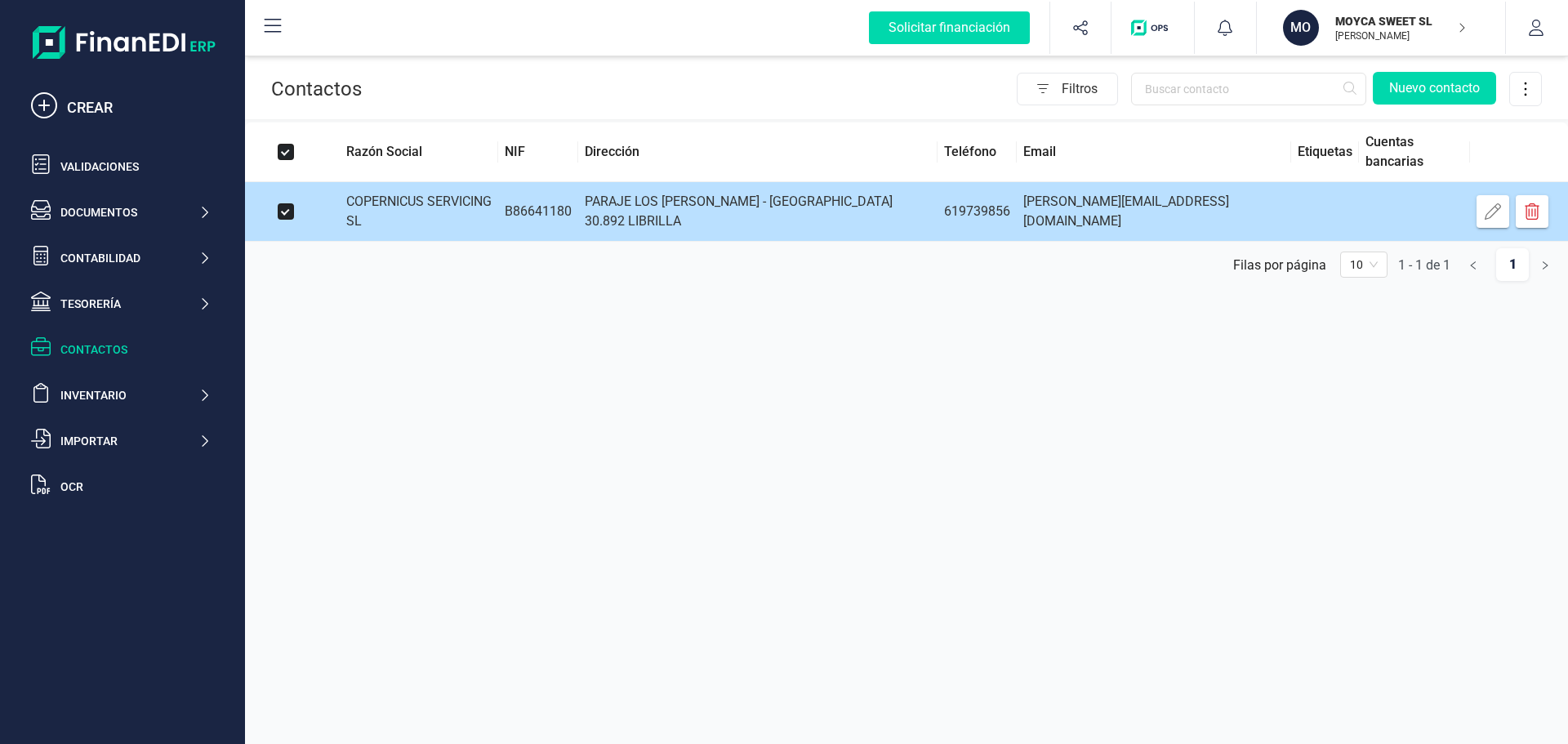
click at [1292, 202] on td at bounding box center [1326, 212] width 68 height 60
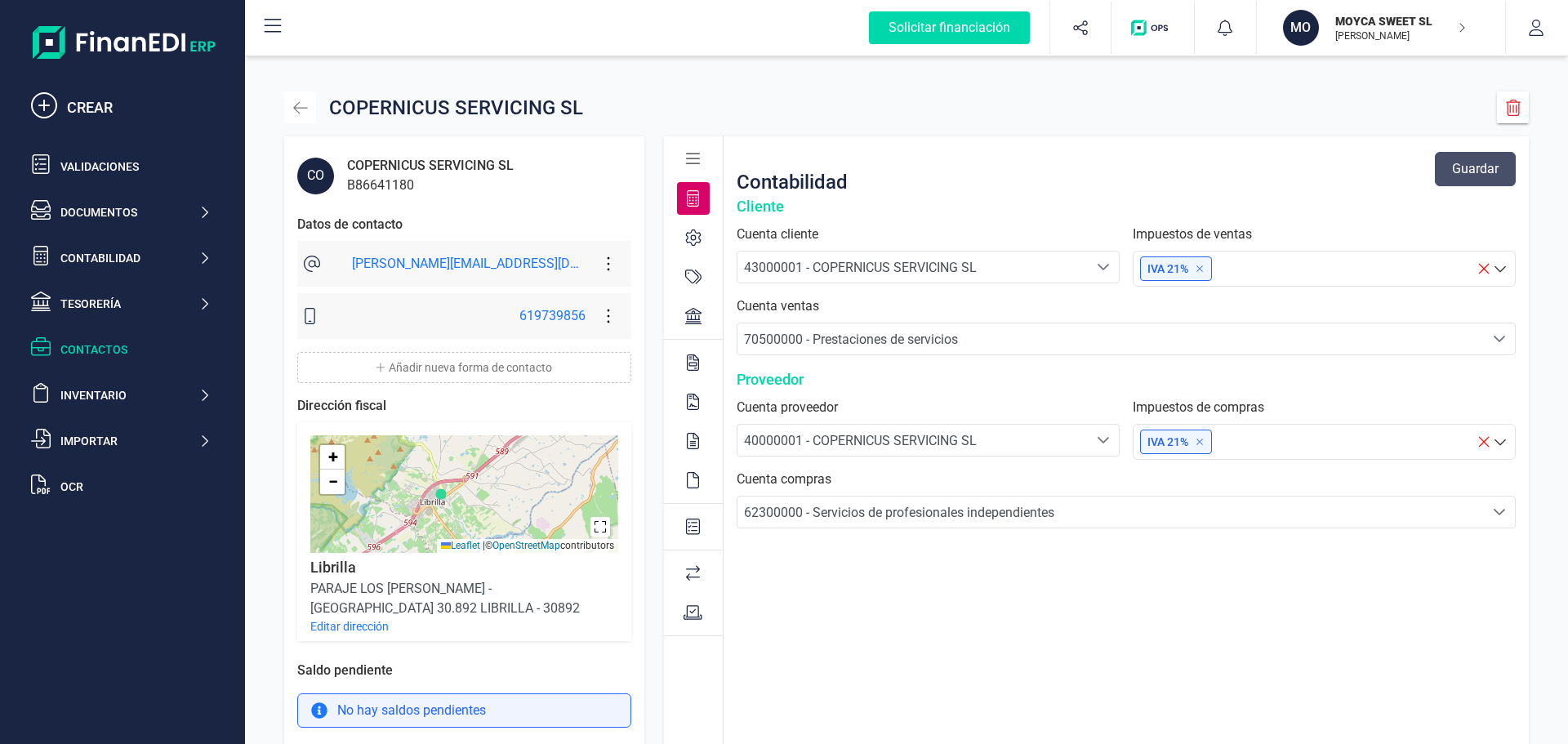
click at [305, 106] on icon "button" at bounding box center [301, 107] width 16 height 16
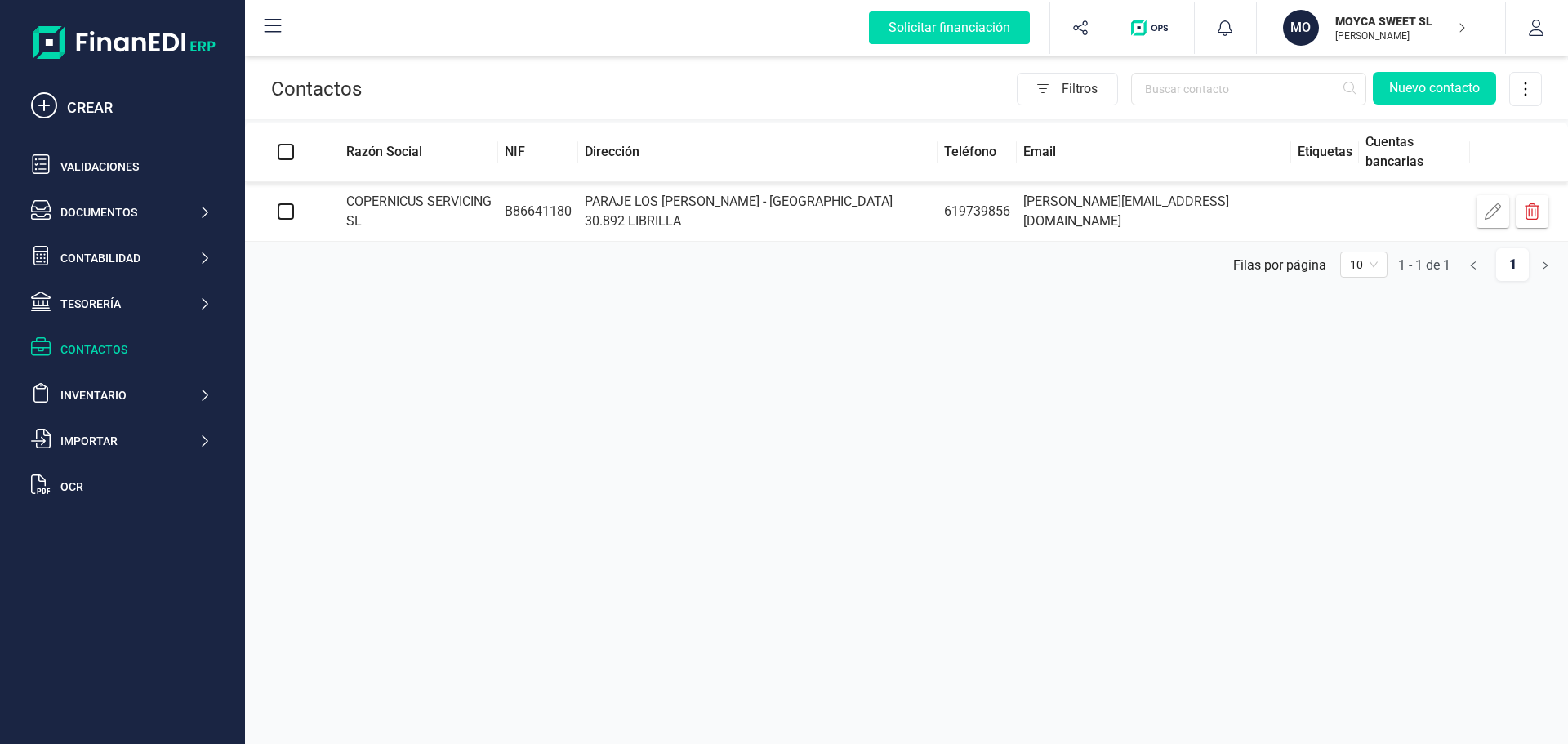
click at [283, 151] on input "Select all" at bounding box center [285, 152] width 16 height 16
checkbox input "true"
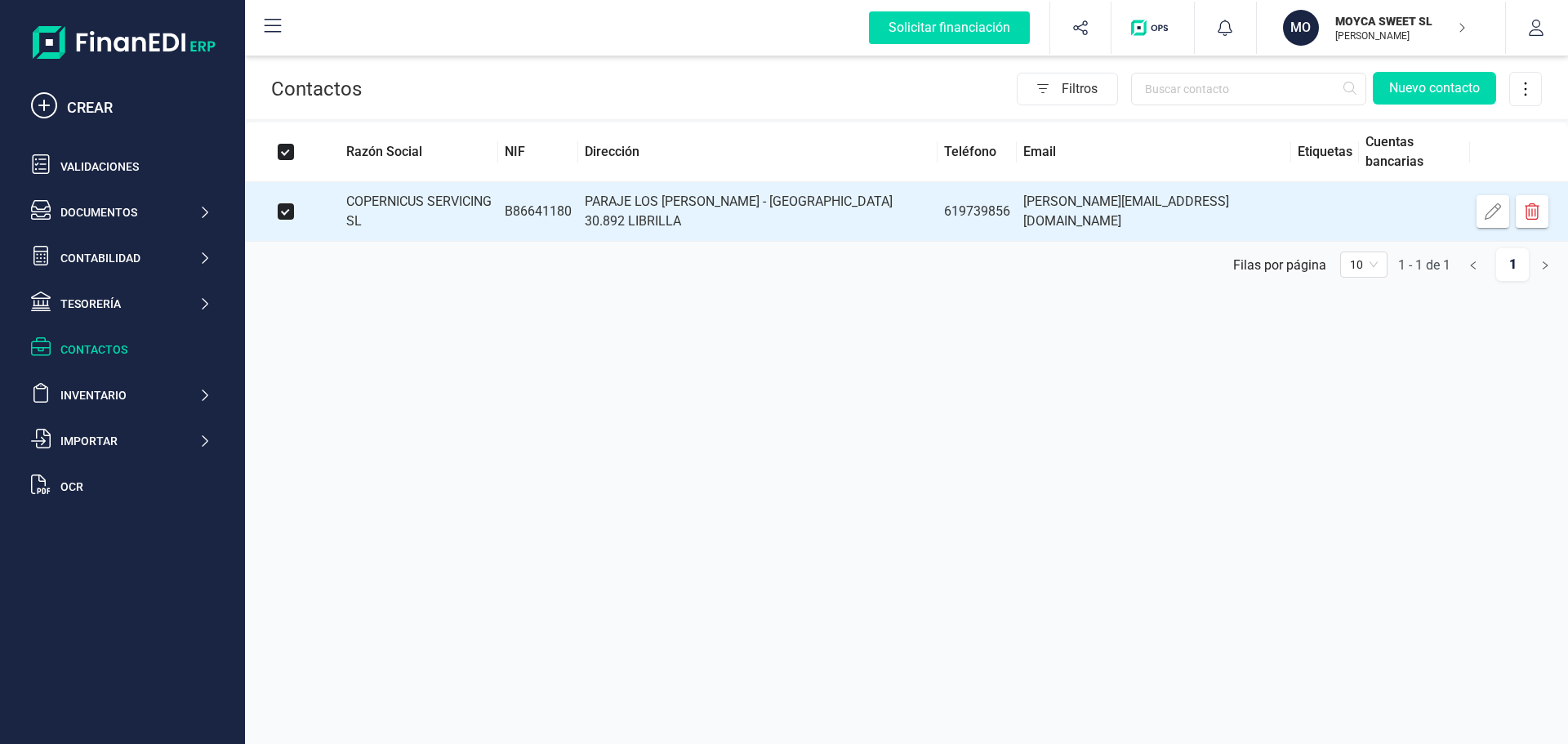
click at [1292, 148] on th "Etiquetas" at bounding box center [1326, 152] width 68 height 60
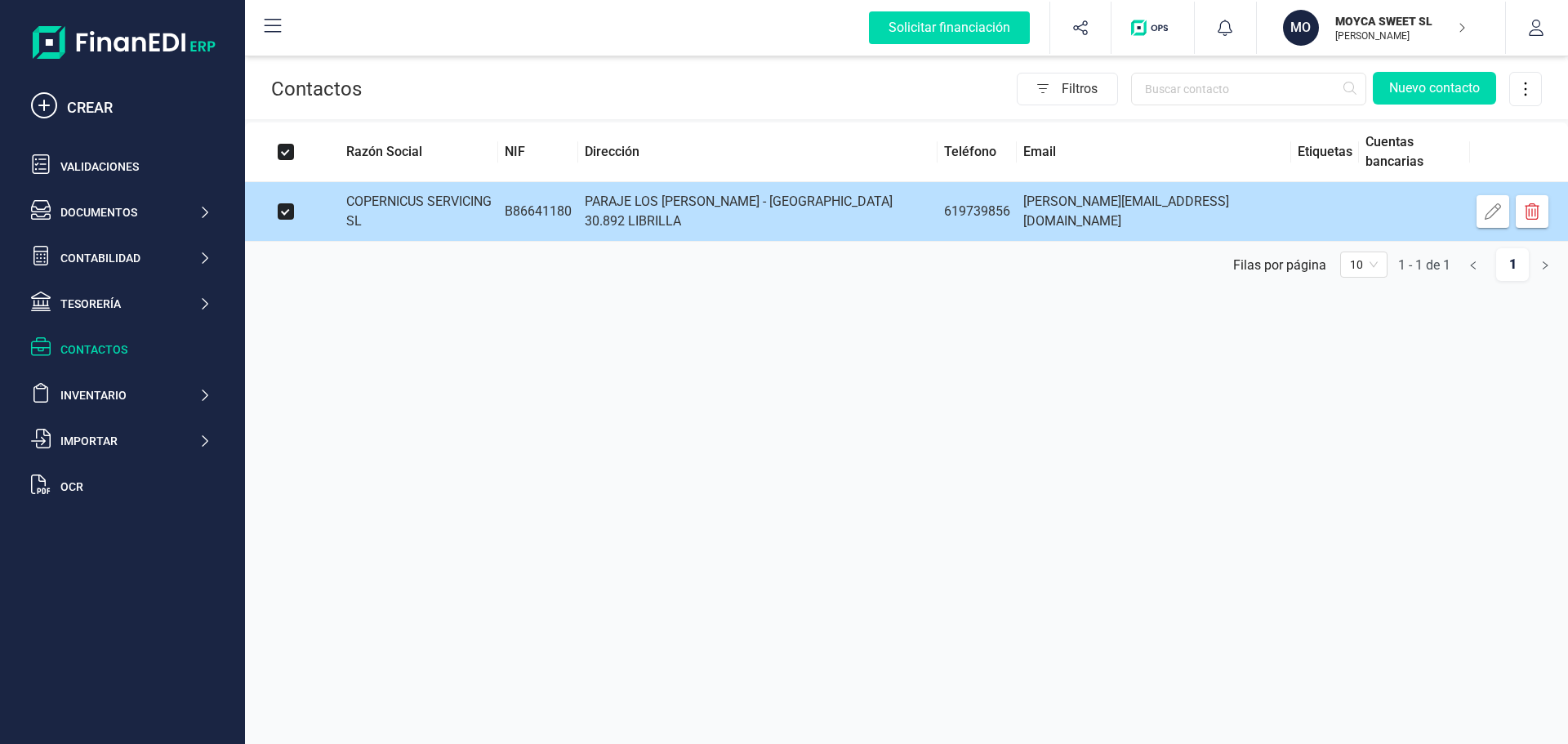
click at [1497, 209] on icon "button" at bounding box center [1493, 211] width 16 height 16
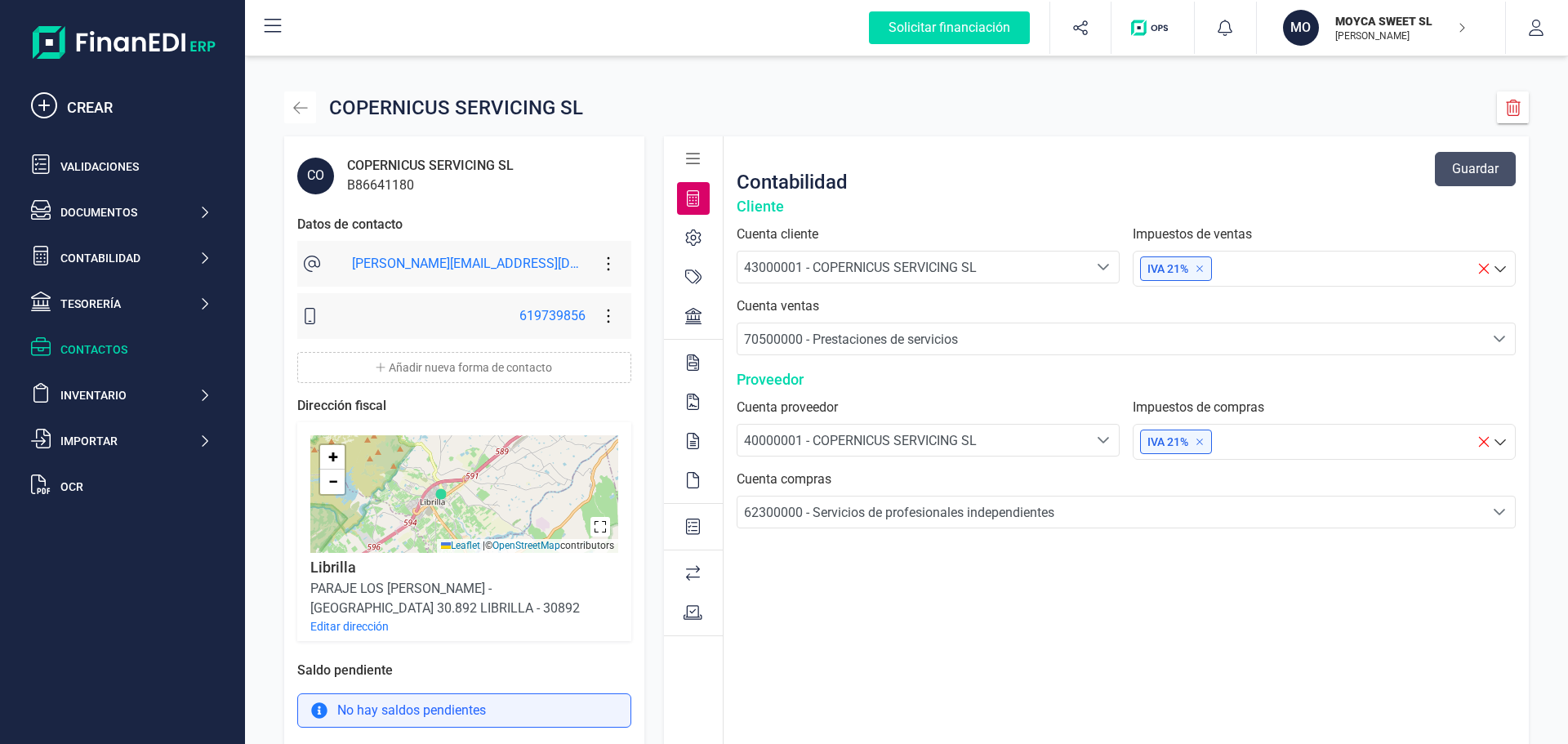
click at [307, 103] on icon "button" at bounding box center [301, 107] width 16 height 16
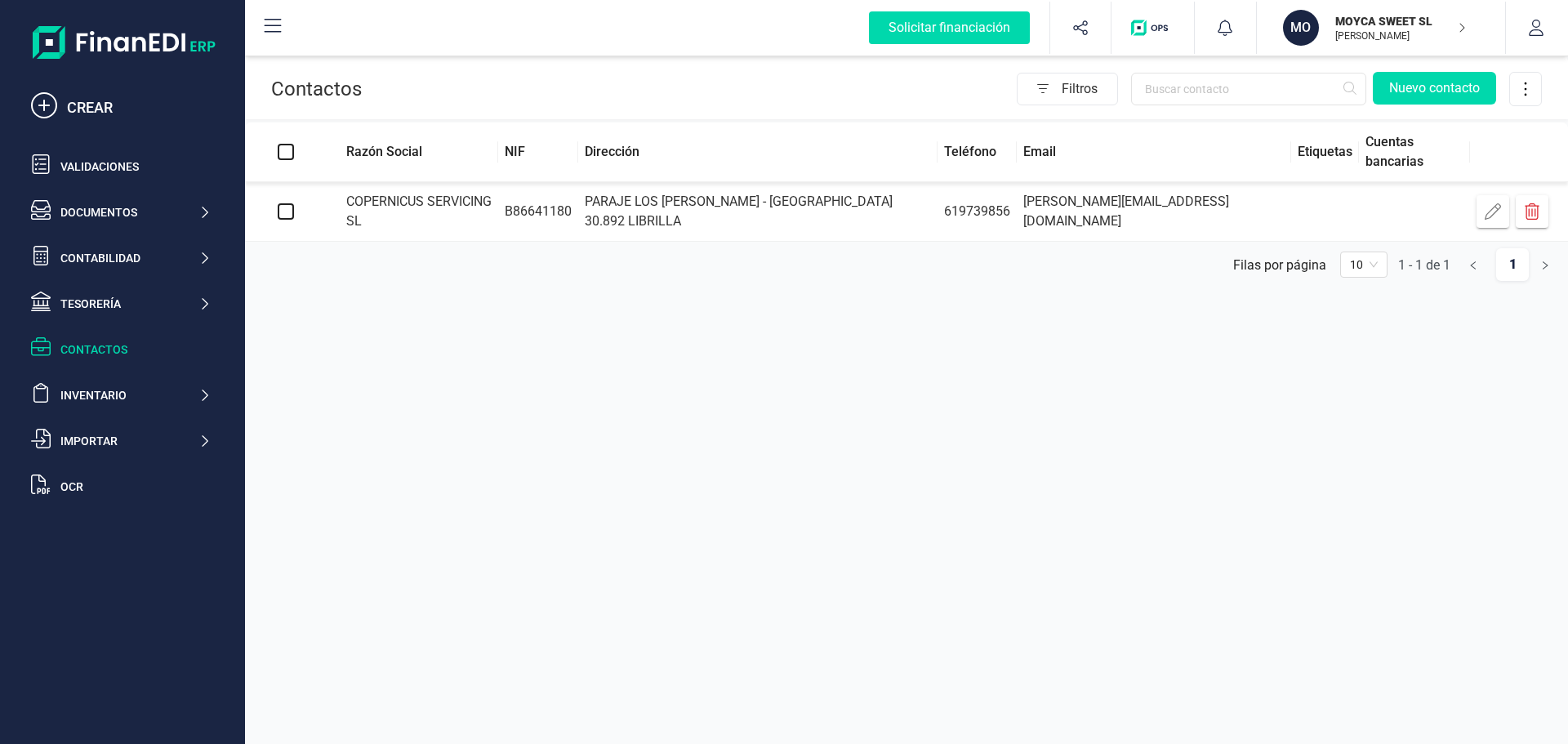
click at [286, 204] on input "checkbox" at bounding box center [285, 211] width 16 height 16
checkbox input "true"
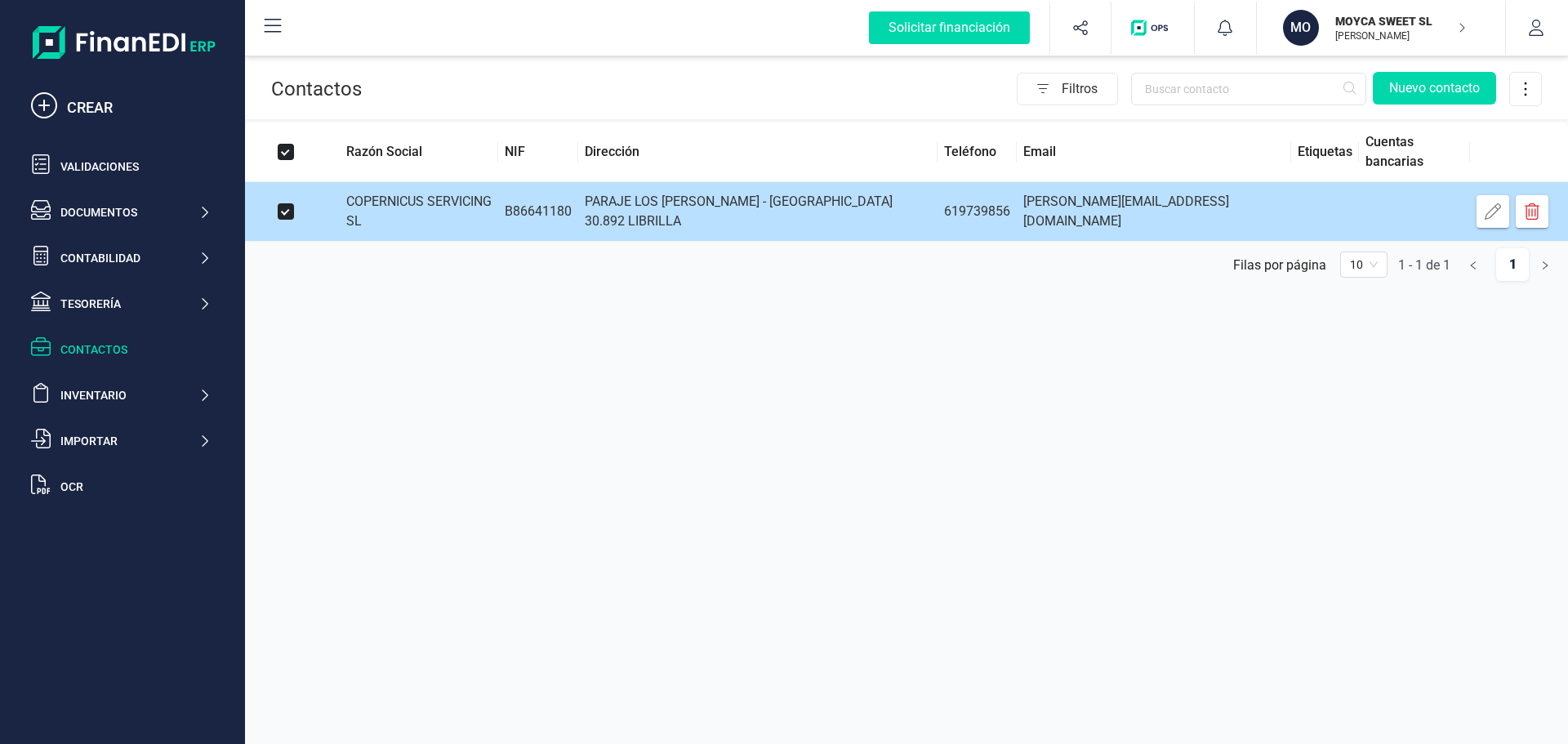
click at [457, 206] on td "COPERNICUS SERVICING SL" at bounding box center [412, 212] width 172 height 60
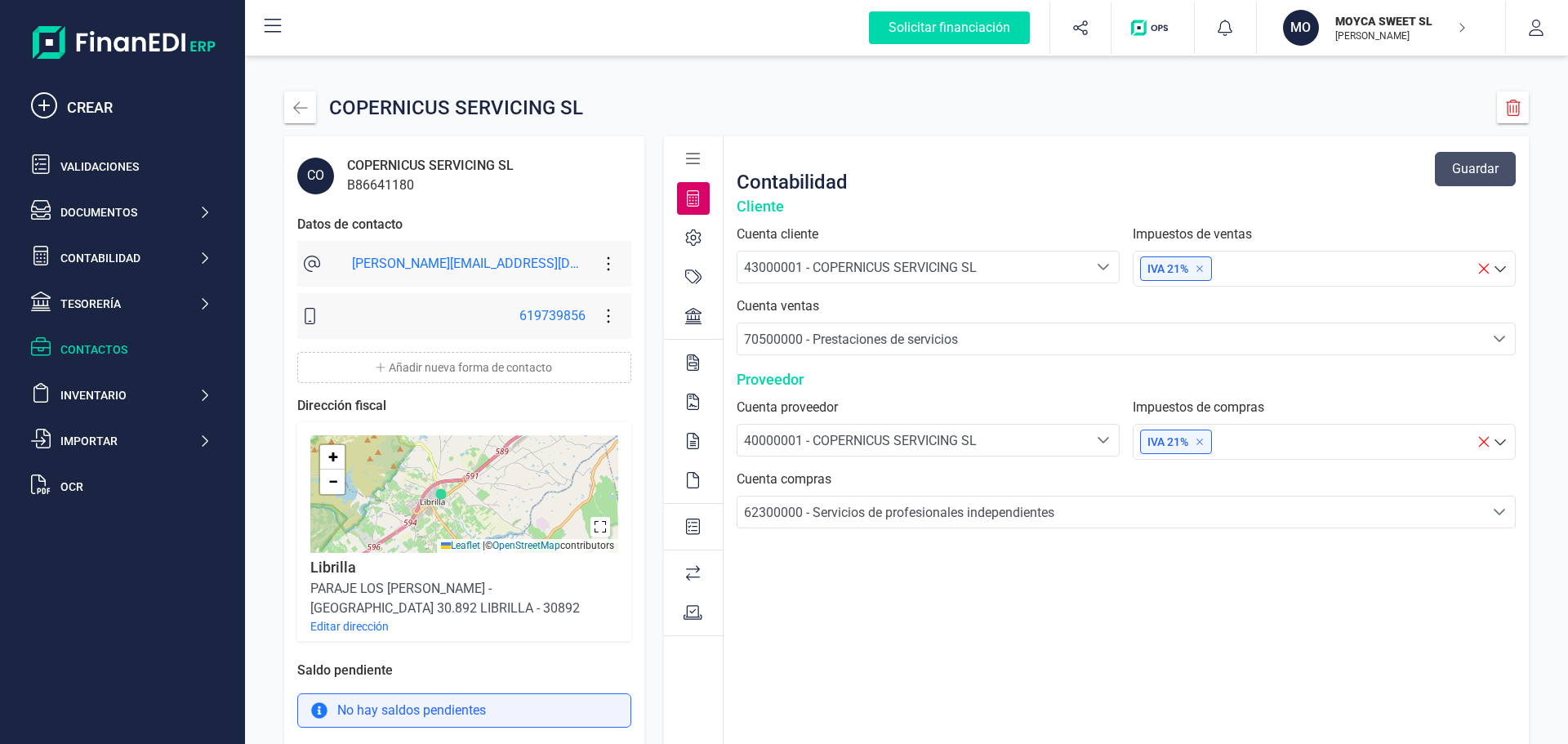
click at [677, 155] on div at bounding box center [693, 159] width 33 height 33
click at [686, 153] on icon at bounding box center [693, 159] width 14 height 16
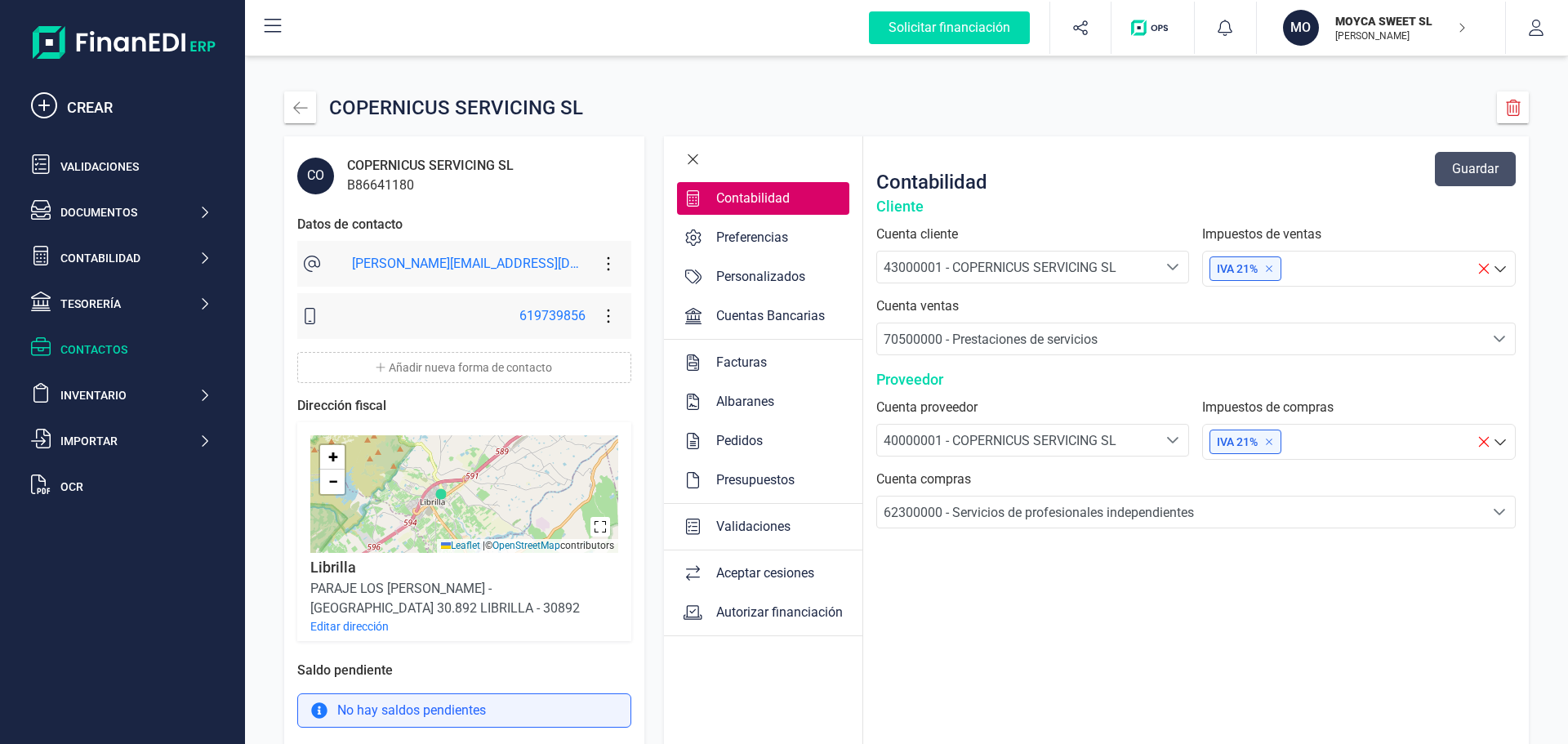
click at [709, 235] on div "Preferencias" at bounding box center [751, 238] width 85 height 20
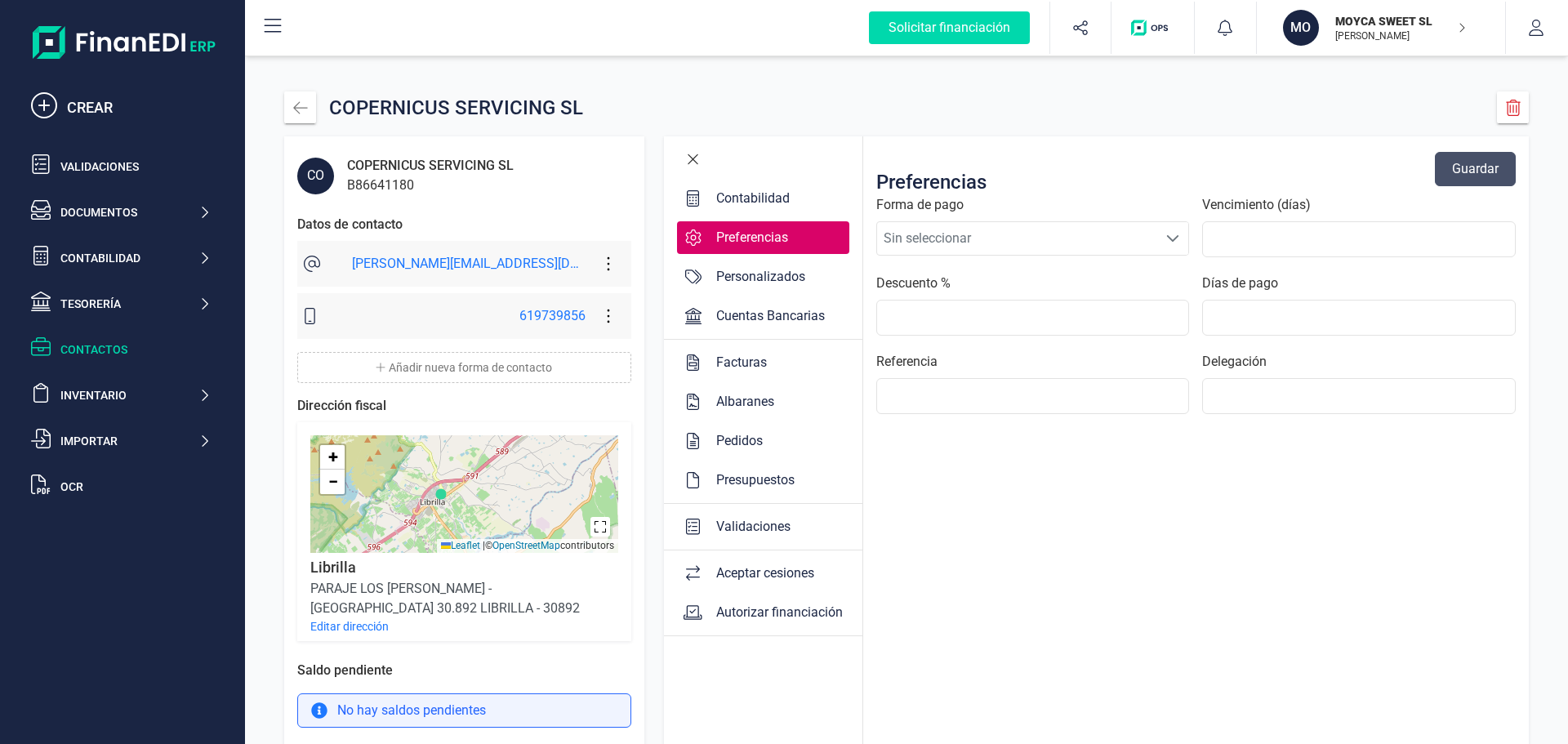
click at [1166, 237] on span at bounding box center [1173, 238] width 13 height 13
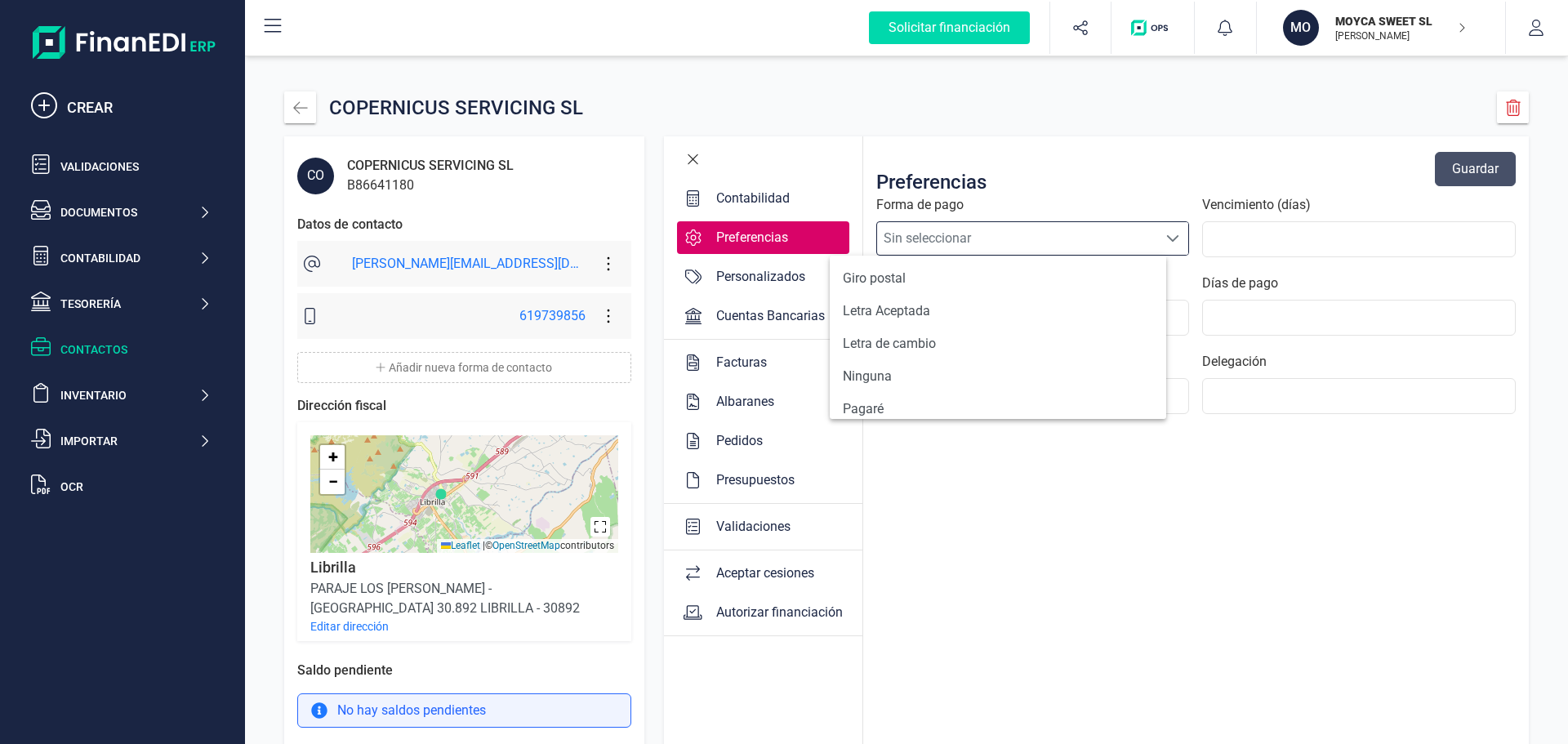
scroll to position [601, 0]
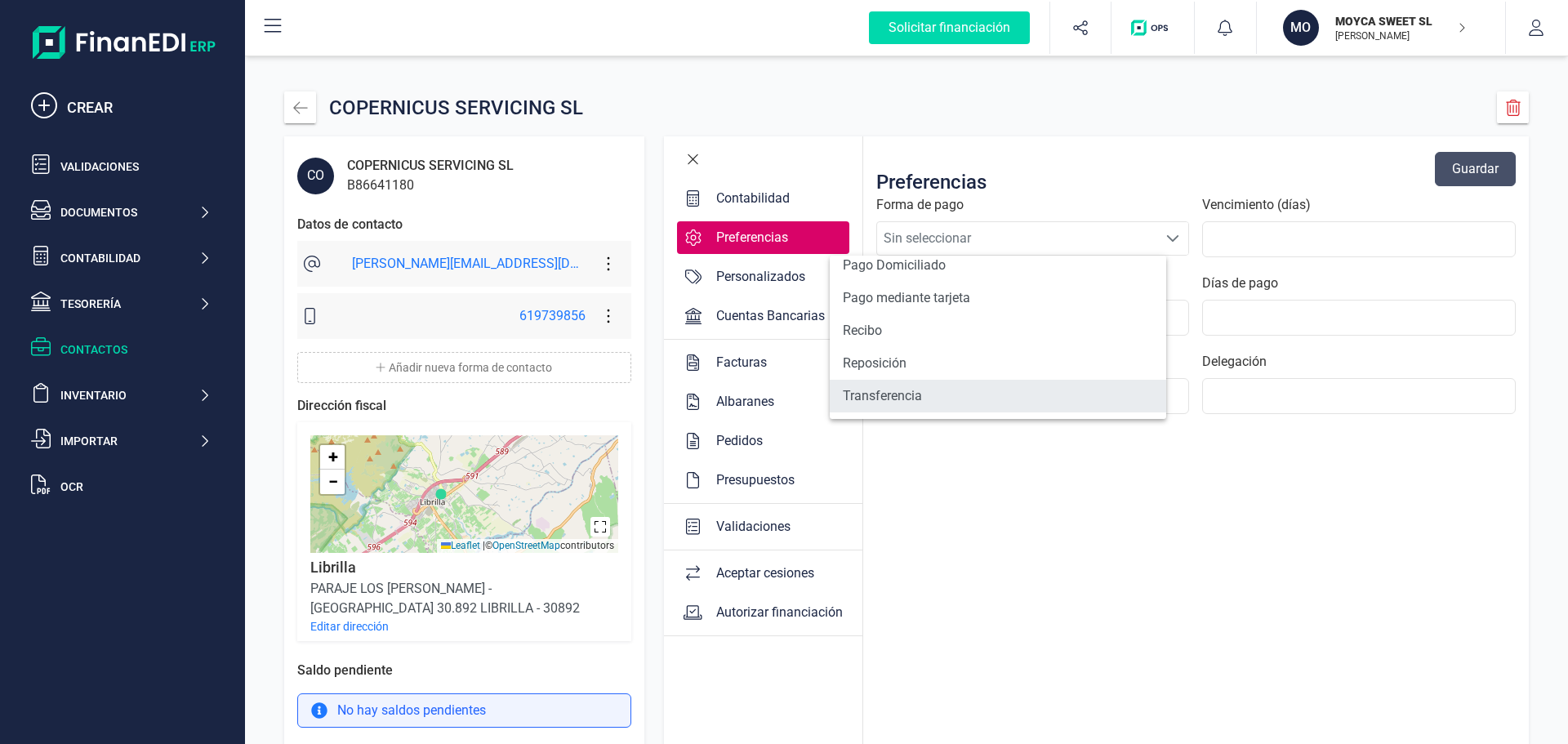
click at [893, 397] on li "Transferencia" at bounding box center [998, 396] width 336 height 33
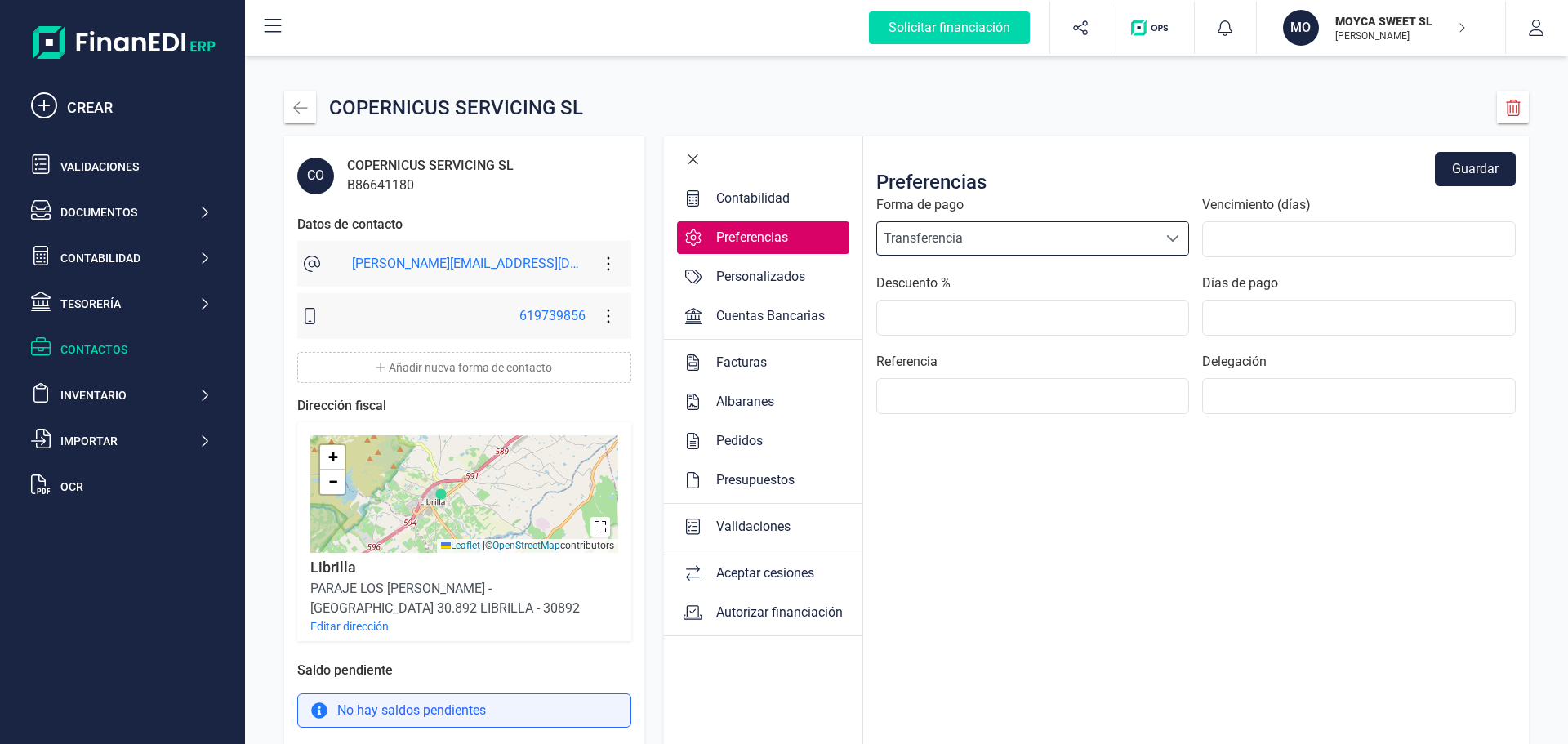
click at [736, 276] on div "Personalizados" at bounding box center [760, 277] width 102 height 20
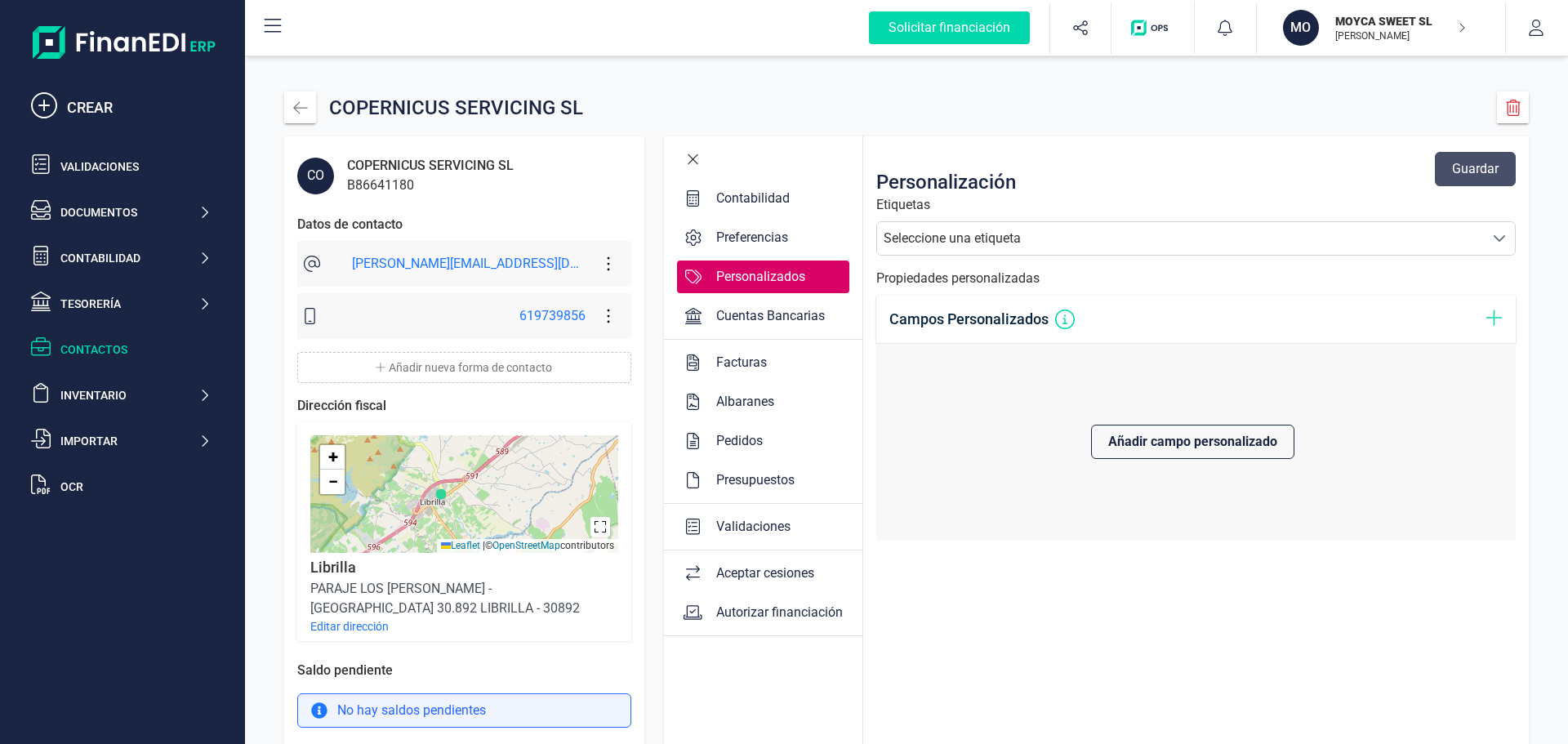
click at [728, 240] on div "Preferencias" at bounding box center [751, 238] width 85 height 20
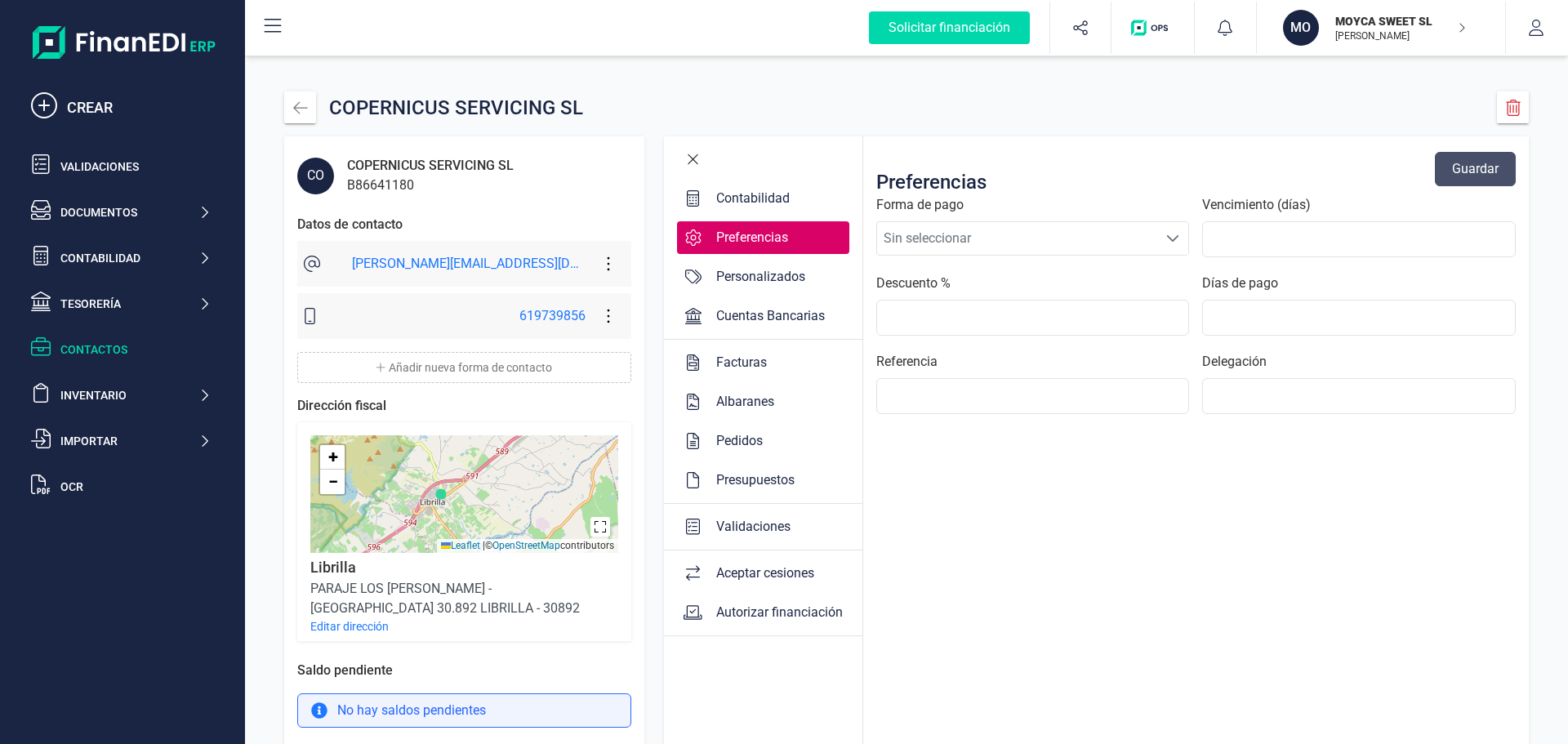
click at [1166, 234] on span at bounding box center [1173, 238] width 13 height 13
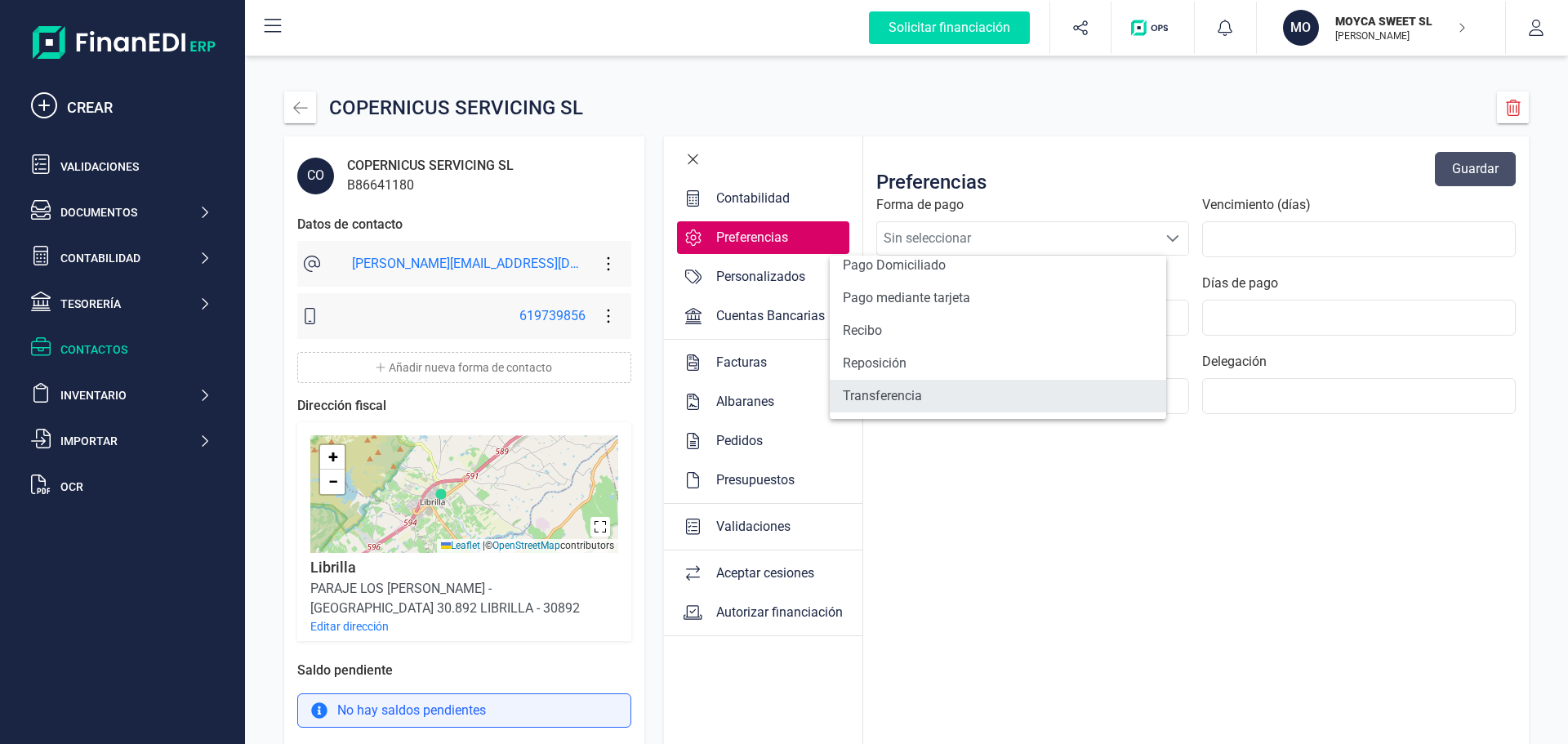
click at [900, 395] on li "Transferencia" at bounding box center [998, 396] width 336 height 33
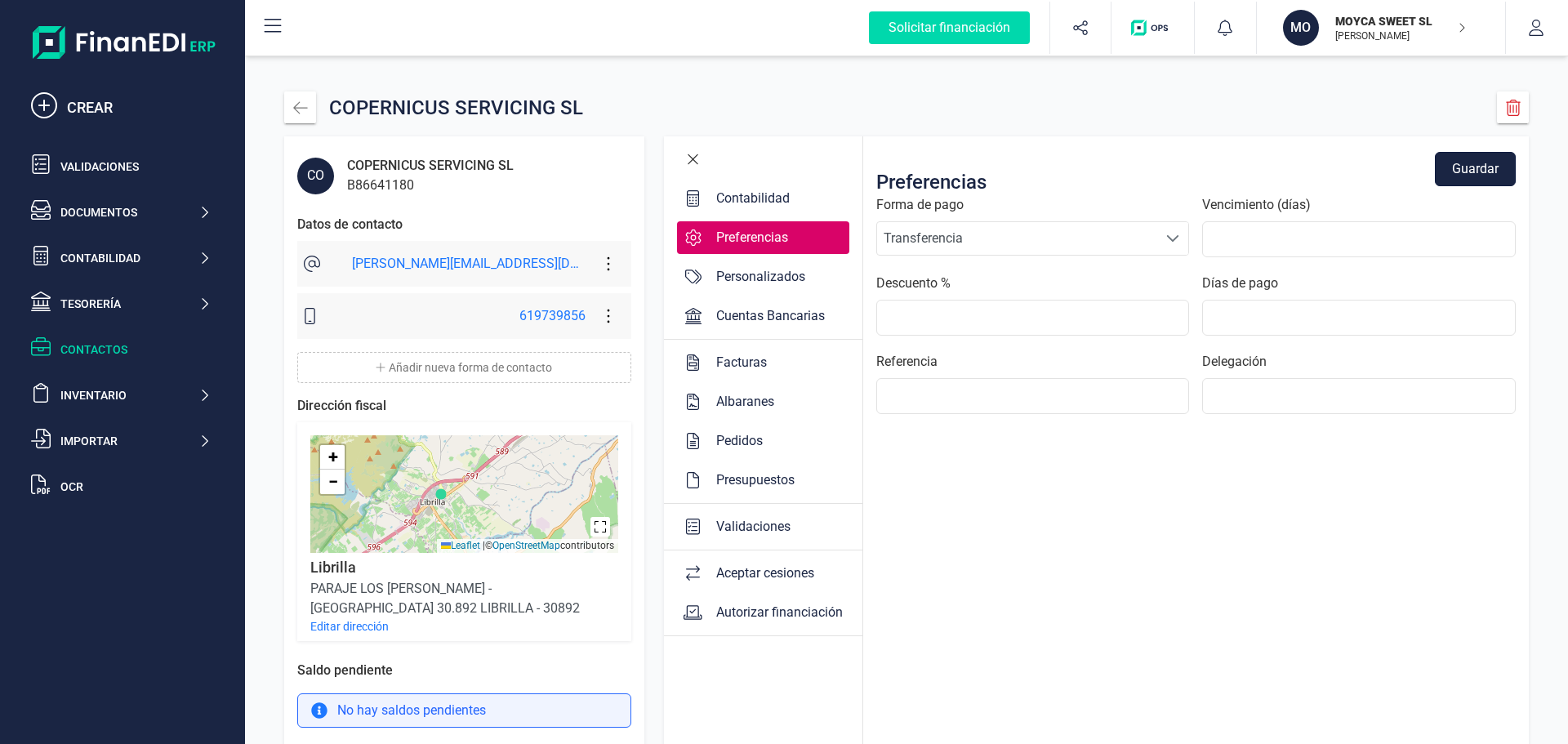
click at [1477, 173] on button "Guardar" at bounding box center [1475, 169] width 81 height 34
click at [709, 275] on div "Personalizados" at bounding box center [760, 277] width 102 height 20
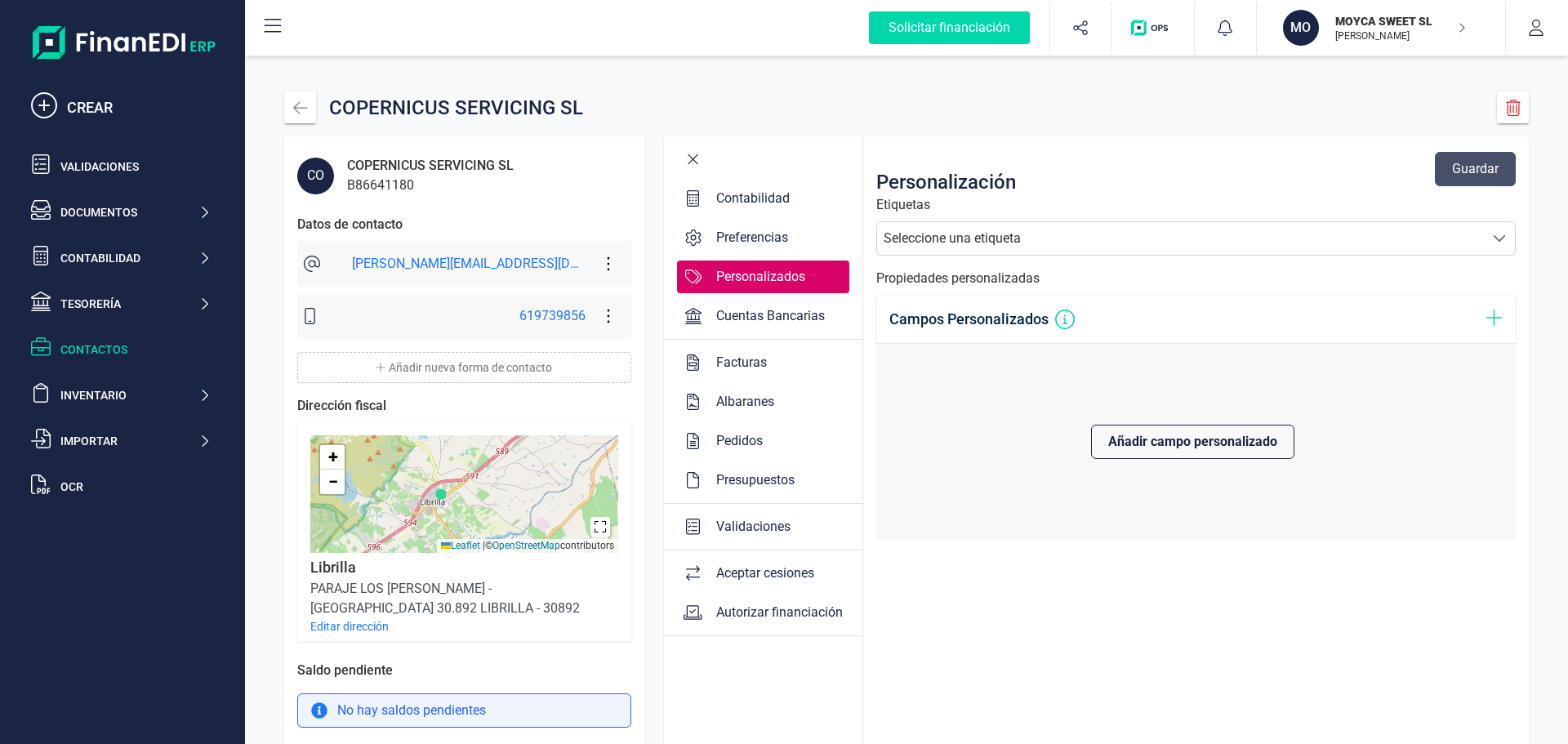
click at [1498, 238] on span at bounding box center [1499, 238] width 13 height 13
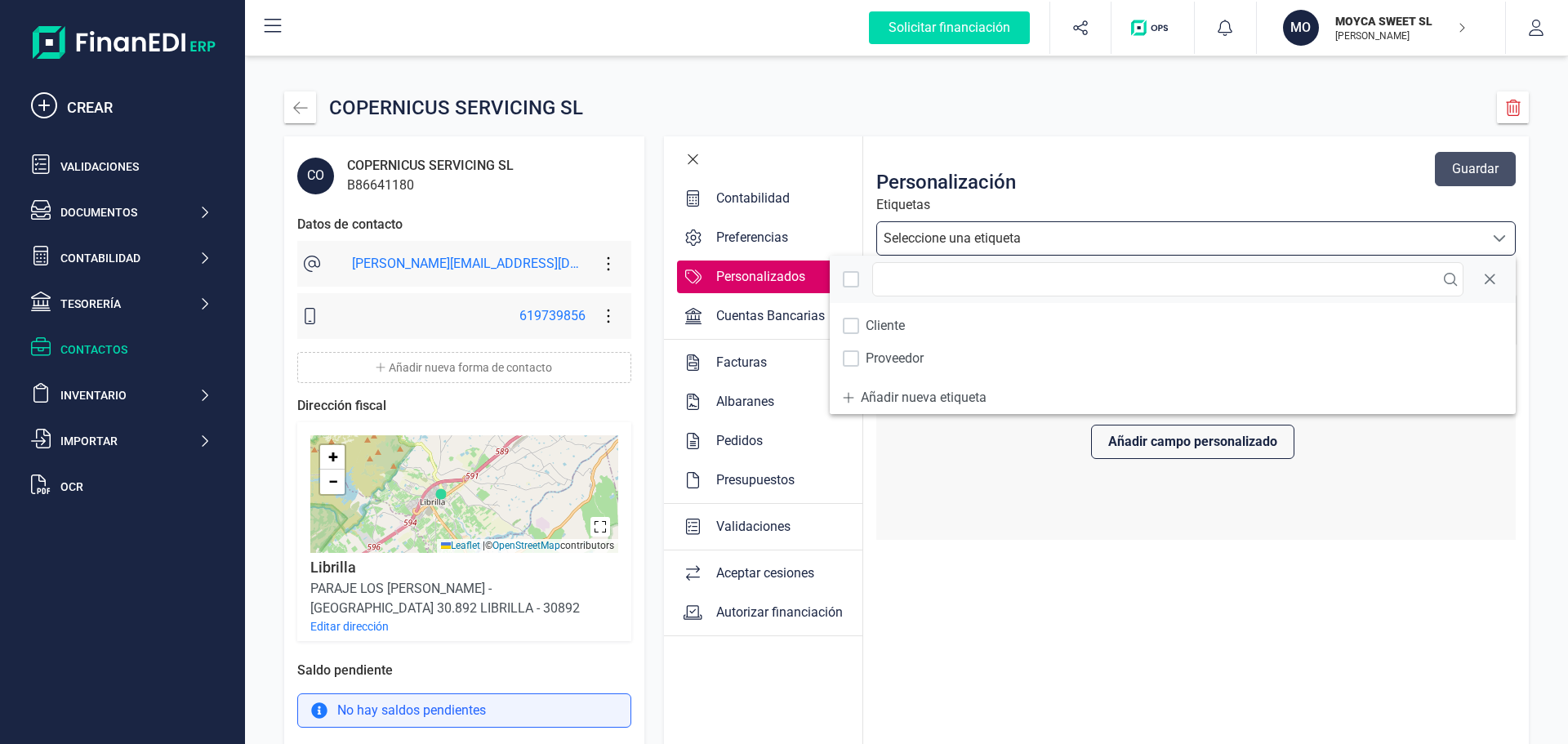
click at [851, 399] on icon at bounding box center [848, 397] width 12 height 13
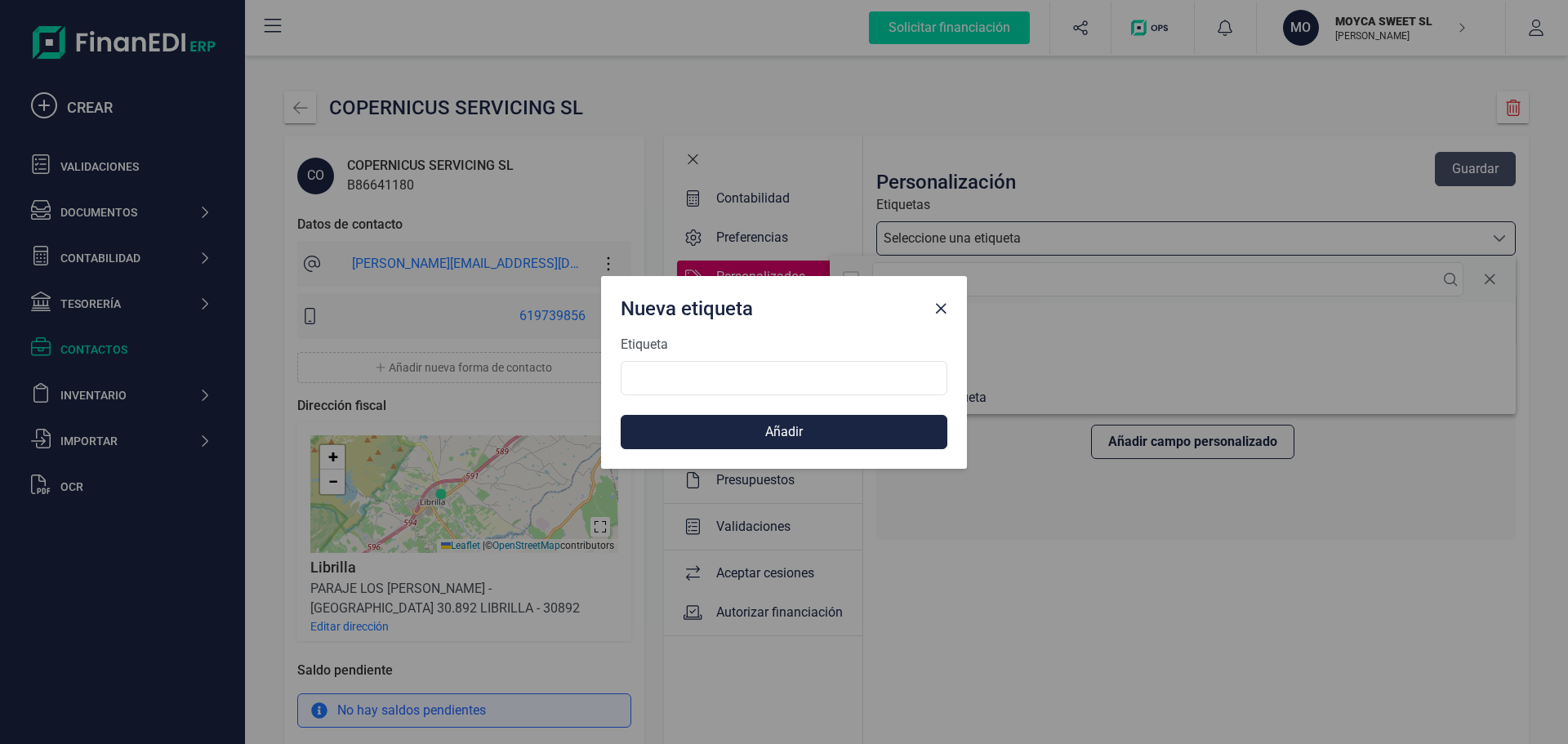
click at [937, 308] on span "Close" at bounding box center [941, 309] width 13 height 13
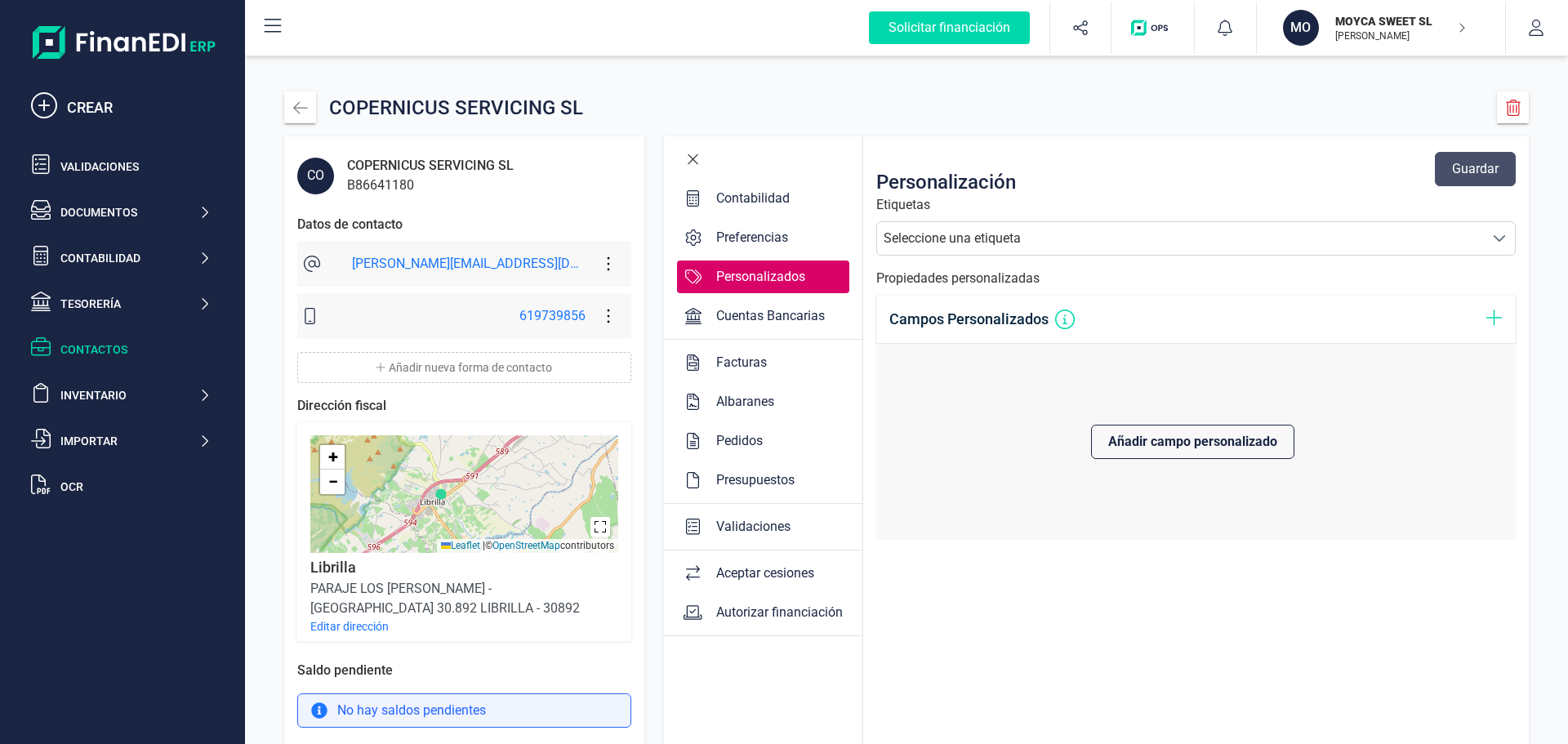
click at [1492, 318] on icon at bounding box center [1494, 317] width 17 height 20
click at [1499, 236] on span at bounding box center [1499, 238] width 13 height 13
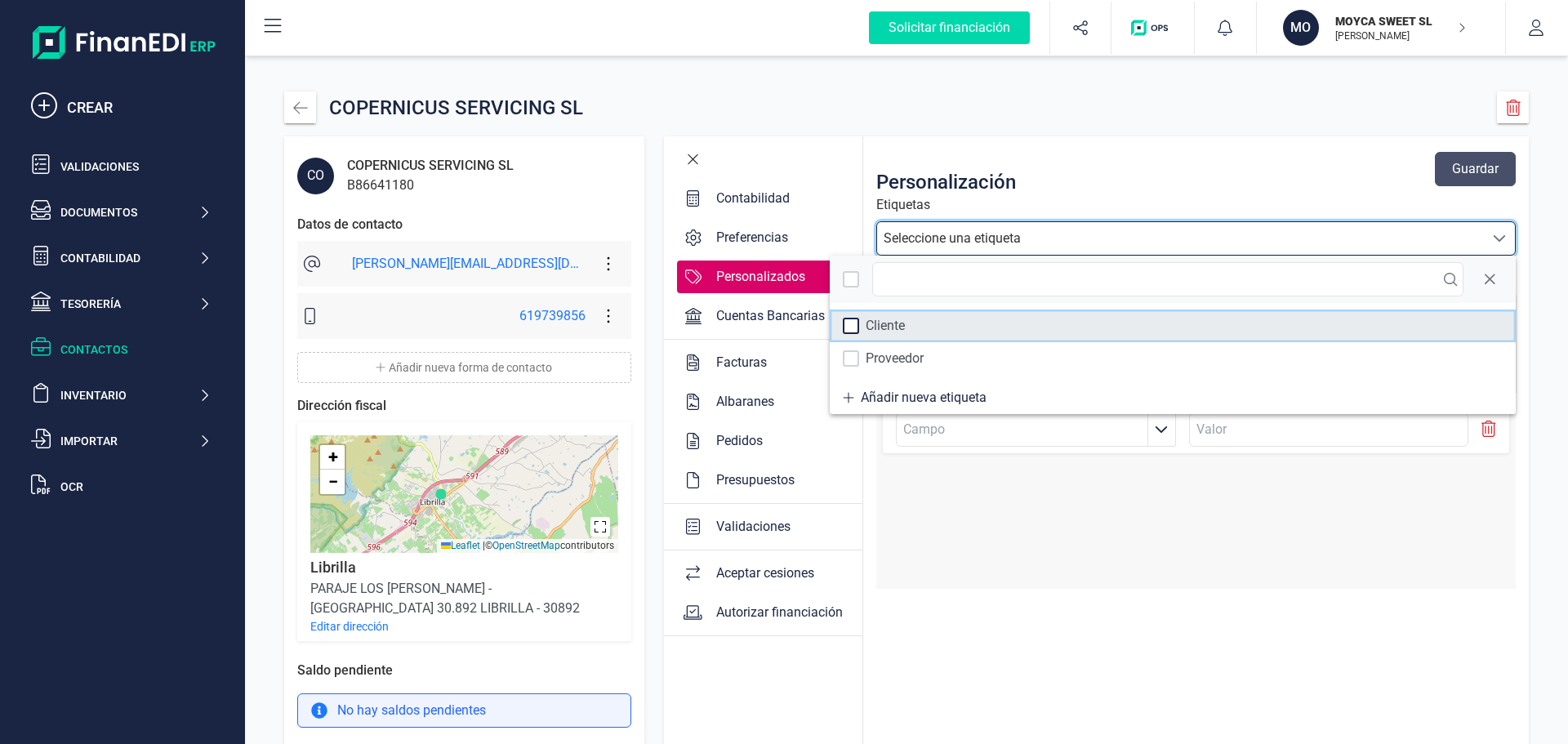
click at [855, 324] on div at bounding box center [851, 326] width 16 height 16
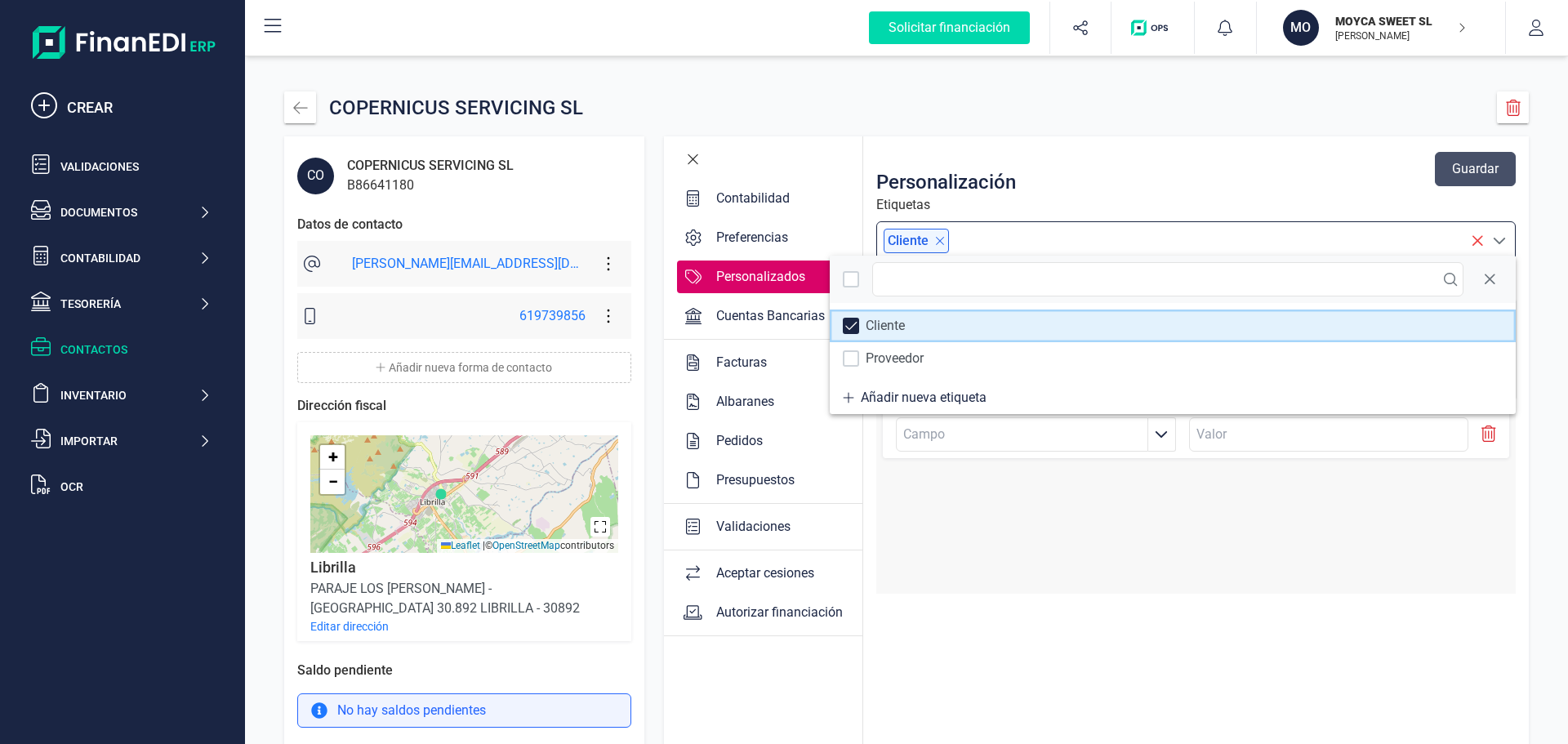
click at [855, 324] on span at bounding box center [852, 326] width 13 height 12
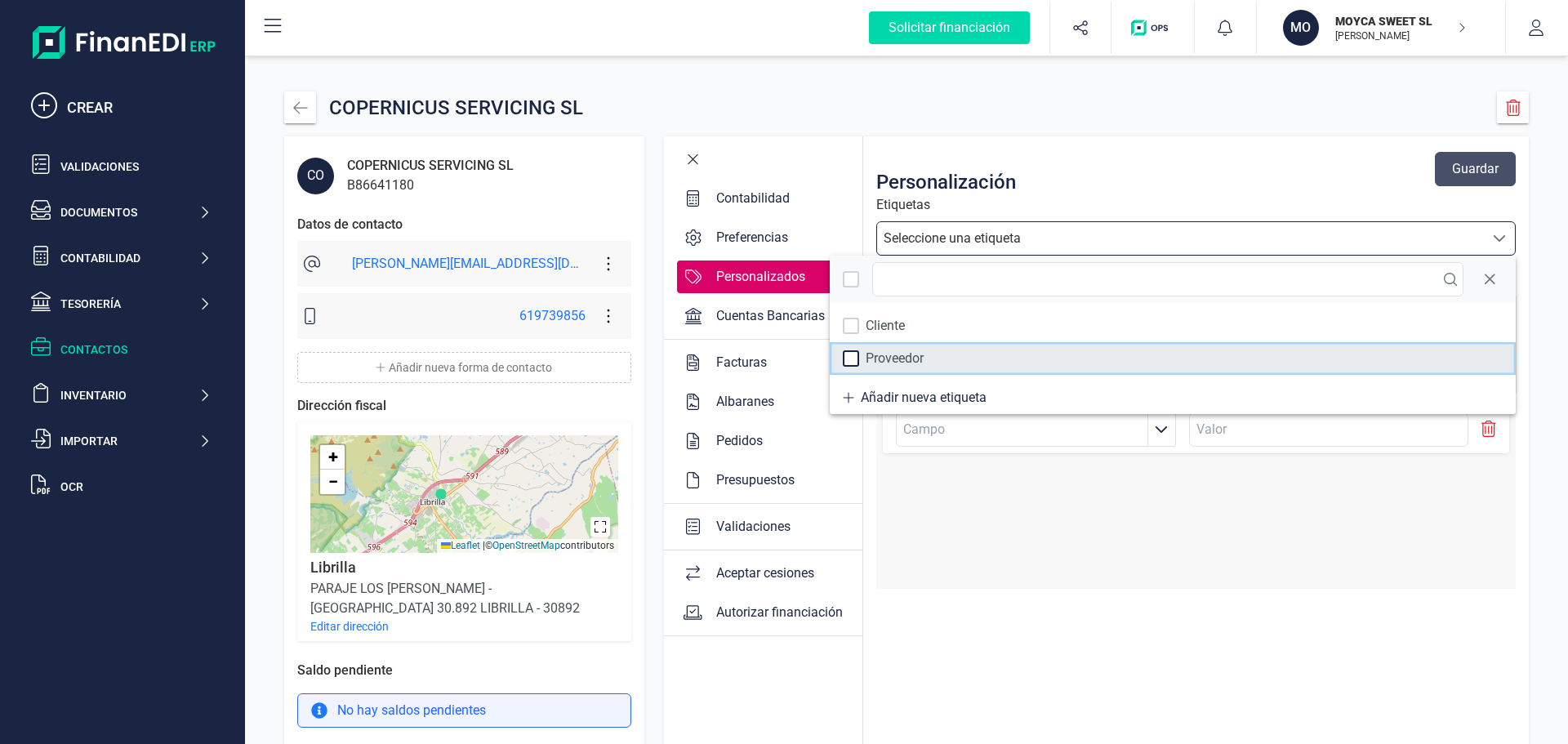
click at [850, 354] on div at bounding box center [851, 359] width 16 height 16
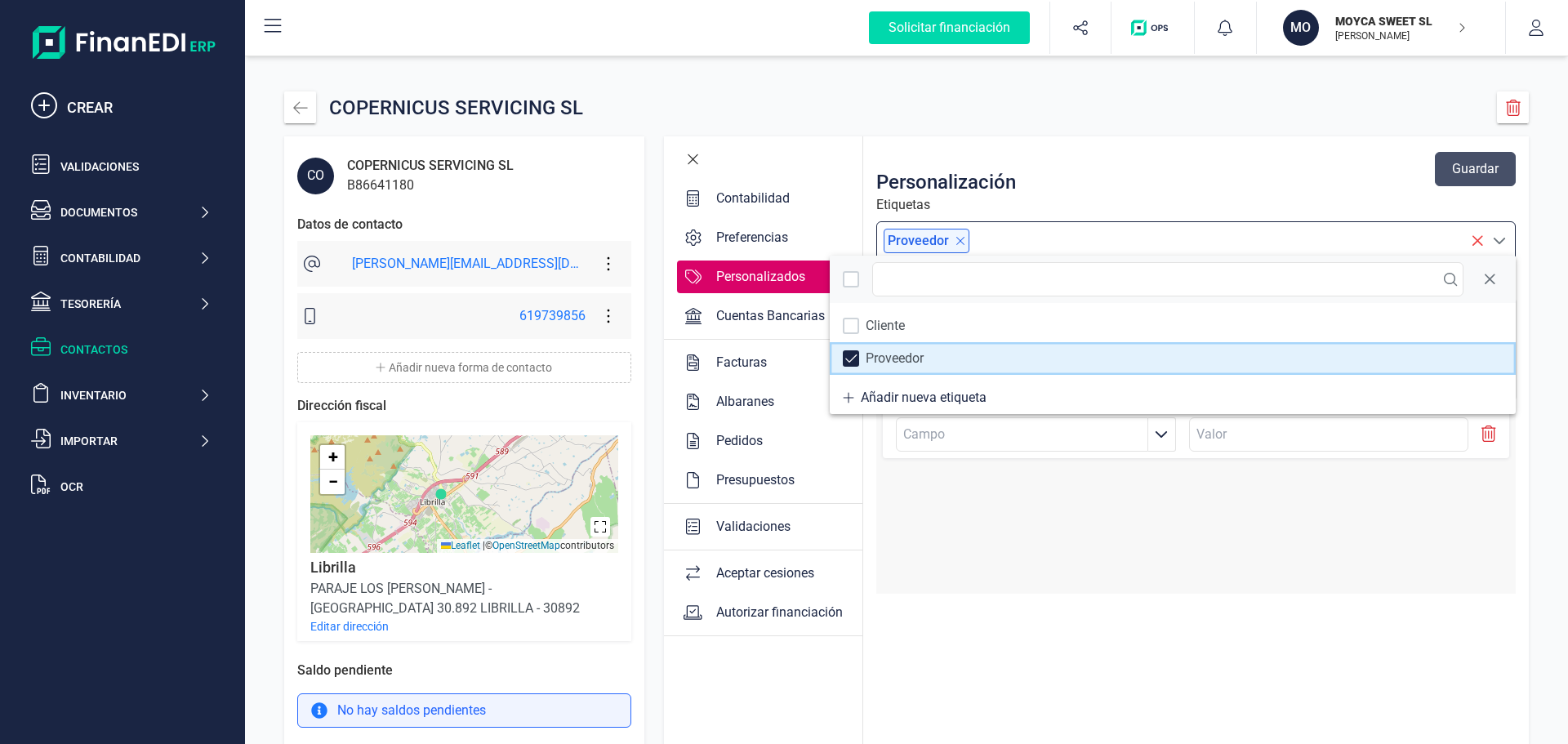
click at [850, 354] on span at bounding box center [852, 358] width 13 height 12
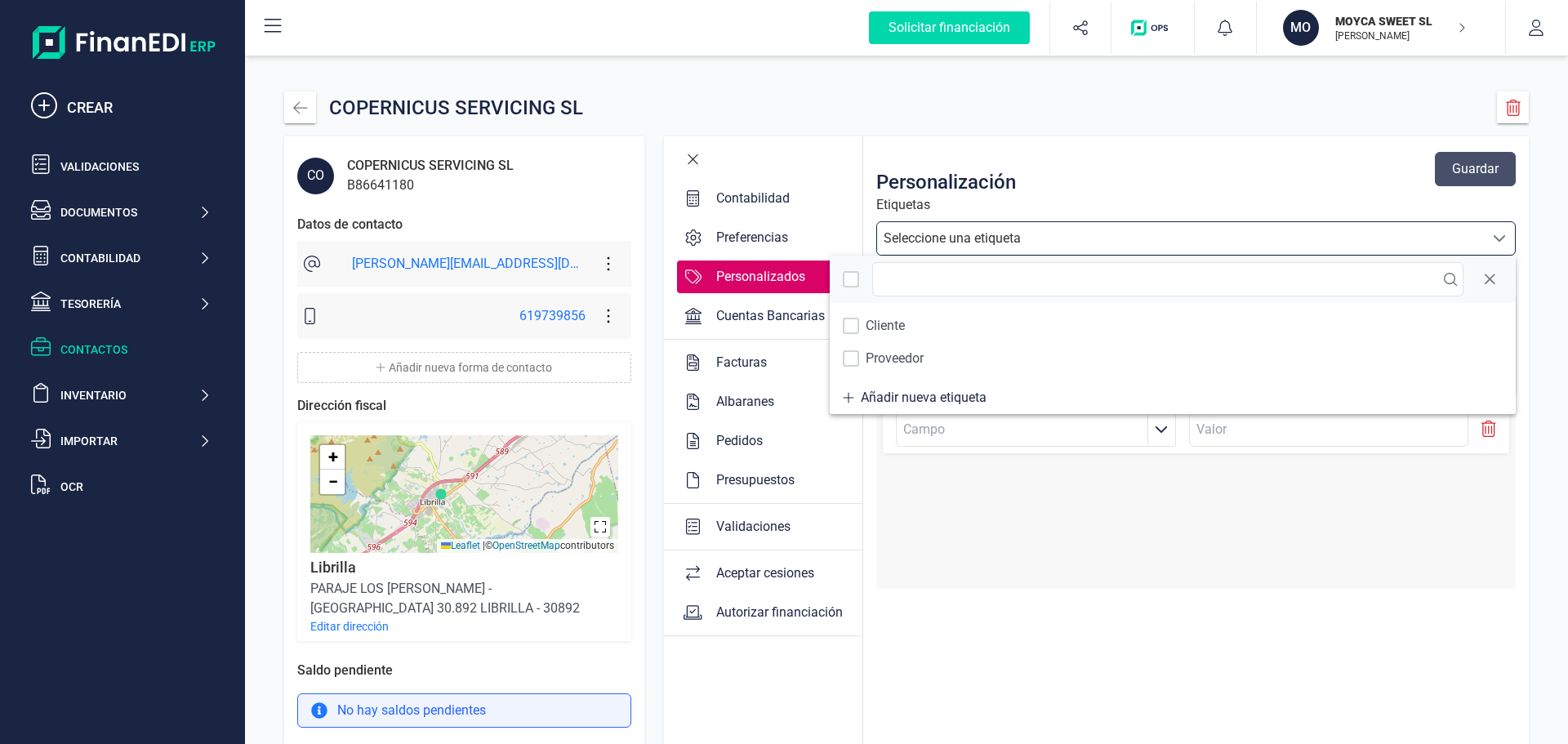
click at [977, 523] on div at bounding box center [1196, 490] width 640 height 196
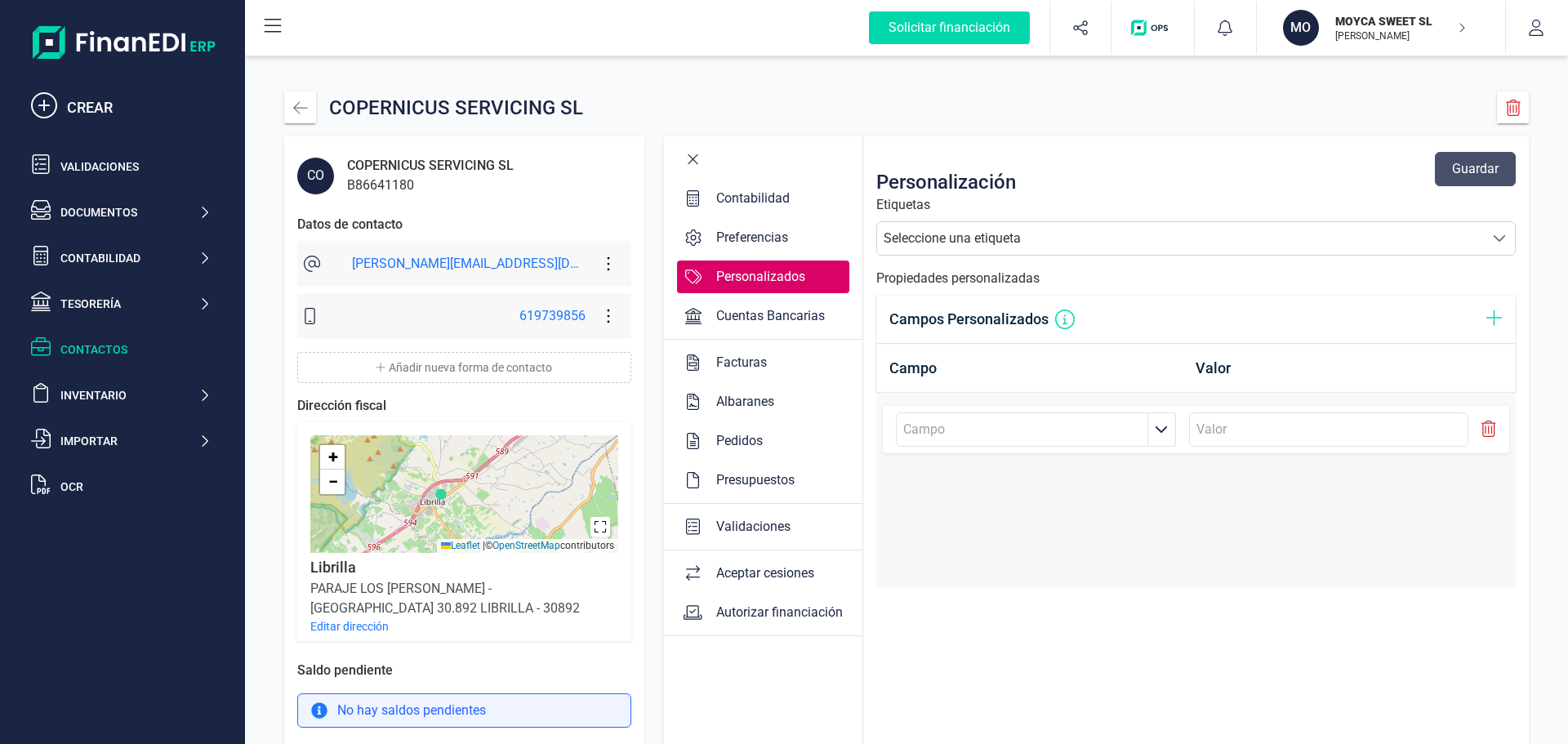
click at [727, 315] on div "Cuentas Bancarias" at bounding box center [770, 316] width 122 height 20
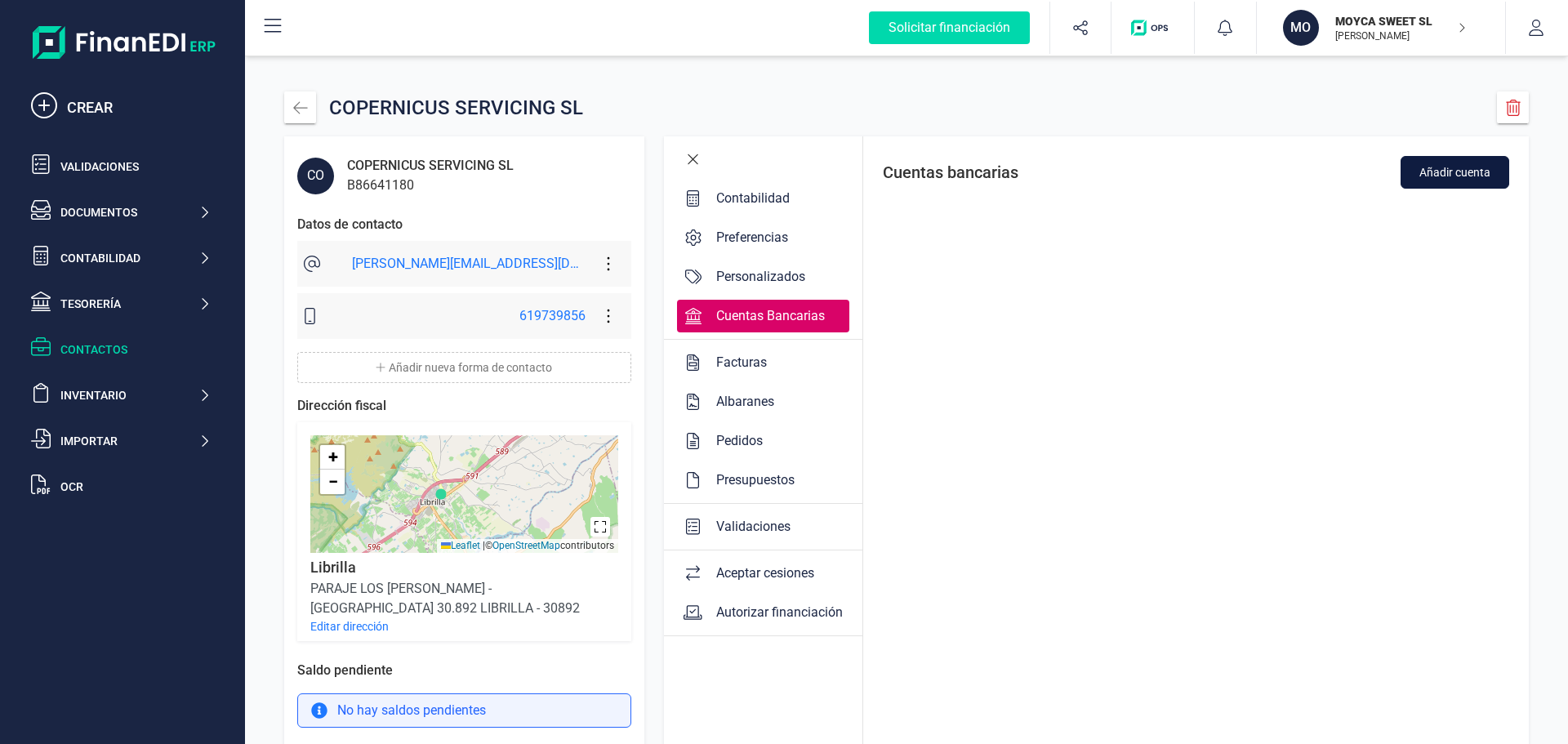
click at [1479, 173] on span "Añadir cuenta" at bounding box center [1454, 173] width 71 height 16
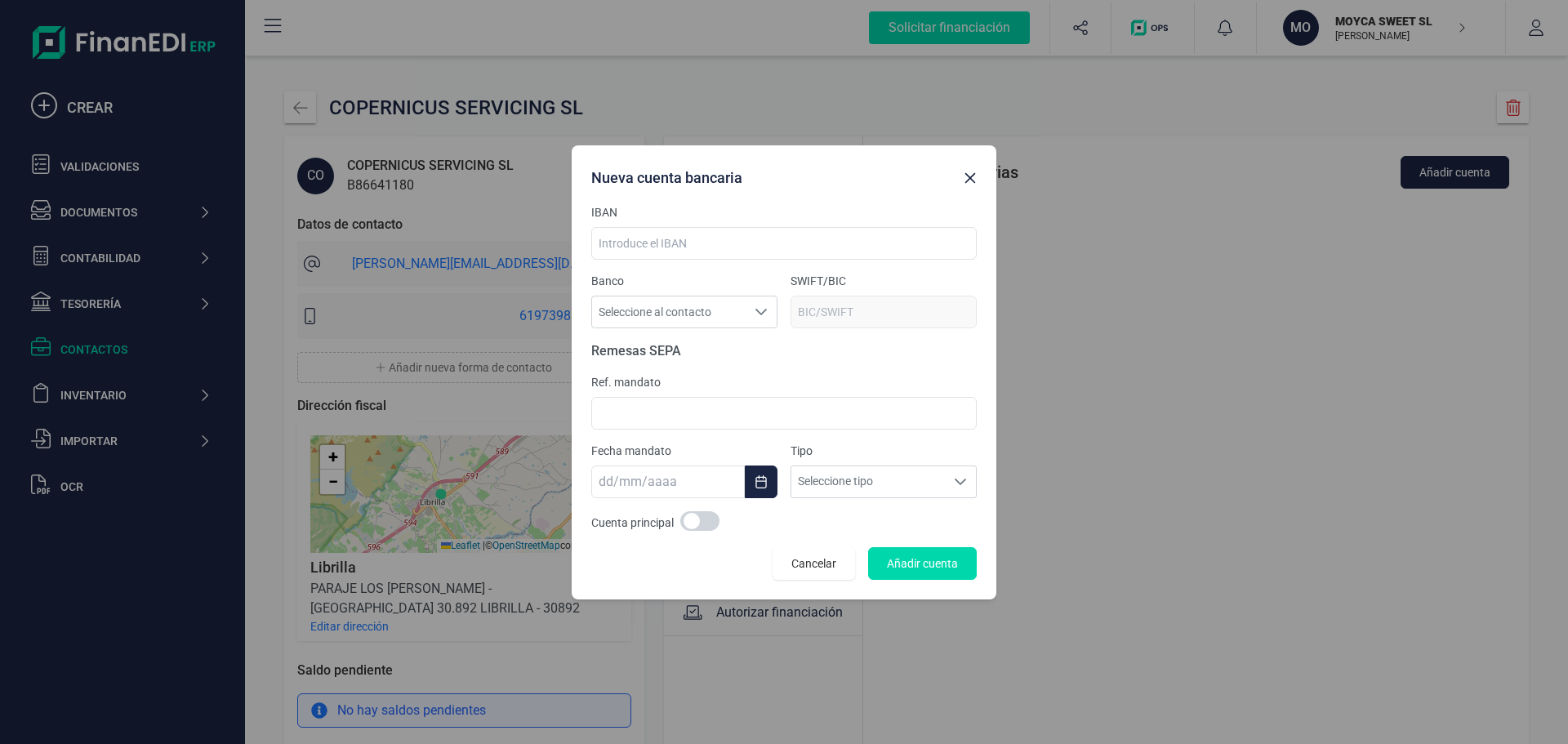
click at [965, 182] on icon "button" at bounding box center [970, 178] width 13 height 13
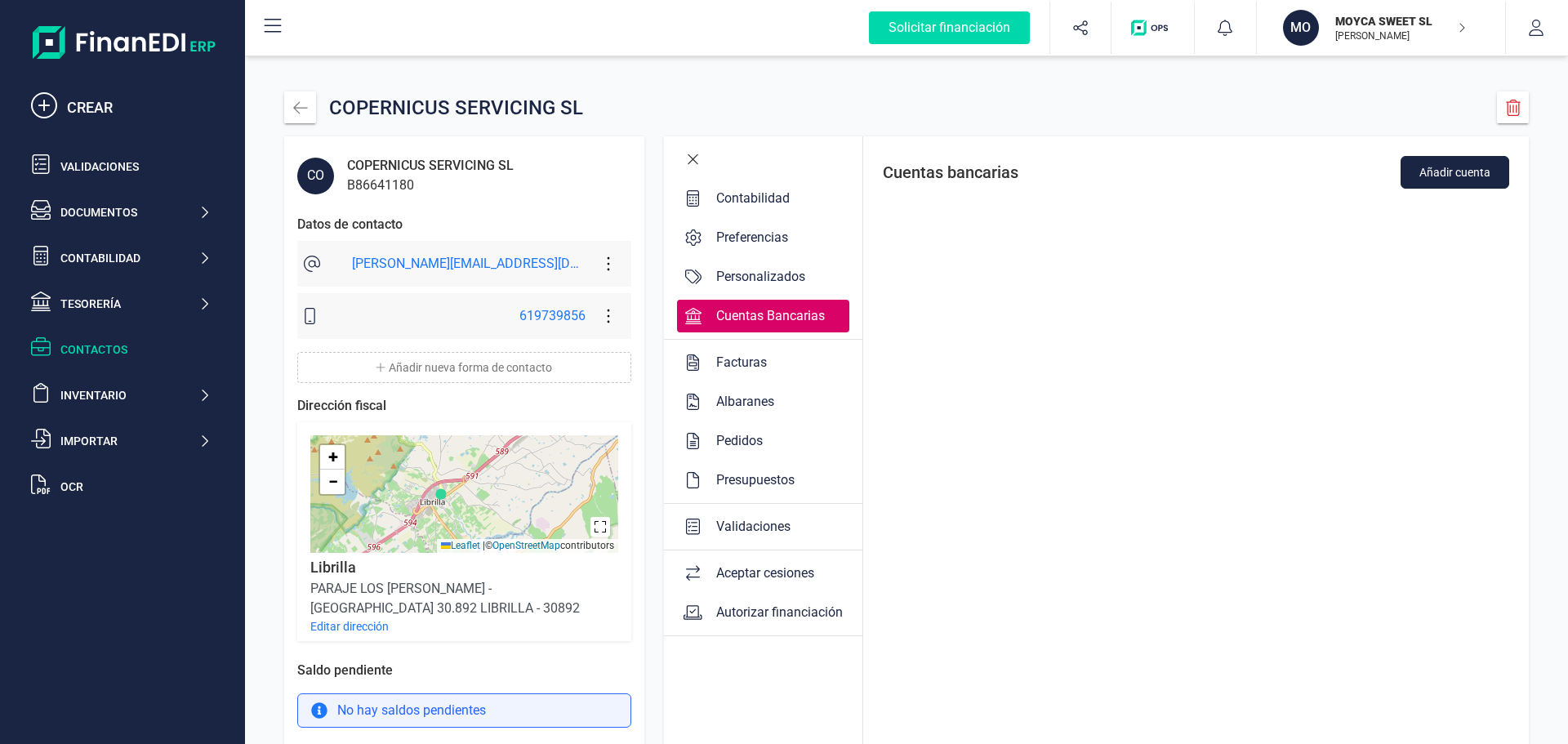
click at [715, 356] on div "Facturas" at bounding box center [741, 362] width 64 height 20
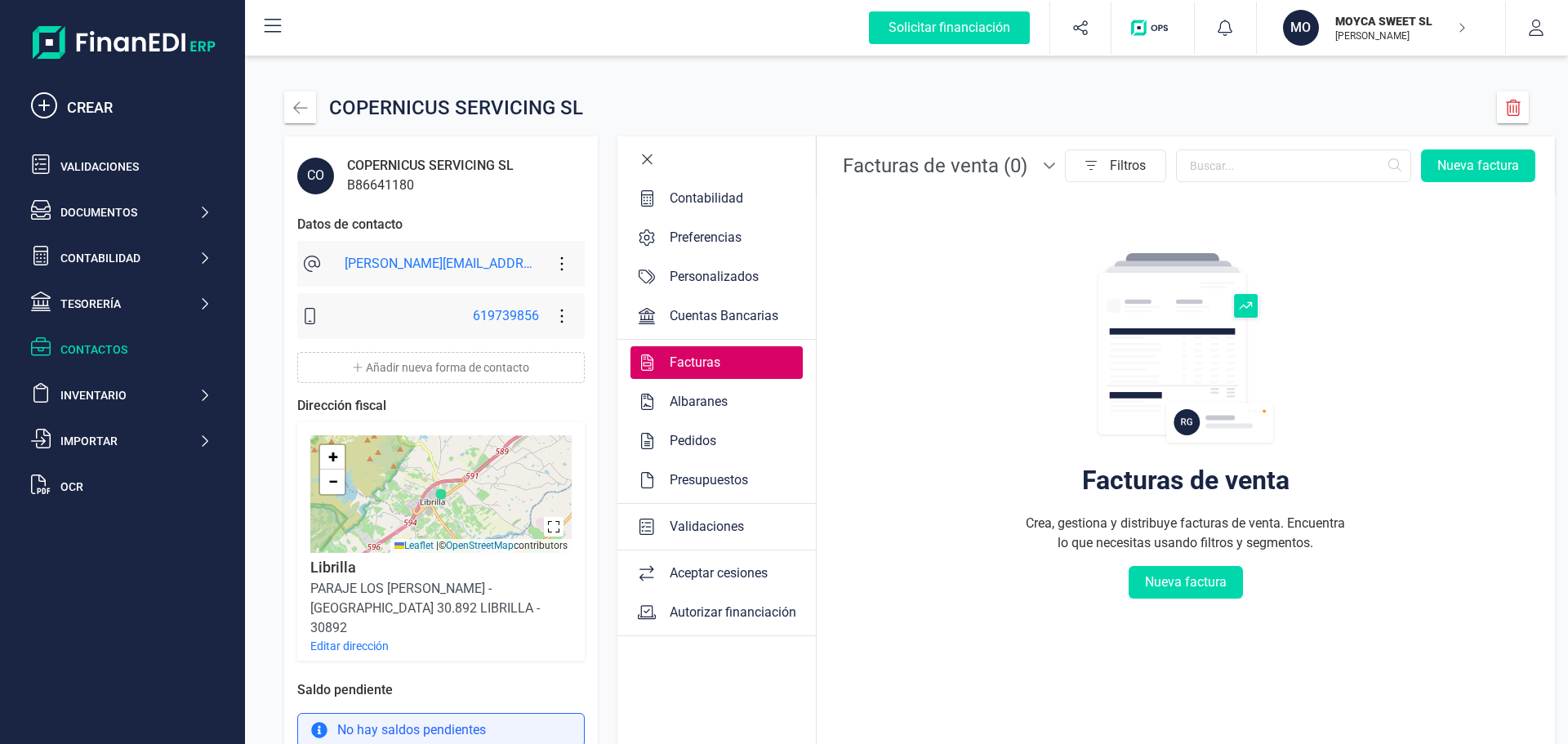
click at [691, 398] on div "Albaranes" at bounding box center [698, 402] width 71 height 20
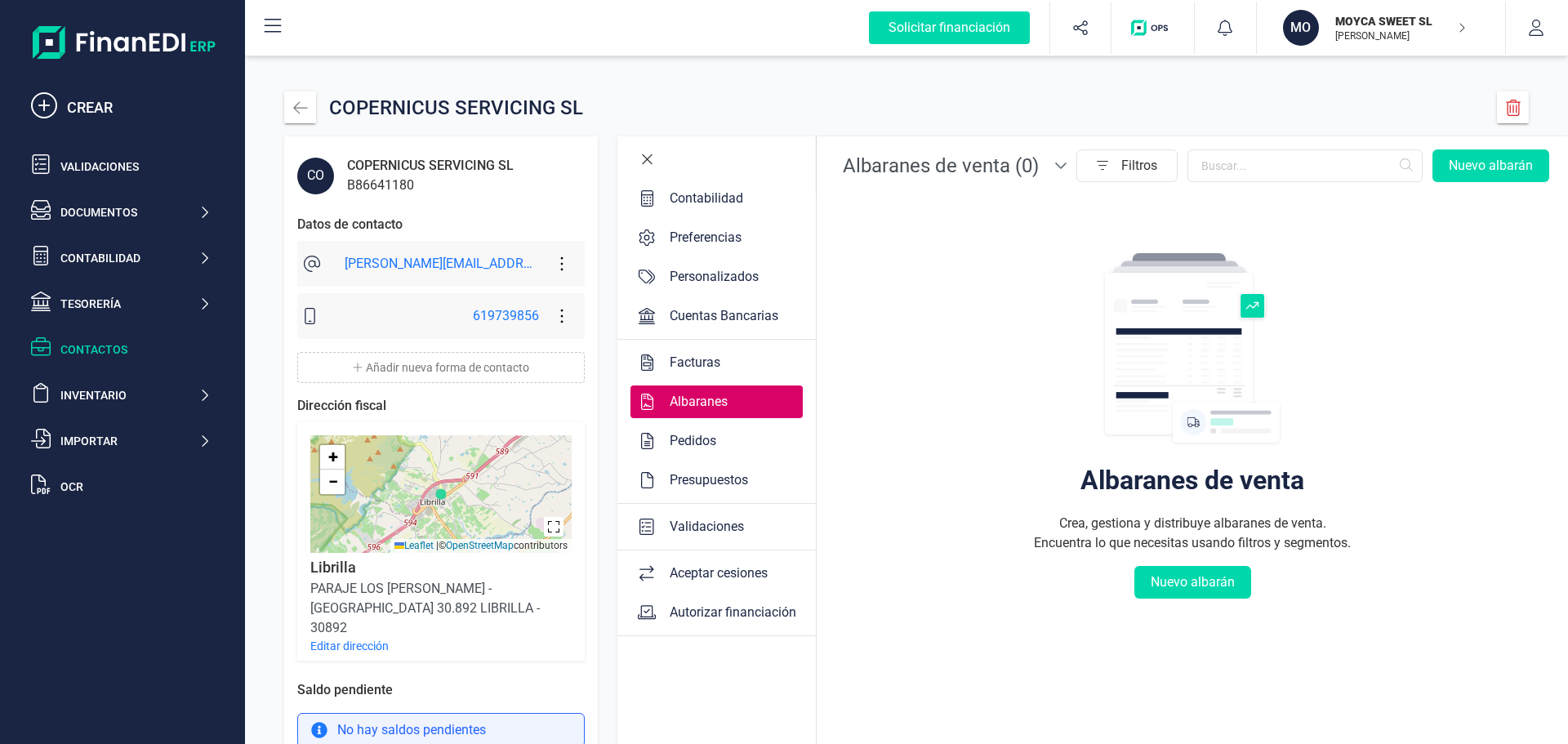
click at [695, 442] on div "Pedidos" at bounding box center [692, 441] width 60 height 20
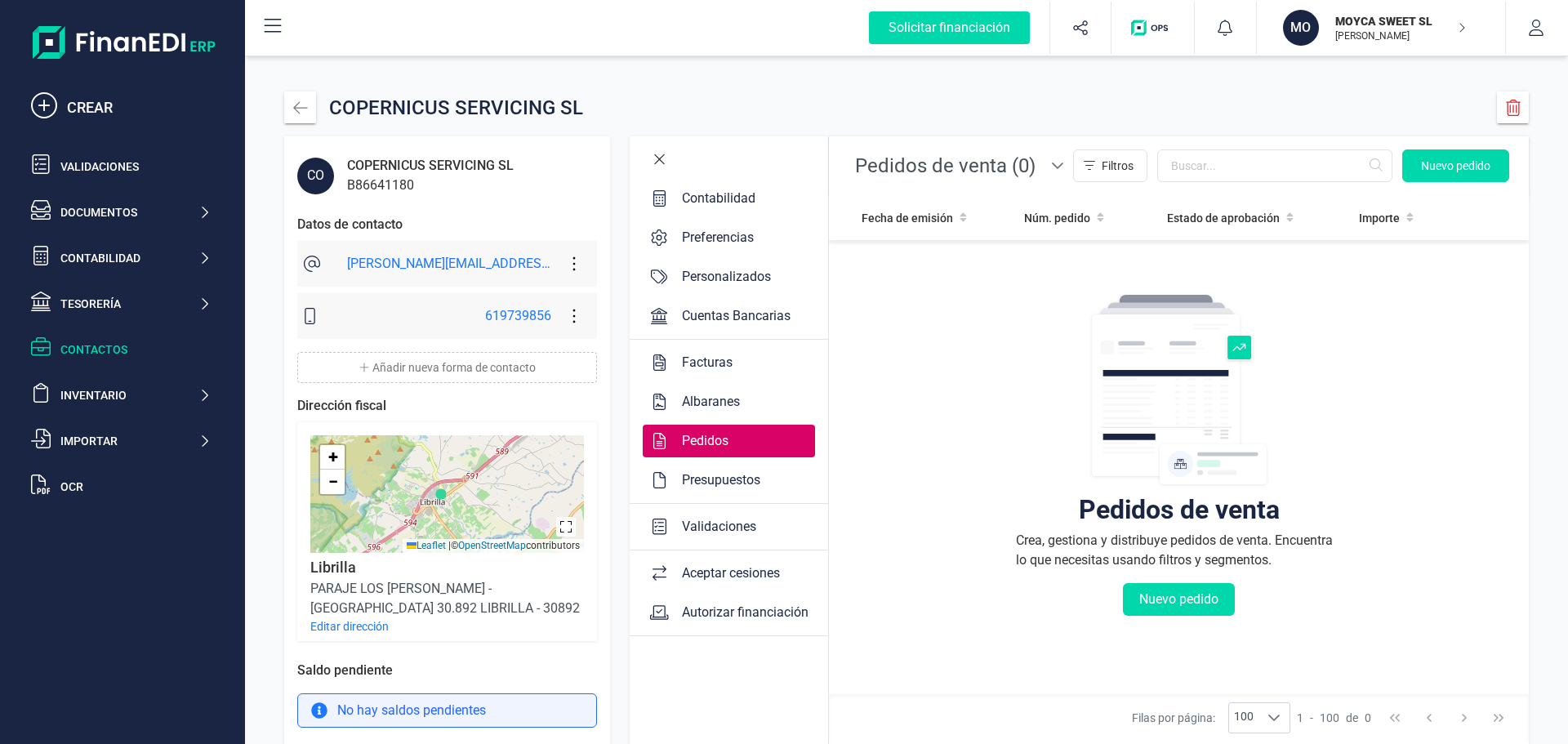
click at [703, 481] on div "Presupuestos" at bounding box center [721, 480] width 91 height 20
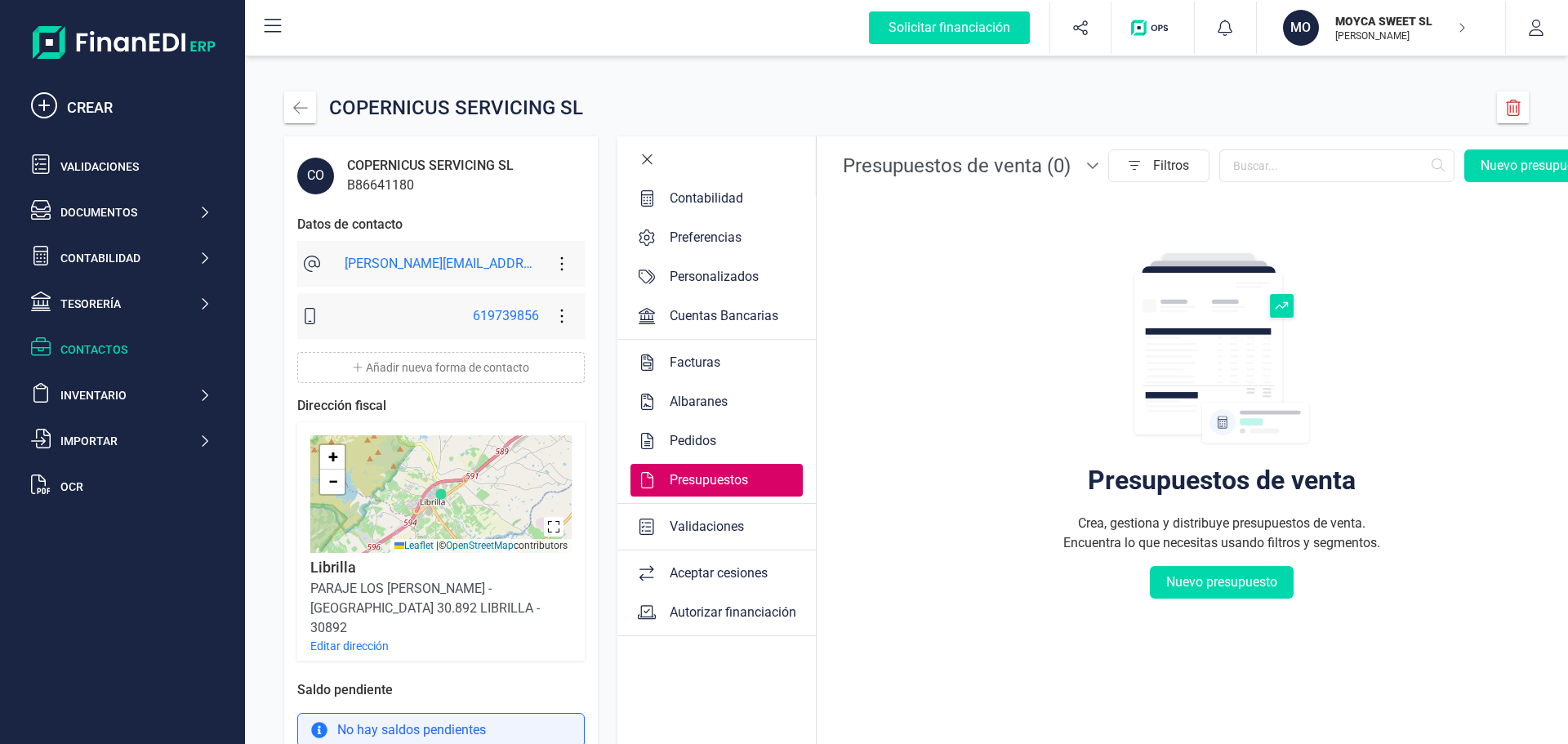
click at [680, 525] on div "Validaciones" at bounding box center [707, 527] width 88 height 20
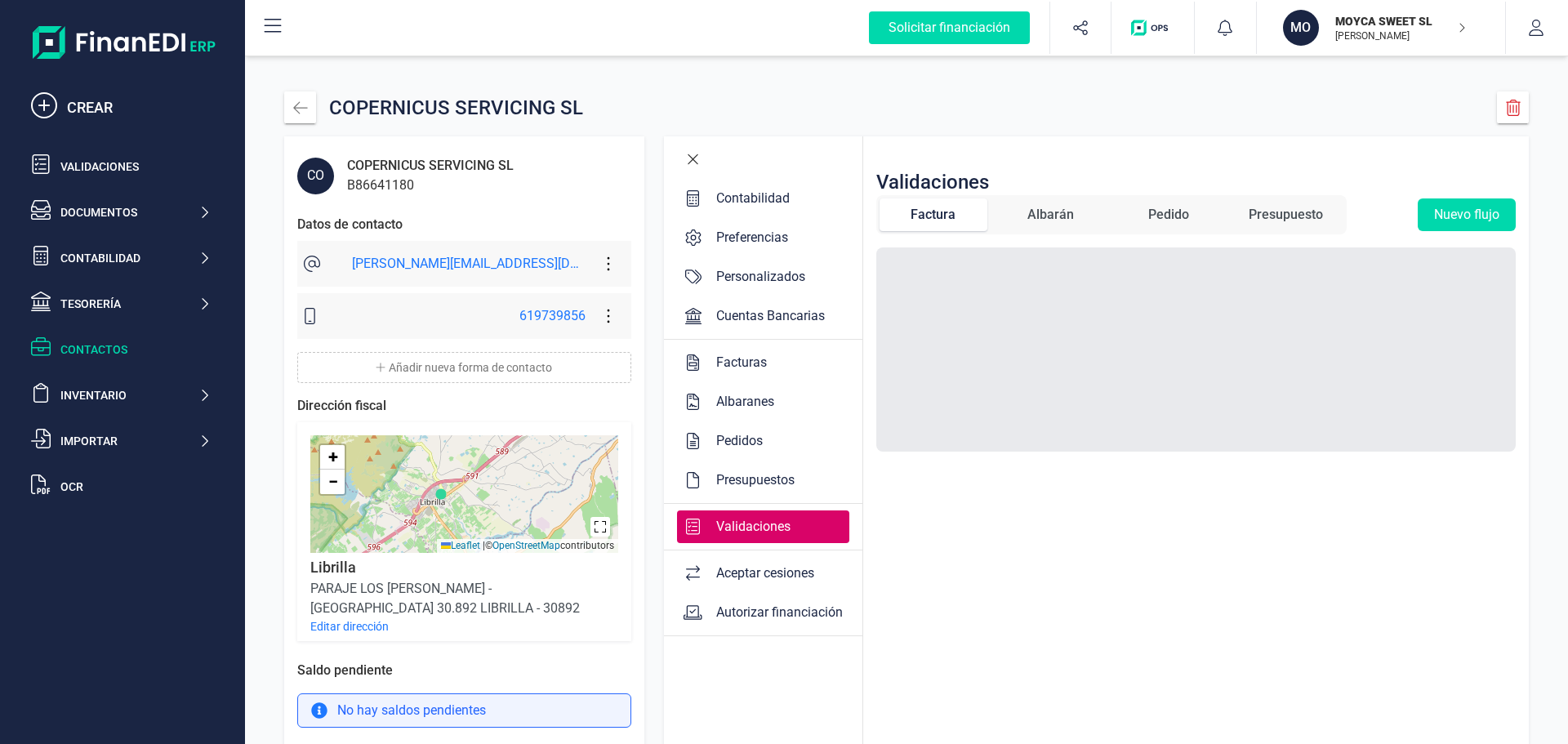
click at [709, 571] on div "Aceptar cesiones" at bounding box center [765, 573] width 111 height 20
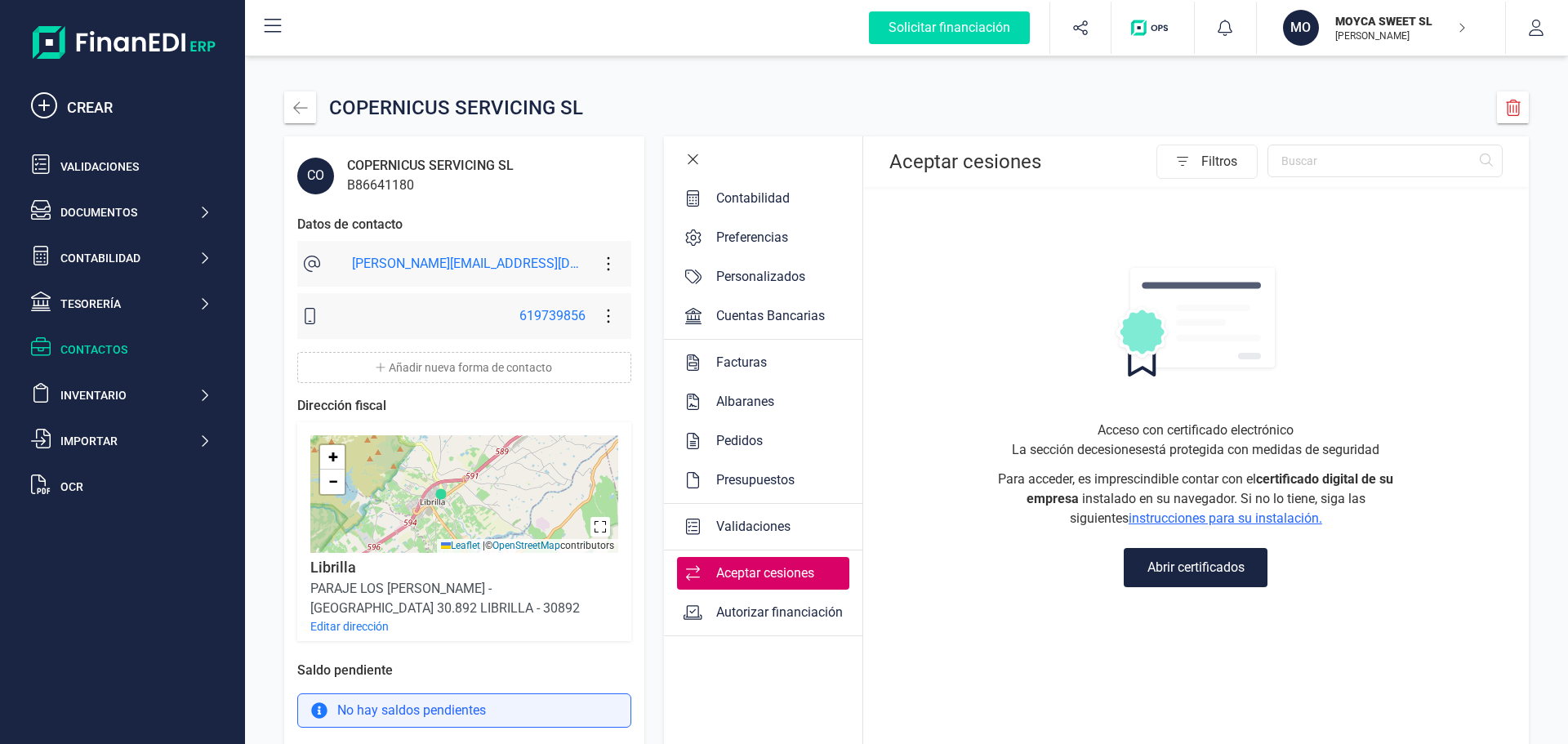
click at [709, 613] on div "Autorizar financiación" at bounding box center [779, 613] width 140 height 20
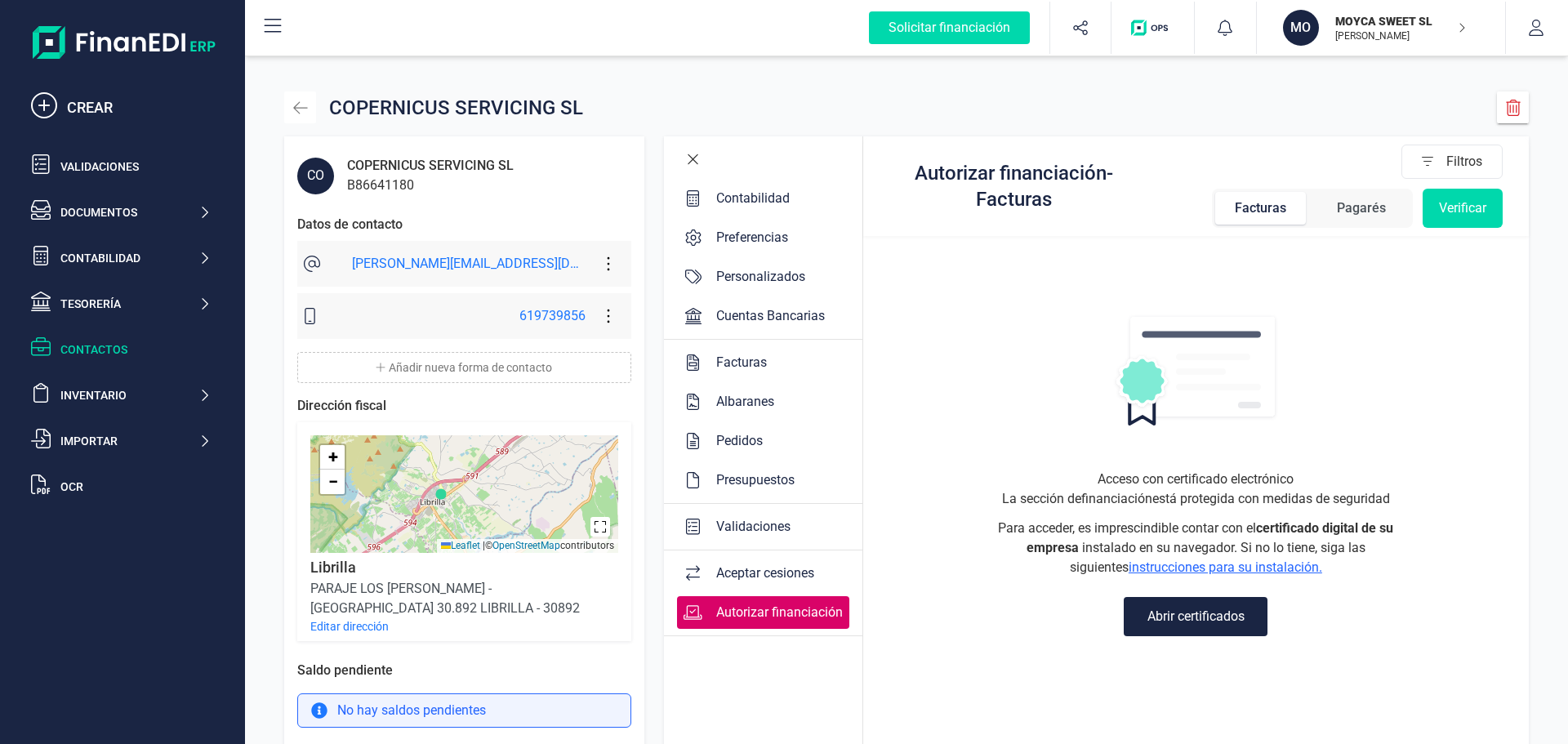
click at [296, 102] on icon "button" at bounding box center [301, 107] width 16 height 16
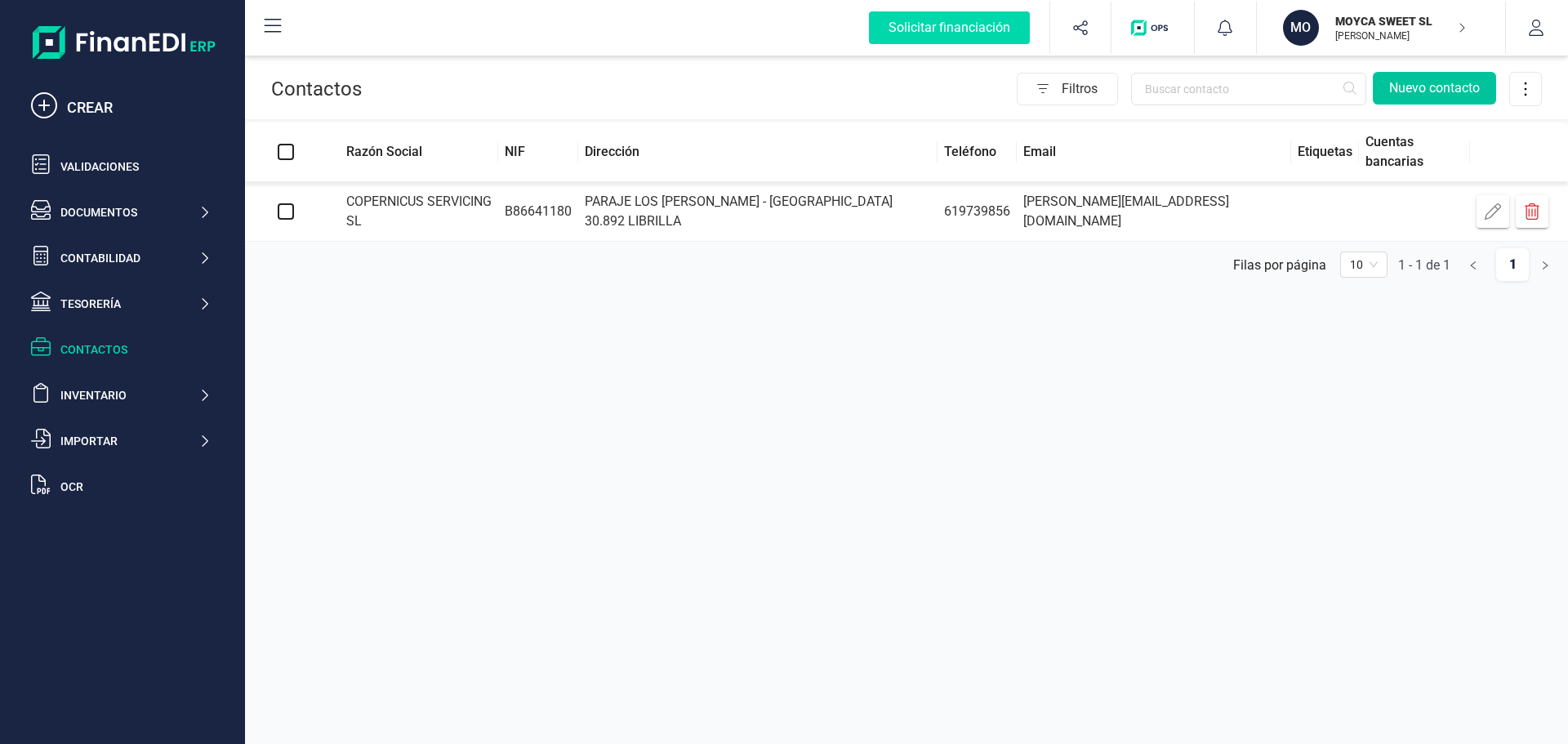
click at [1410, 85] on button "Nuevo contacto" at bounding box center [1435, 88] width 123 height 33
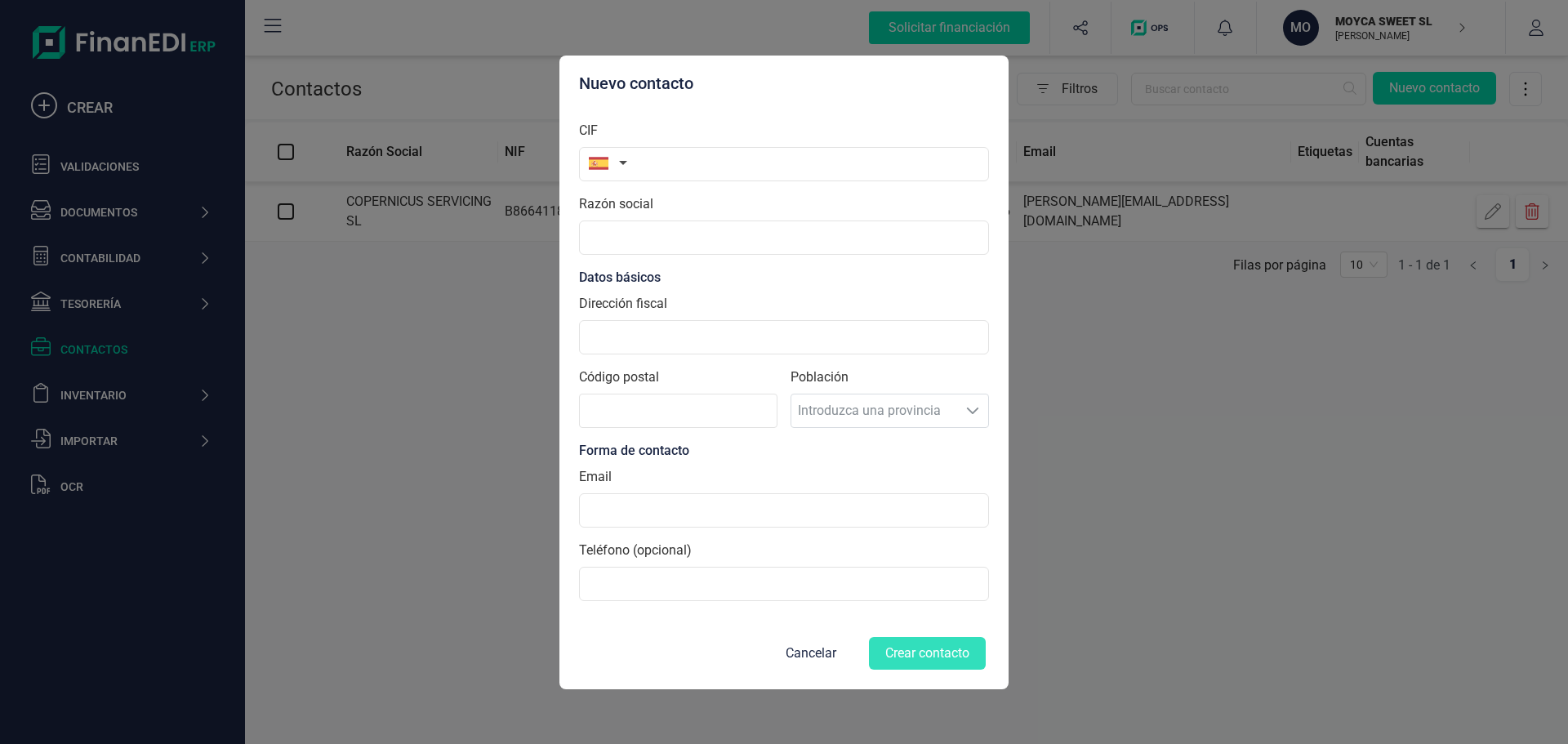
click at [623, 165] on button "button" at bounding box center [605, 163] width 52 height 33
click at [682, 168] on input "text" at bounding box center [784, 164] width 410 height 34
click at [718, 168] on input "text" at bounding box center [784, 164] width 410 height 34
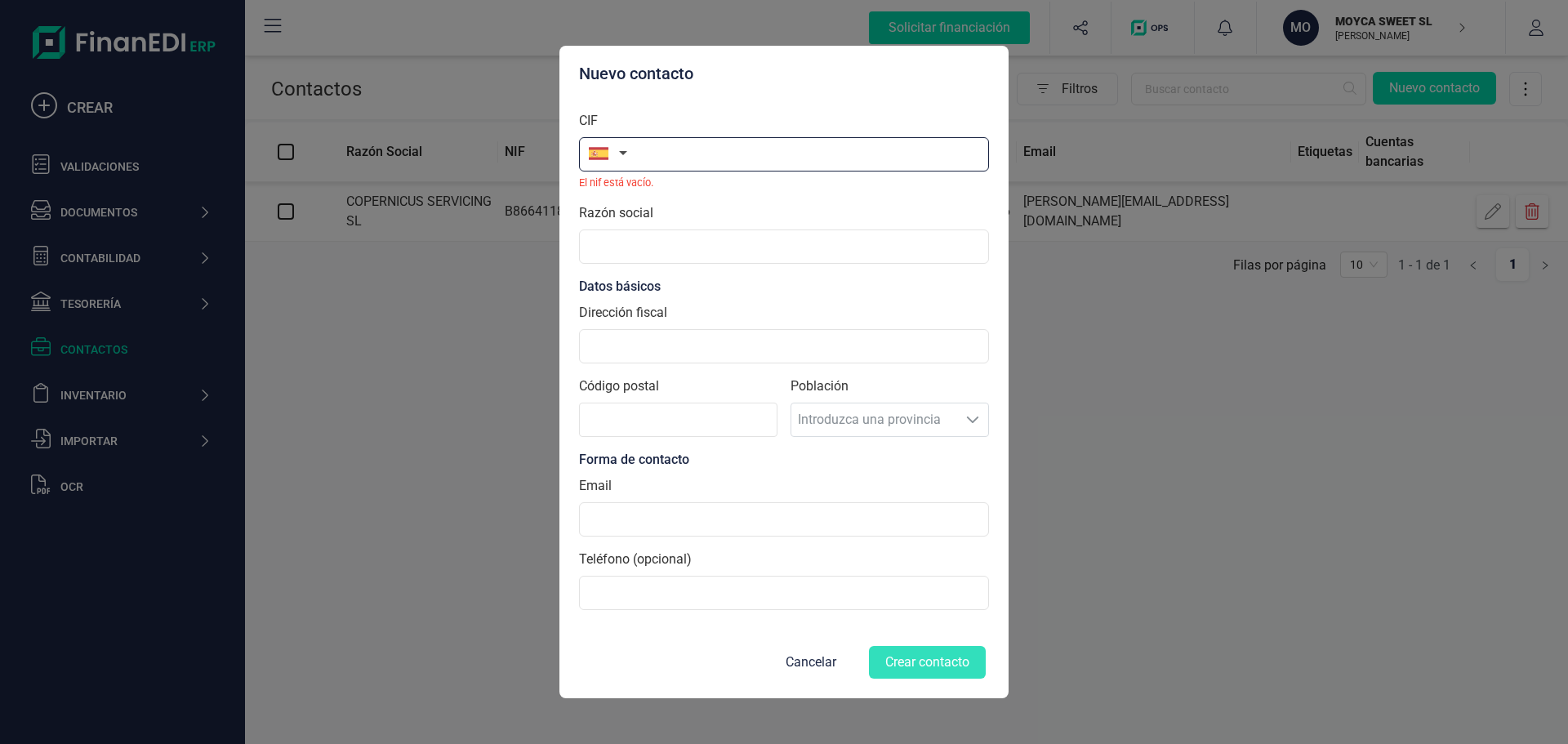
click at [731, 153] on input "text" at bounding box center [784, 154] width 410 height 34
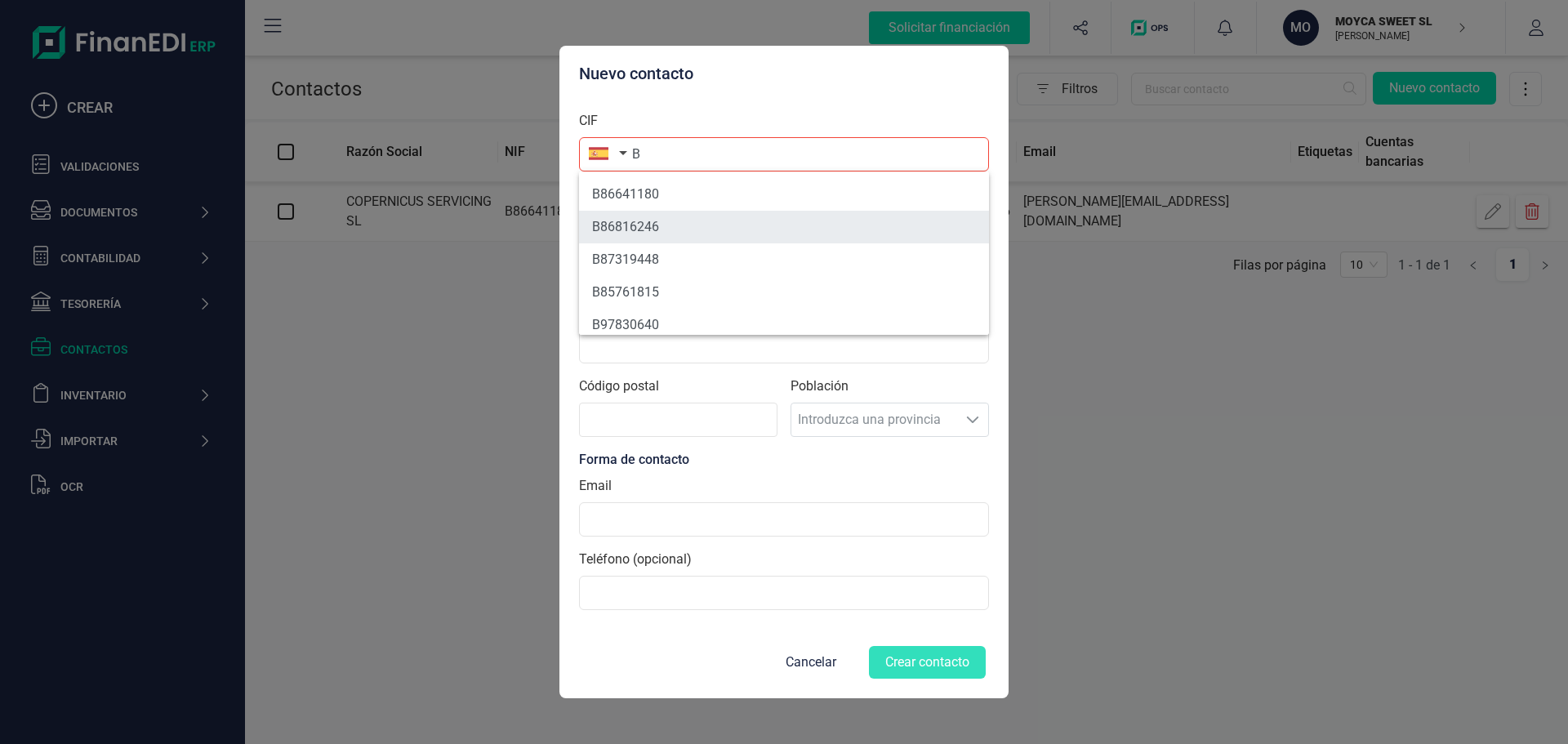
click at [665, 224] on li "B86816246" at bounding box center [784, 227] width 410 height 33
type input "B86816246"
type input "TORO FINANCE SL"
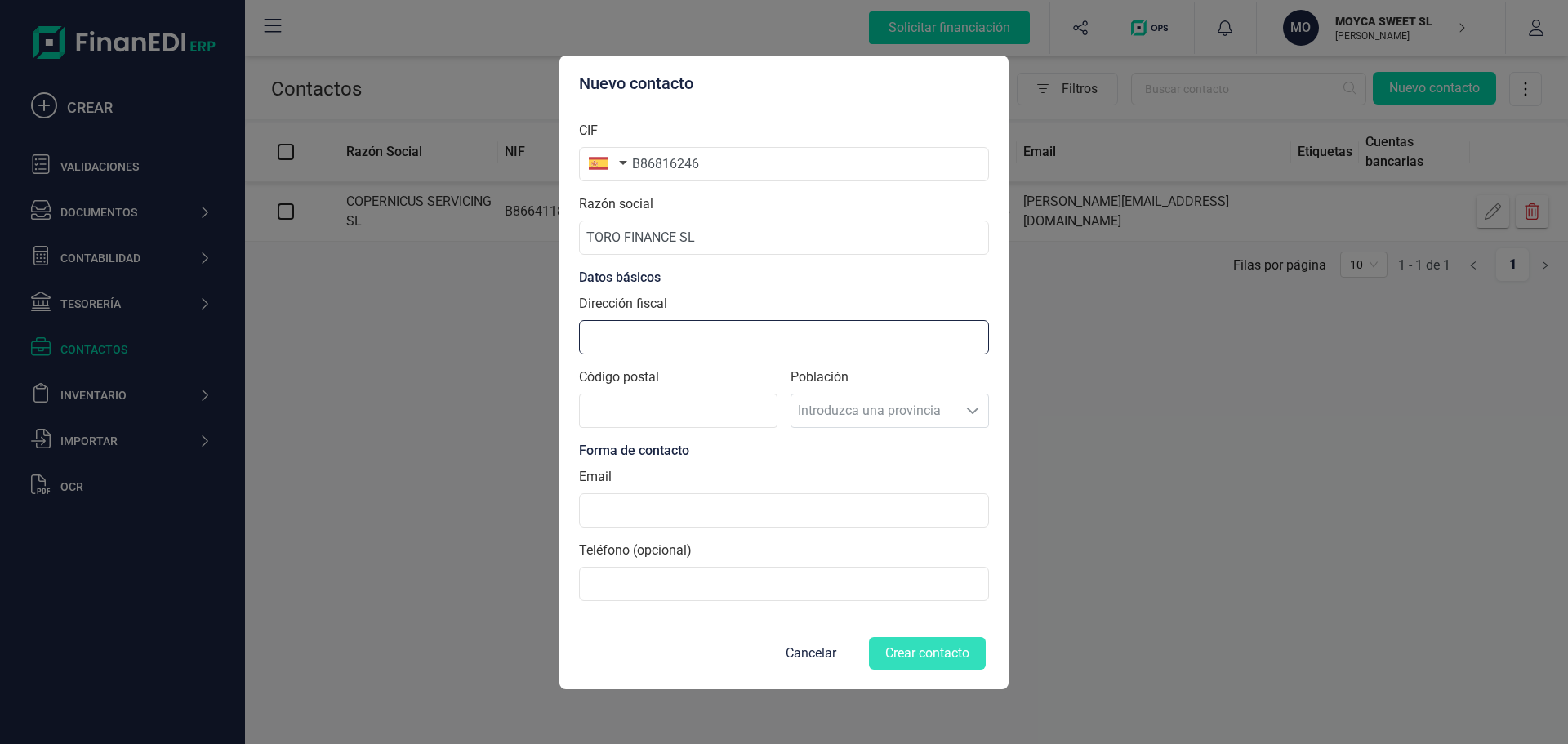
click at [695, 331] on input "Dirección fiscal" at bounding box center [784, 337] width 410 height 34
type input "POLIGONO EL SALADAR"
type input "30850"
type input "[PERSON_NAME][EMAIL_ADDRESS][DOMAIN_NAME]"
type input "619739856"
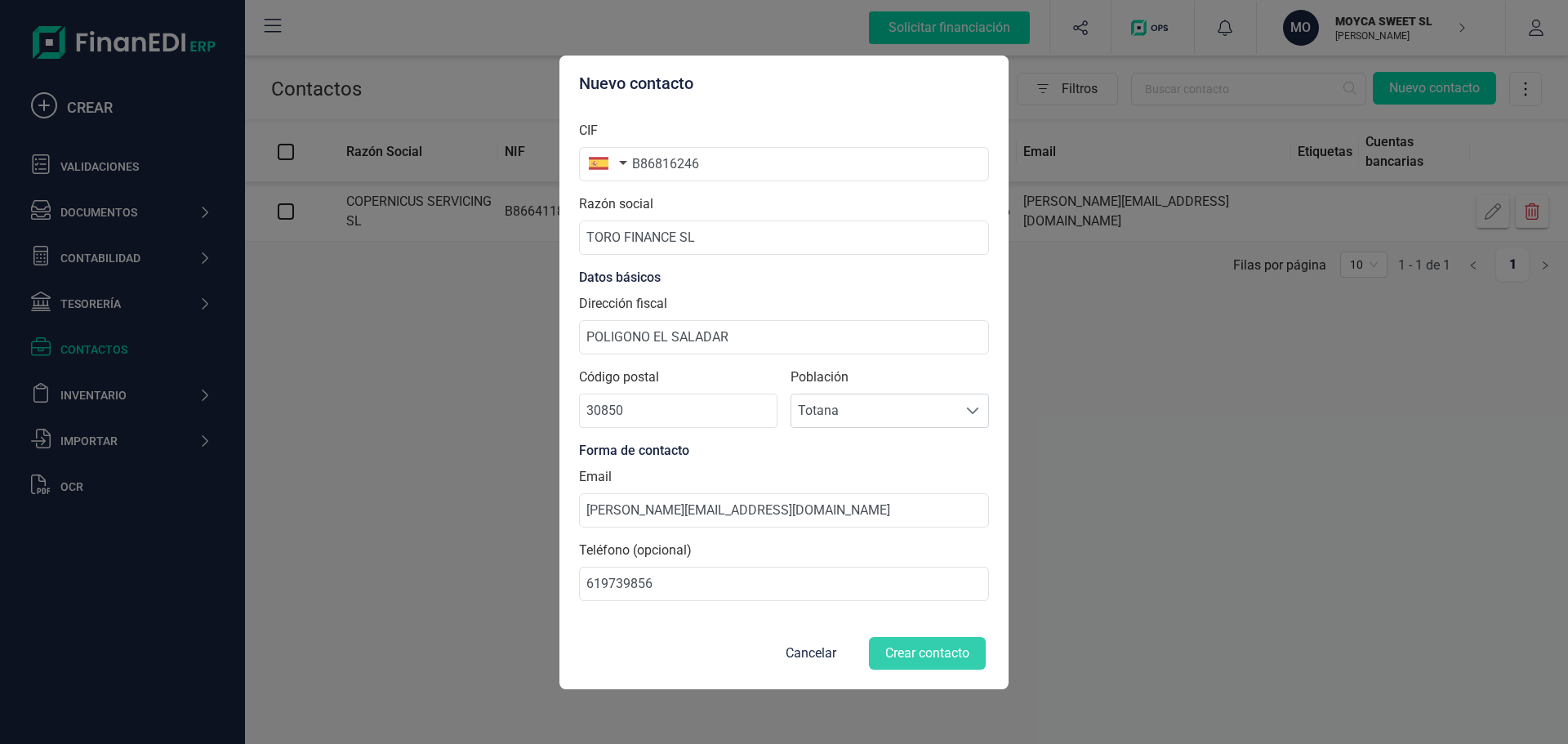
click at [909, 659] on button "Crear contacto" at bounding box center [928, 653] width 117 height 33
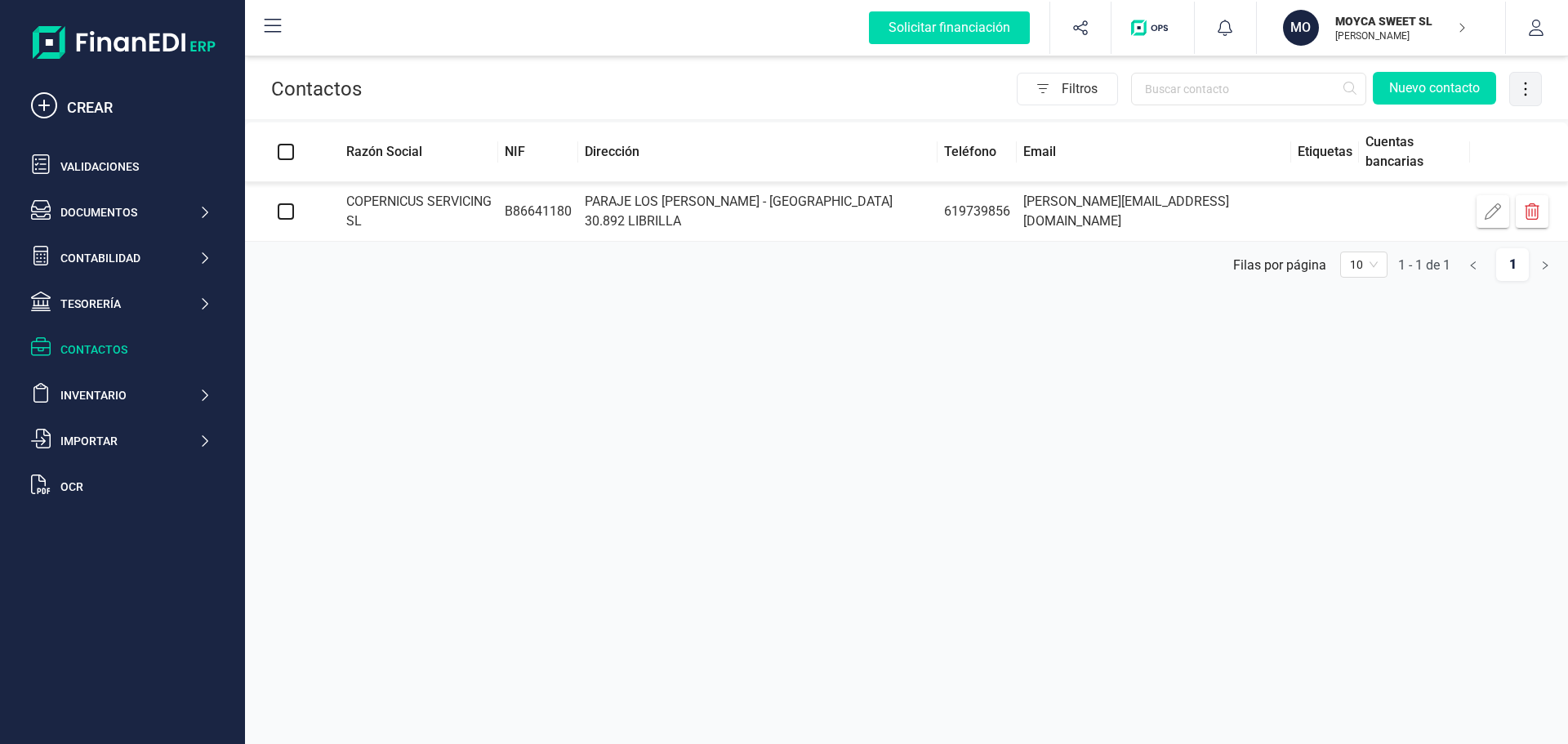
click at [1525, 83] on icon at bounding box center [1526, 89] width 3 height 14
click at [80, 351] on div "Contactos" at bounding box center [136, 350] width 150 height 16
click at [1057, 89] on icon "button" at bounding box center [1039, 89] width 44 height 26
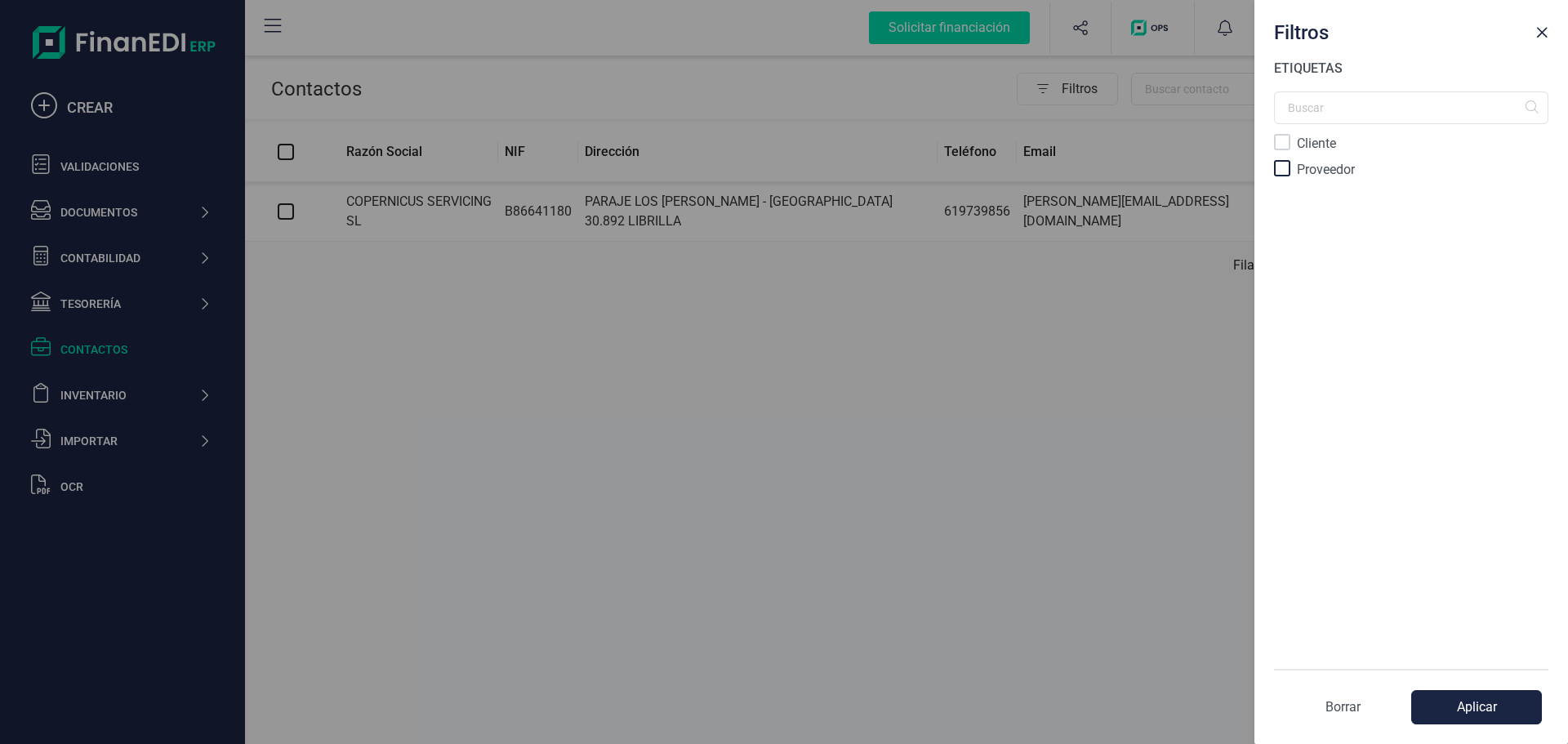
click at [1285, 164] on div at bounding box center [1282, 168] width 16 height 16
click at [1511, 704] on button "Aplicar" at bounding box center [1477, 707] width 131 height 34
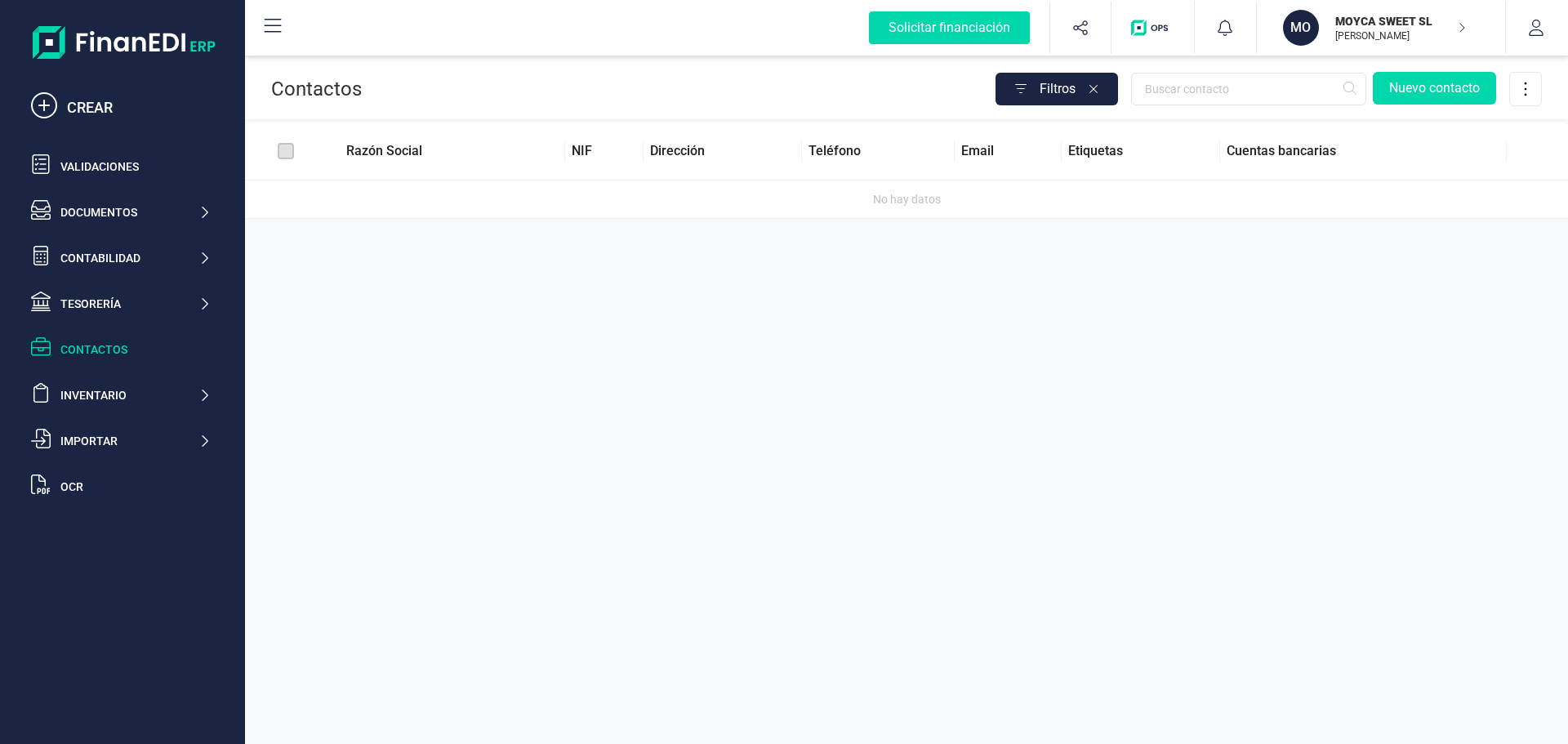
click at [1020, 90] on icon "button" at bounding box center [1017, 89] width 44 height 26
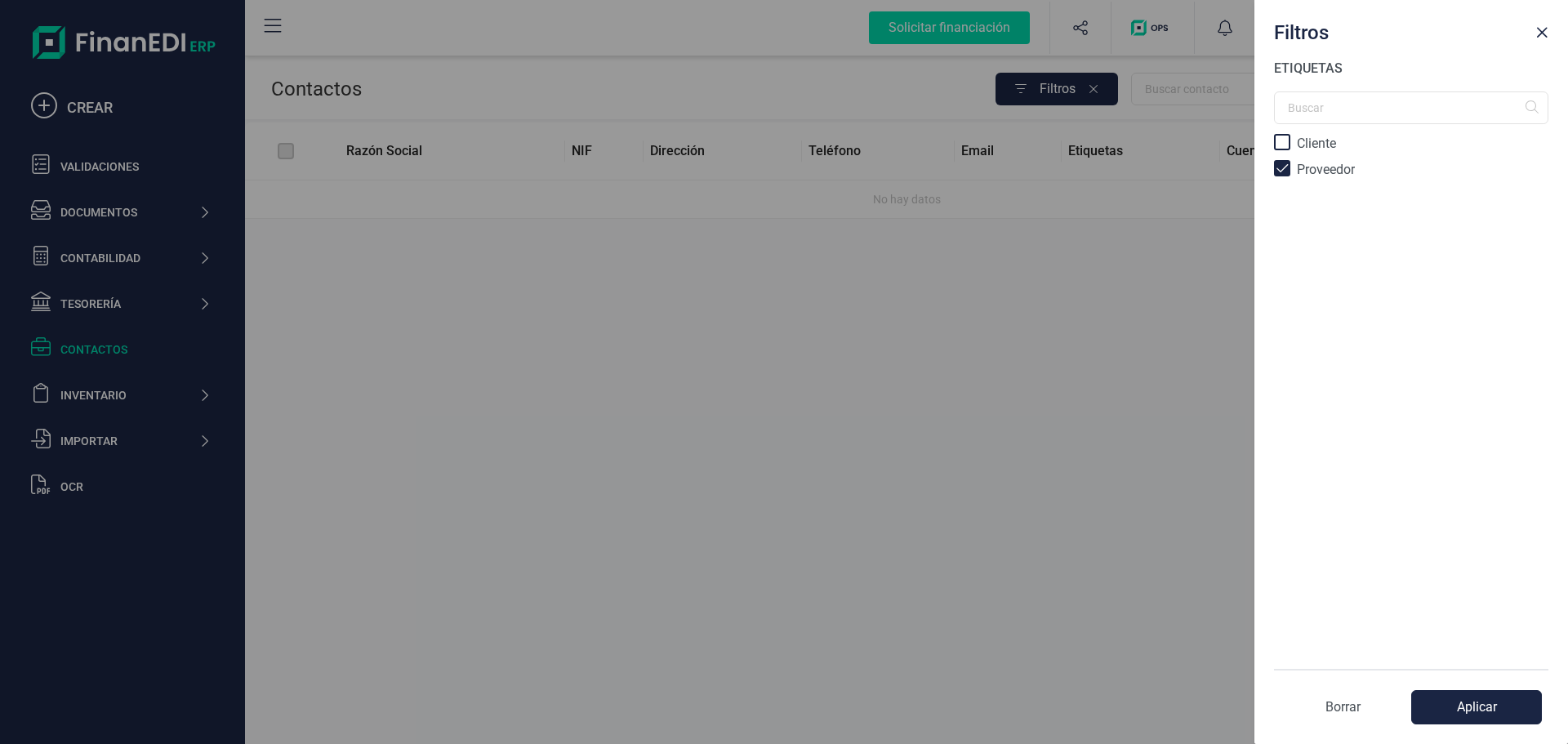
click at [1287, 143] on div at bounding box center [1282, 142] width 16 height 16
click at [1502, 708] on button "Aplicar" at bounding box center [1477, 707] width 131 height 34
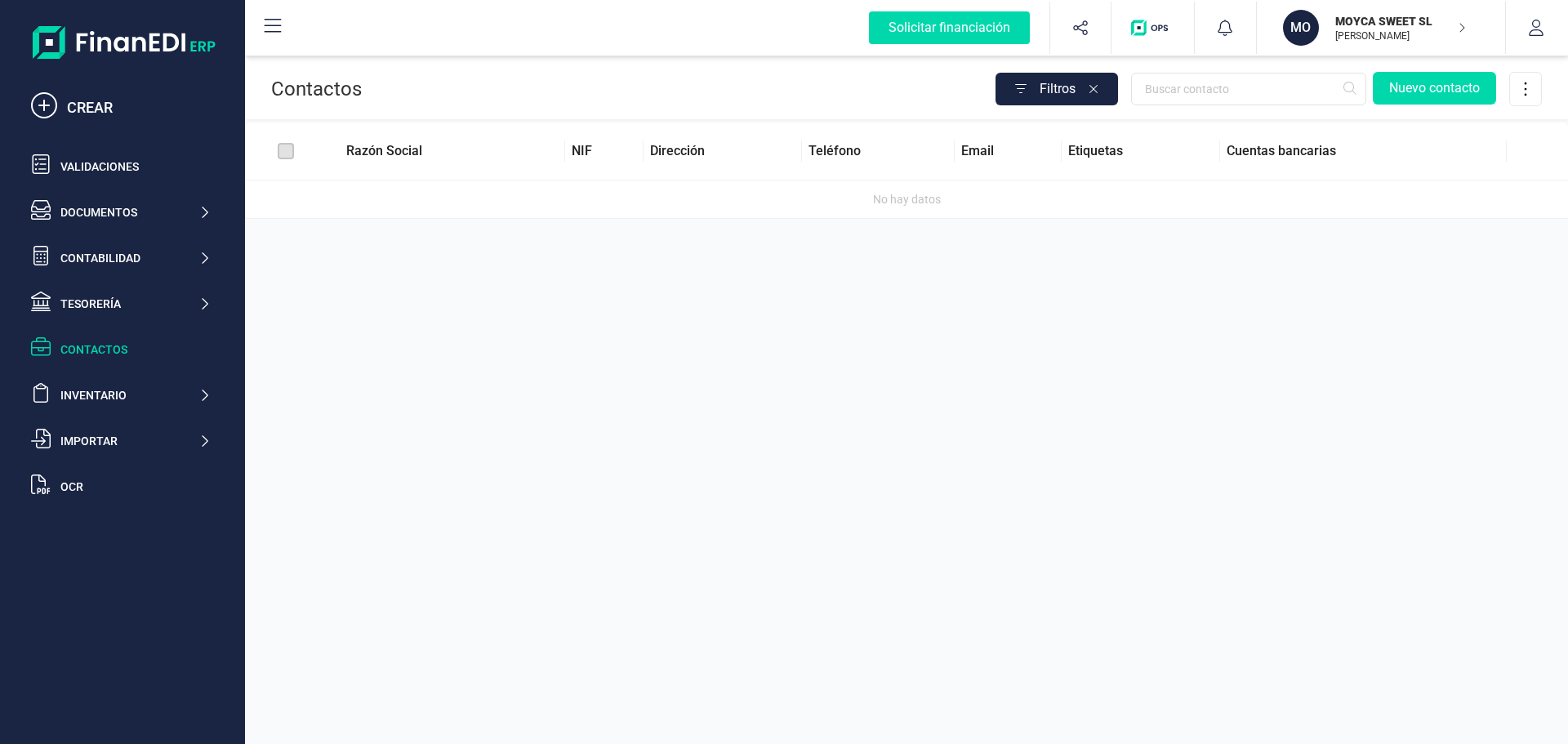
click at [1095, 94] on icon "button" at bounding box center [1097, 89] width 42 height 26
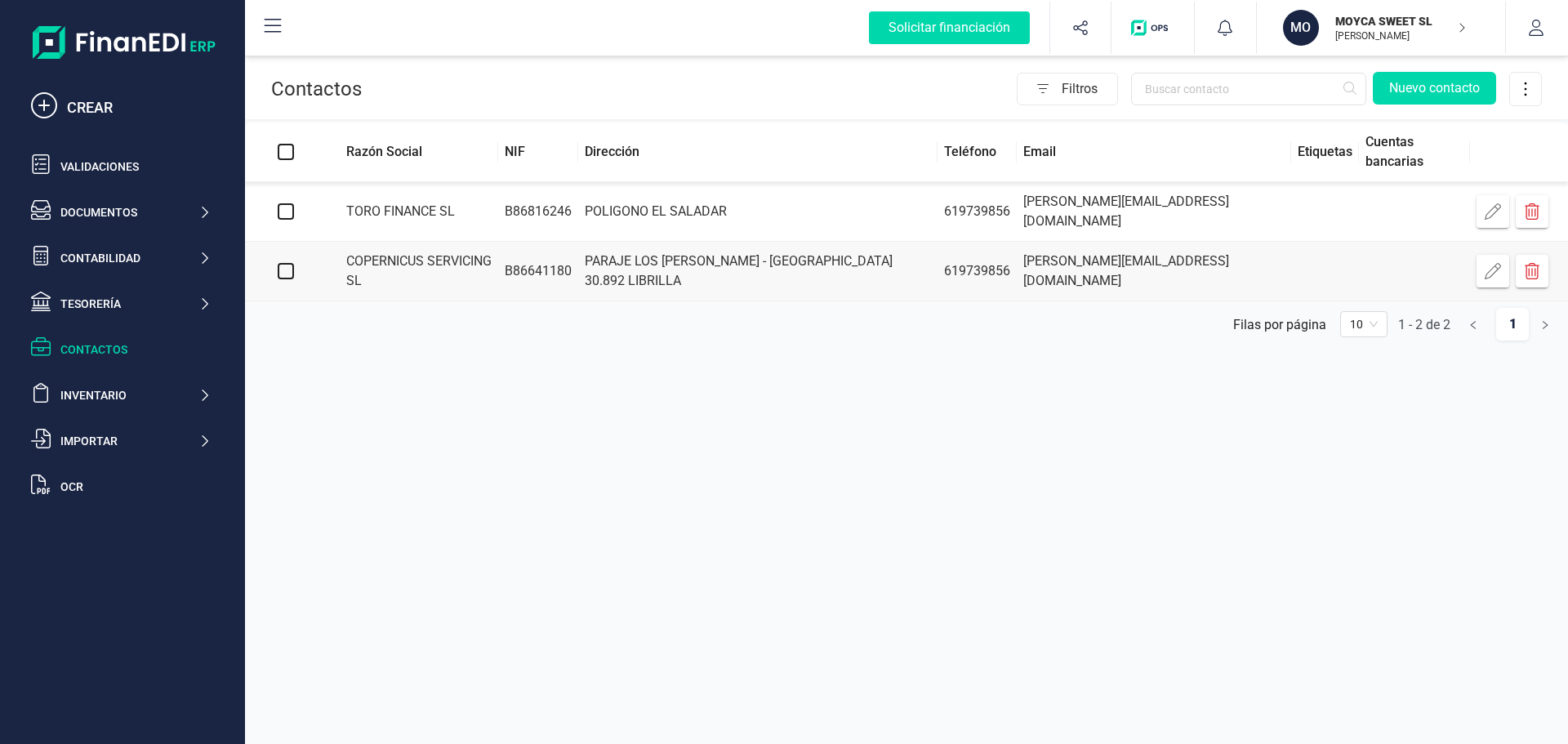
click at [388, 215] on td "TORO FINANCE SL" at bounding box center [412, 212] width 172 height 60
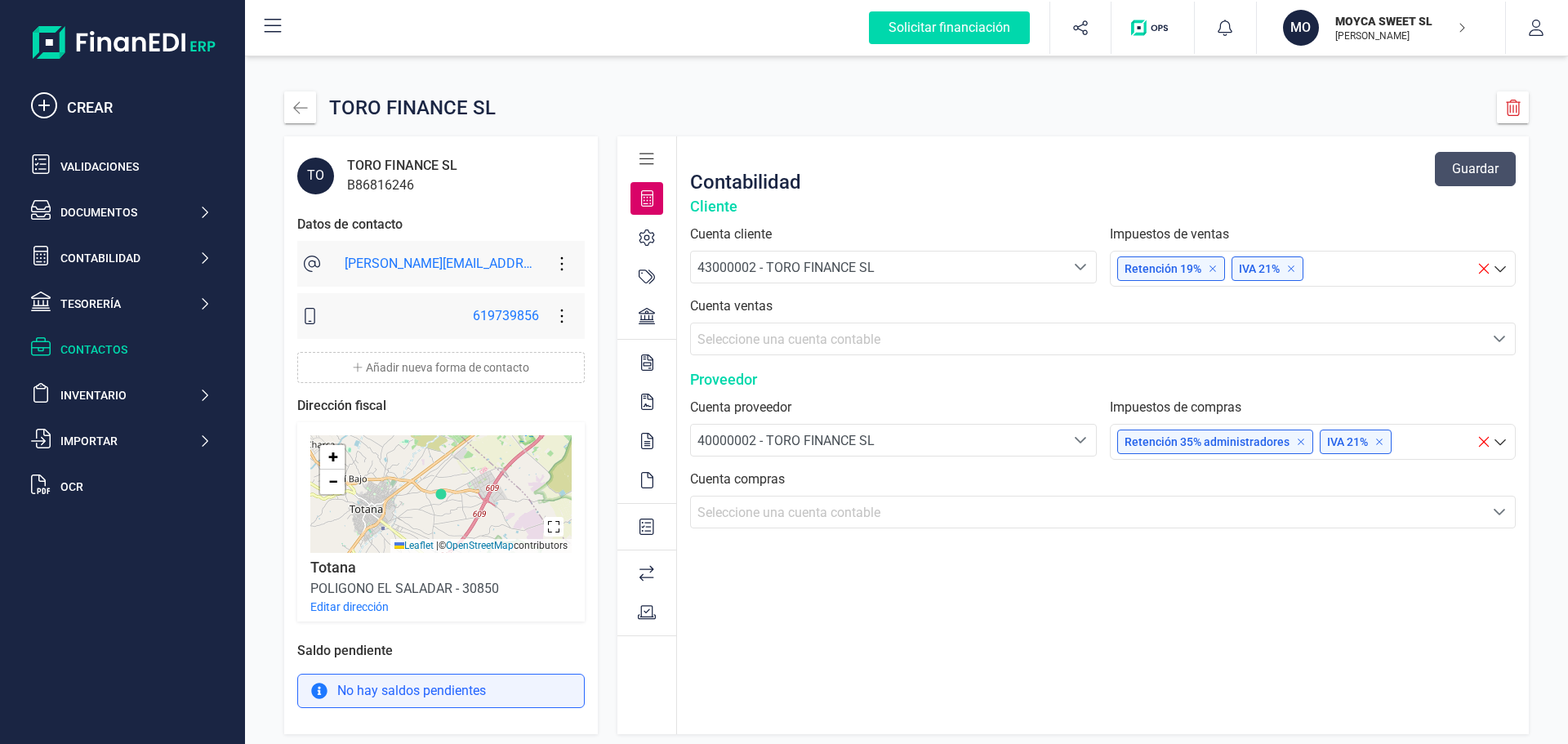
click at [646, 236] on icon at bounding box center [647, 238] width 15 height 16
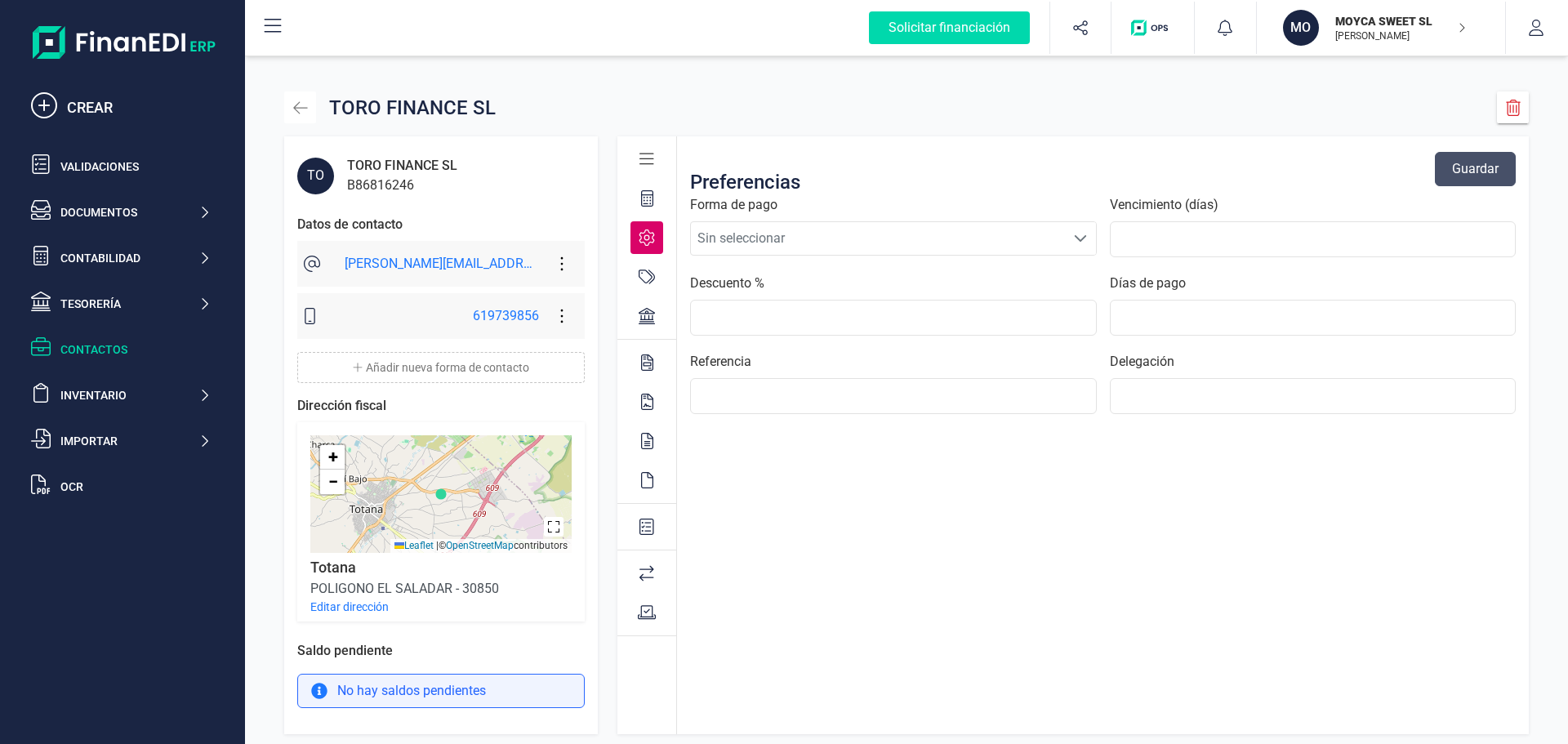
click at [314, 109] on button "button" at bounding box center [301, 107] width 32 height 32
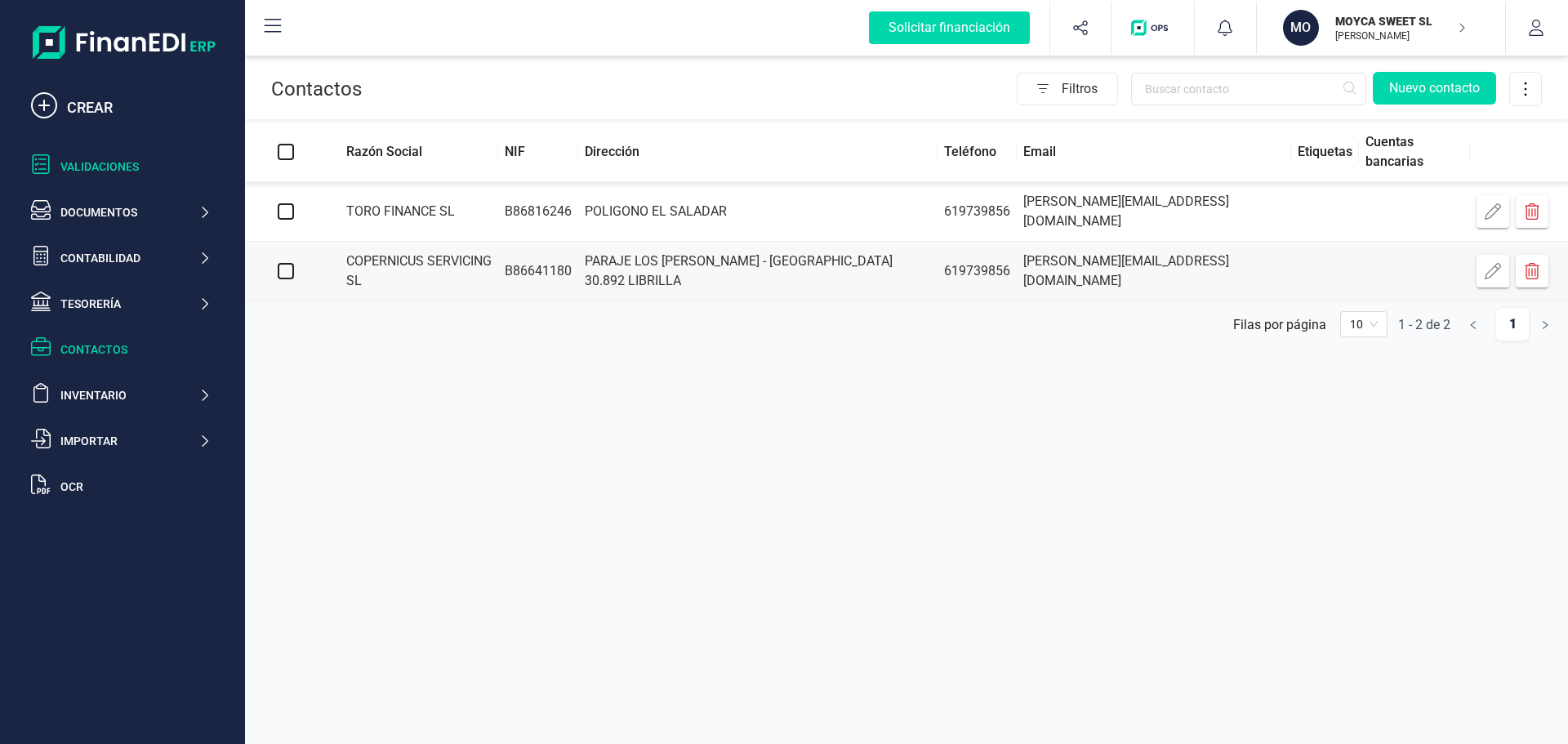
click at [103, 165] on div "Validaciones" at bounding box center [136, 166] width 150 height 16
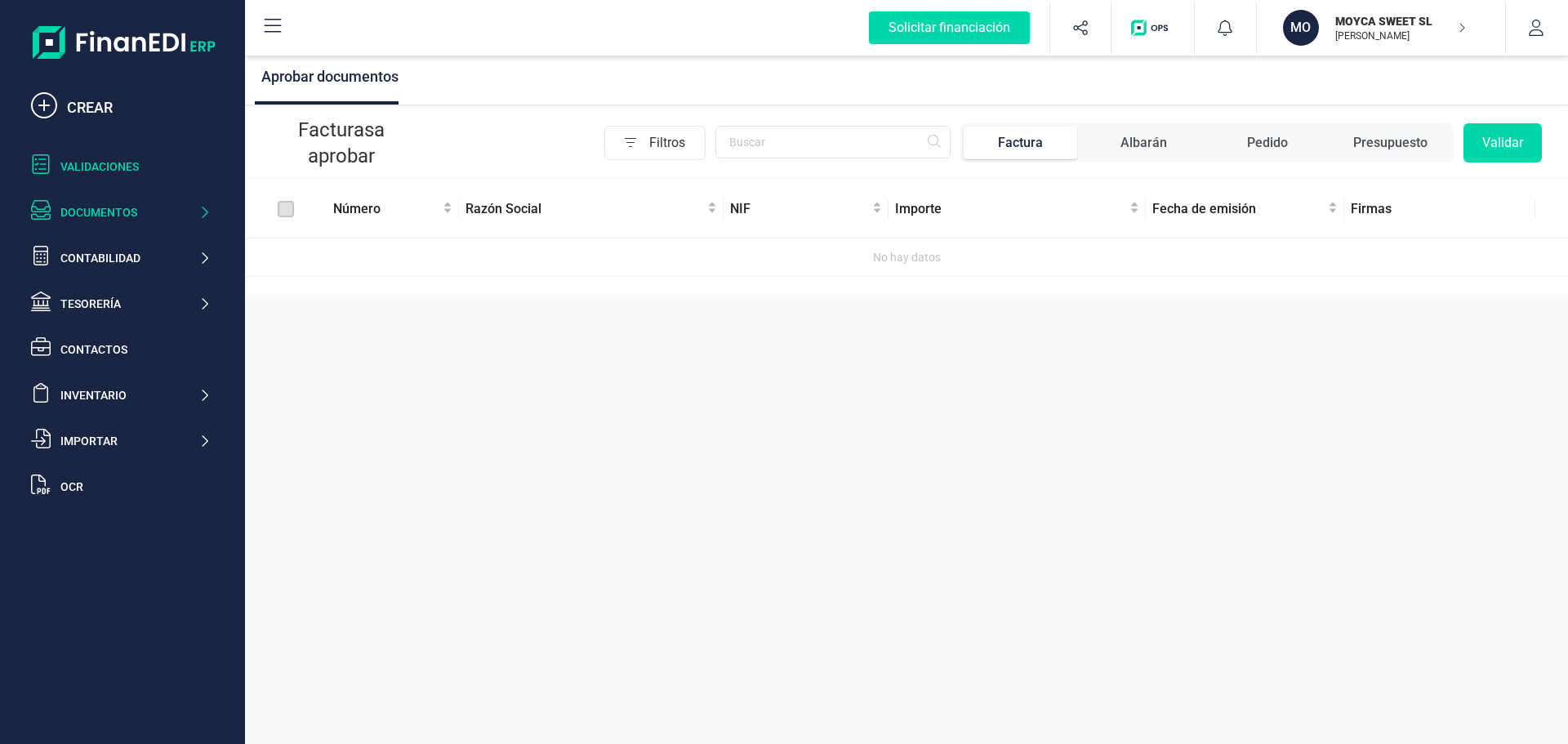
click at [78, 209] on div "Documentos" at bounding box center [130, 212] width 138 height 16
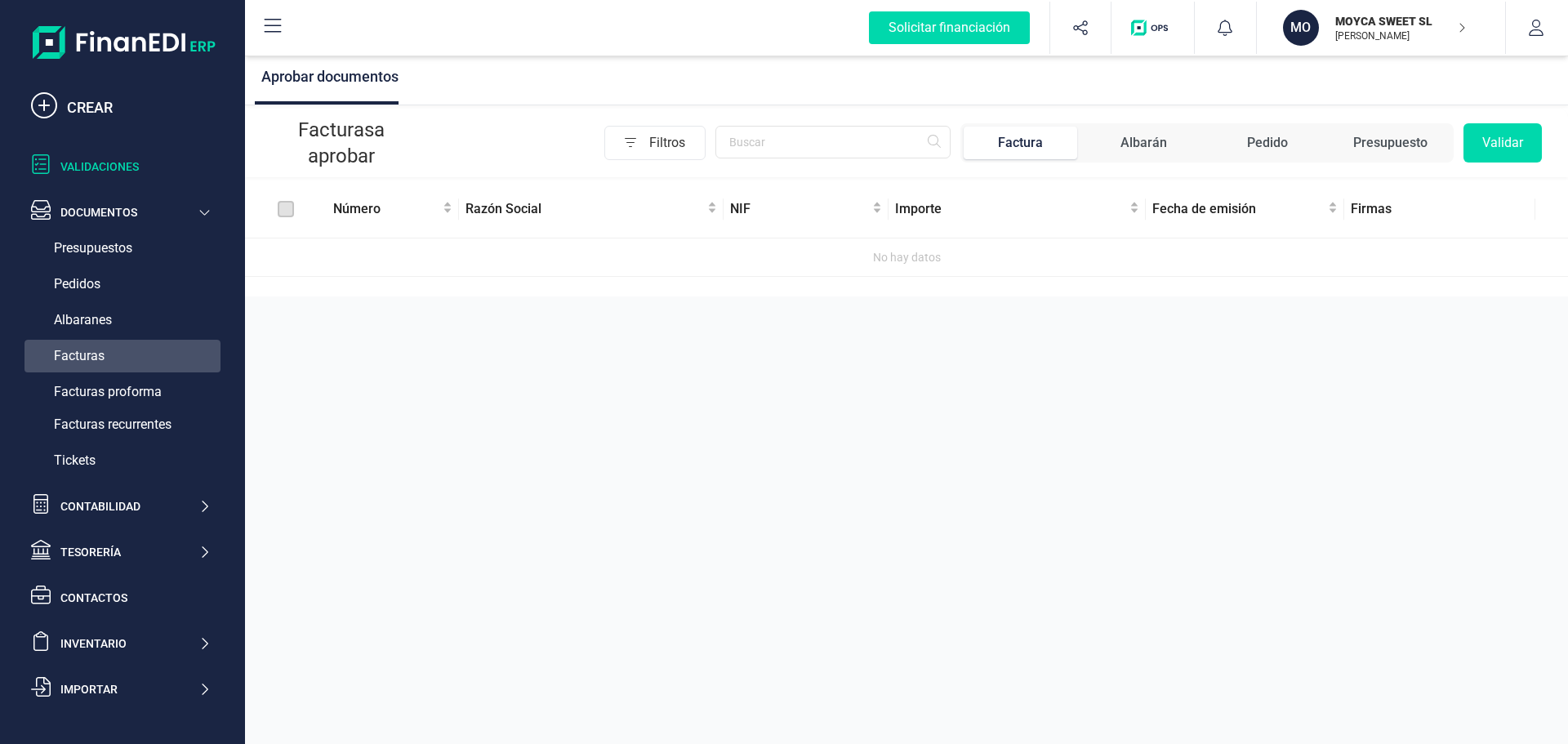
click at [105, 351] on div "Facturas" at bounding box center [122, 356] width 196 height 33
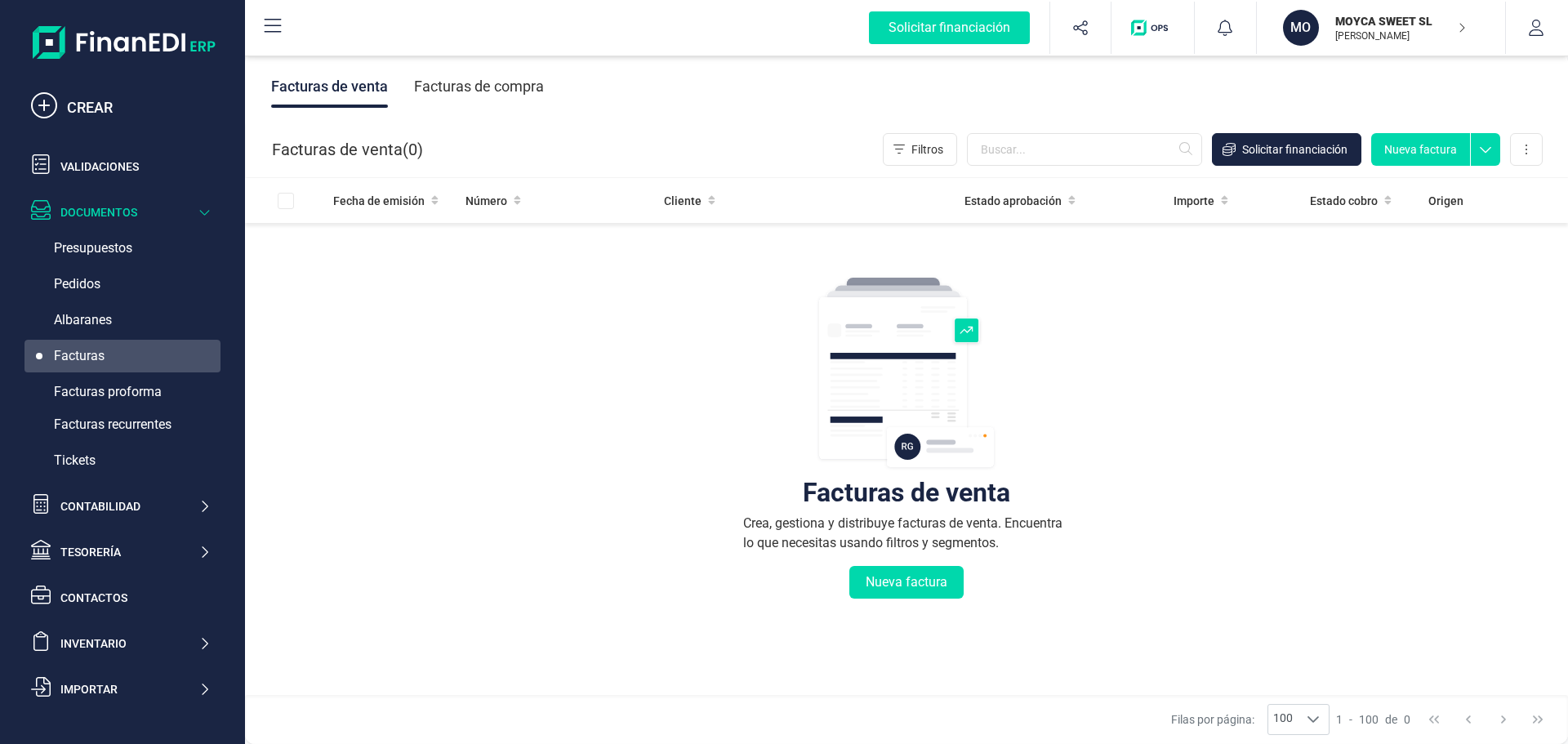
click at [482, 86] on div "Facturas de compra" at bounding box center [479, 86] width 130 height 42
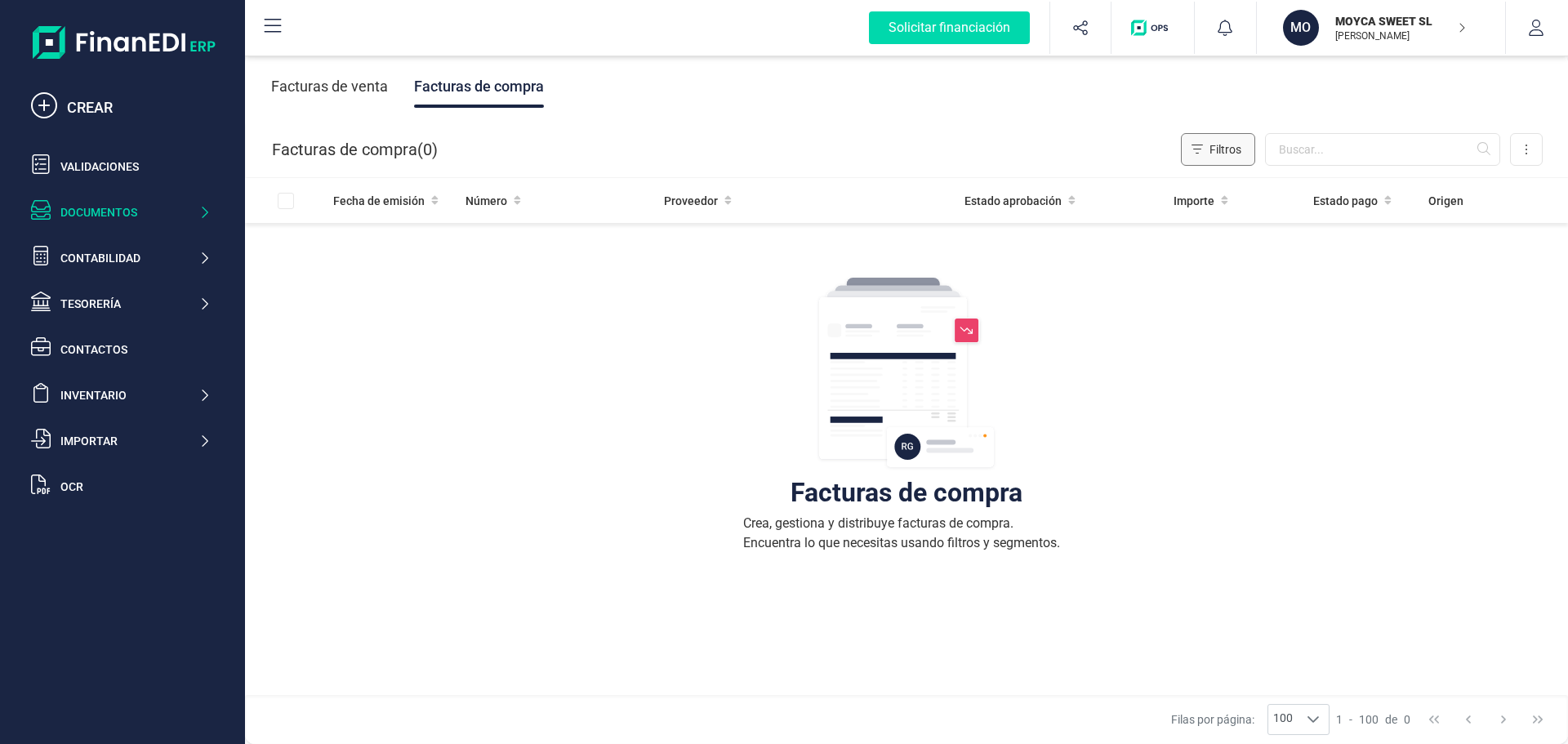
click at [1249, 148] on button "Filtros" at bounding box center [1217, 149] width 74 height 33
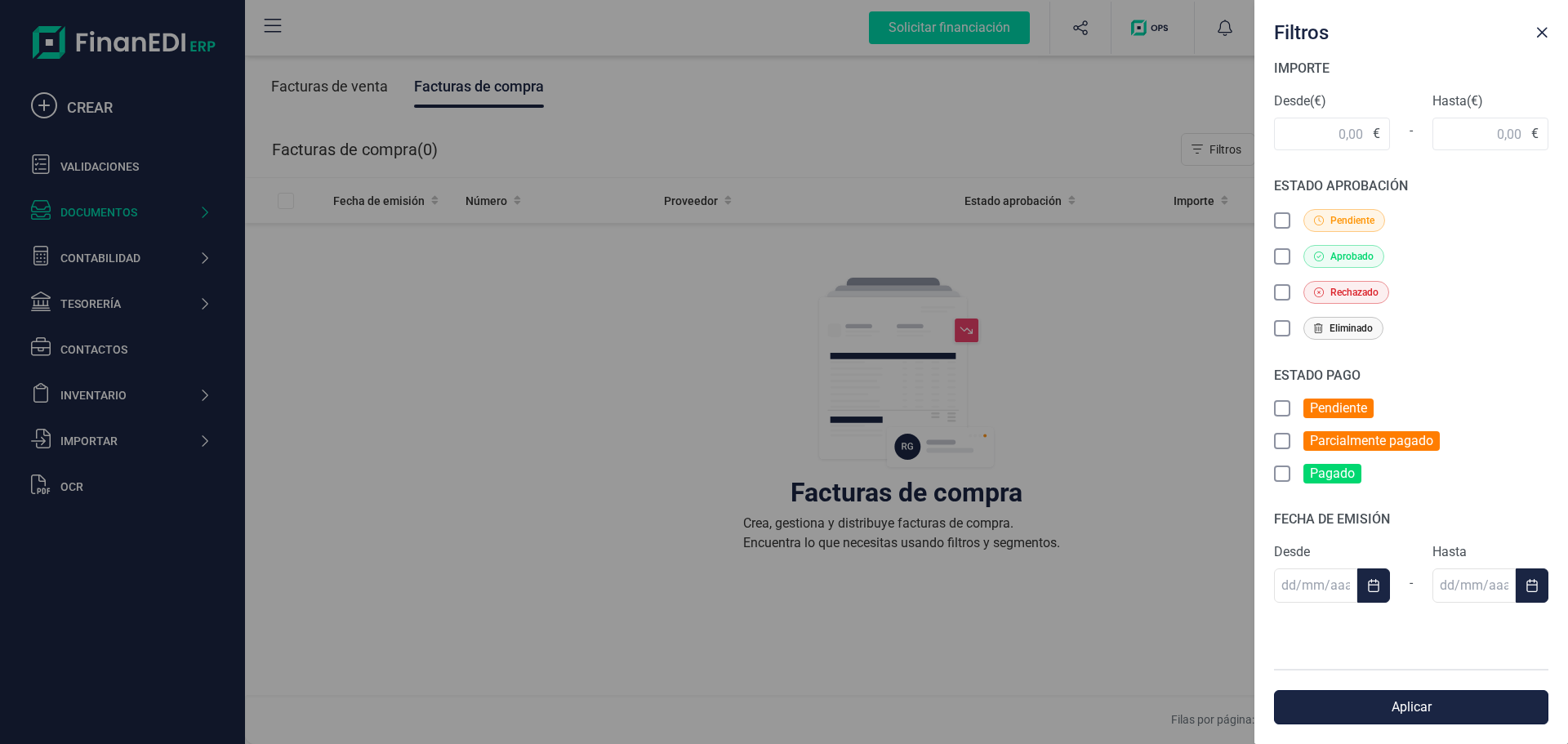
click at [1385, 702] on button "Aplicar" at bounding box center [1411, 707] width 275 height 34
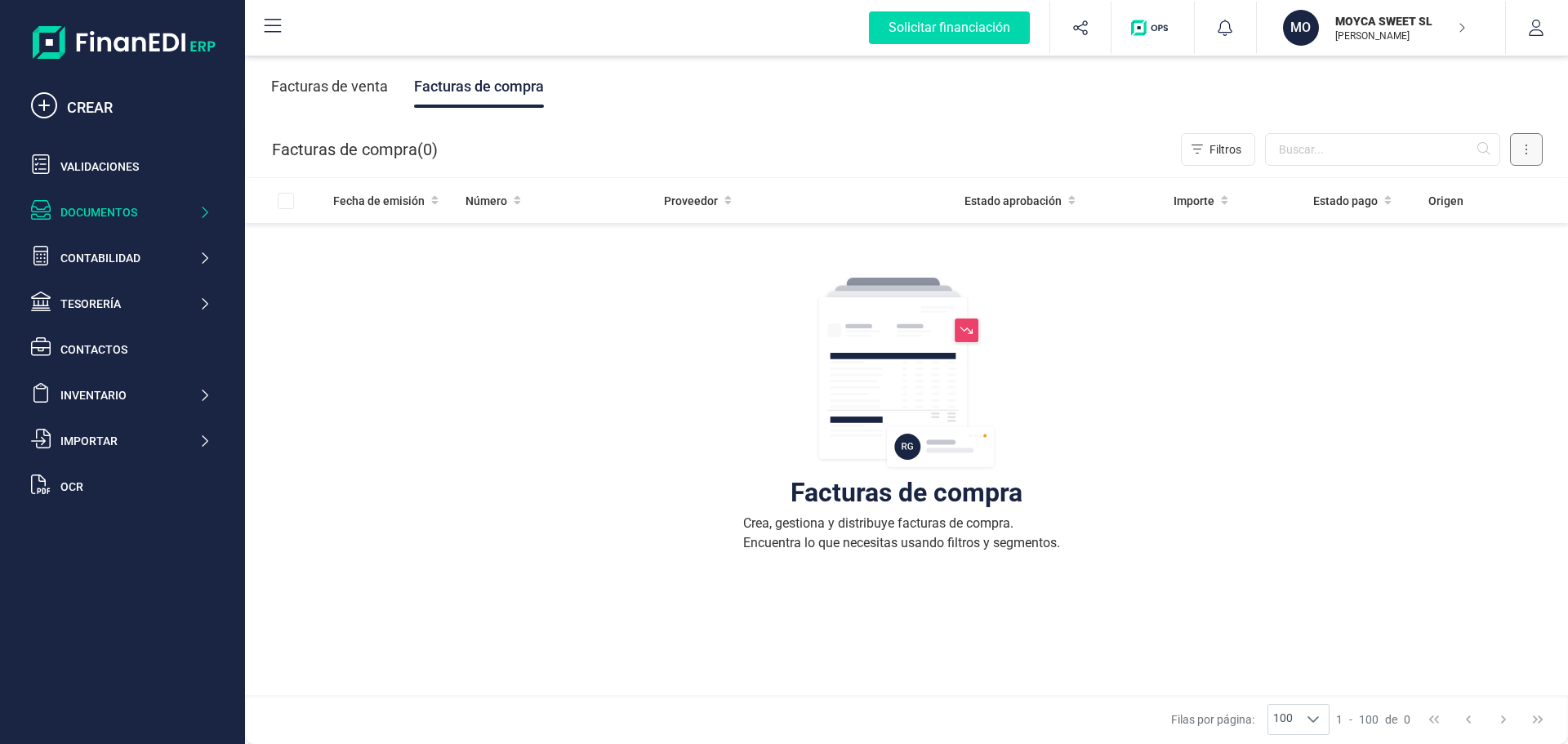
click at [1527, 151] on icon at bounding box center [1527, 149] width 4 height 13
click at [1301, 334] on div "Facturas de compra Crea, gestiona y distribuye facturas de compra. Encuentra lo…" at bounding box center [906, 537] width 1258 height 613
click at [956, 332] on img at bounding box center [906, 373] width 180 height 196
click at [93, 348] on div "Contactos" at bounding box center [136, 350] width 150 height 16
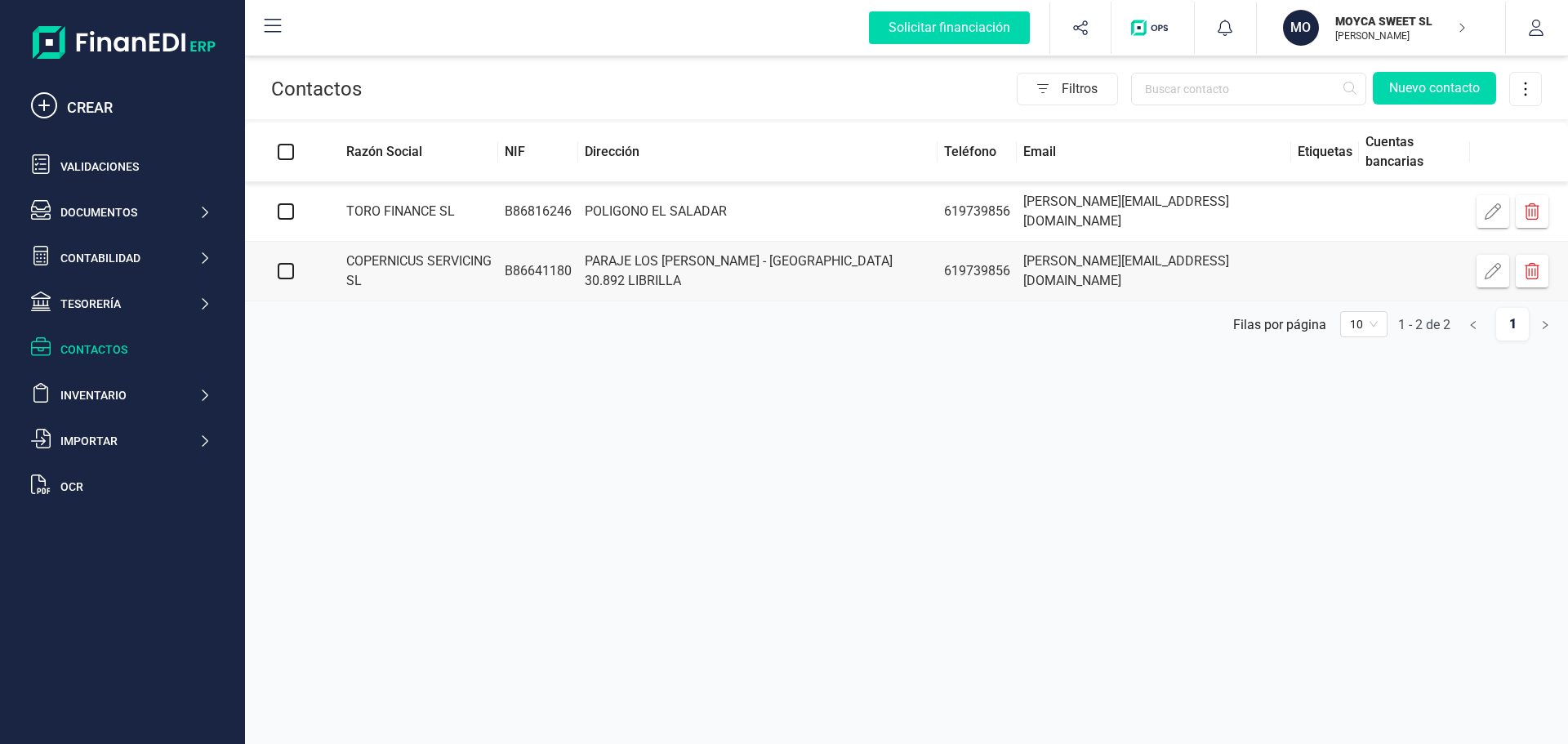
click at [293, 204] on input "checkbox" at bounding box center [285, 211] width 16 height 16
checkbox input "true"
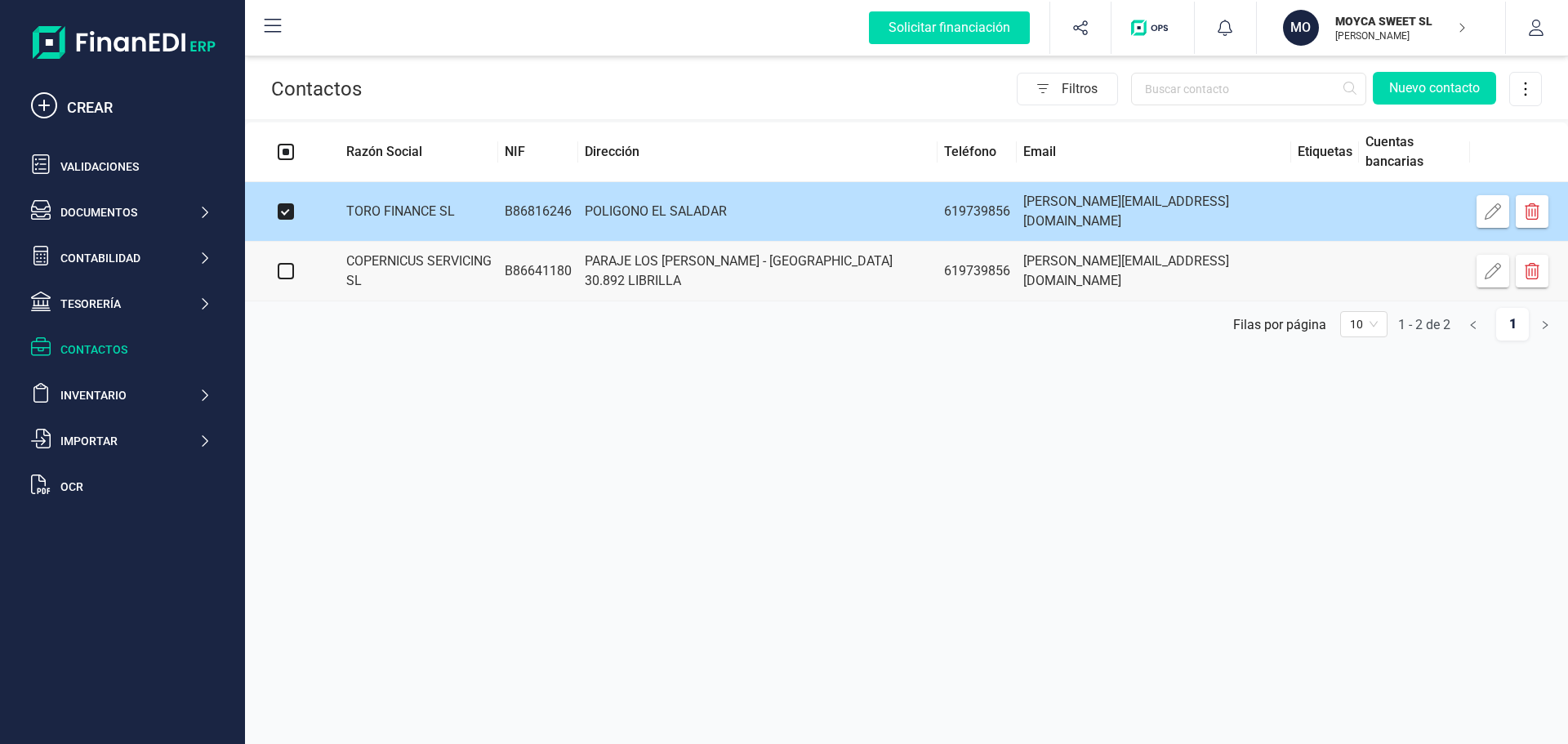
click at [900, 218] on td "POLIGONO EL SALADAR" at bounding box center [758, 212] width 360 height 60
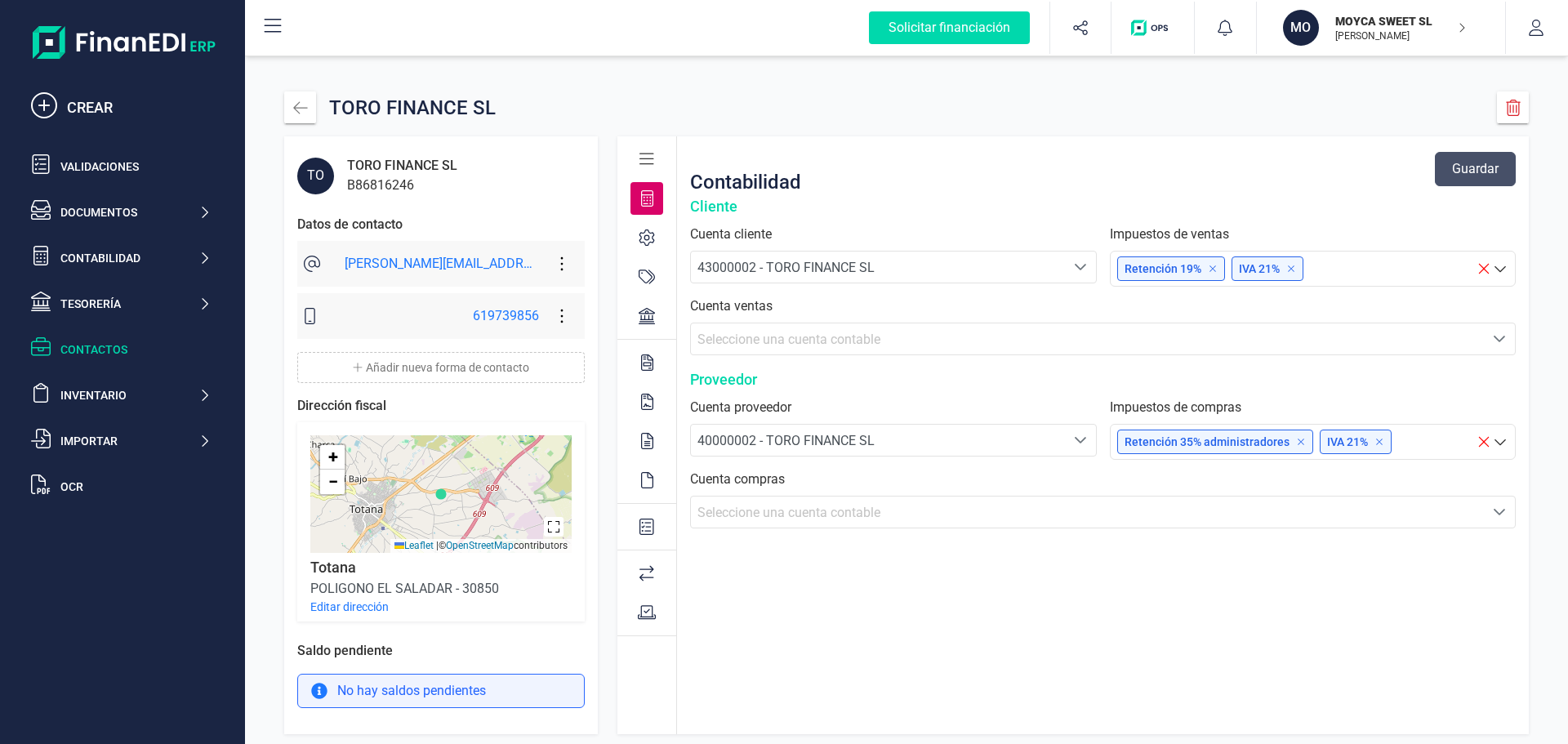
click at [1504, 267] on icon at bounding box center [1500, 269] width 12 height 5
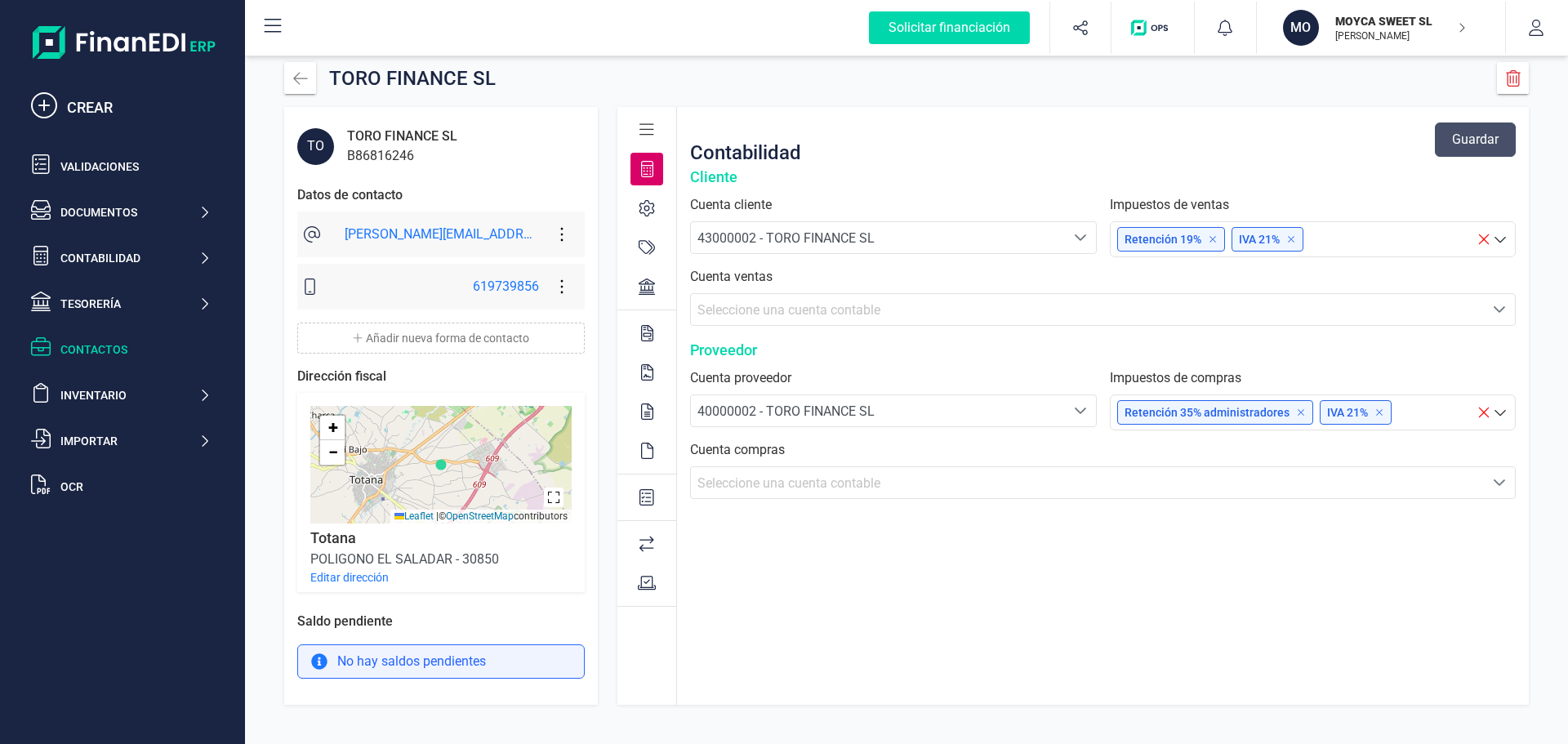
click at [1481, 409] on icon at bounding box center [1484, 412] width 16 height 16
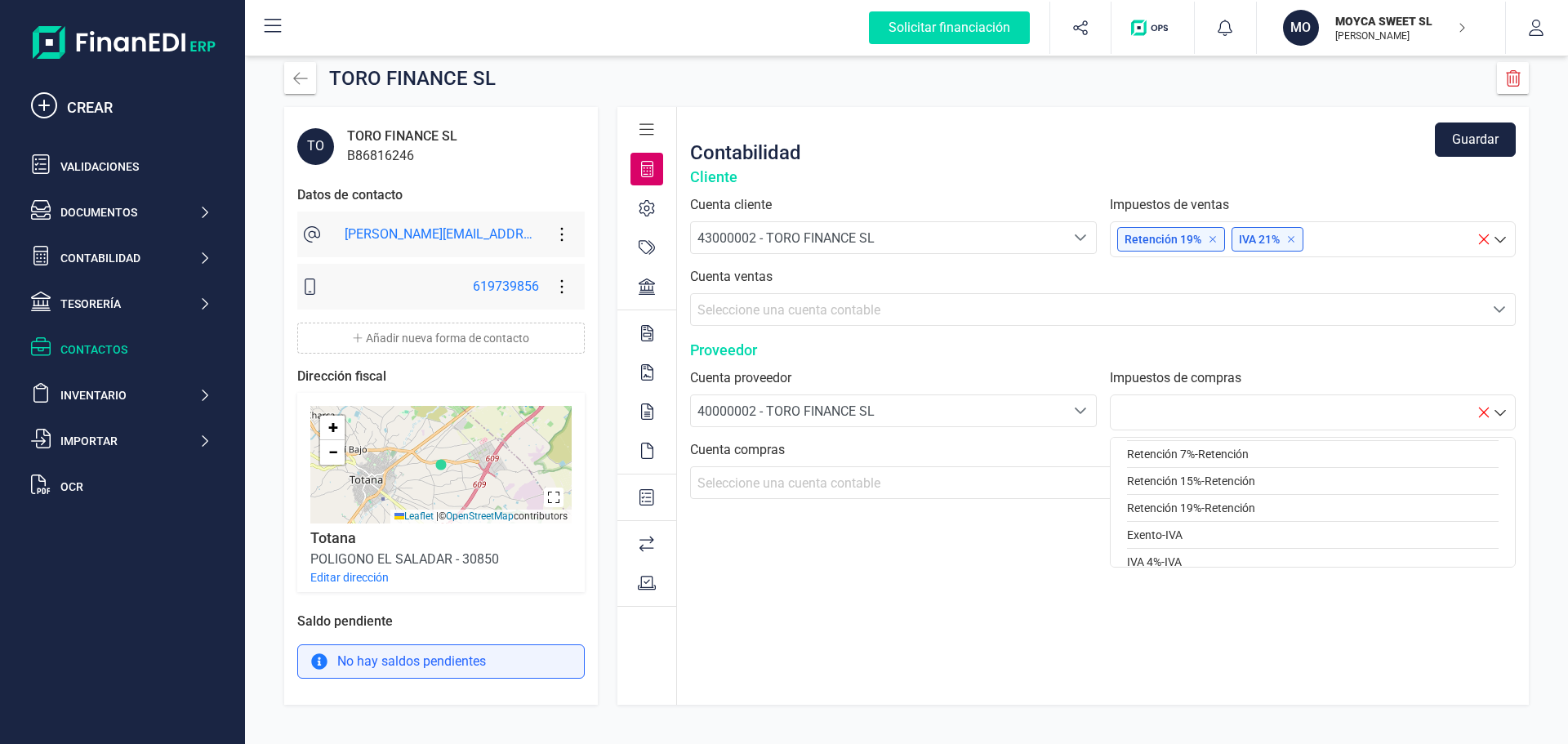
scroll to position [867, 0]
click at [1182, 534] on div "IVA 21% - IVA" at bounding box center [1313, 546] width 372 height 27
click at [991, 341] on div "Proveedor" at bounding box center [1103, 351] width 826 height 23
click at [1502, 486] on icon "Seleccione una cuenta" at bounding box center [1499, 482] width 13 height 13
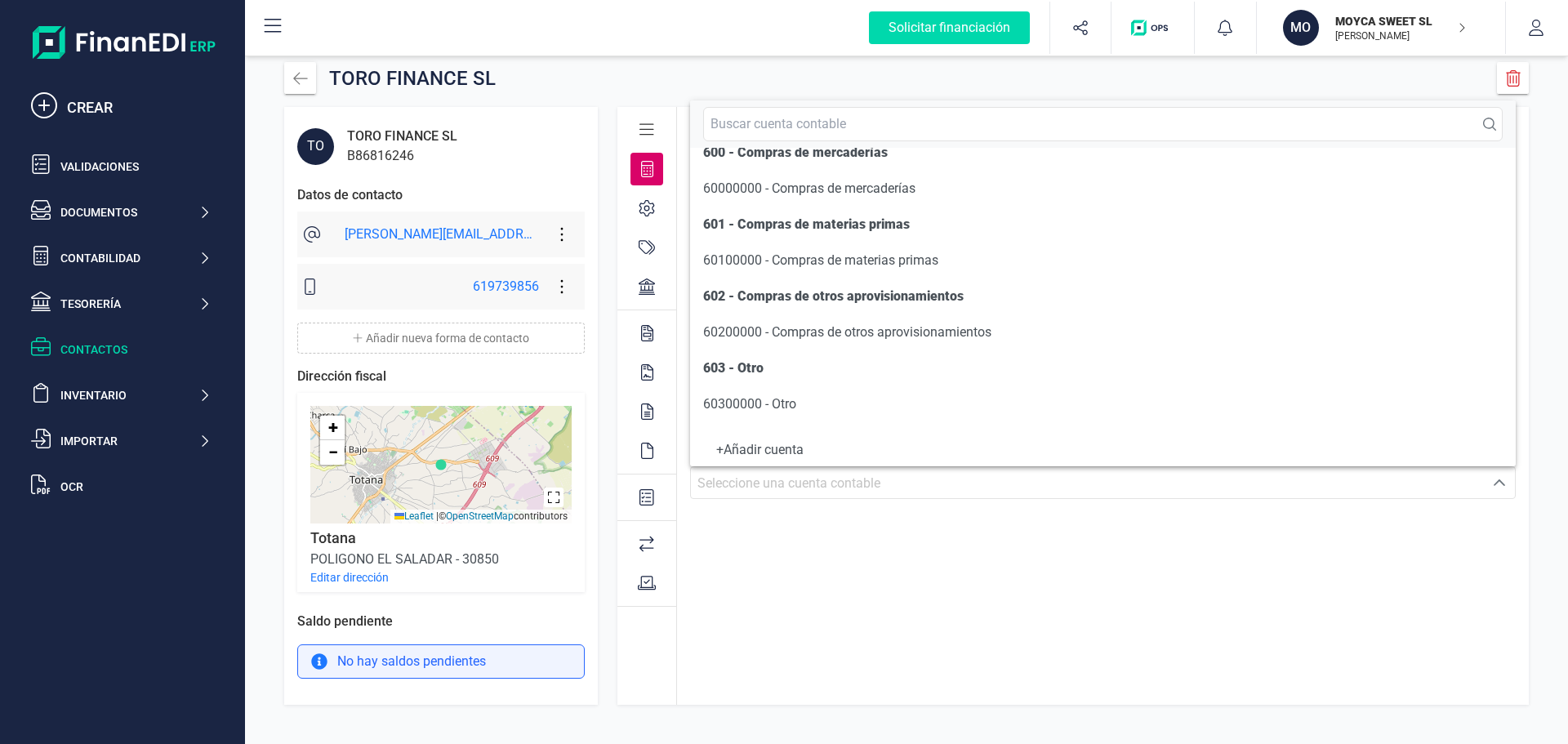
scroll to position [7980, 0]
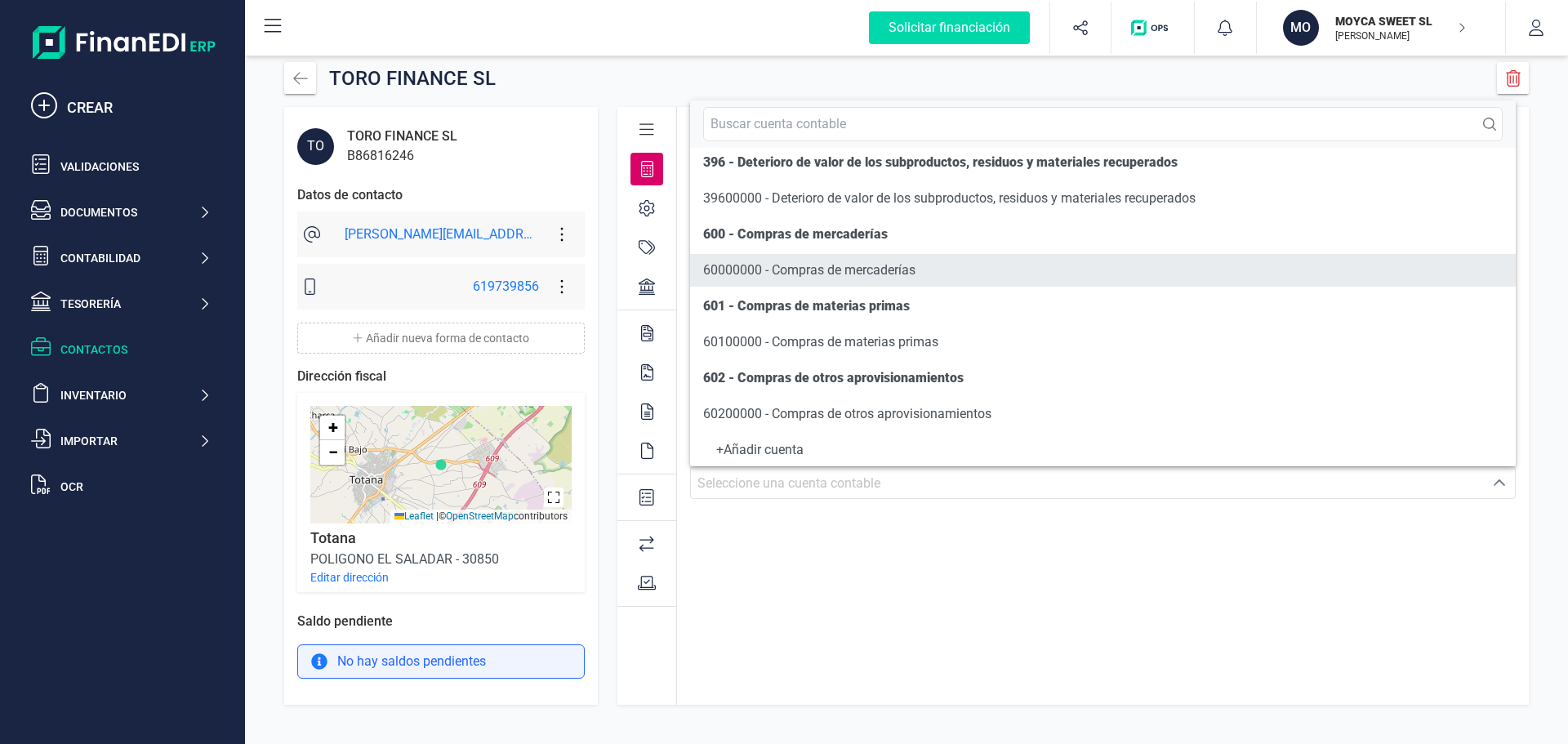
click at [804, 266] on span "60000000 - Compras de mercaderías" at bounding box center [809, 269] width 212 height 15
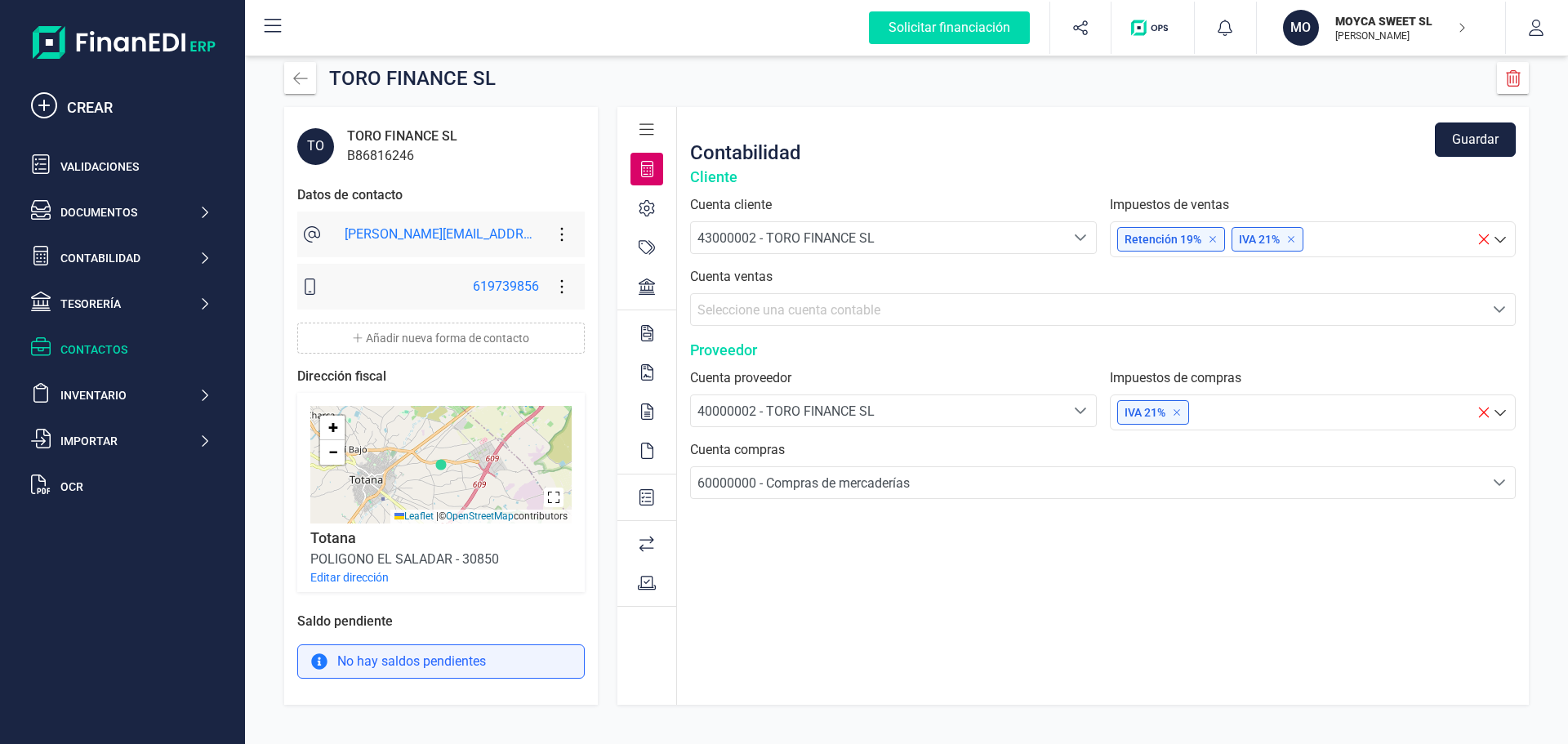
click at [1478, 138] on button "Guardar" at bounding box center [1475, 140] width 81 height 34
click at [742, 351] on div "Proveedor" at bounding box center [1103, 351] width 826 height 23
click at [650, 535] on div at bounding box center [647, 544] width 33 height 33
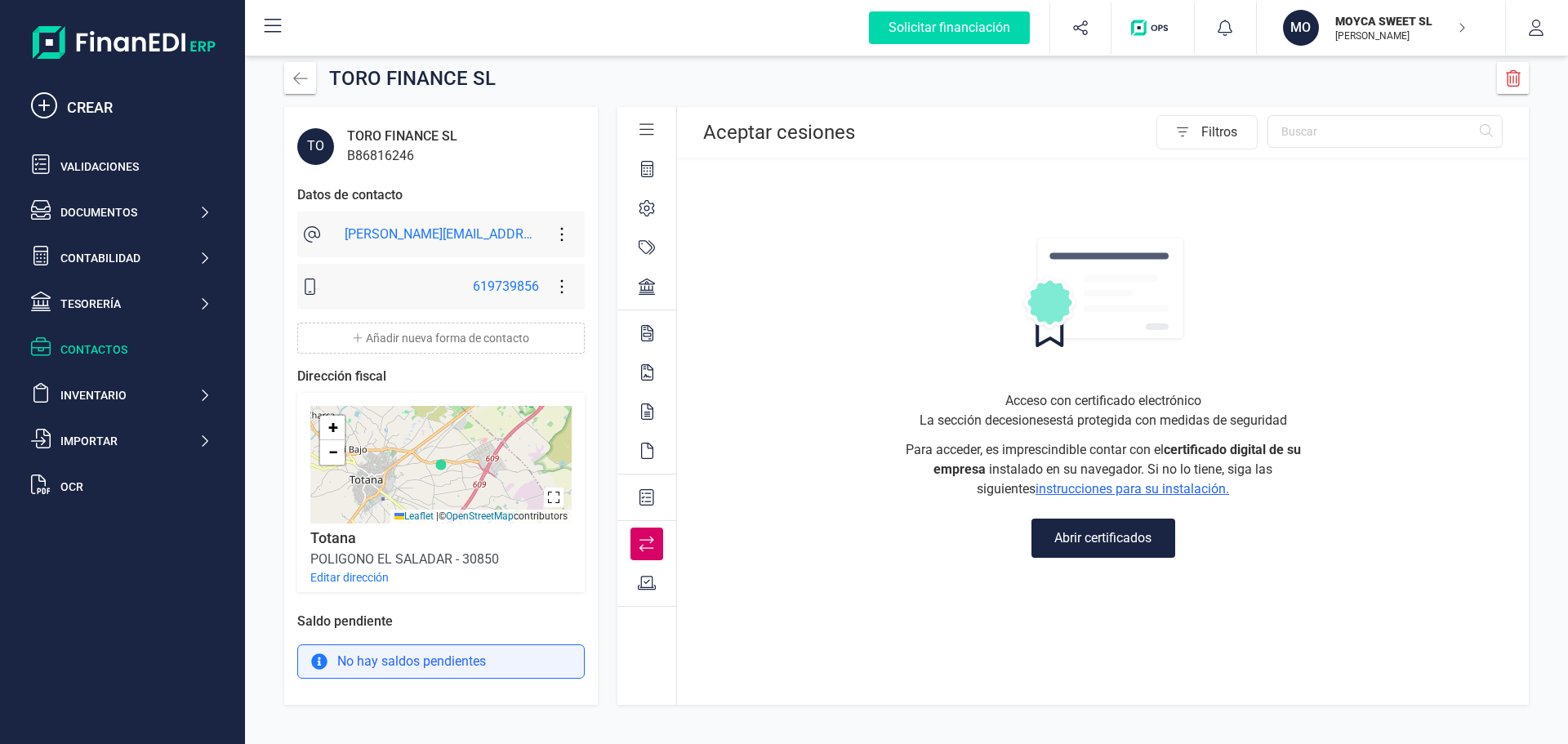
click at [653, 494] on icon at bounding box center [647, 497] width 14 height 16
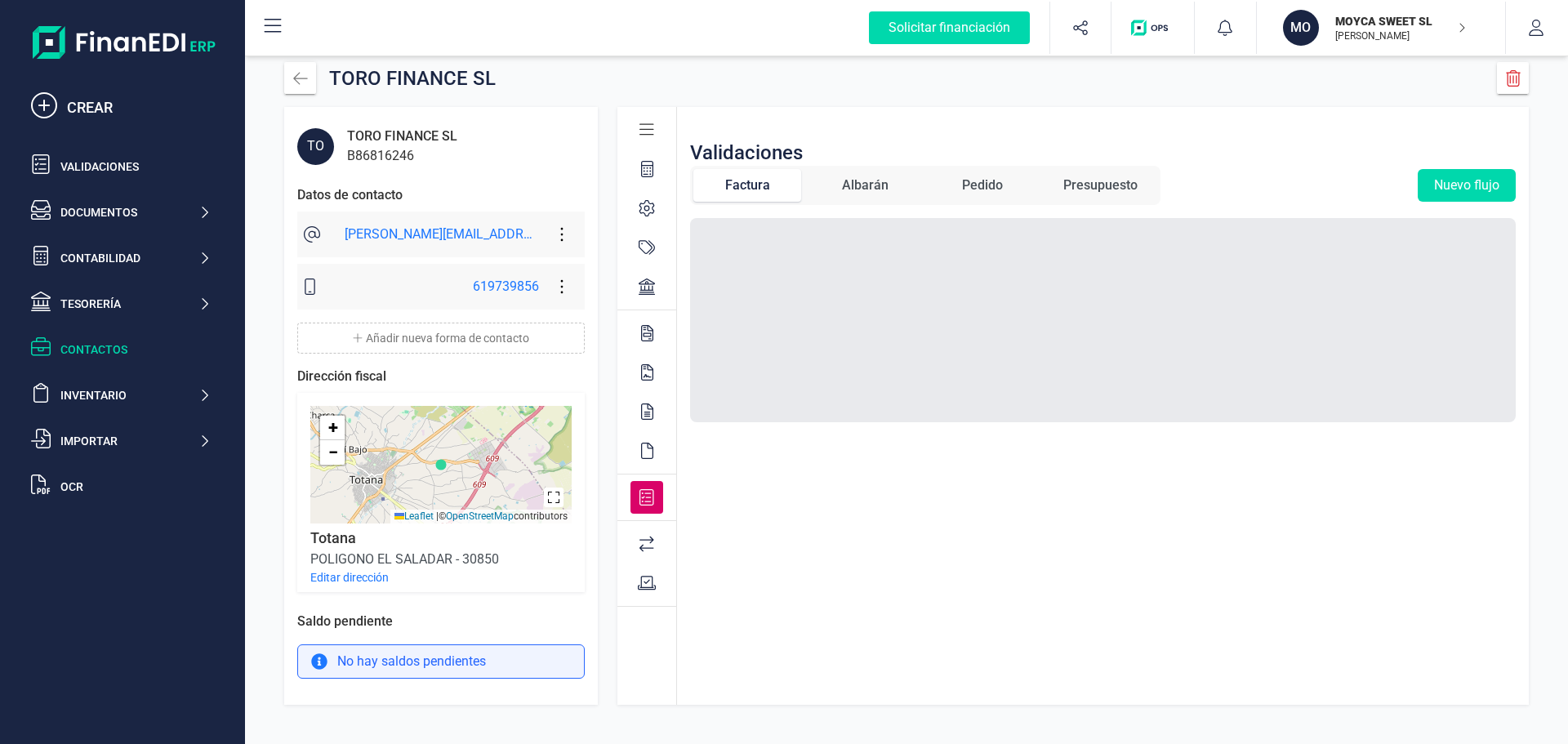
click at [771, 188] on span "Factura" at bounding box center [747, 185] width 108 height 33
click at [1449, 179] on button "Nuevo flujo" at bounding box center [1467, 185] width 98 height 33
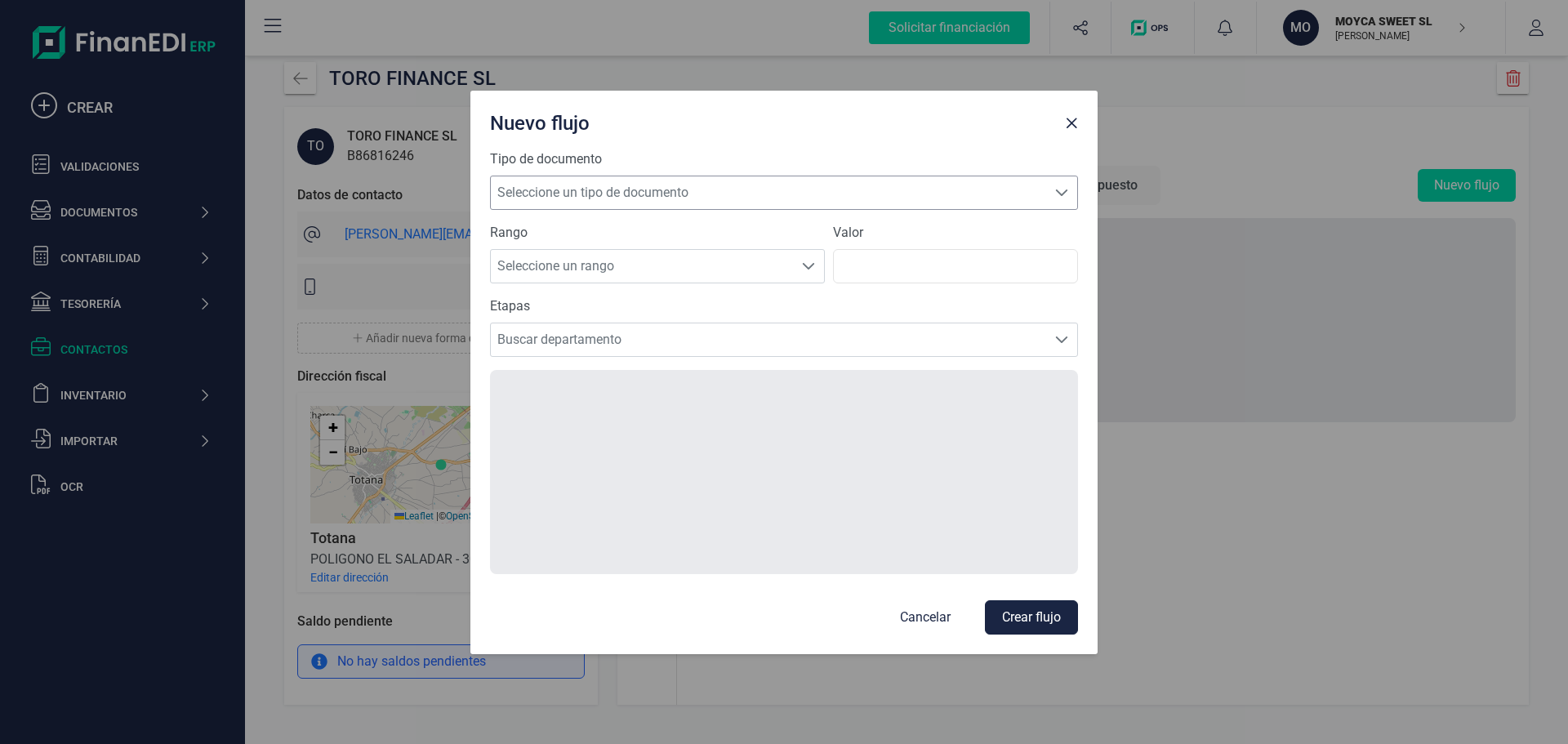
click at [1068, 199] on span at bounding box center [1062, 192] width 13 height 13
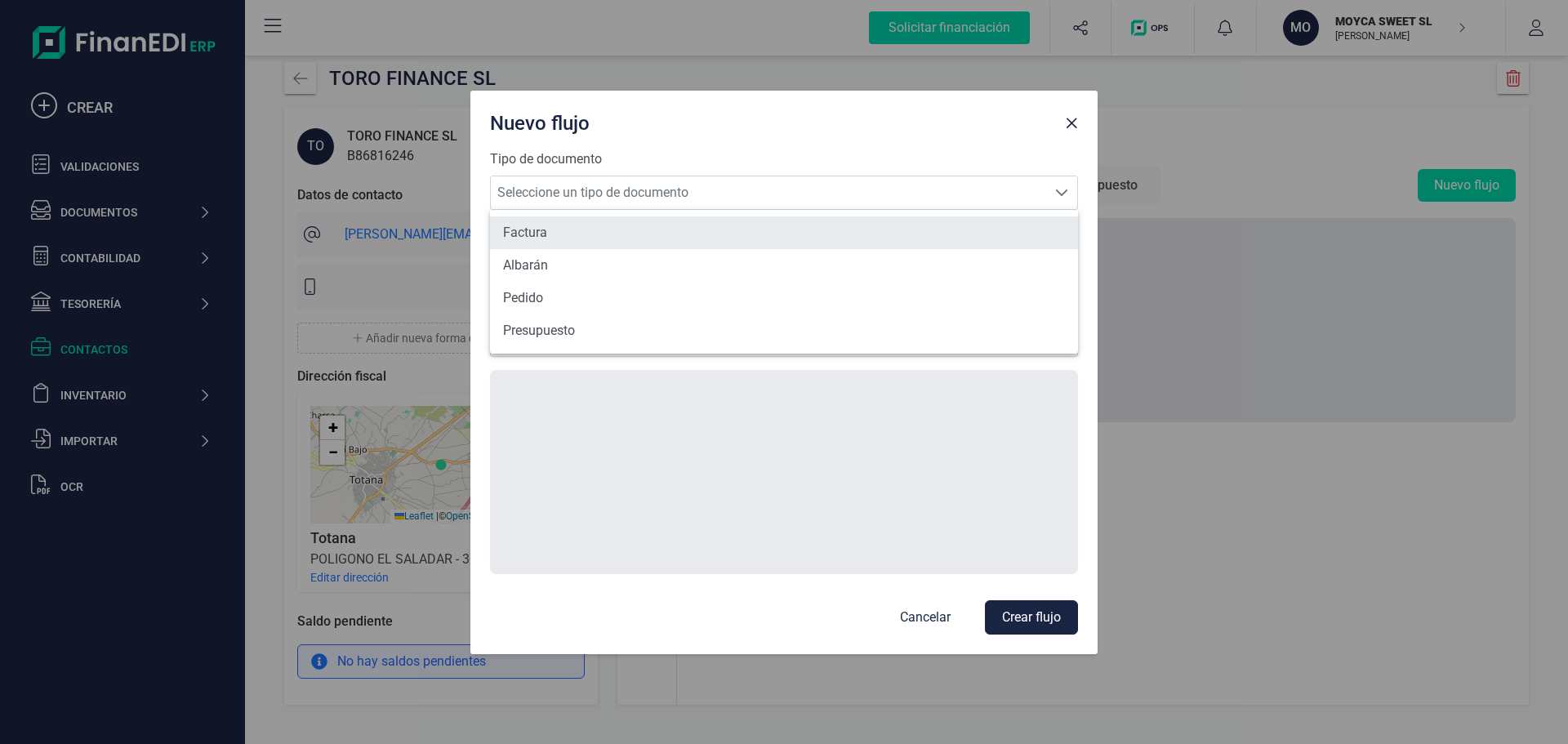
click at [533, 236] on li "Factura" at bounding box center [784, 232] width 588 height 33
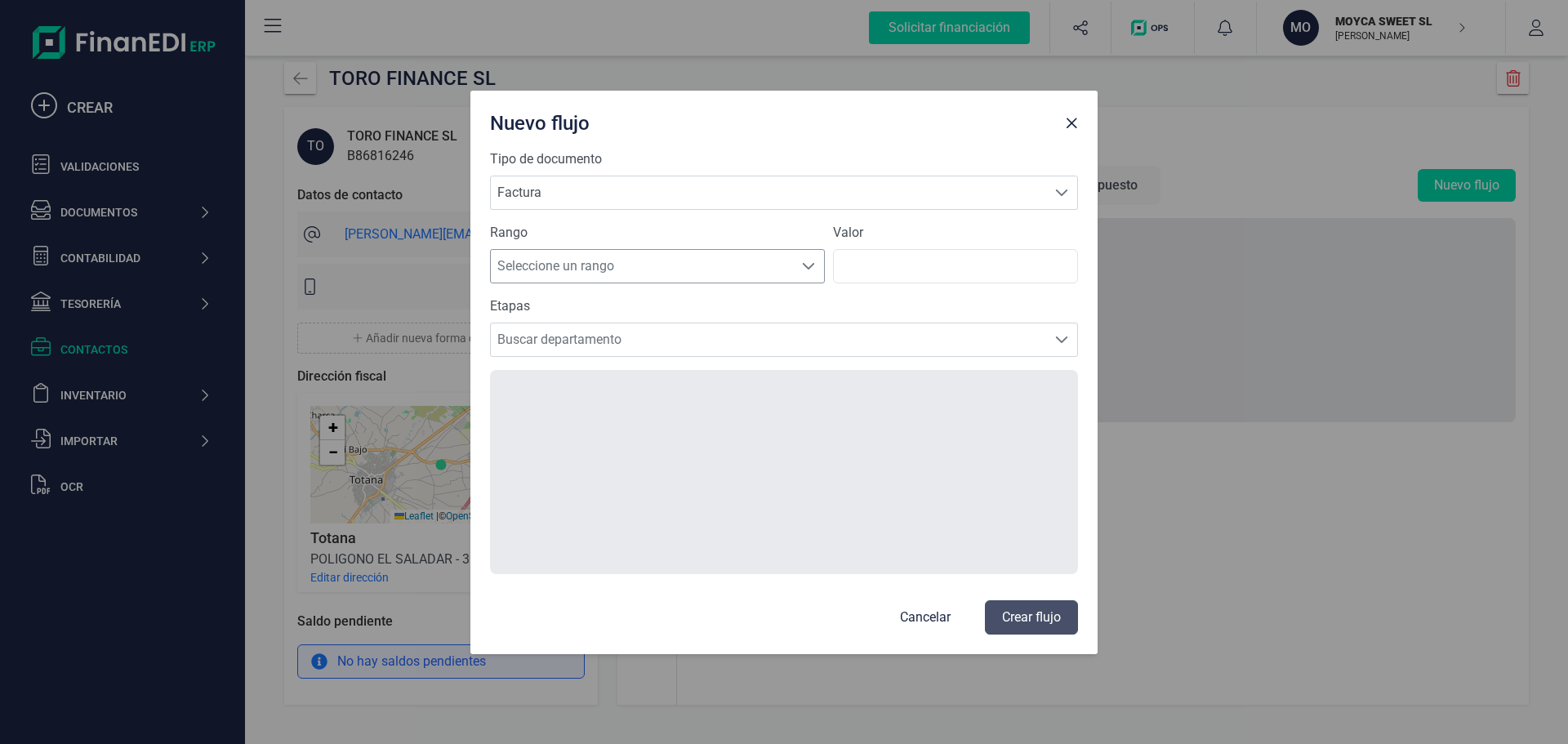
click at [812, 266] on span at bounding box center [809, 266] width 13 height 13
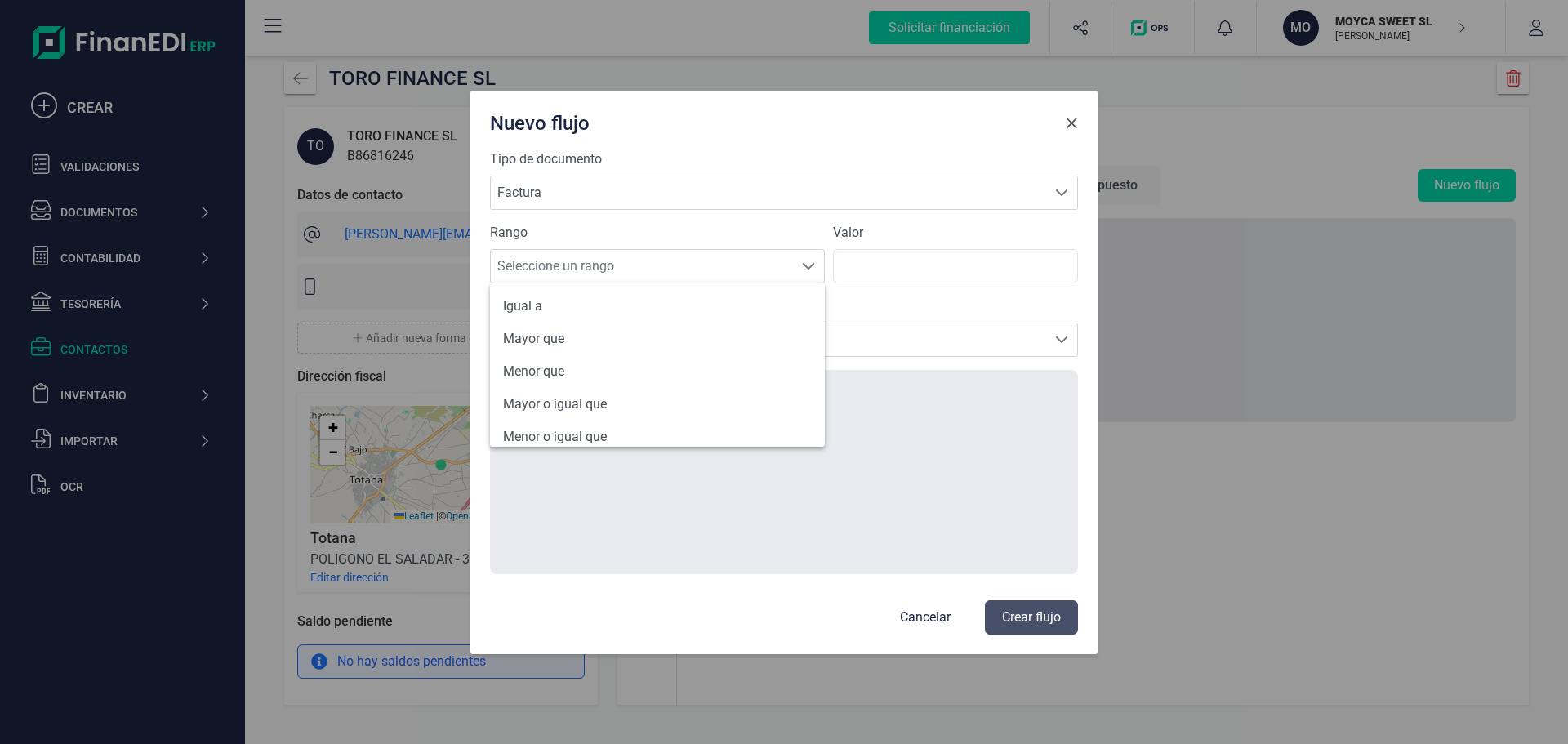
click at [1069, 124] on span "Close" at bounding box center [1072, 123] width 13 height 13
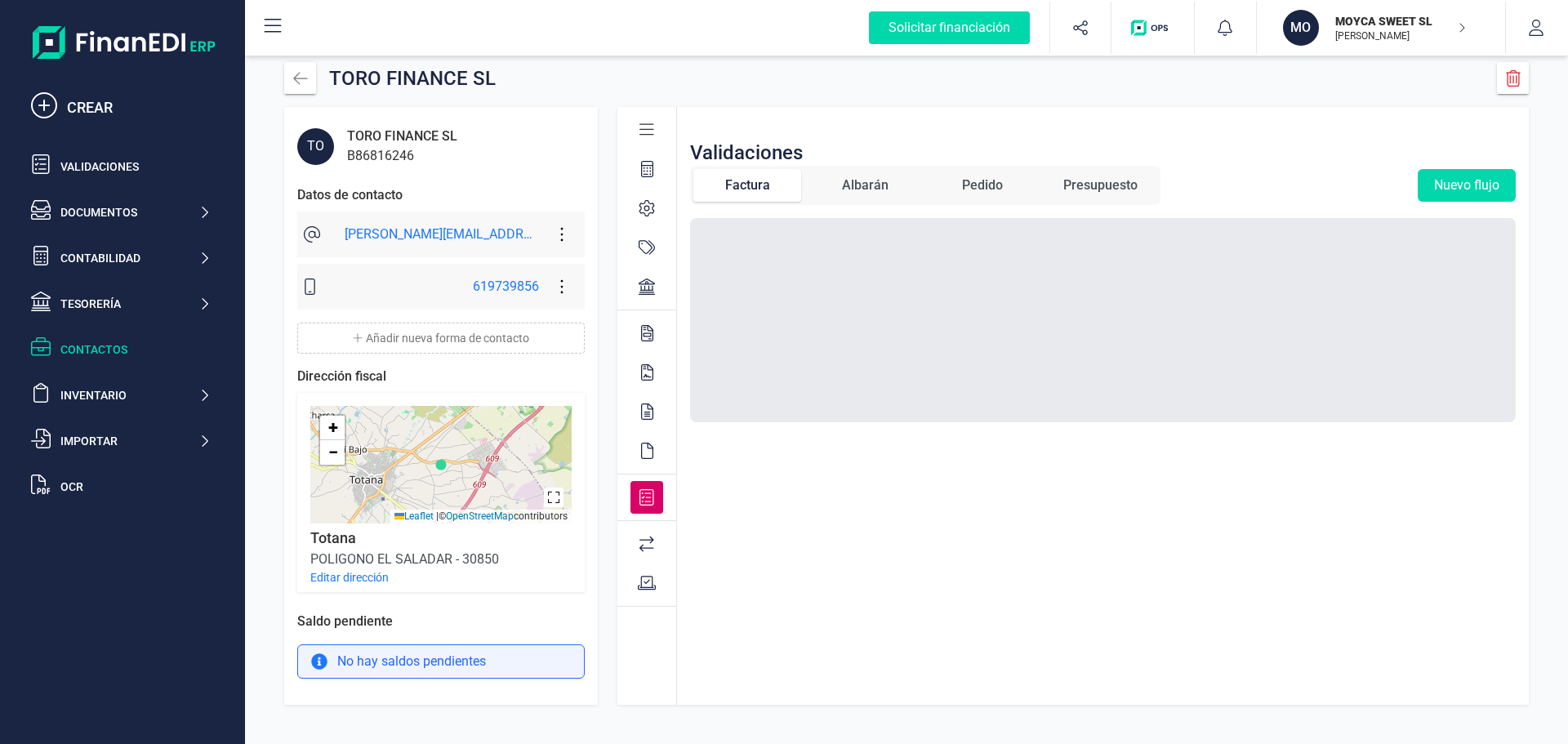
click at [651, 452] on icon at bounding box center [648, 451] width 13 height 16
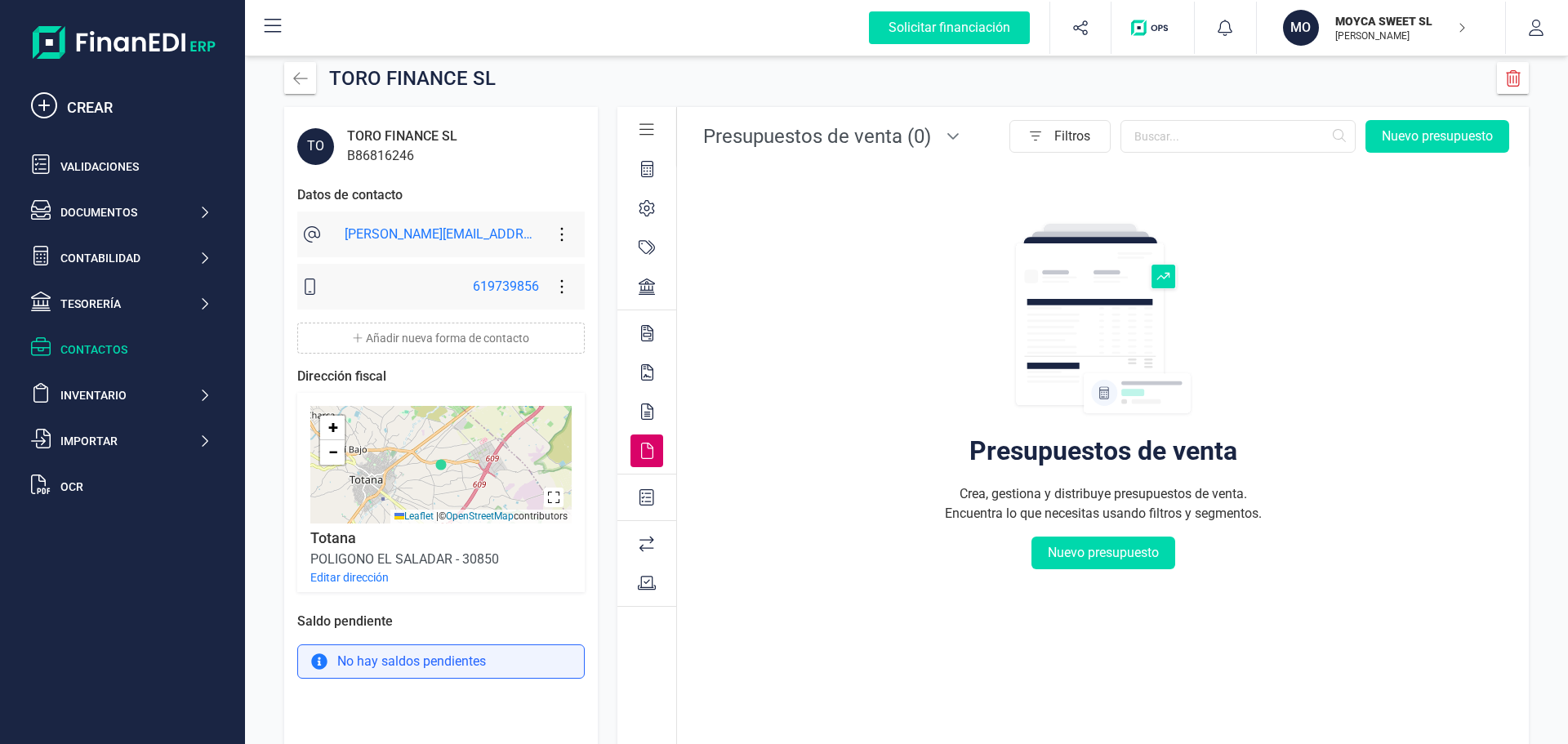
click at [649, 402] on div at bounding box center [647, 411] width 33 height 33
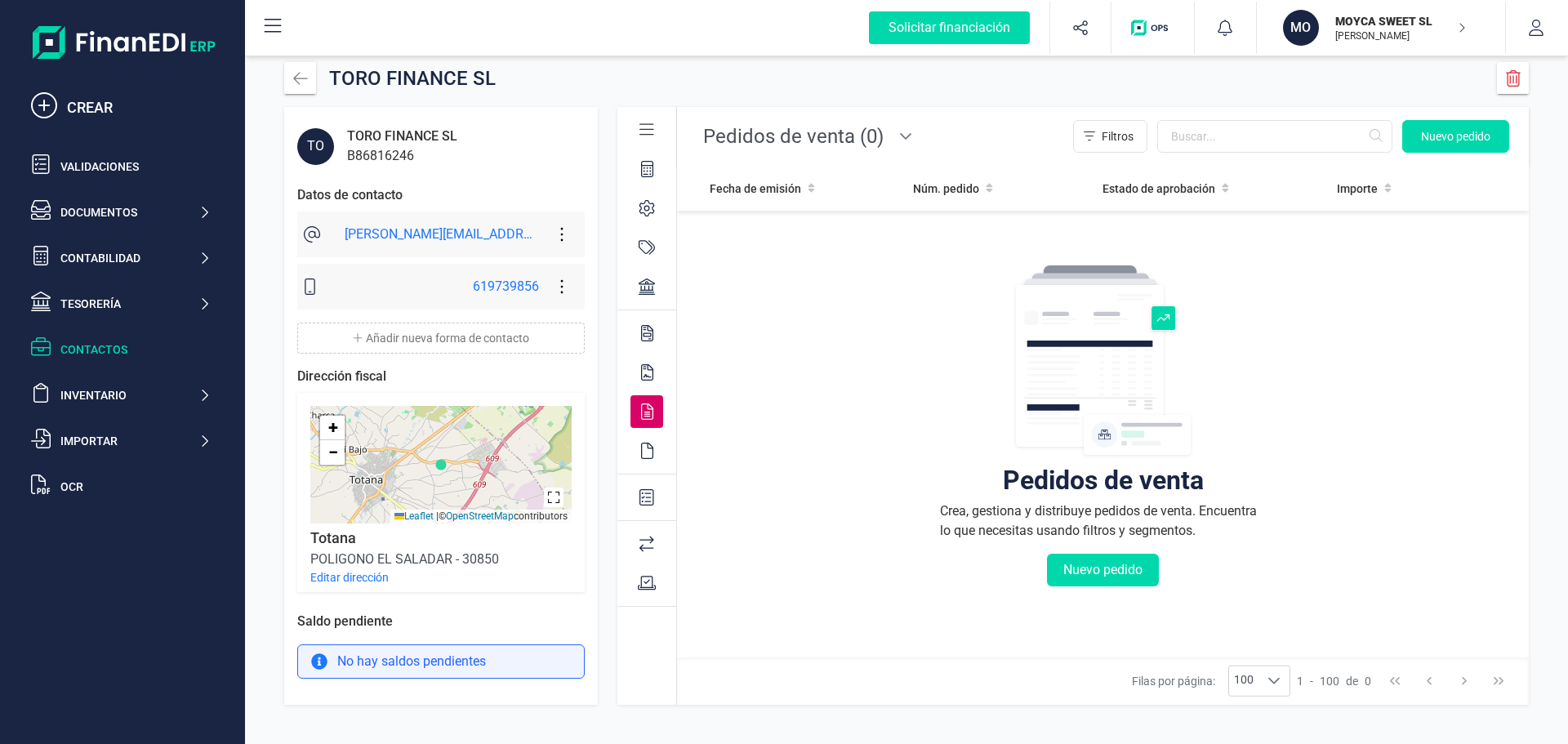
click at [644, 372] on icon at bounding box center [648, 372] width 13 height 16
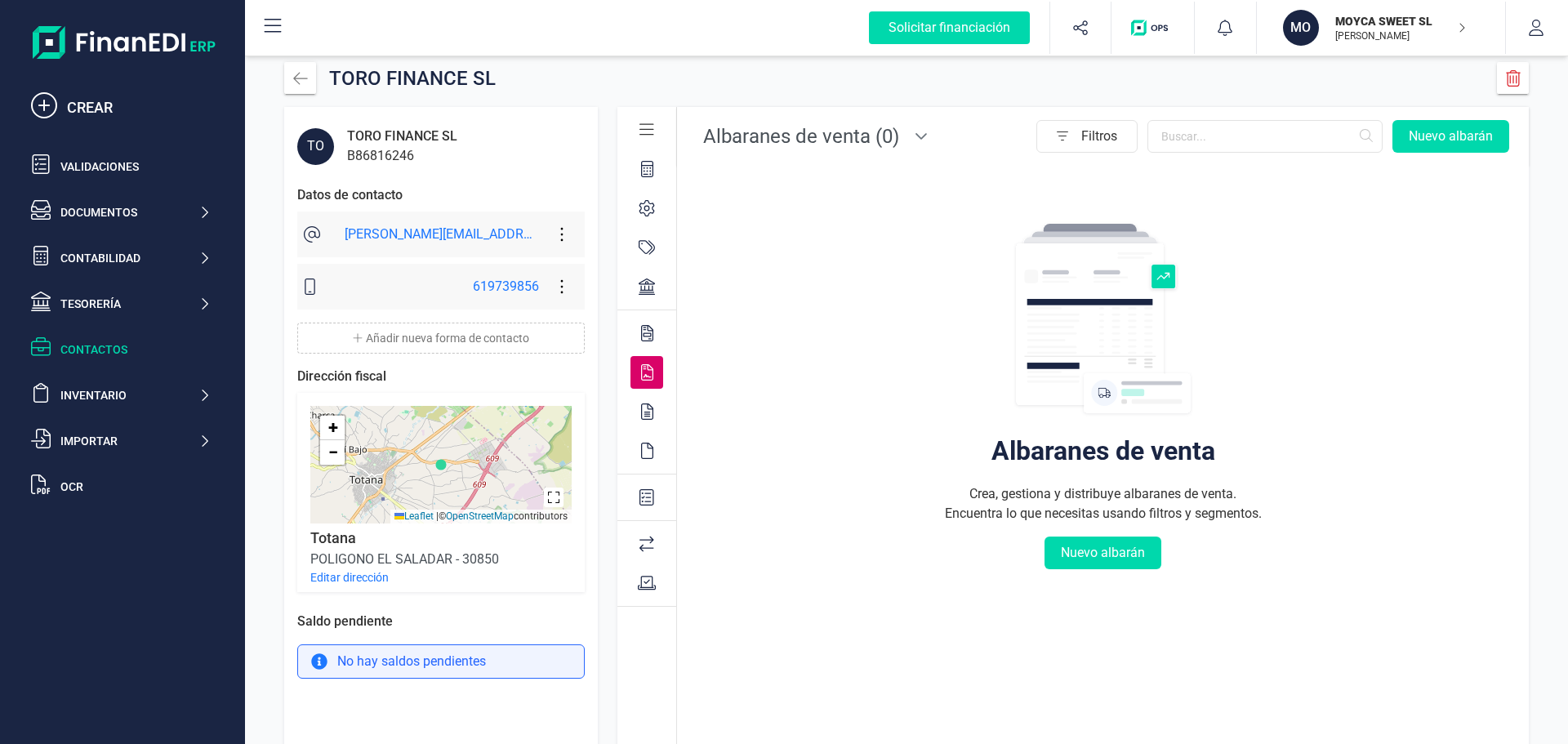
click at [644, 331] on icon at bounding box center [648, 333] width 13 height 16
click at [644, 282] on icon at bounding box center [647, 286] width 16 height 16
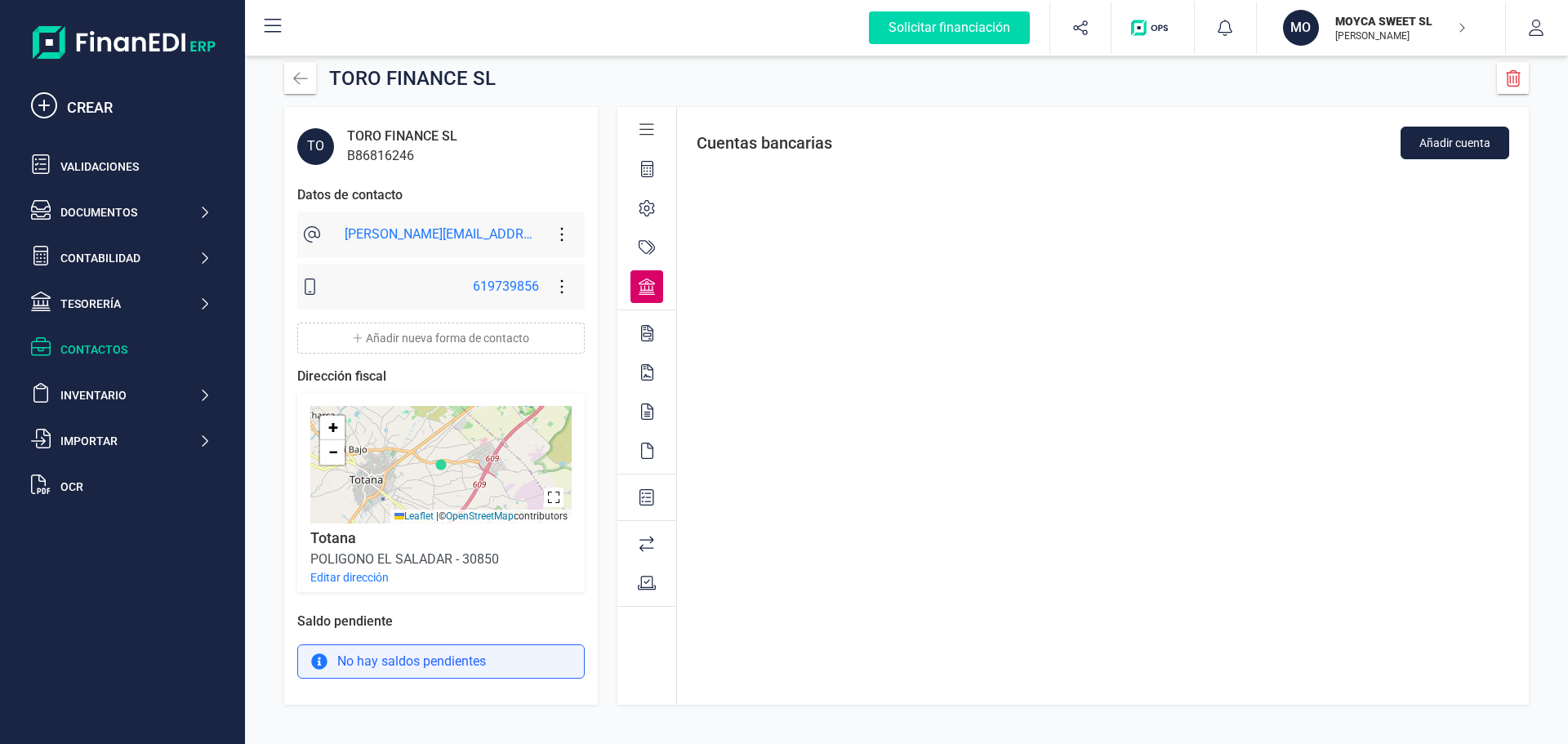
click at [644, 248] on icon at bounding box center [647, 248] width 16 height 16
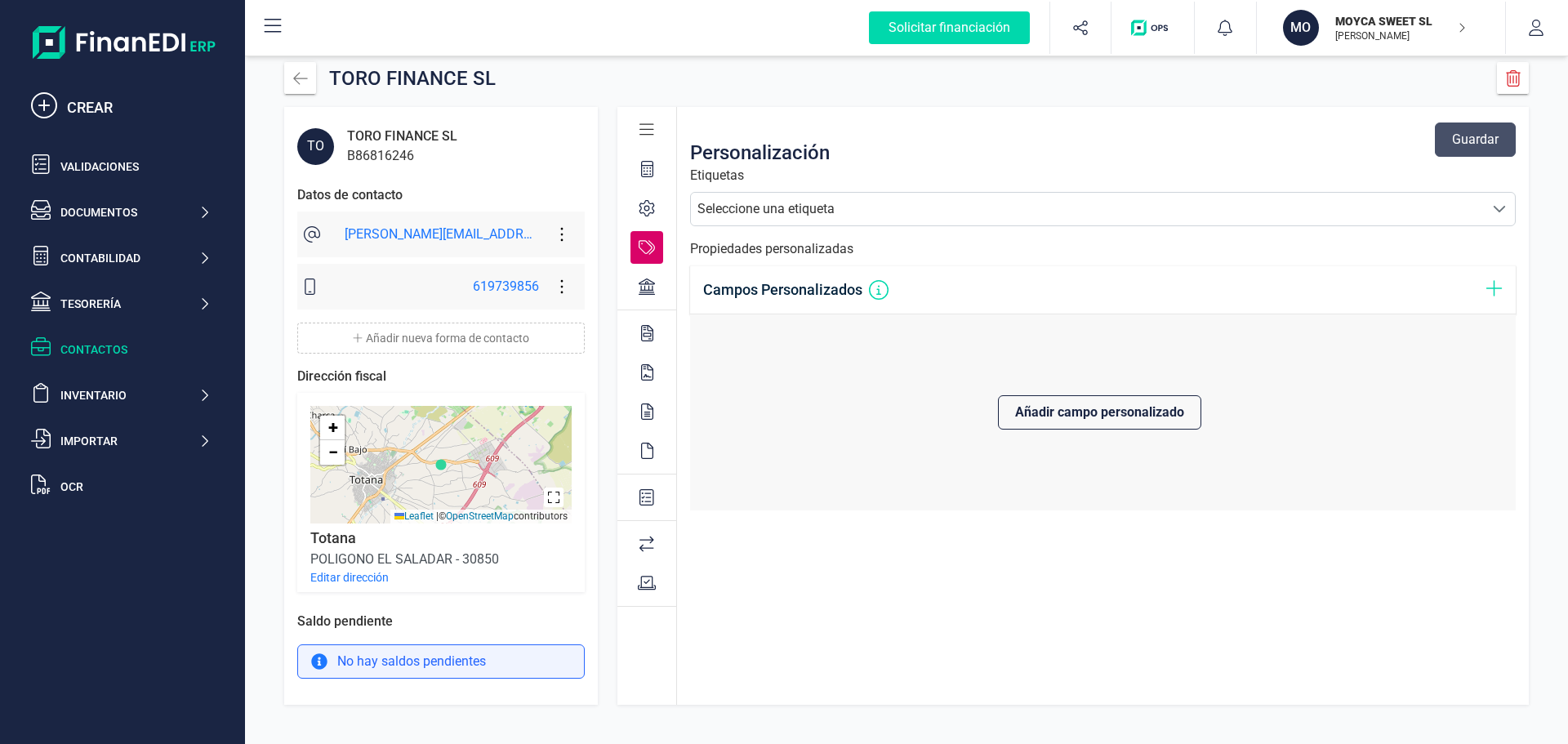
click at [1499, 201] on div at bounding box center [1499, 208] width 31 height 33
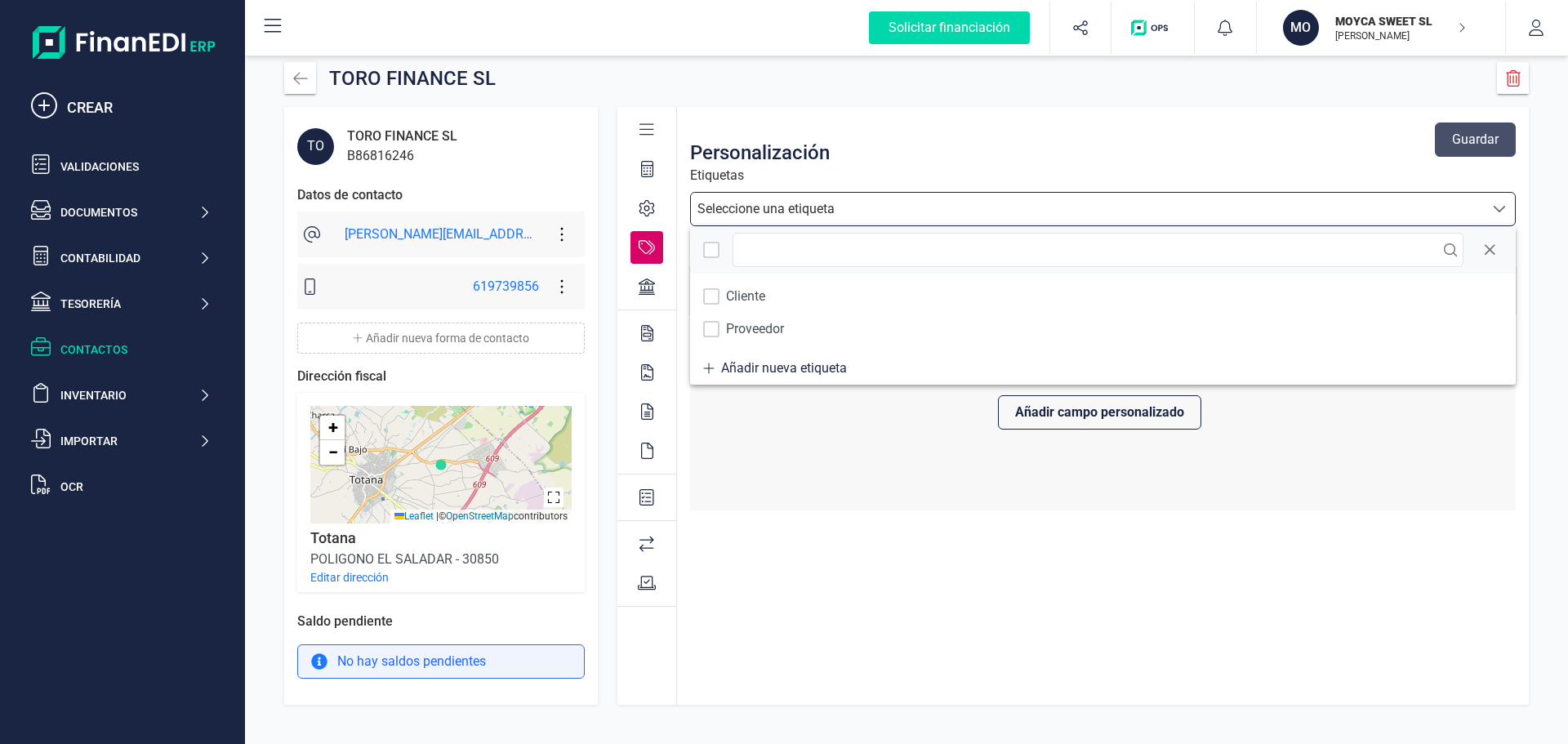
click at [1499, 201] on div at bounding box center [1499, 208] width 31 height 33
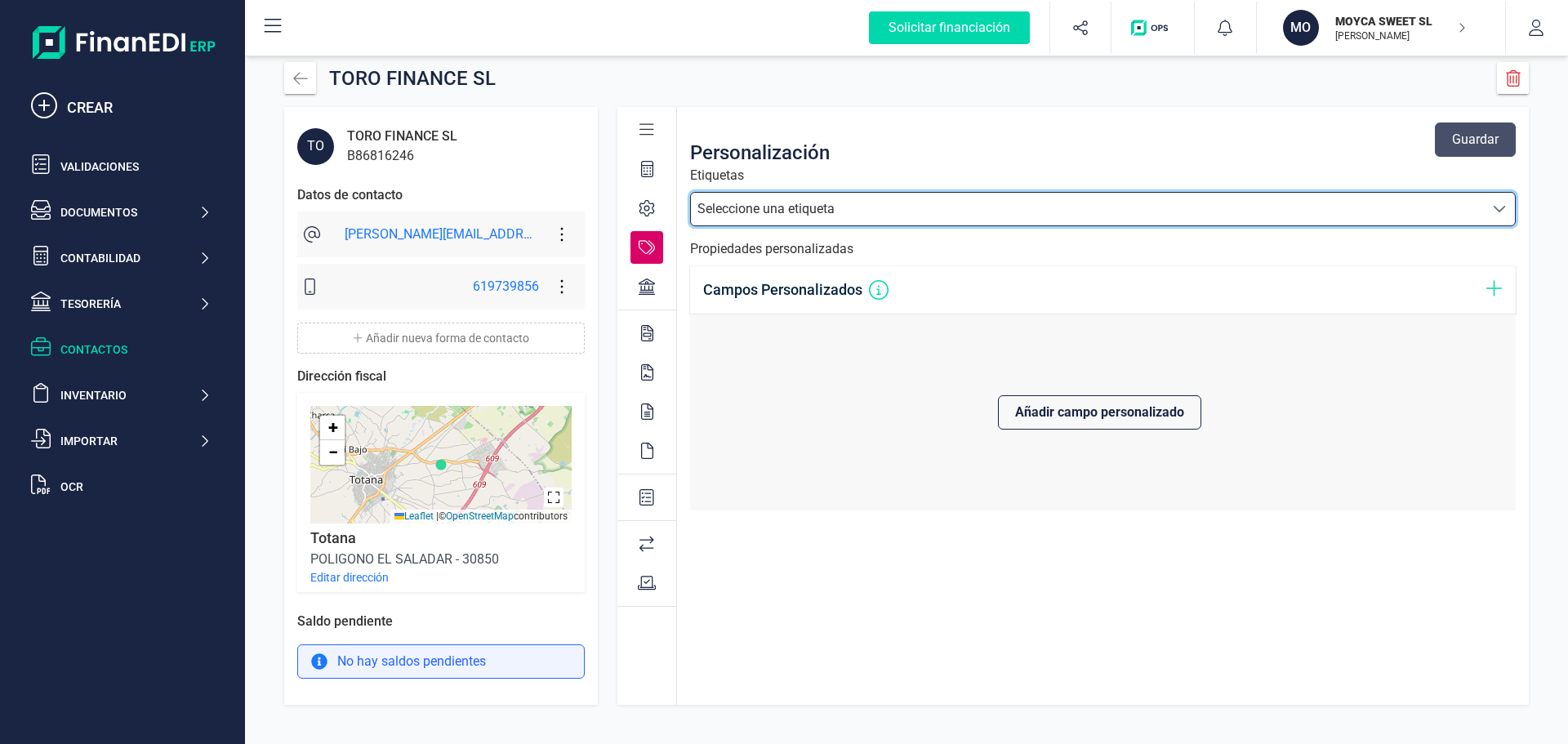
click at [653, 208] on icon at bounding box center [647, 208] width 16 height 16
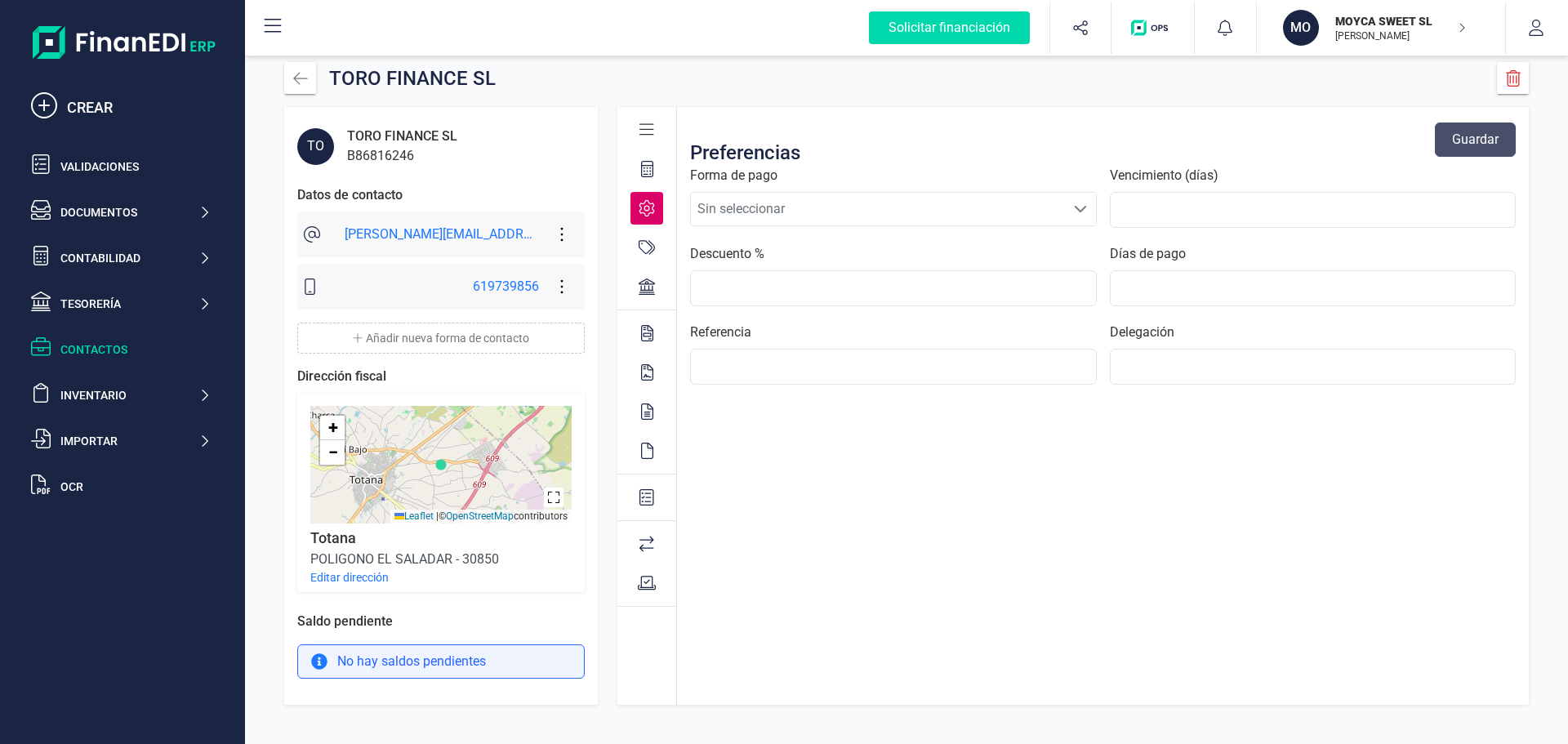
click at [1080, 214] on span at bounding box center [1081, 208] width 13 height 13
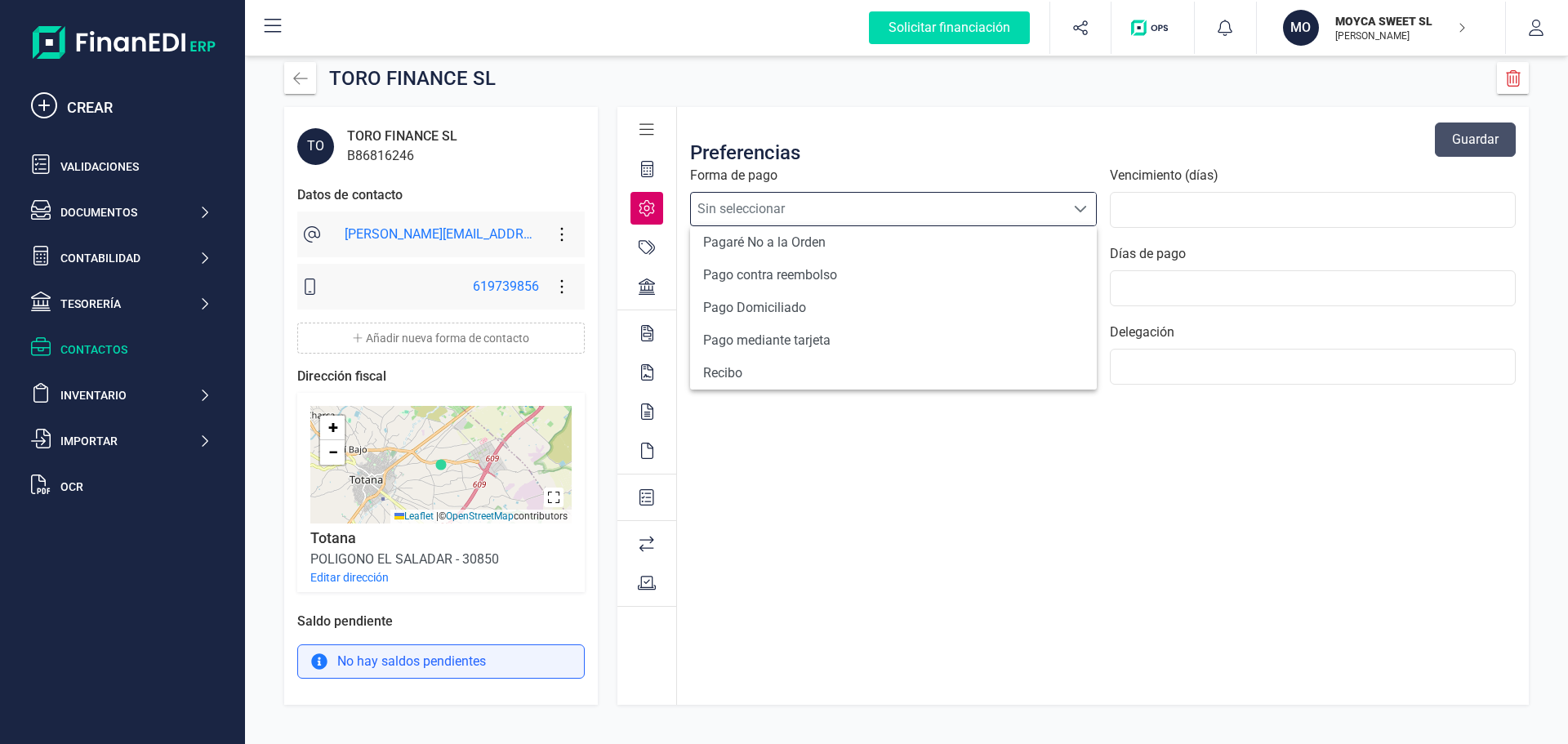
scroll to position [601, 0]
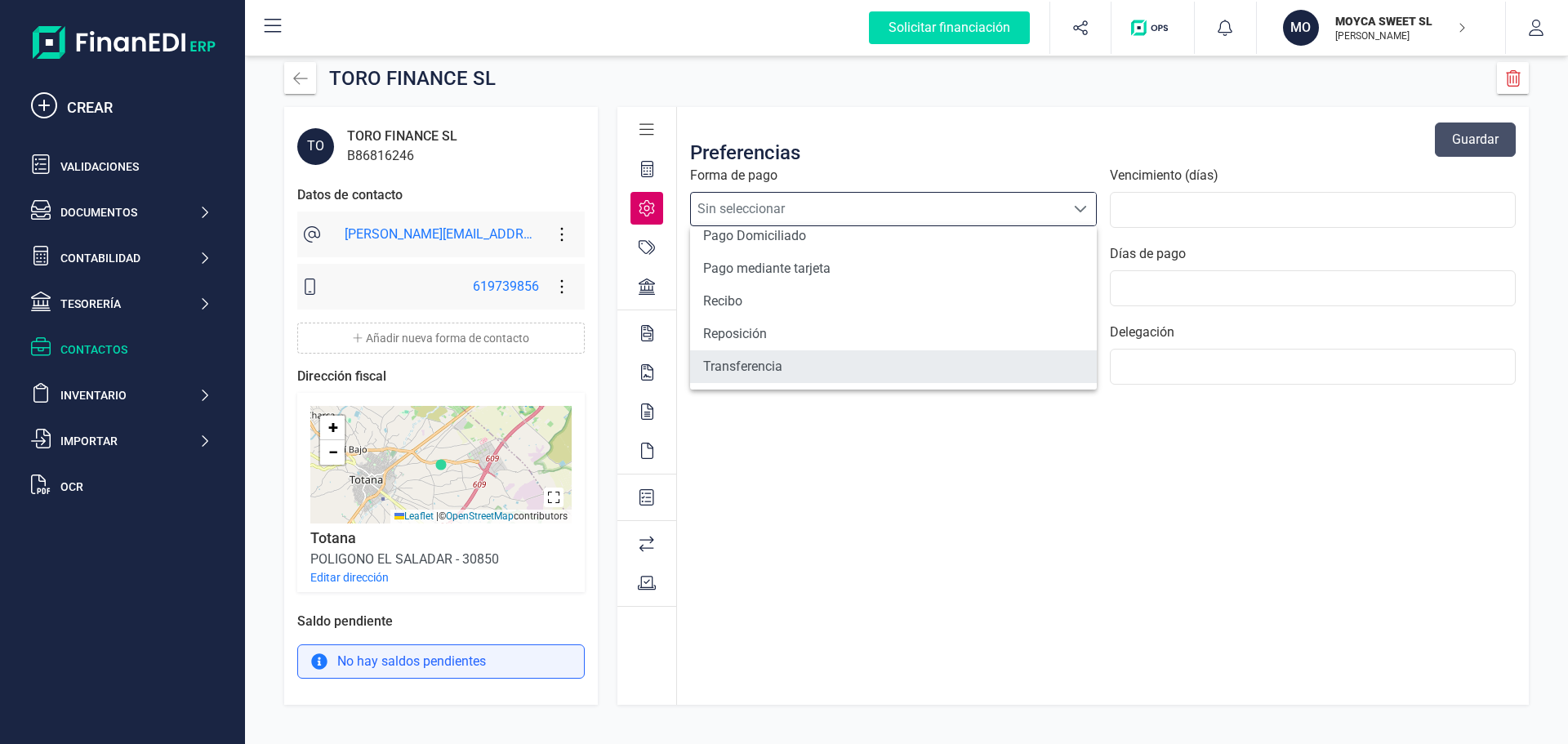
click at [784, 354] on li "Transferencia" at bounding box center [894, 367] width 407 height 33
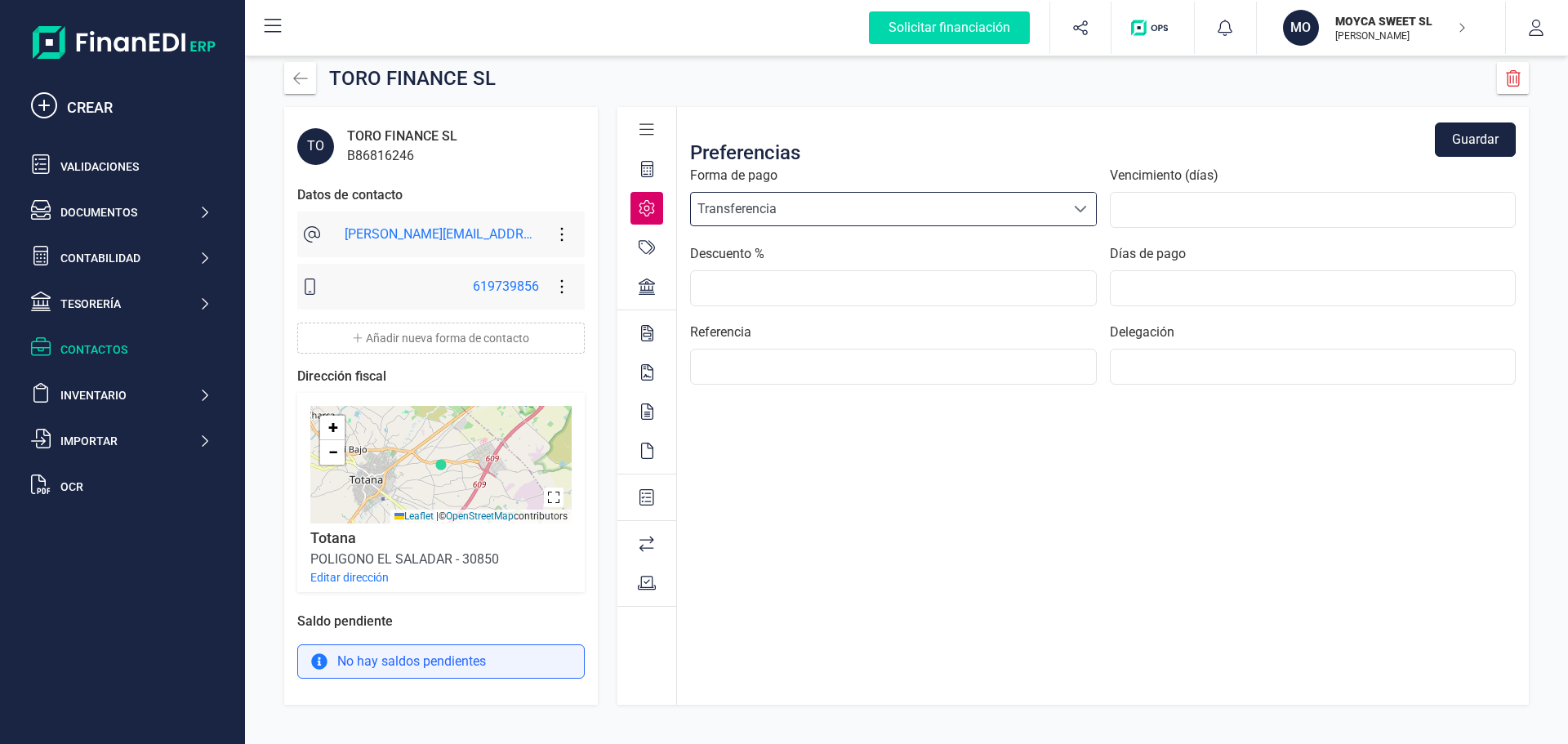
click at [1476, 138] on button "Guardar" at bounding box center [1475, 140] width 81 height 34
click at [648, 171] on icon at bounding box center [648, 169] width 13 height 16
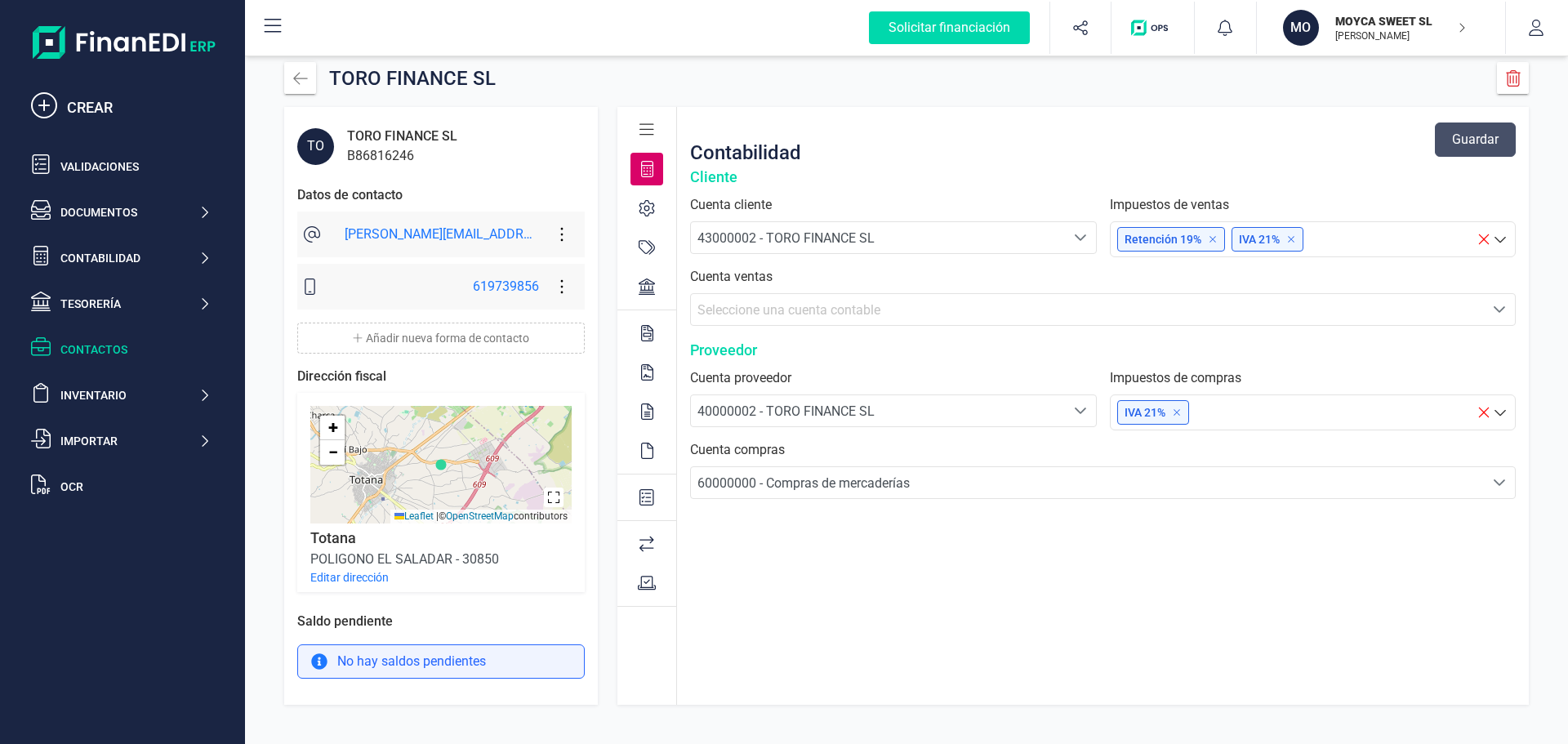
scroll to position [0, 0]
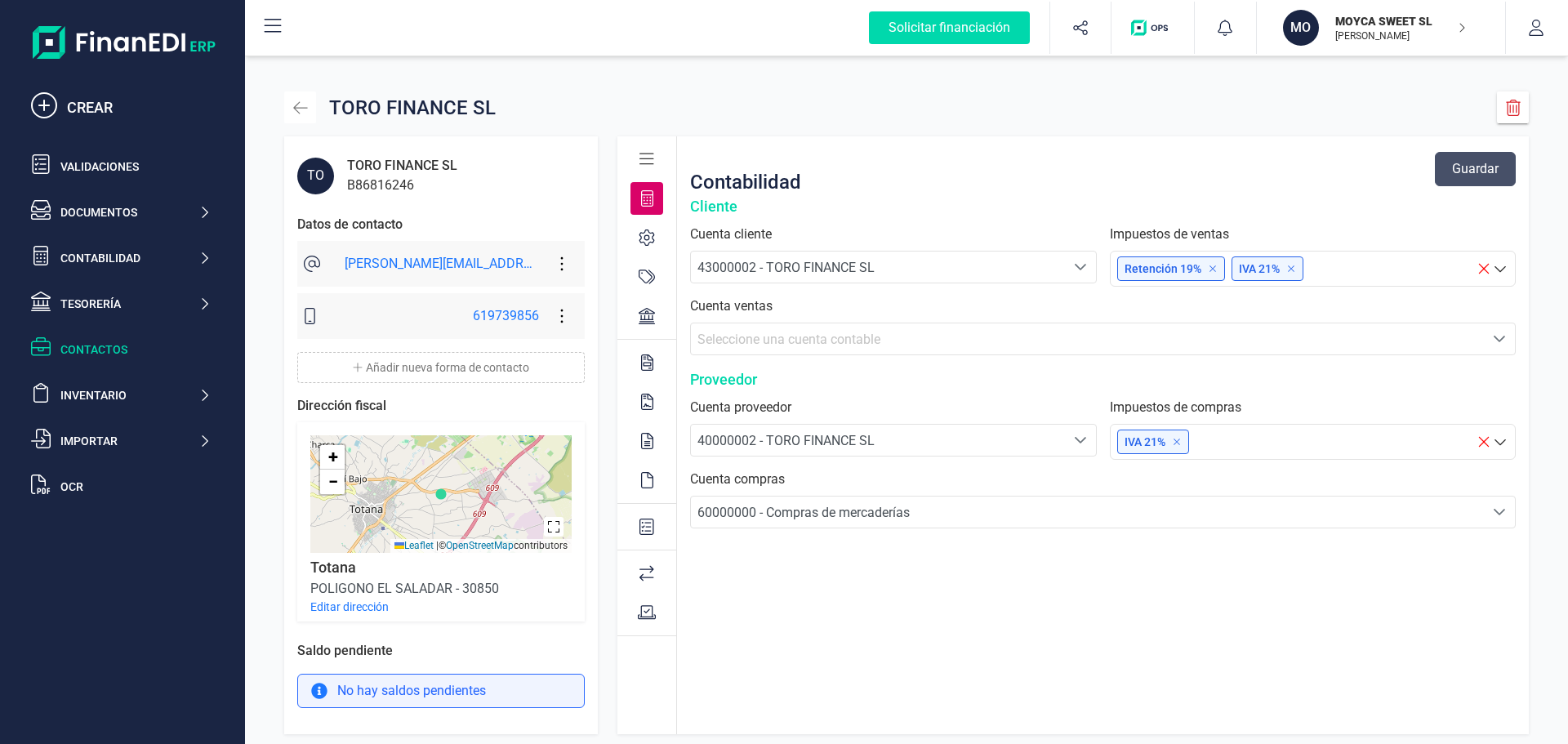
click at [296, 105] on icon "button" at bounding box center [301, 107] width 14 height 13
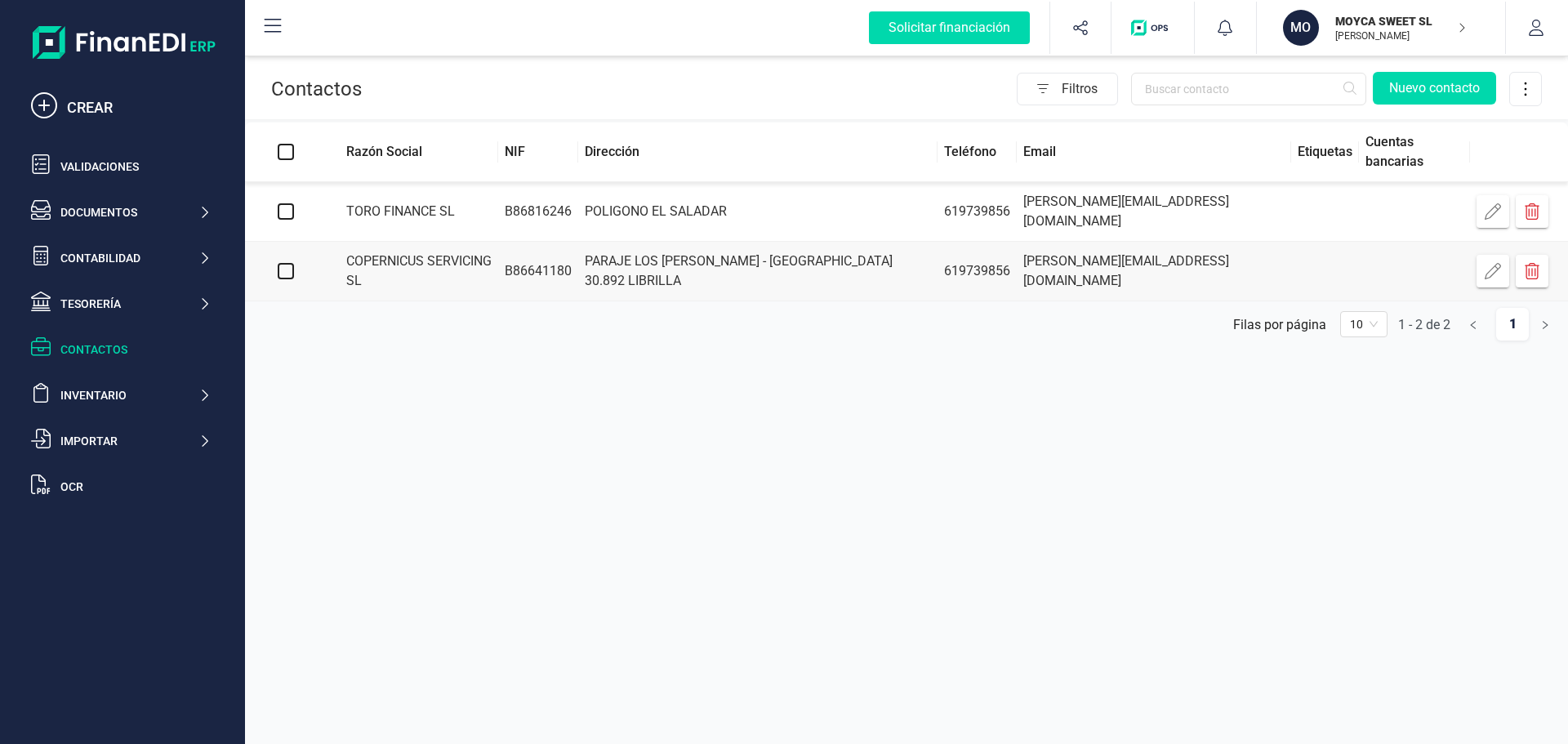
click at [277, 29] on icon at bounding box center [273, 26] width 20 height 20
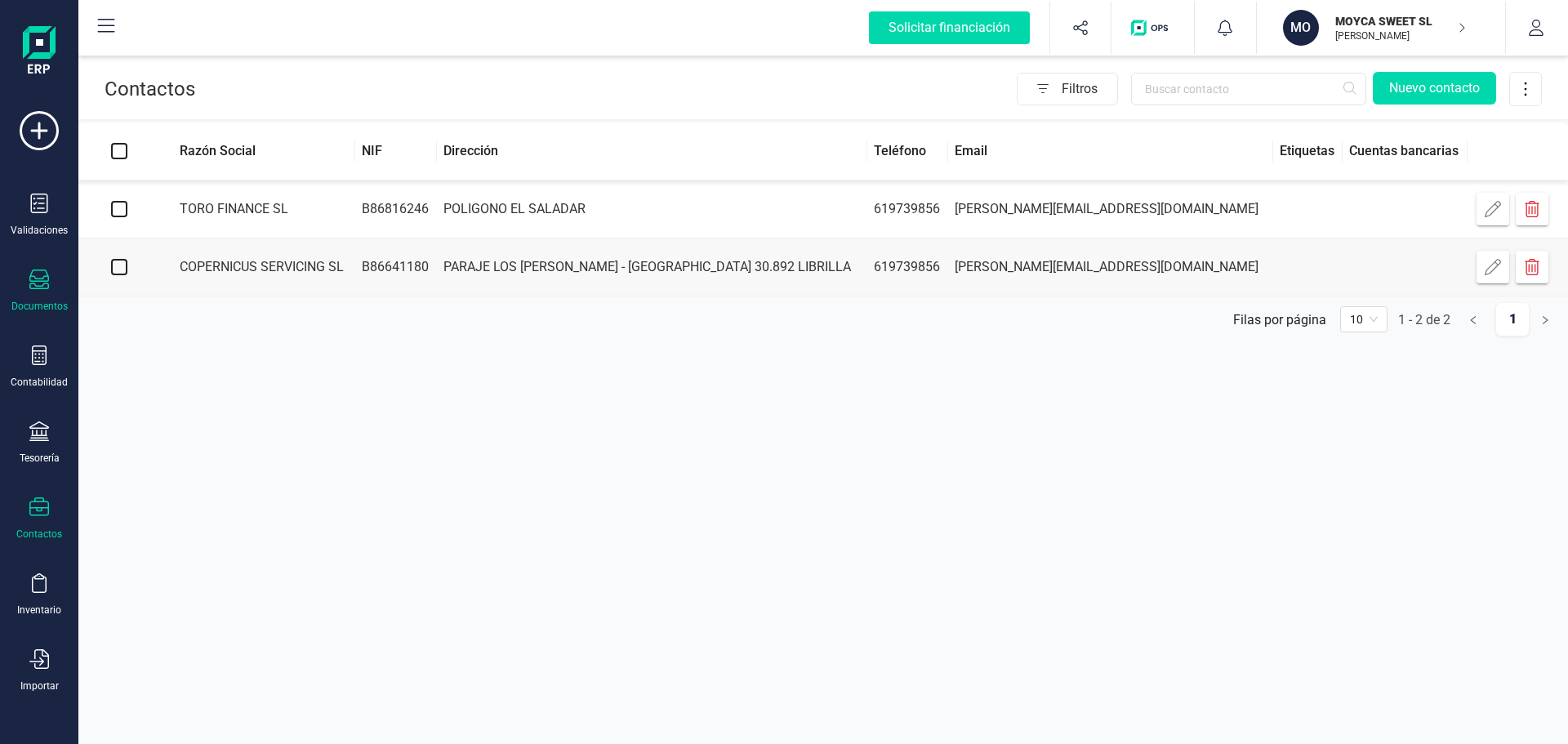
click at [42, 297] on div "Documentos" at bounding box center [38, 291] width 65 height 43
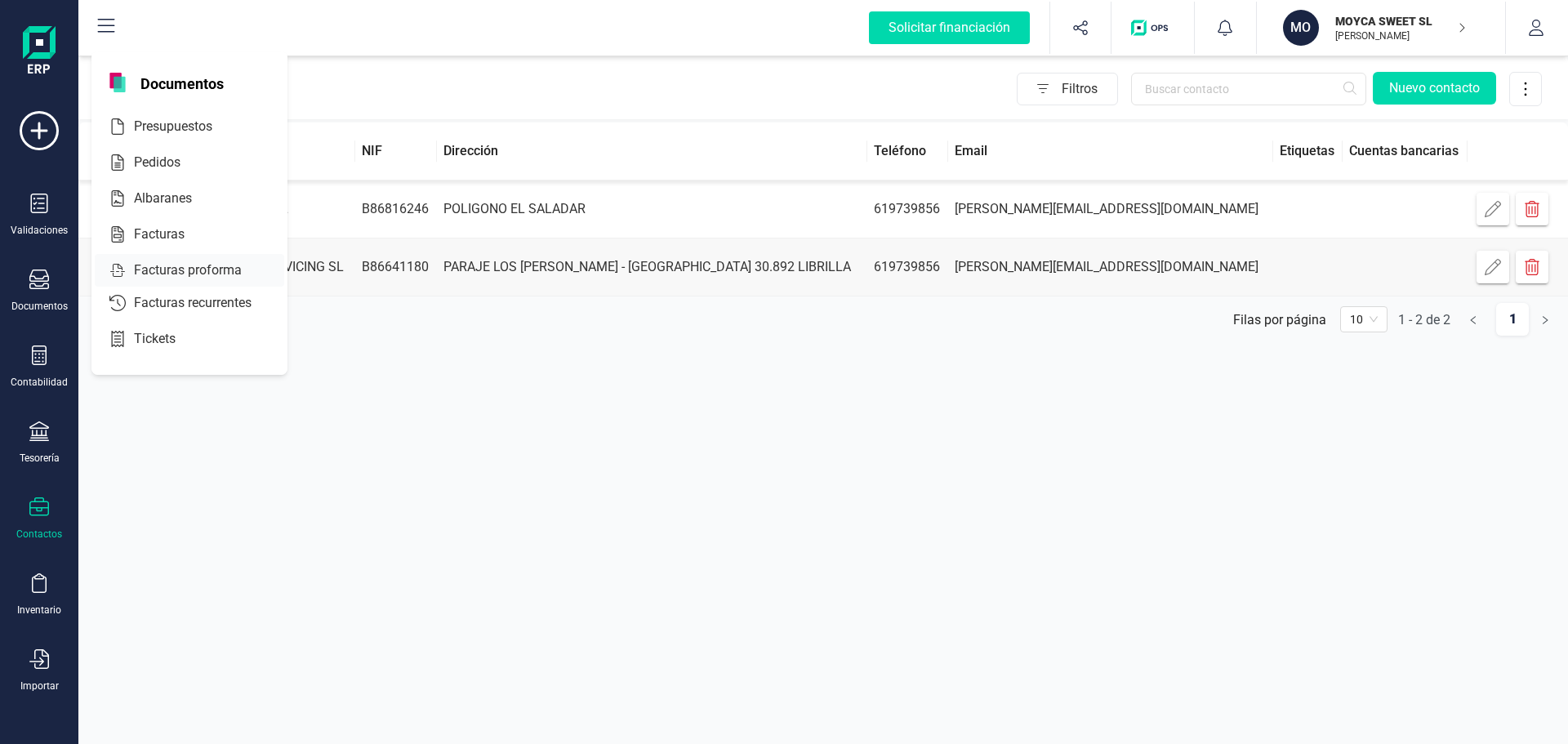
click at [169, 268] on span "Facturas proforma" at bounding box center [199, 270] width 144 height 20
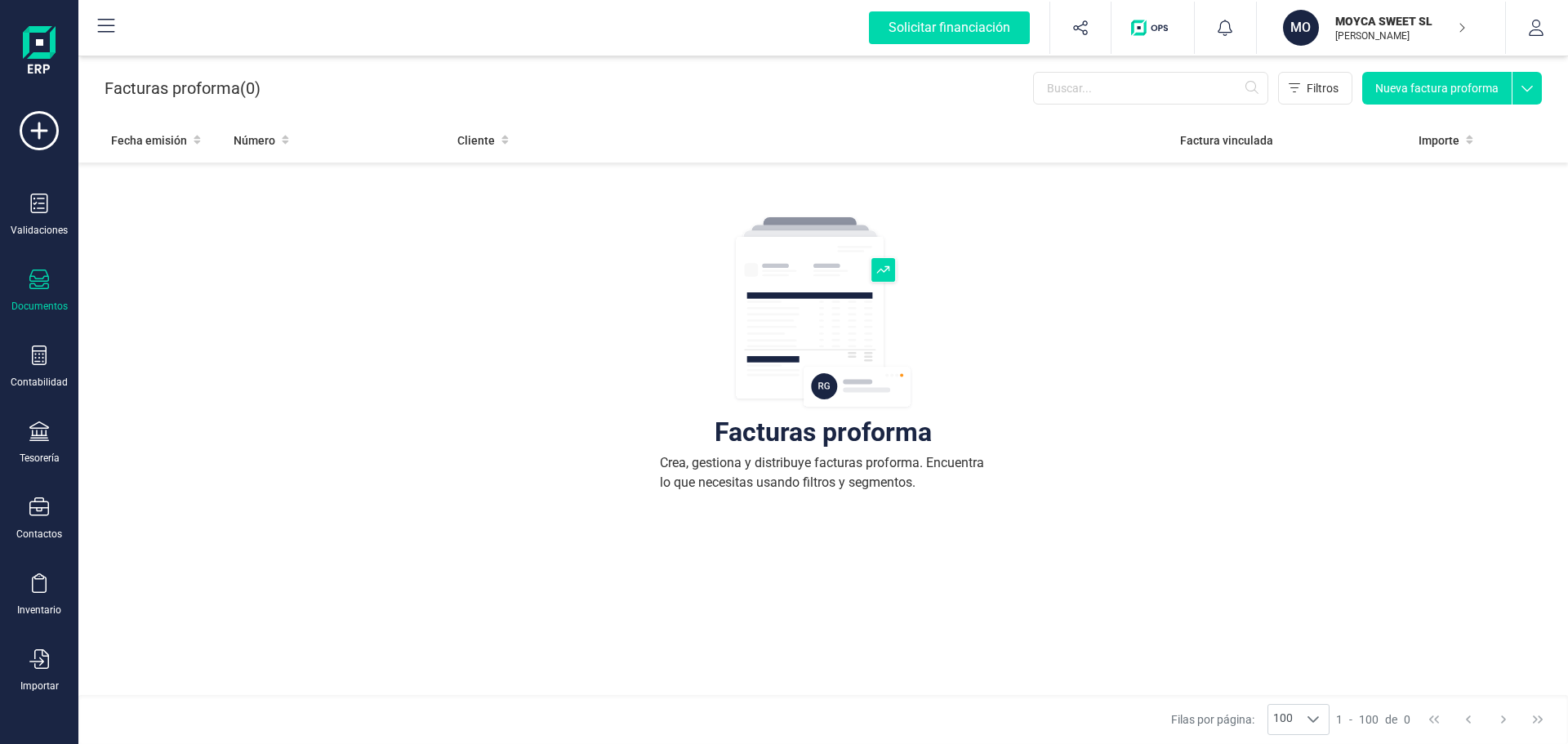
click at [48, 279] on icon at bounding box center [39, 279] width 20 height 20
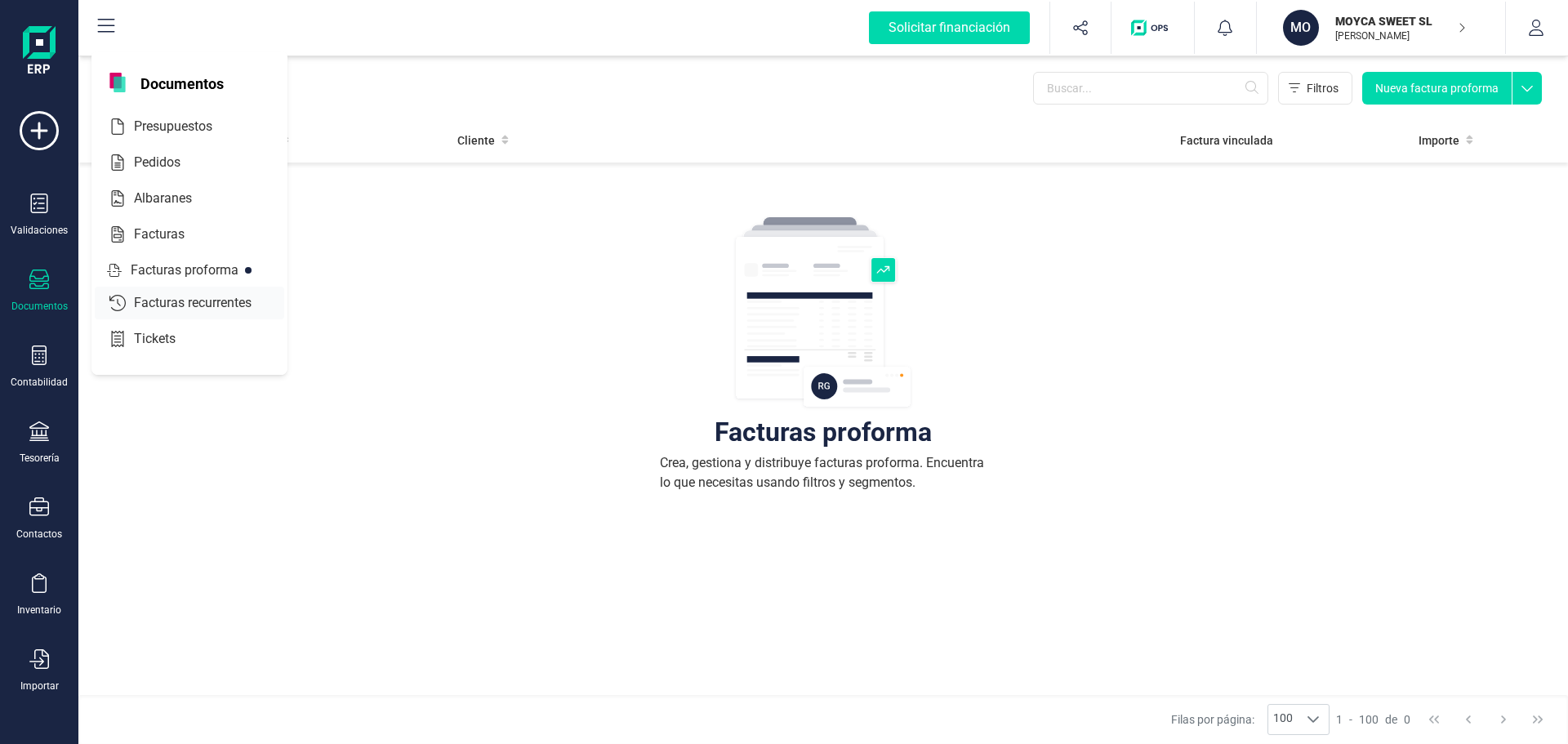
click at [138, 300] on span "Facturas recurrentes" at bounding box center [204, 303] width 154 height 20
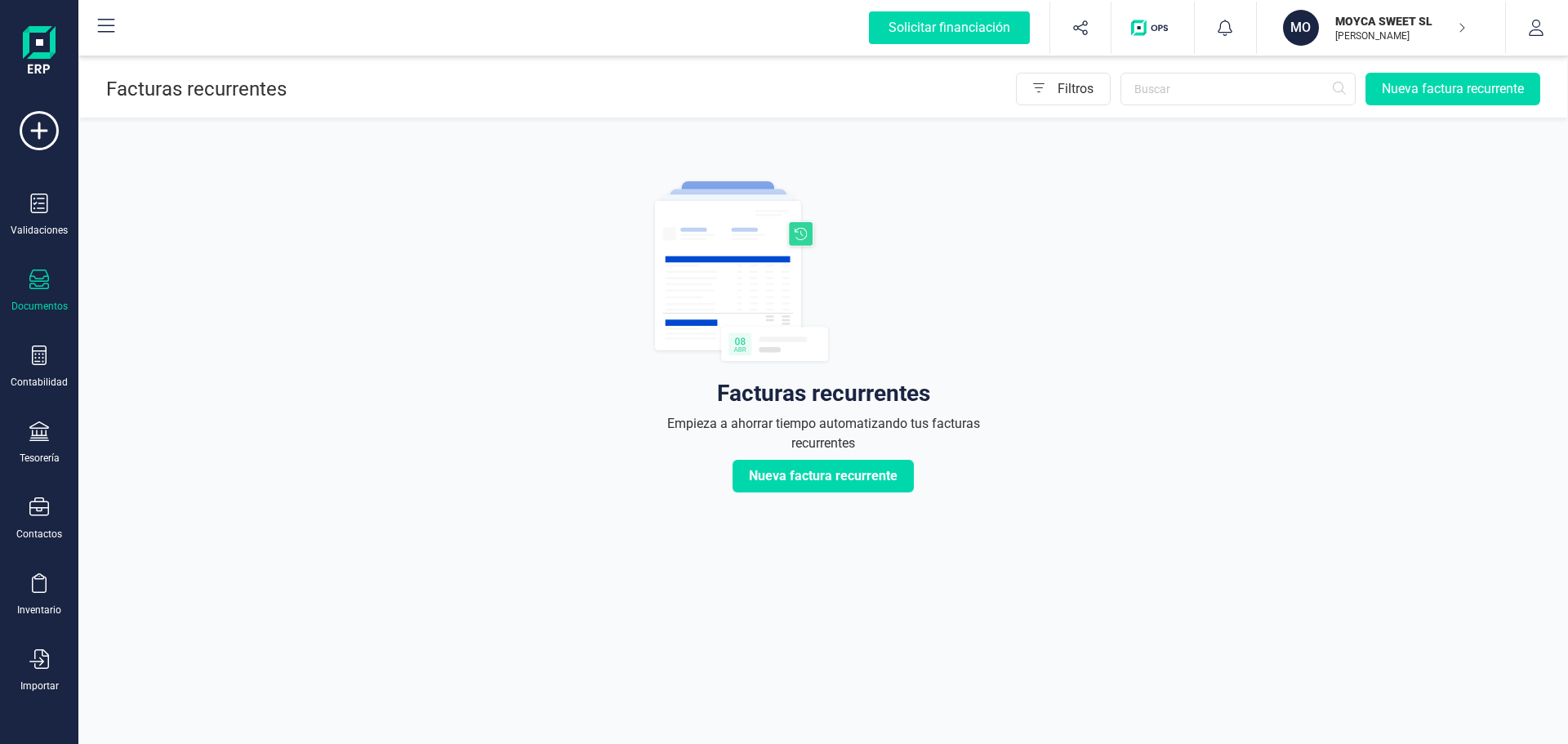
click at [45, 279] on icon at bounding box center [39, 279] width 20 height 20
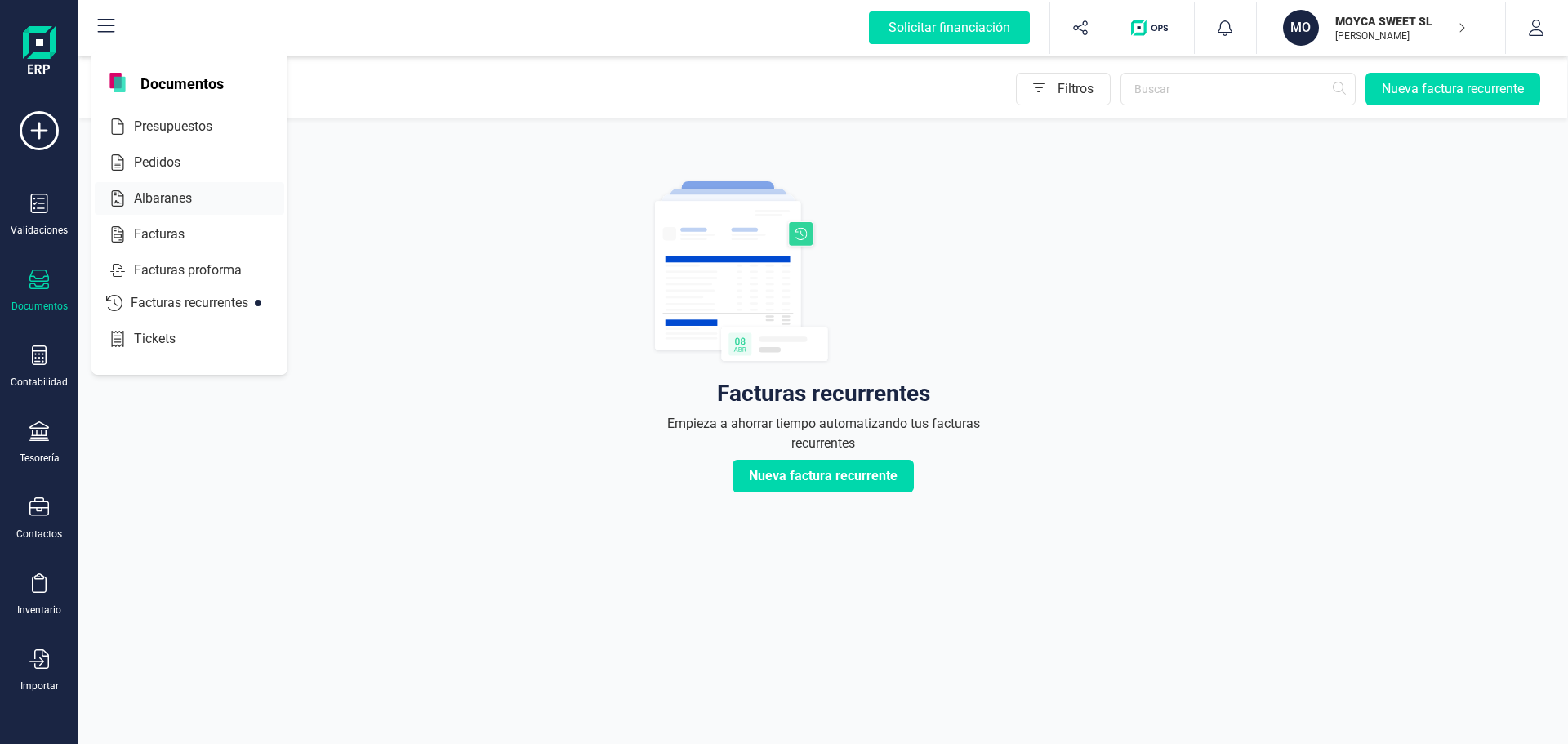
click at [165, 200] on span "Albaranes" at bounding box center [174, 199] width 94 height 20
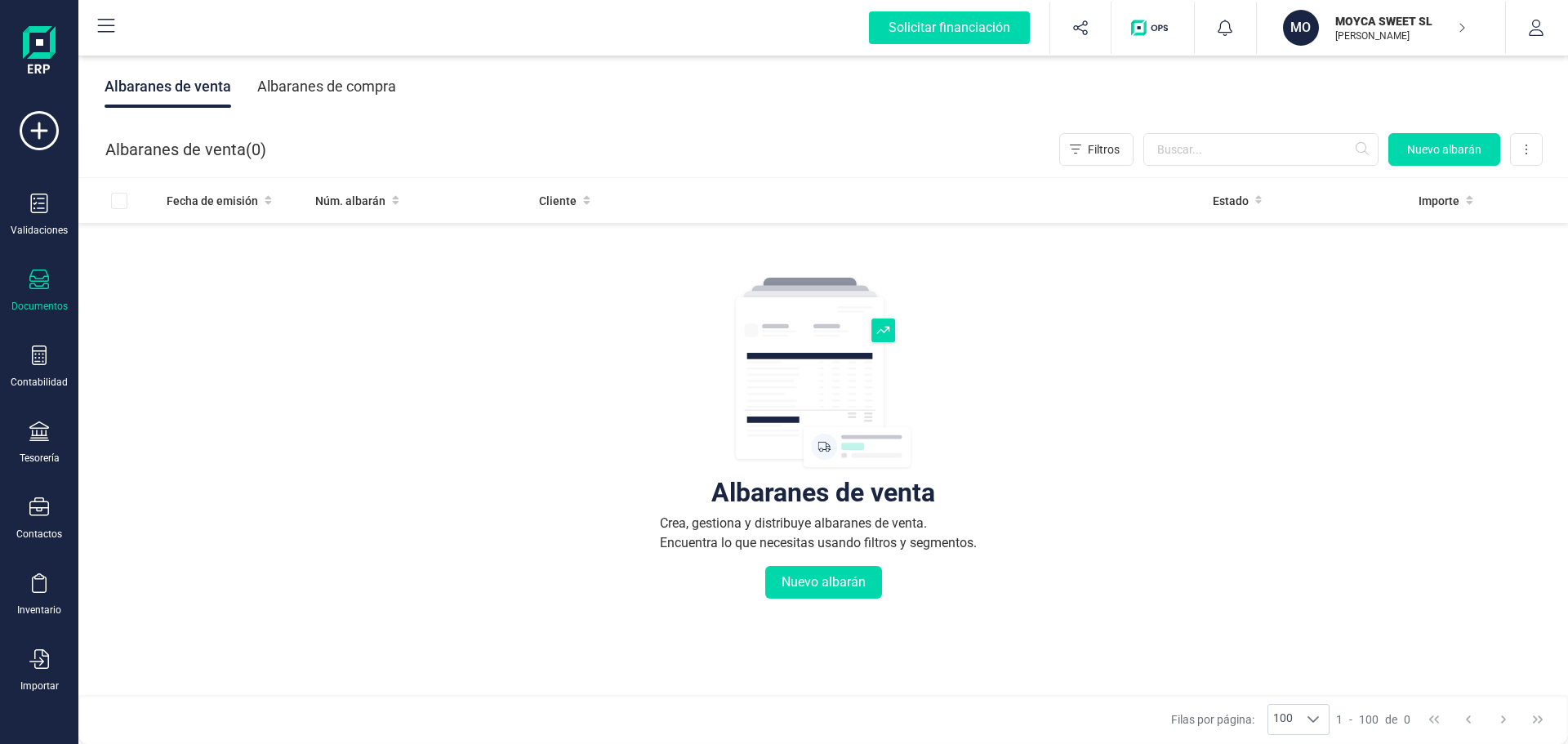
click at [301, 95] on div "Albaranes de compra" at bounding box center [326, 86] width 139 height 42
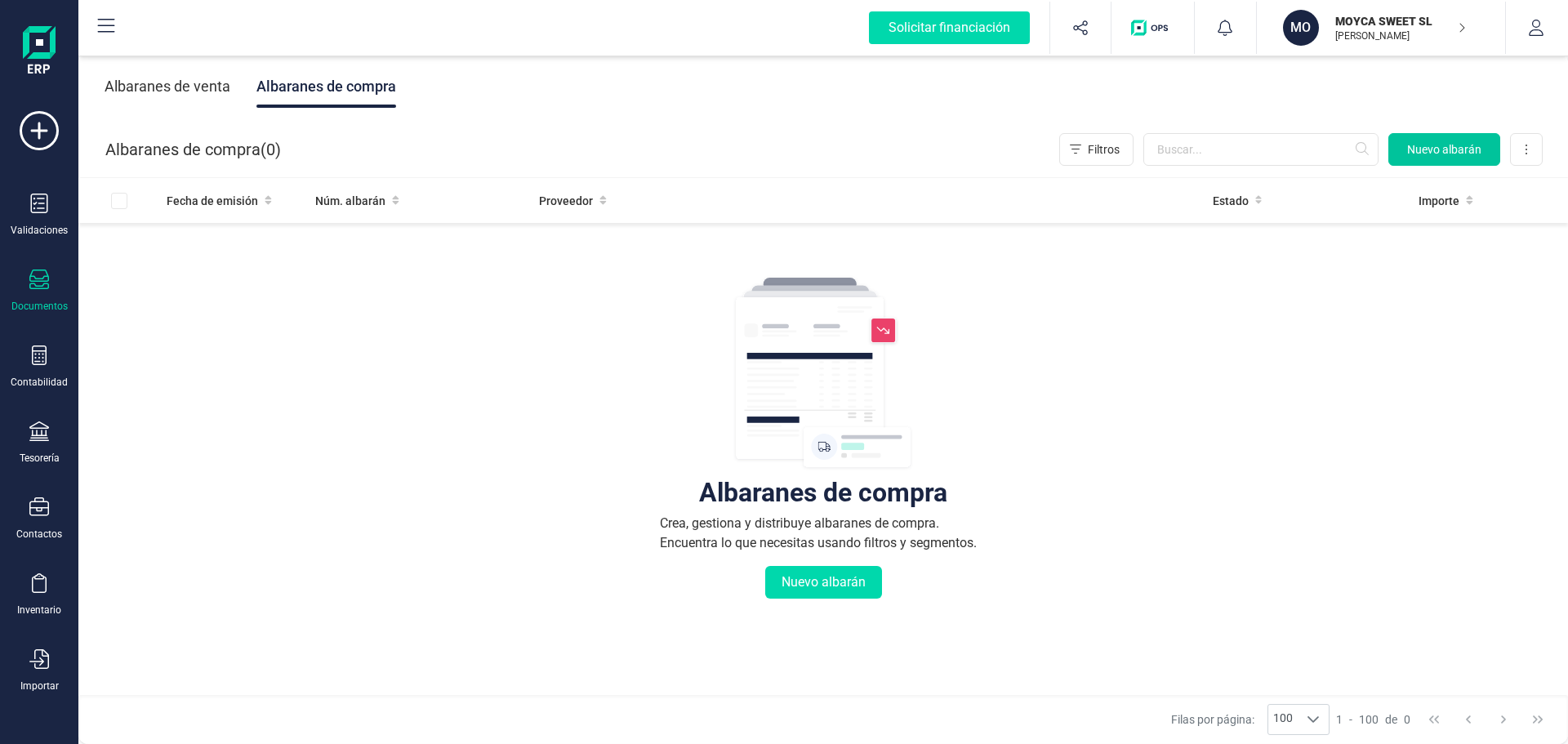
click at [1414, 156] on span "Nuevo albarán" at bounding box center [1444, 149] width 74 height 16
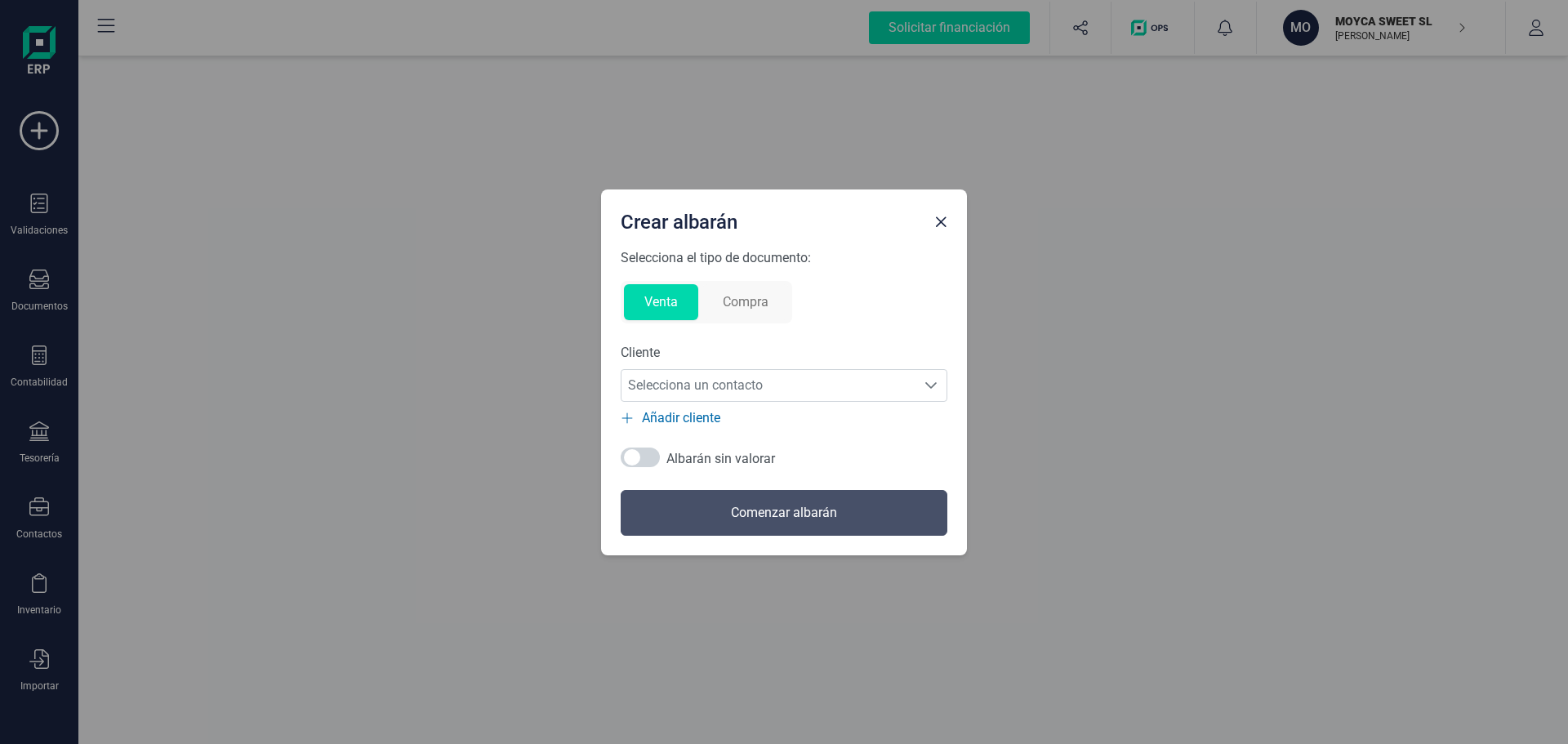
click at [756, 305] on button "Compra" at bounding box center [745, 302] width 87 height 36
click at [935, 388] on icon "Selecciona un contacto" at bounding box center [931, 385] width 13 height 13
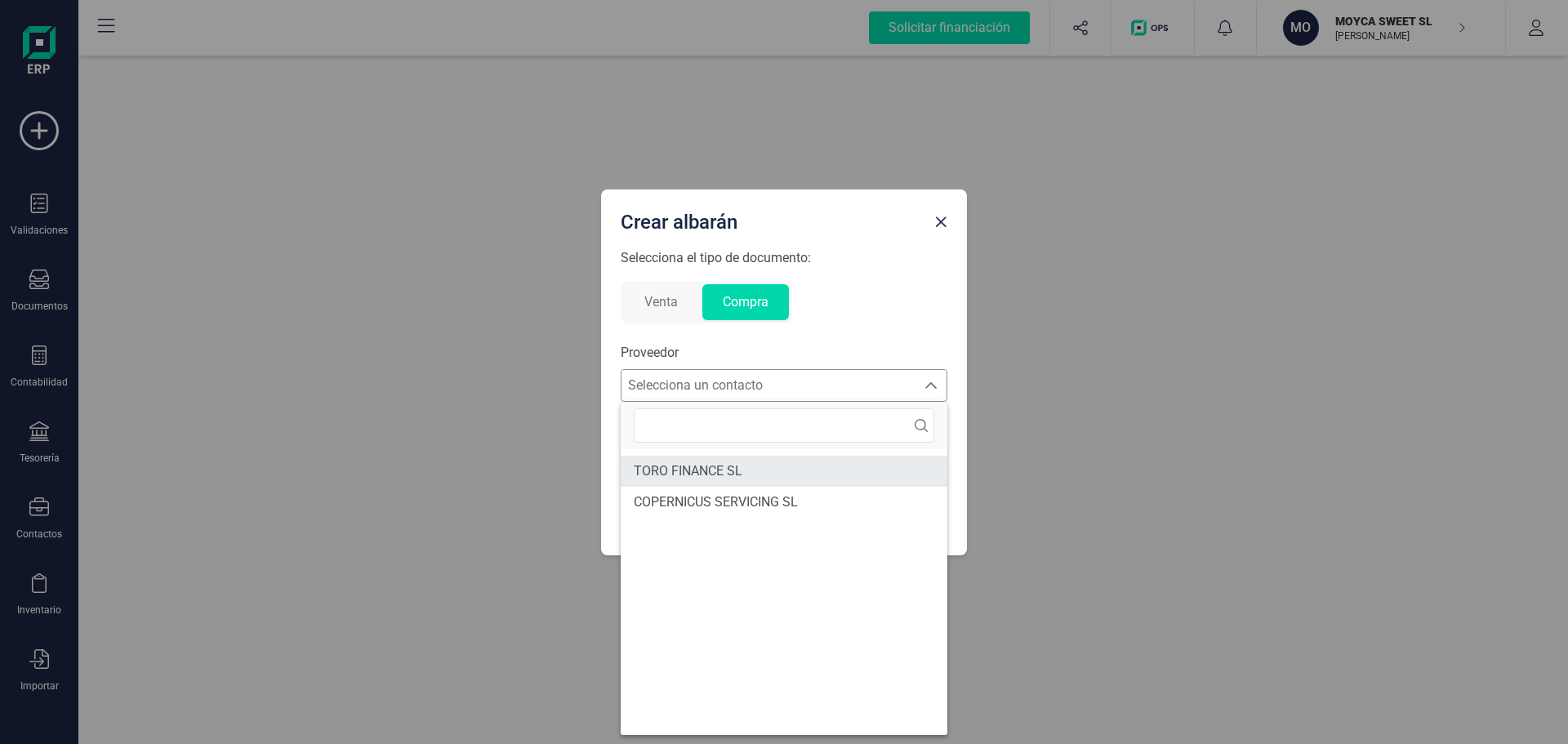
click at [739, 474] on span "TORO FINANCE SL" at bounding box center [688, 471] width 108 height 20
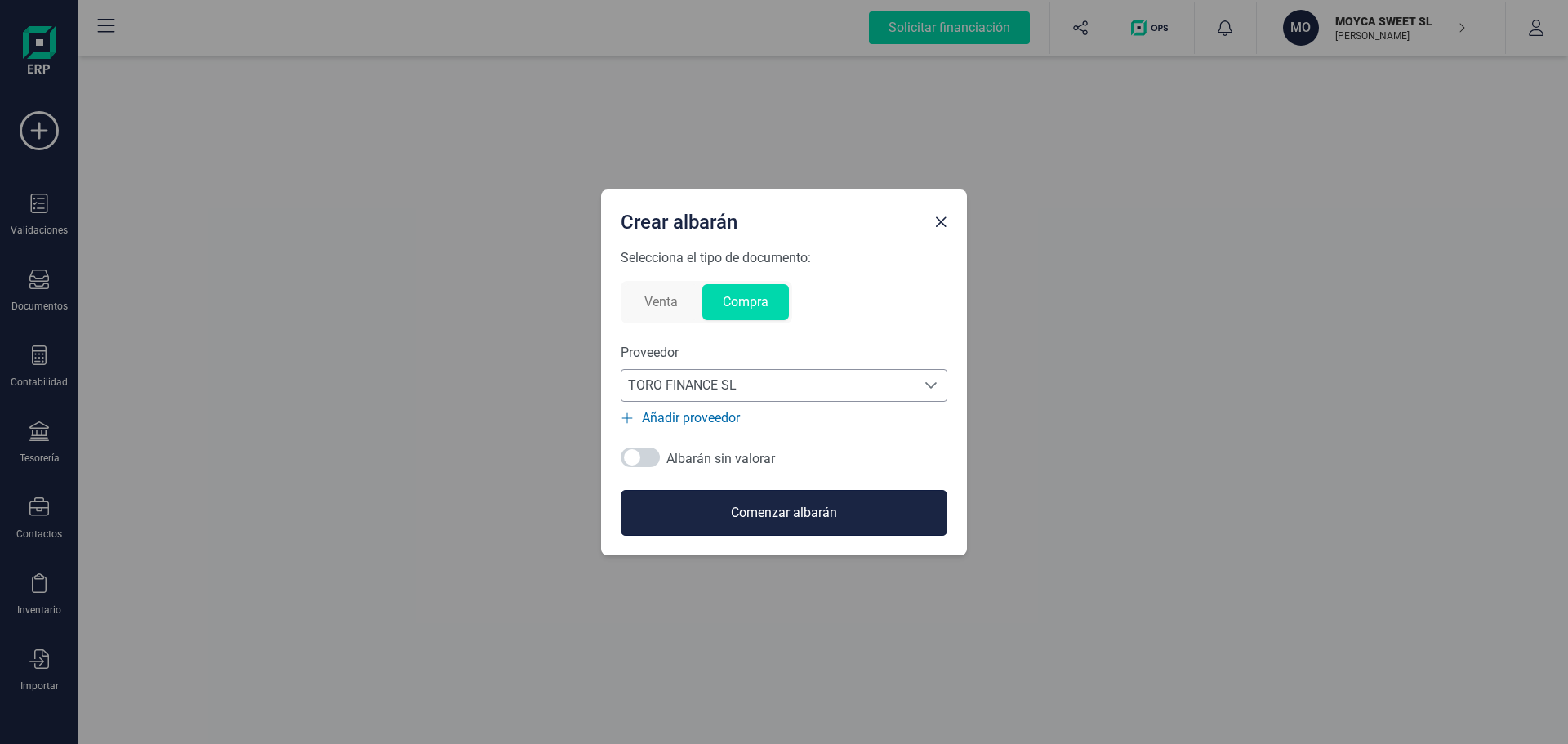
click at [764, 516] on button "Comenzar albarán" at bounding box center [784, 512] width 326 height 46
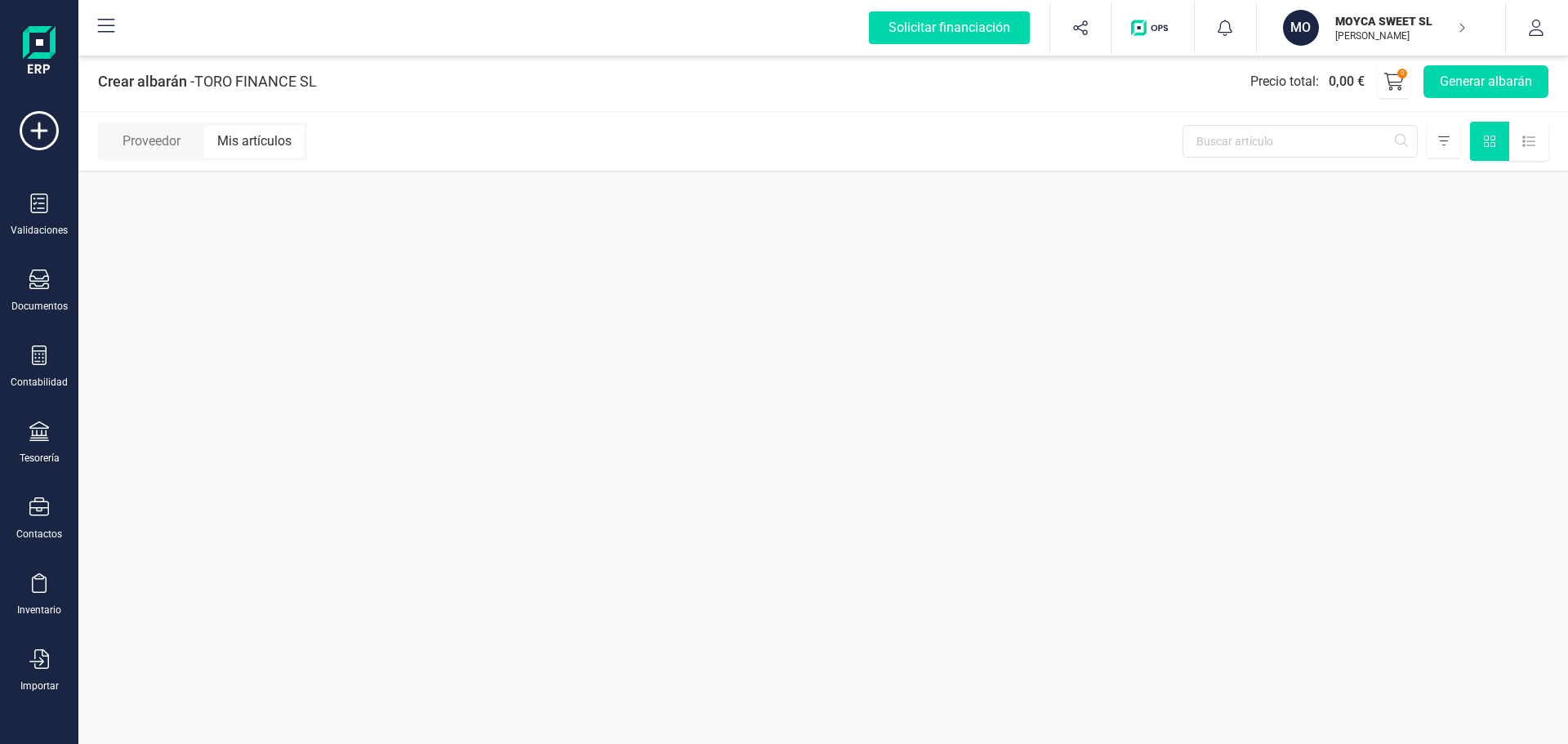
click at [272, 146] on div "Mis artículos" at bounding box center [253, 141] width 99 height 33
click at [604, 220] on div at bounding box center [823, 199] width 1489 height 55
click at [170, 140] on div "Proveedor" at bounding box center [150, 141] width 99 height 33
click at [259, 140] on div "Mis artículos" at bounding box center [253, 141] width 99 height 33
click at [1444, 144] on icon at bounding box center [1444, 141] width 12 height 13
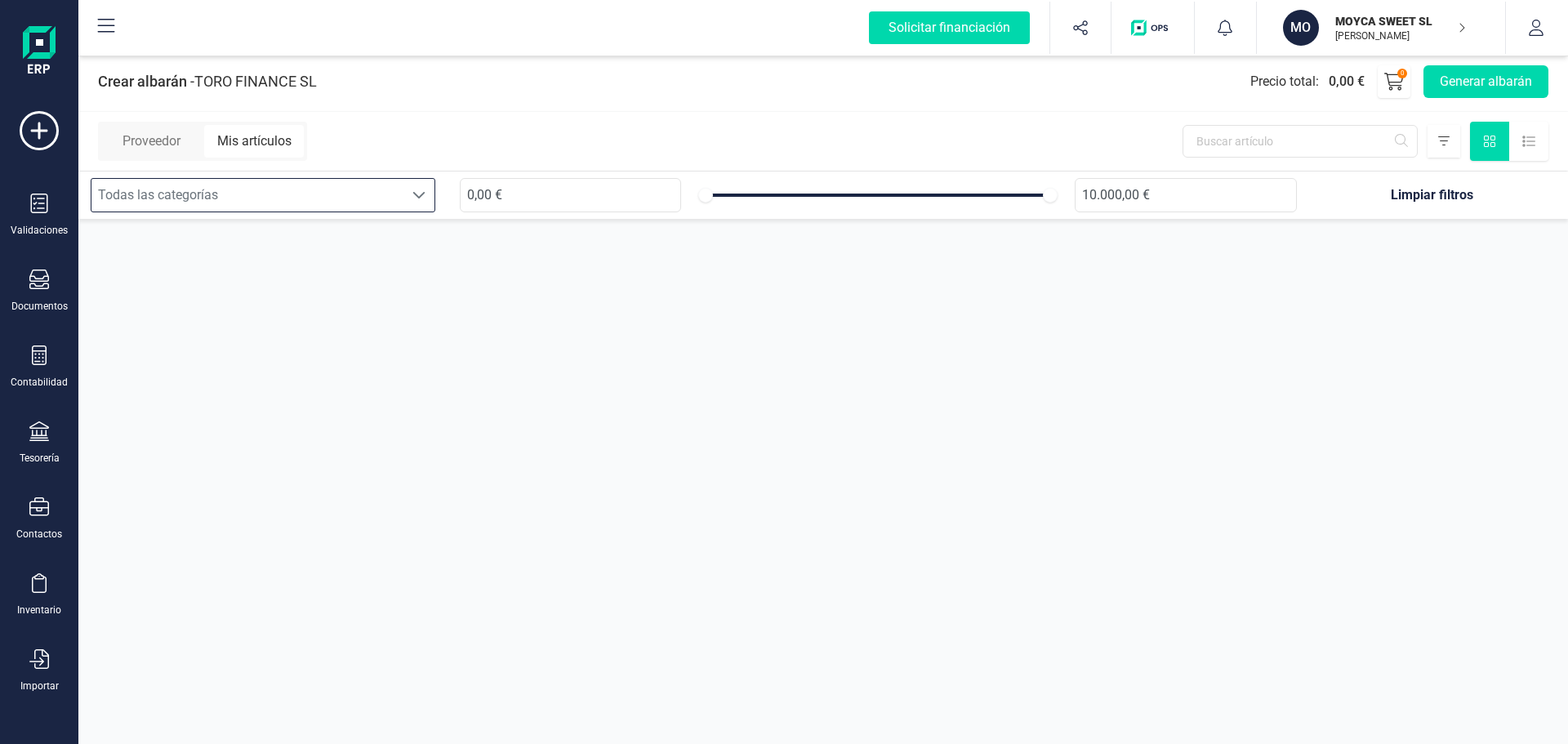
click at [428, 195] on div at bounding box center [419, 195] width 31 height 33
click at [1194, 236] on div at bounding box center [823, 248] width 1489 height 55
click at [1524, 137] on icon at bounding box center [1529, 141] width 13 height 13
click at [1488, 143] on icon at bounding box center [1489, 141] width 12 height 12
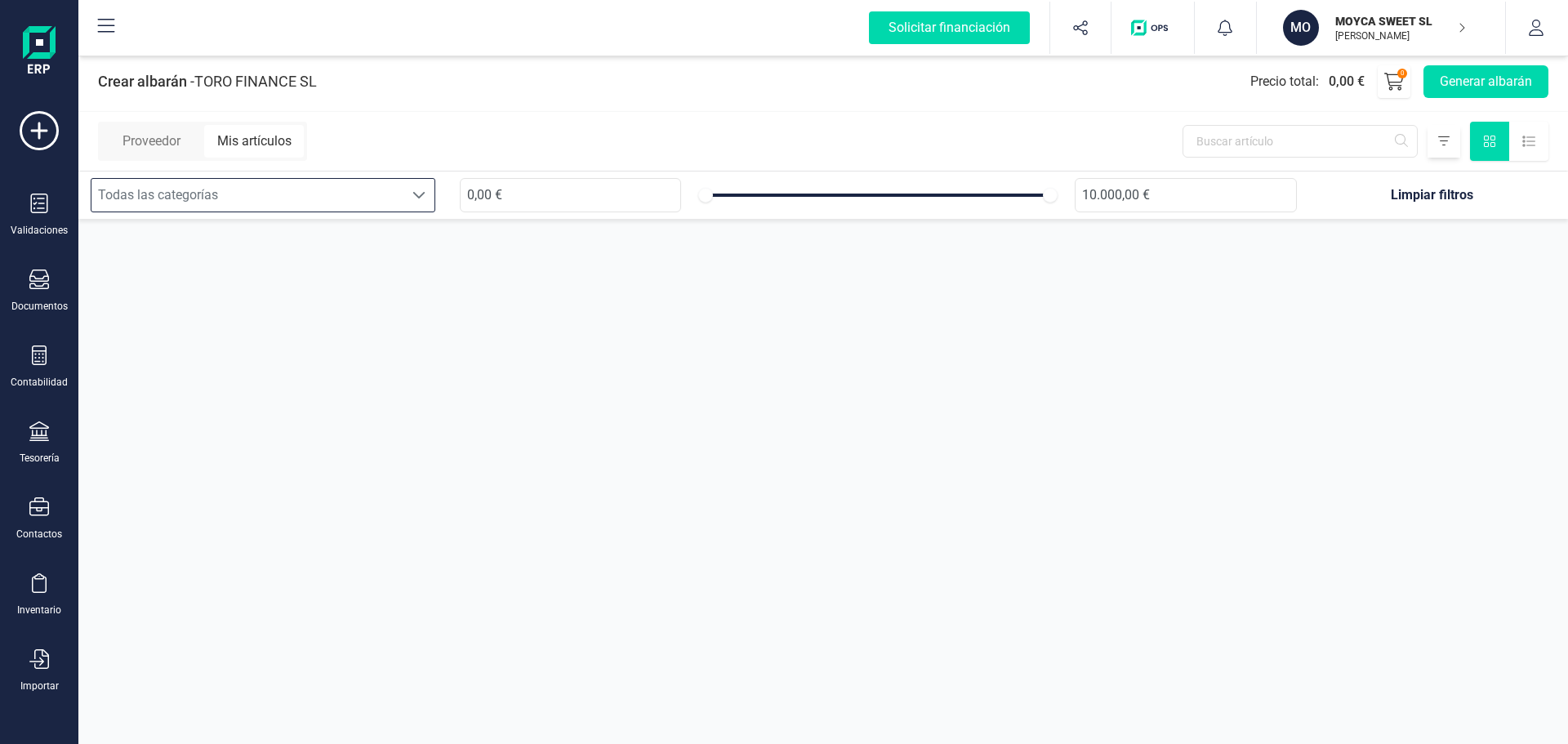
click at [1437, 140] on div at bounding box center [1444, 141] width 33 height 33
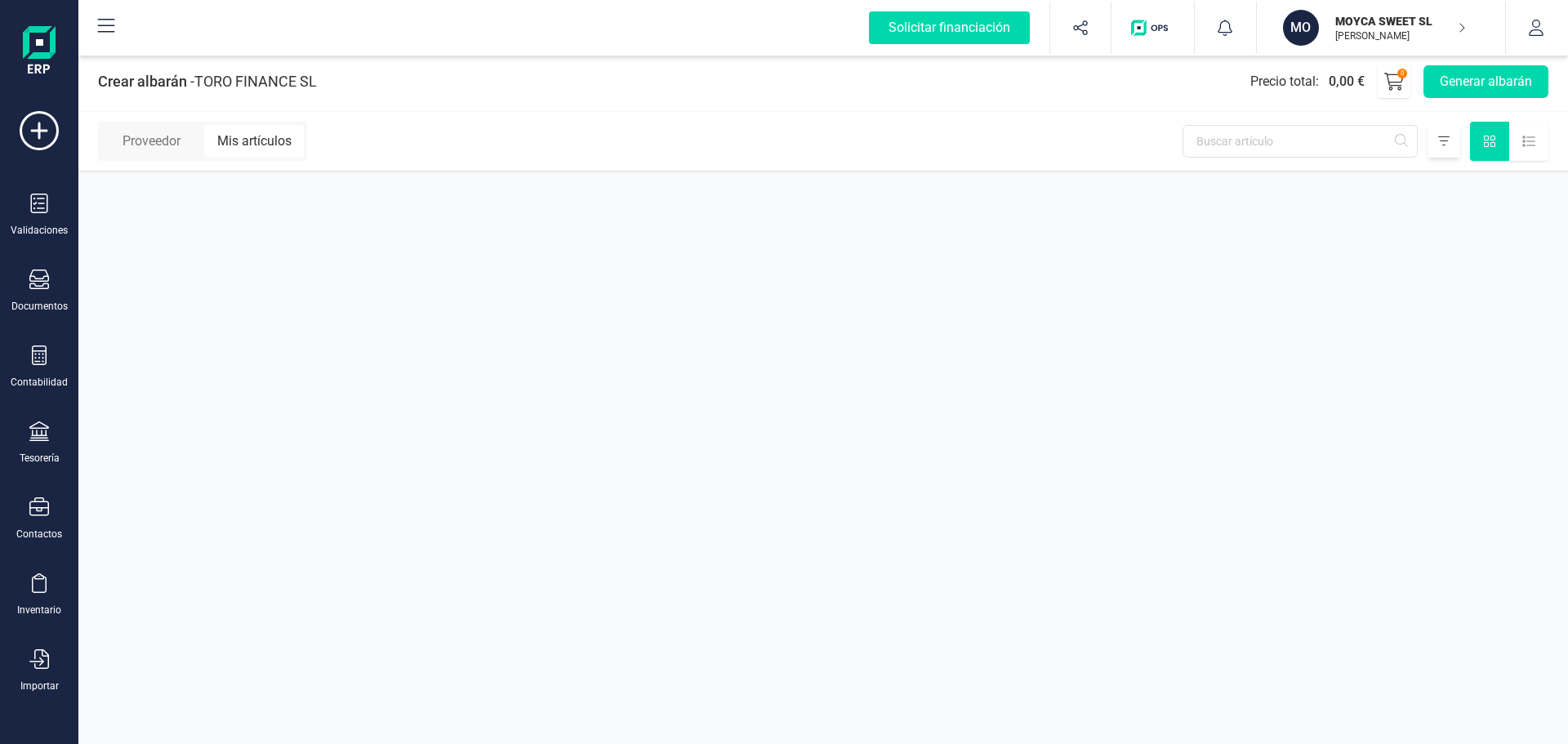
click at [1437, 140] on div at bounding box center [1444, 141] width 33 height 33
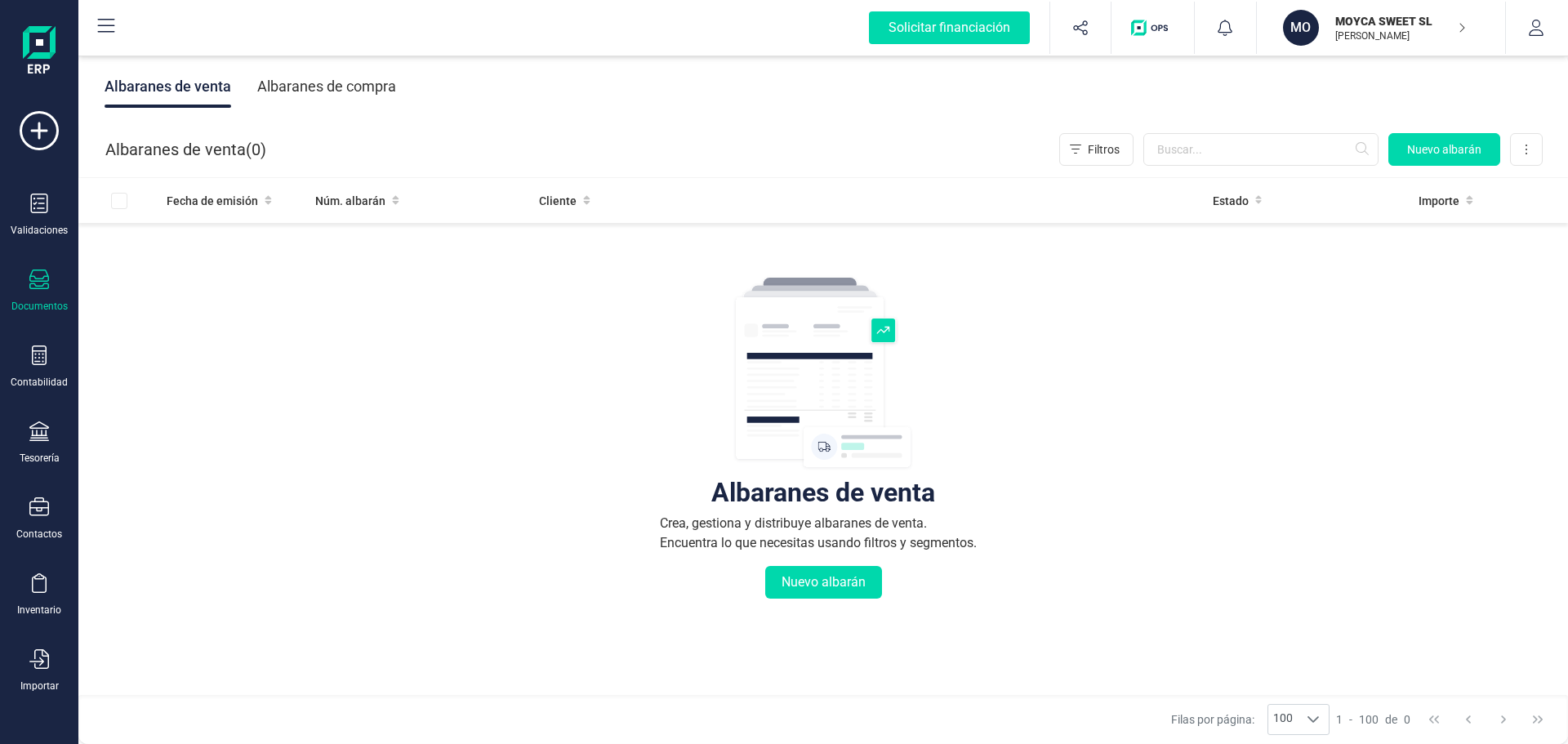
click at [343, 87] on div "Albaranes de compra" at bounding box center [326, 86] width 139 height 42
click at [32, 294] on div "Documentos" at bounding box center [38, 291] width 65 height 43
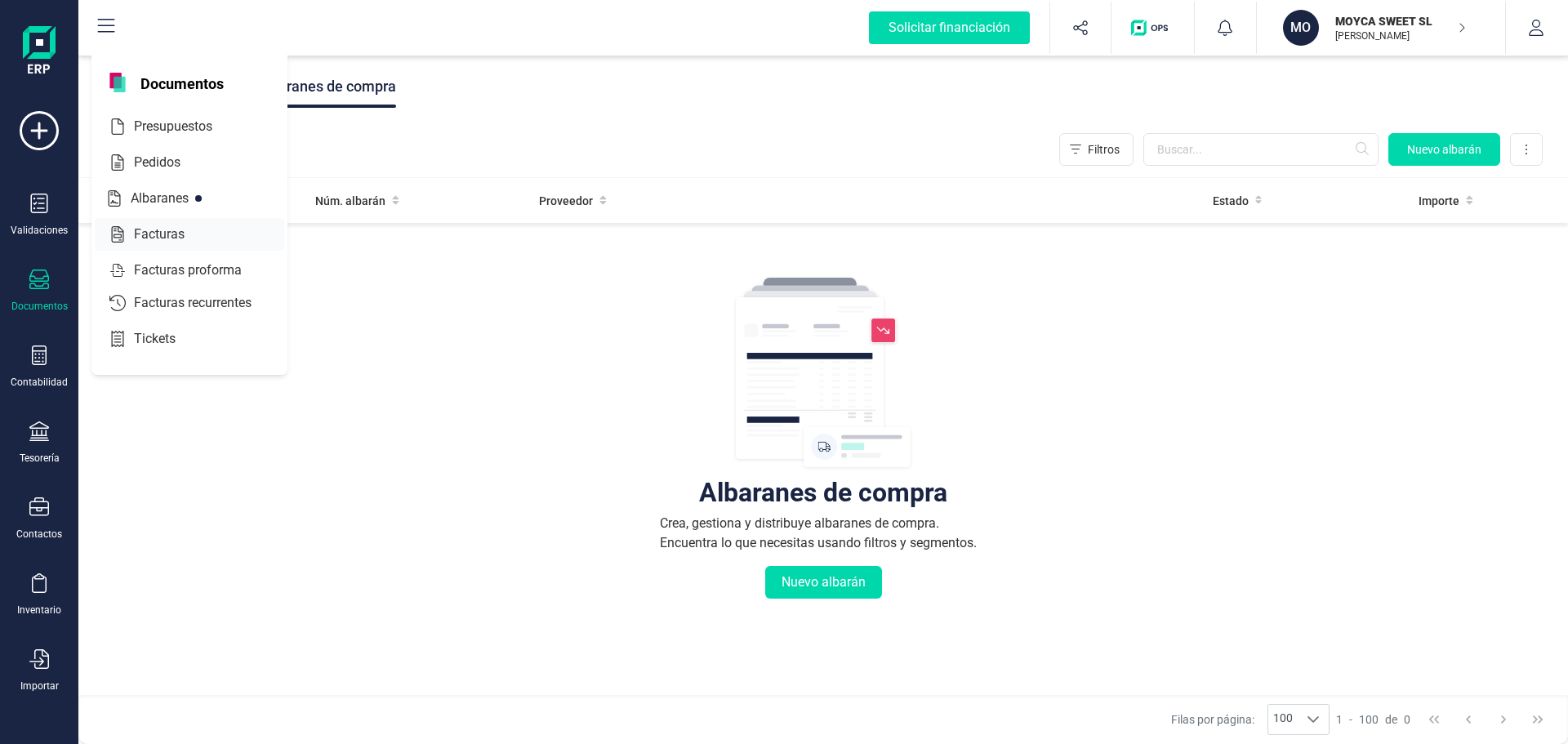
click at [150, 231] on span "Facturas" at bounding box center [170, 234] width 87 height 20
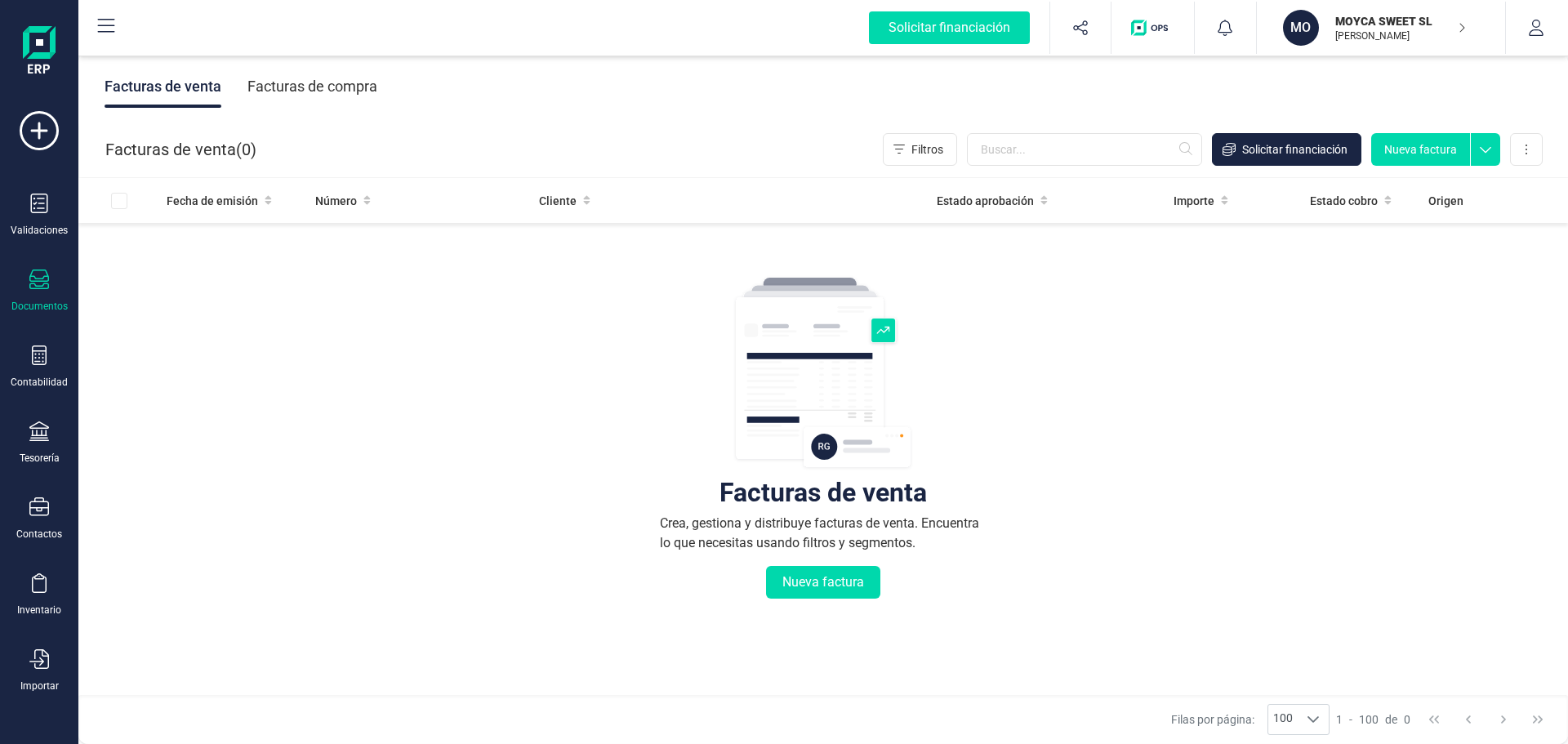
click at [324, 90] on div "Facturas de compra" at bounding box center [312, 86] width 130 height 42
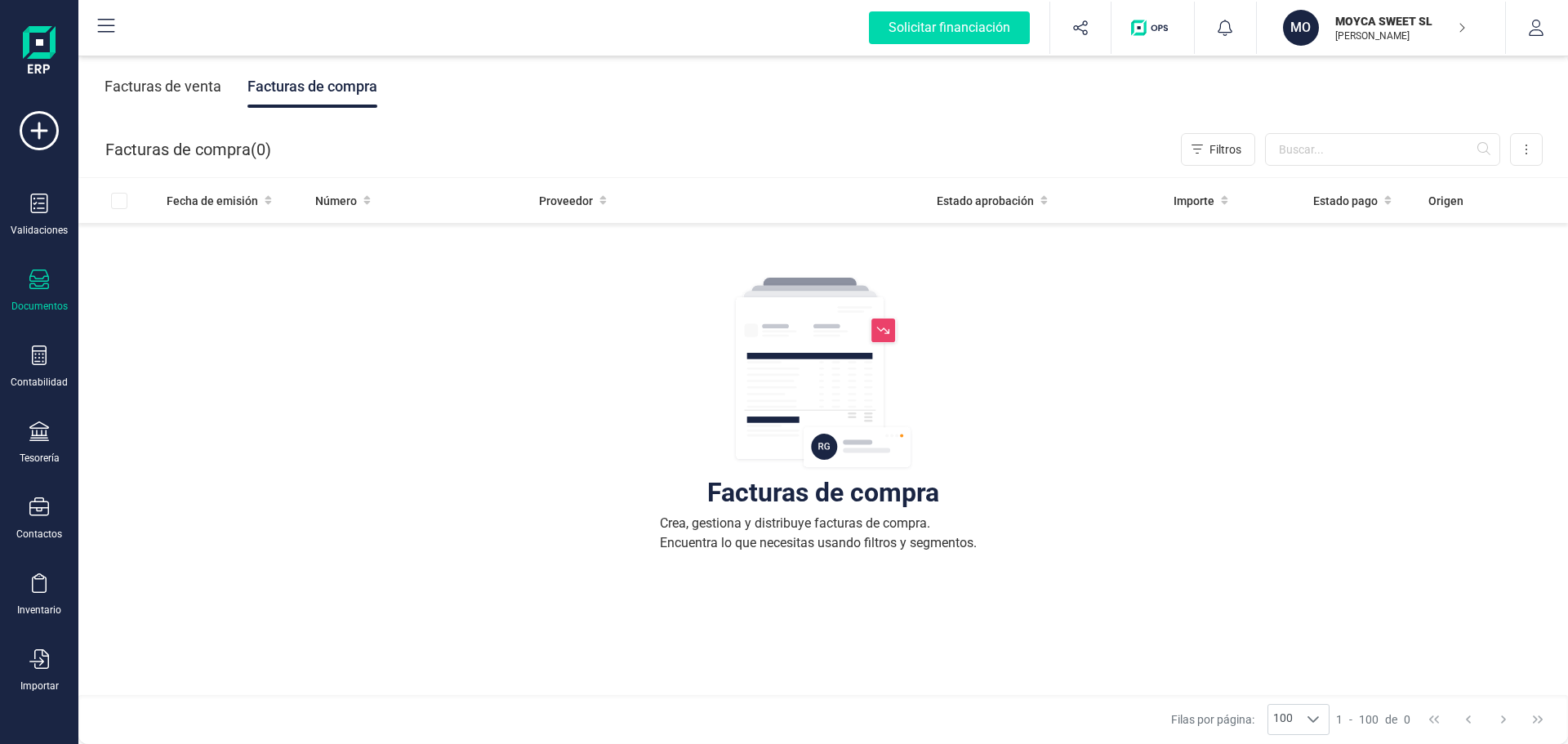
click at [1154, 30] on img "button" at bounding box center [1153, 28] width 43 height 16
